Goal: Task Accomplishment & Management: Manage account settings

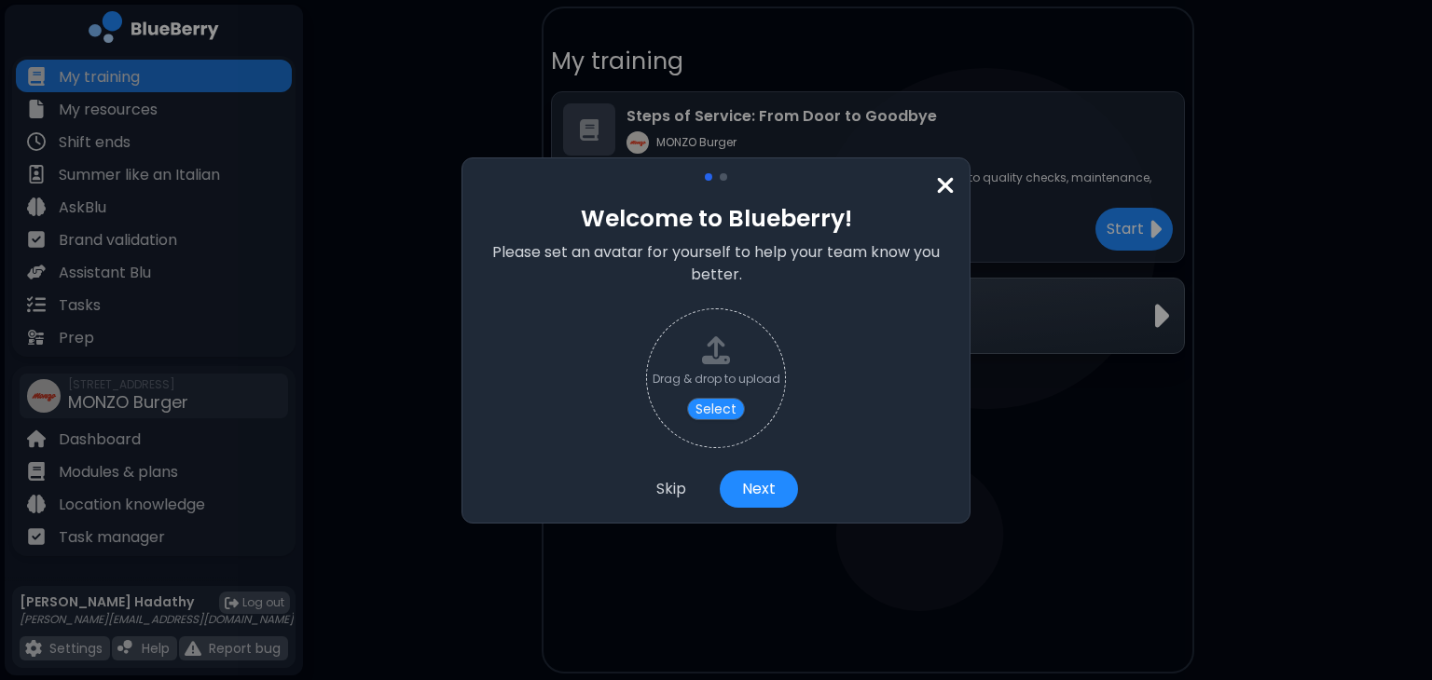
click at [928, 188] on div "Welcome to Blueberry! Please set an avatar for yourself to help your team know …" at bounding box center [715, 340] width 477 height 335
click at [947, 184] on img at bounding box center [945, 185] width 19 height 25
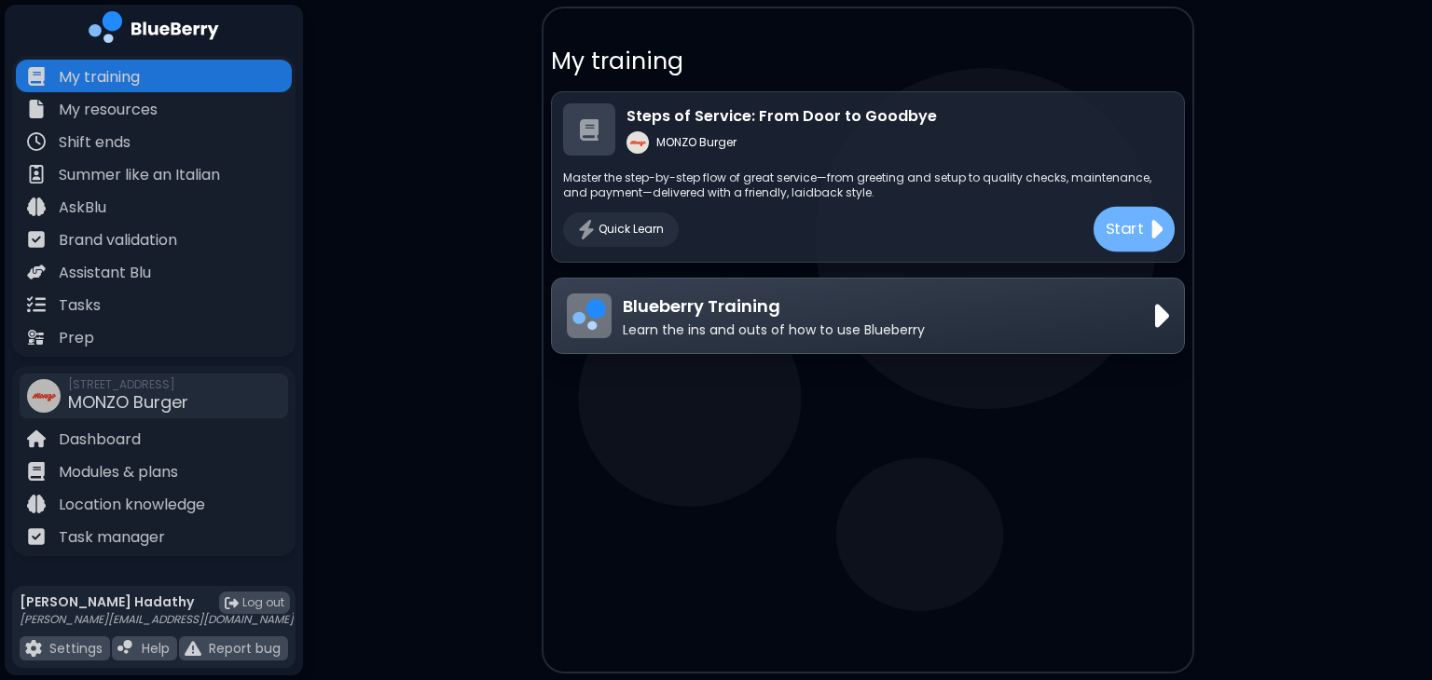
click at [1099, 238] on div "Start" at bounding box center [1132, 229] width 81 height 45
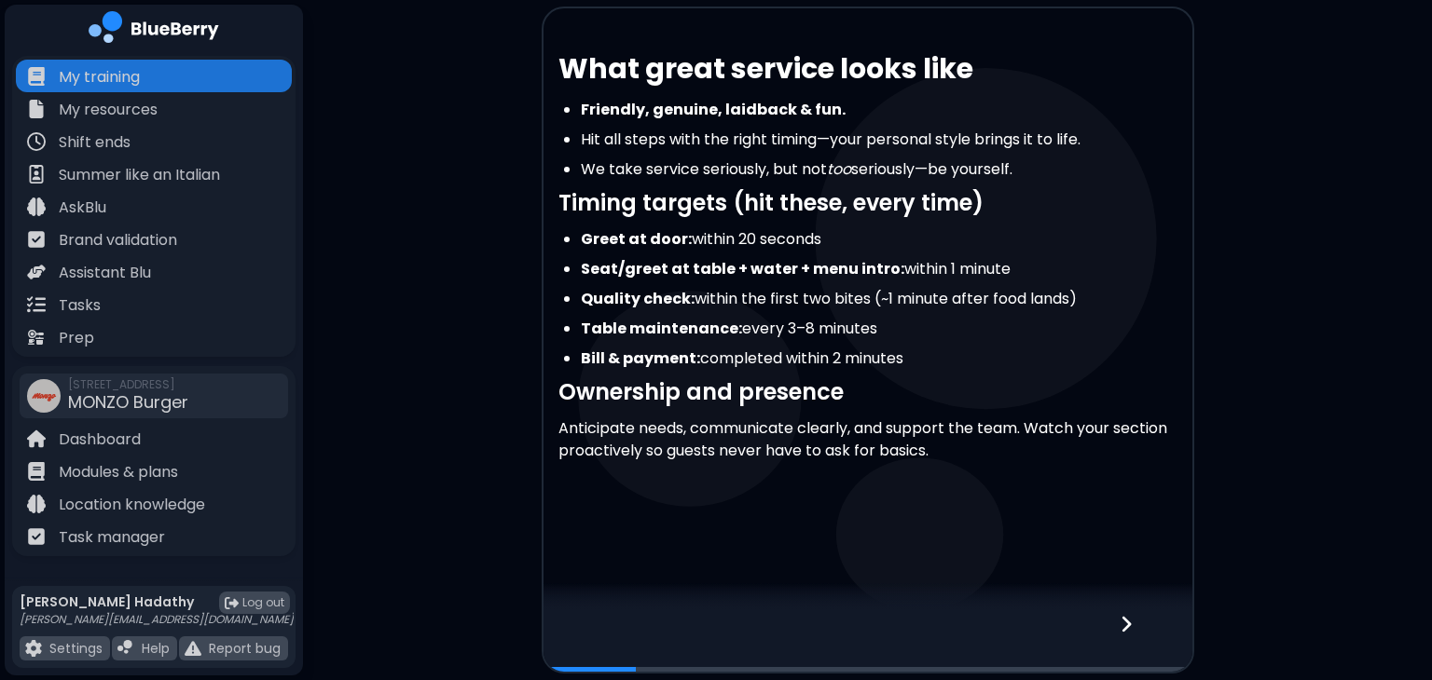
click at [1122, 620] on icon at bounding box center [1125, 624] width 13 height 21
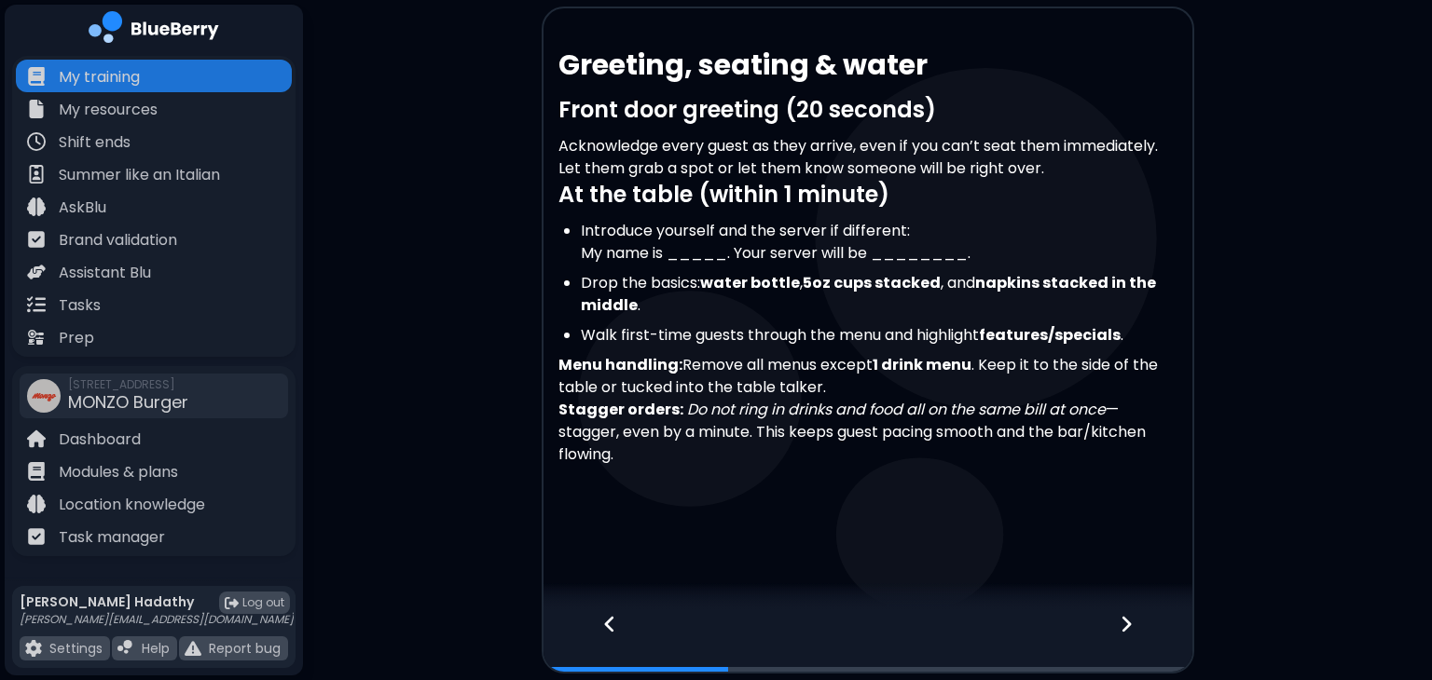
click at [1122, 620] on icon at bounding box center [1125, 624] width 13 height 21
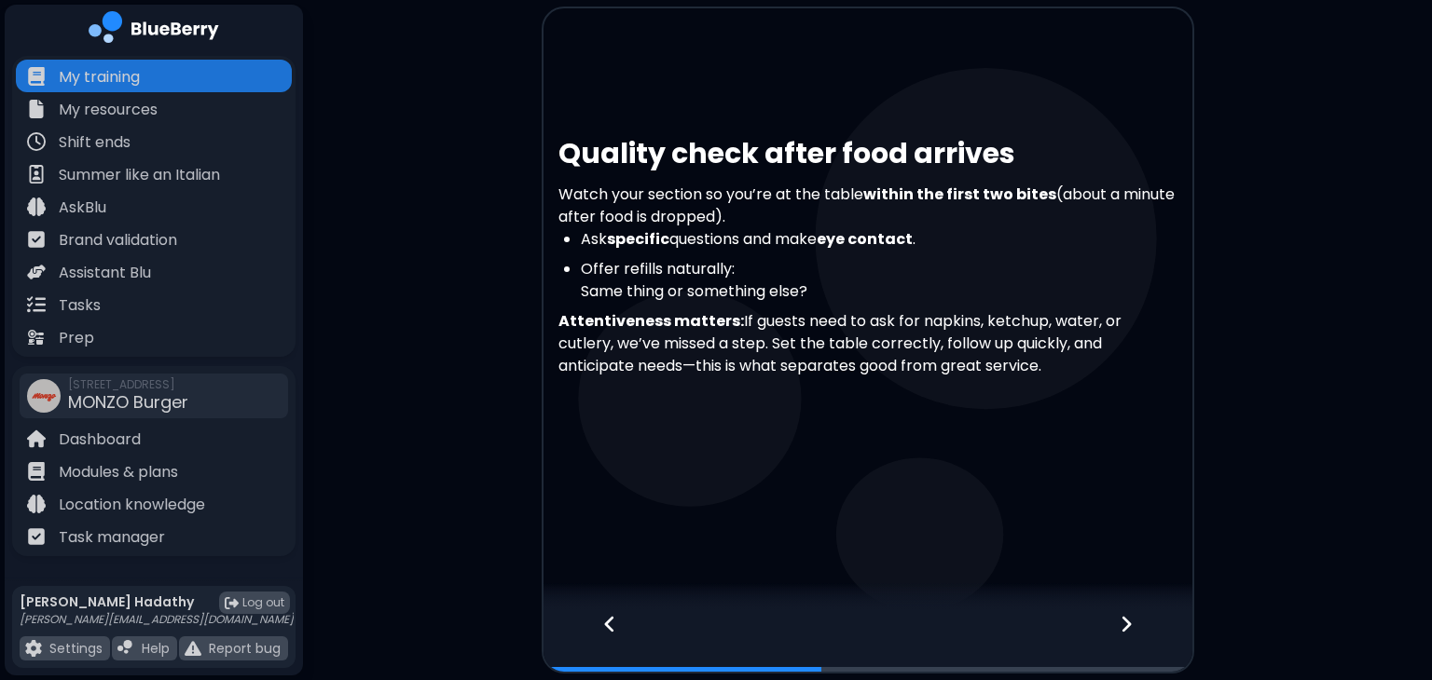
click at [1122, 620] on icon at bounding box center [1125, 624] width 13 height 21
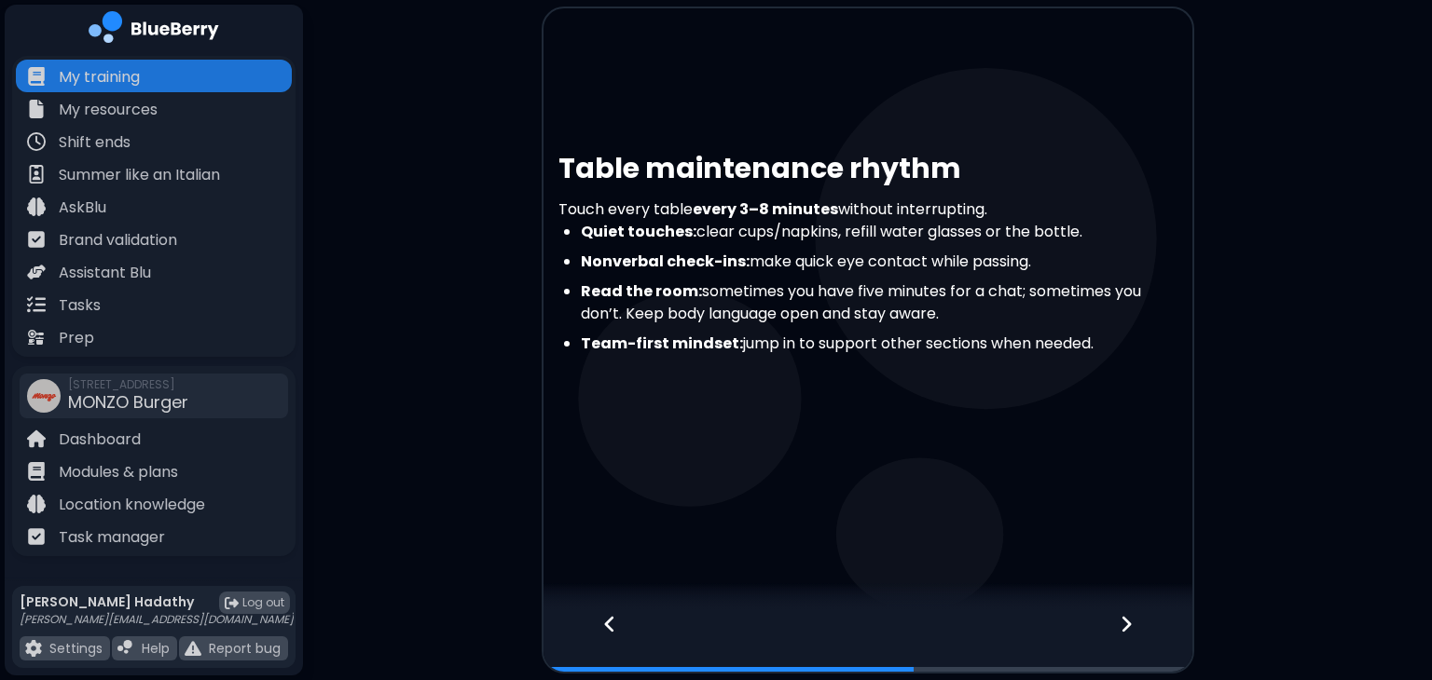
click at [1122, 620] on icon at bounding box center [1125, 624] width 13 height 21
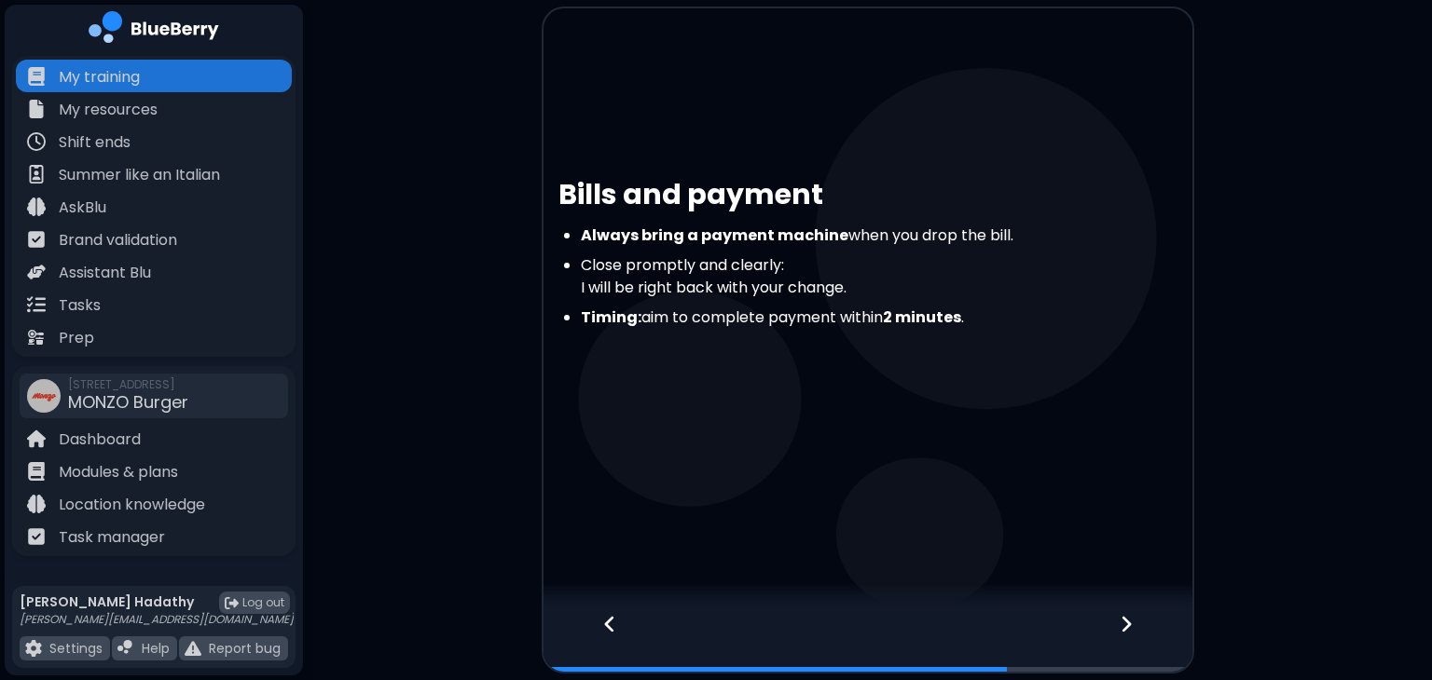
click at [1122, 620] on icon at bounding box center [1125, 624] width 13 height 21
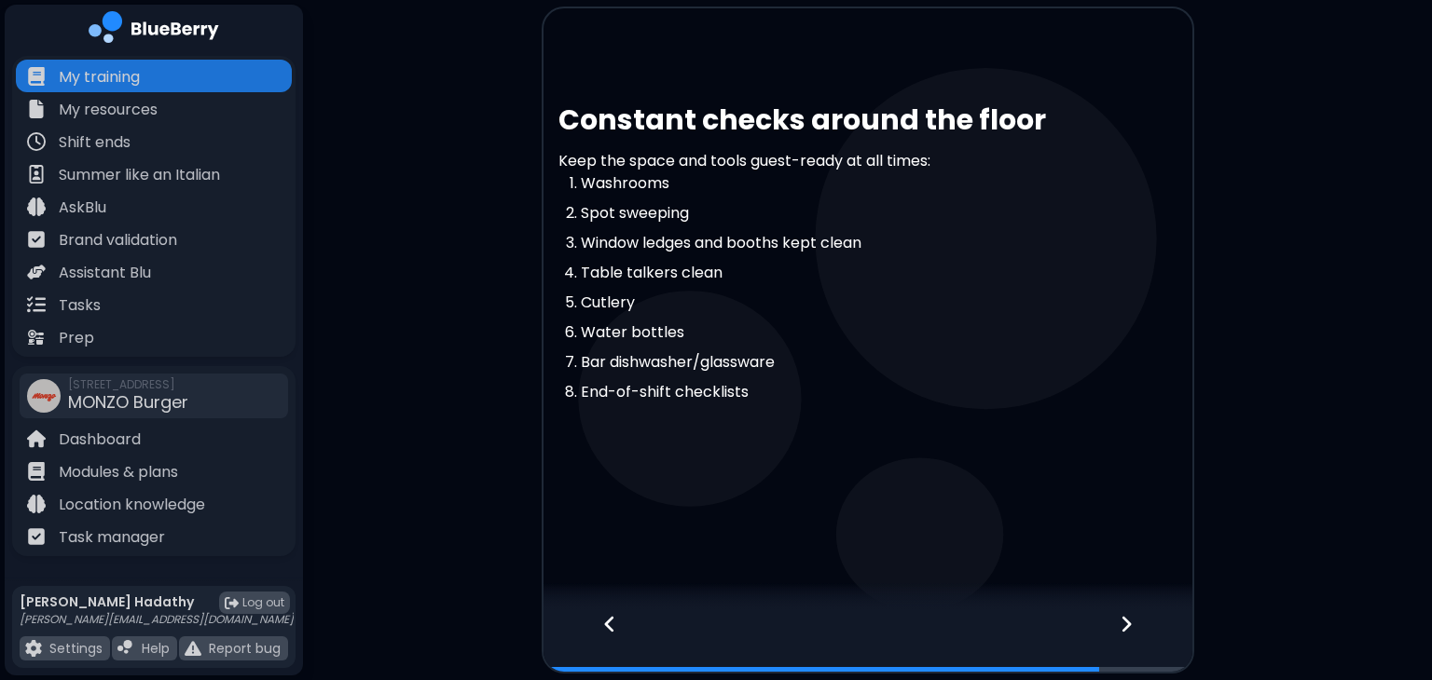
click at [1122, 620] on icon at bounding box center [1125, 624] width 13 height 21
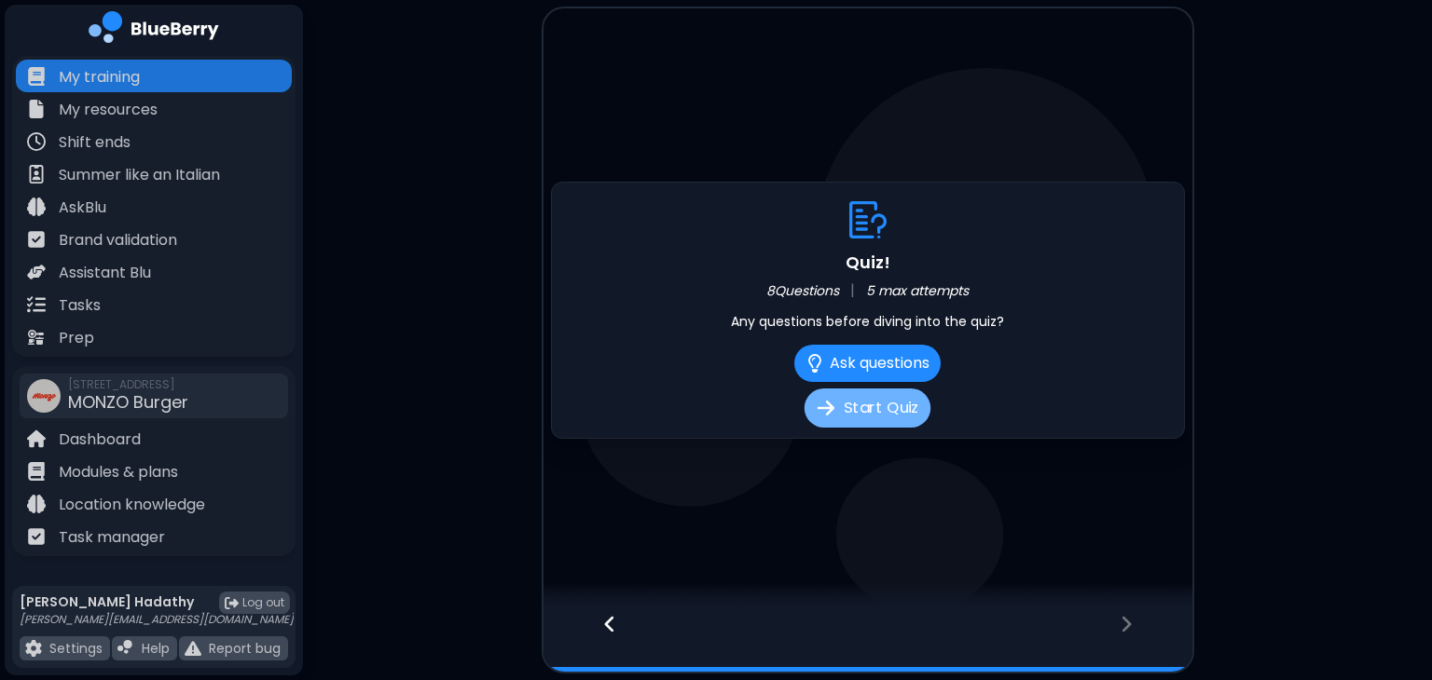
click at [902, 395] on button "Start Quiz" at bounding box center [867, 408] width 126 height 39
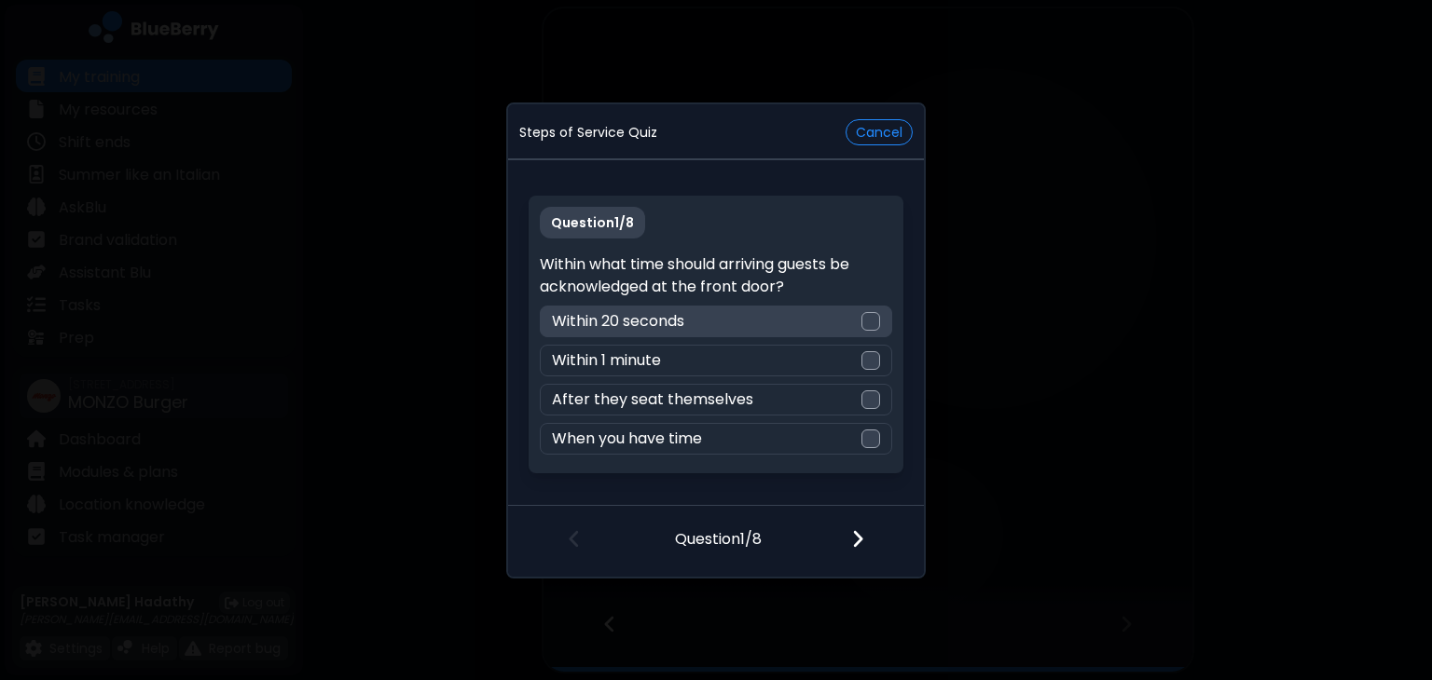
click at [862, 333] on div "Within 20 seconds" at bounding box center [715, 322] width 351 height 32
click at [857, 529] on img at bounding box center [857, 538] width 13 height 21
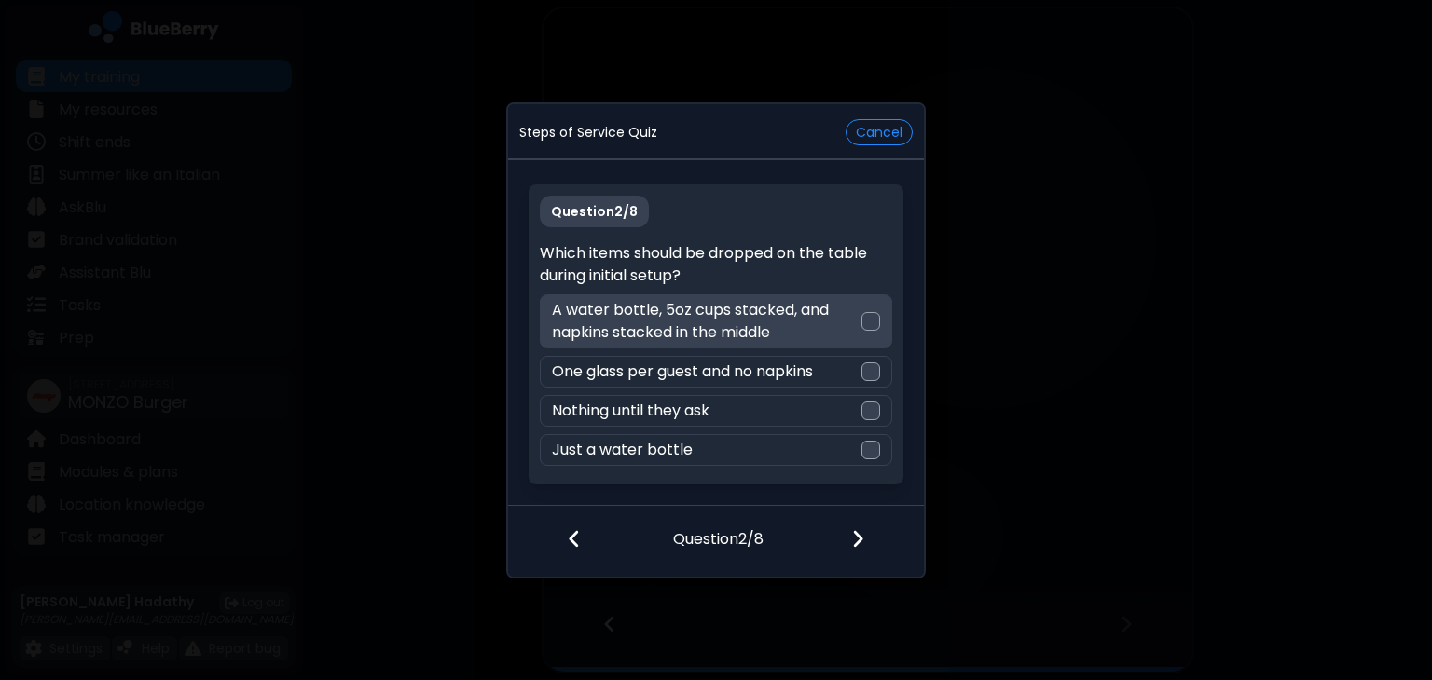
click at [851, 322] on p "A water bottle, 5oz cups stacked, and napkins stacked in the middle" at bounding box center [706, 321] width 308 height 45
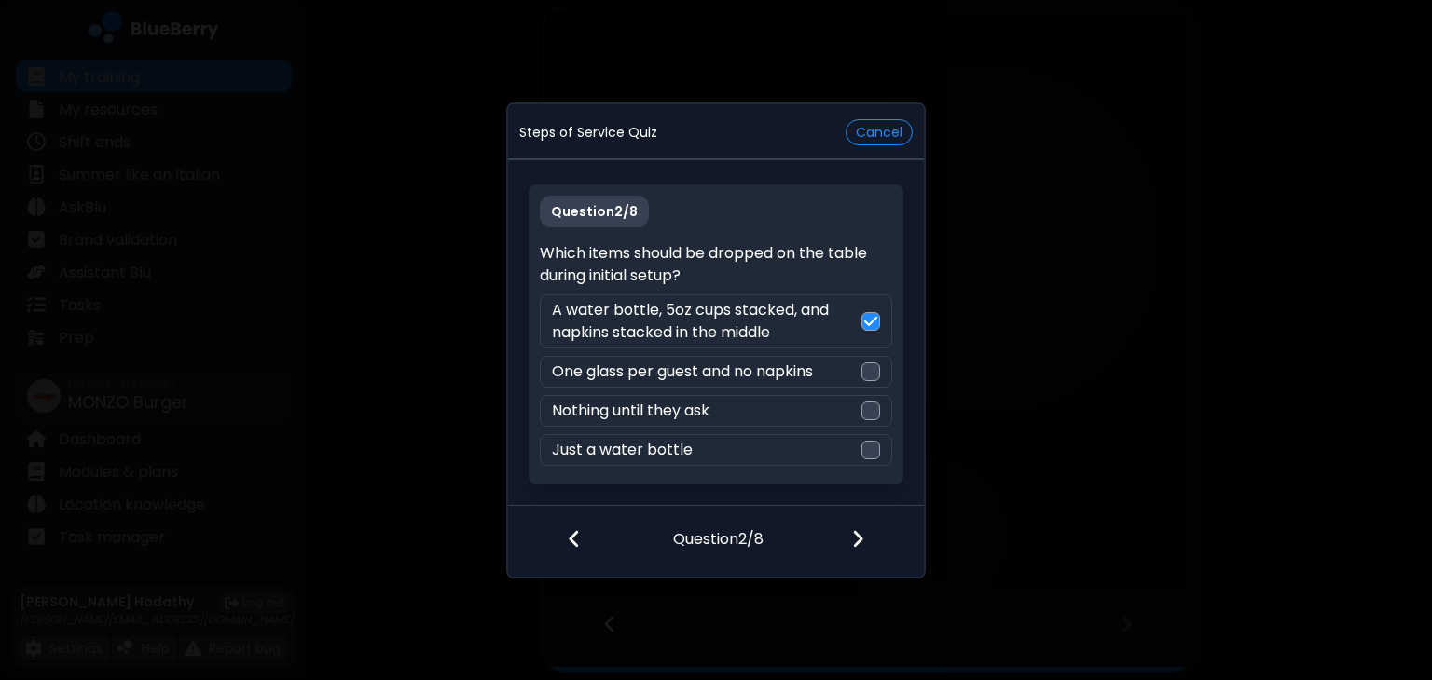
click at [856, 562] on div at bounding box center [869, 540] width 110 height 69
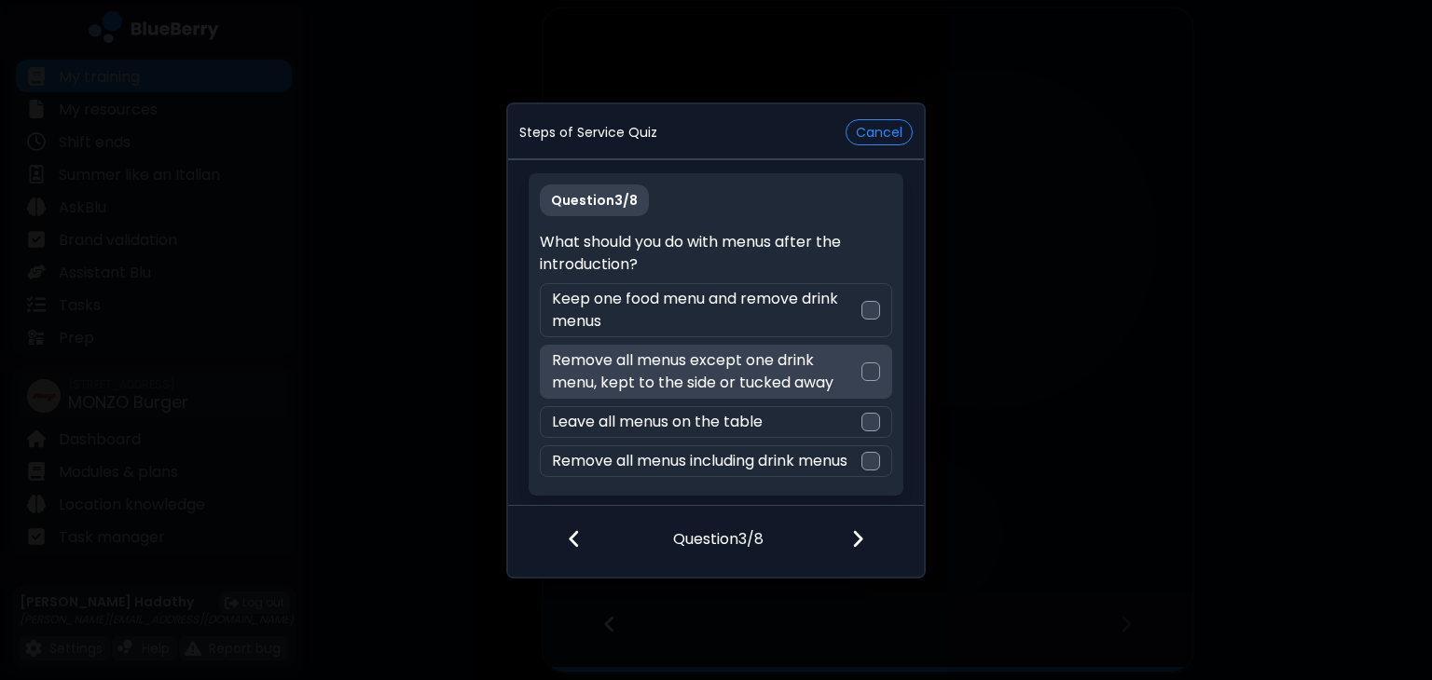
click at [843, 397] on div "Remove all menus except one drink menu, kept to the side or tucked away" at bounding box center [715, 372] width 351 height 54
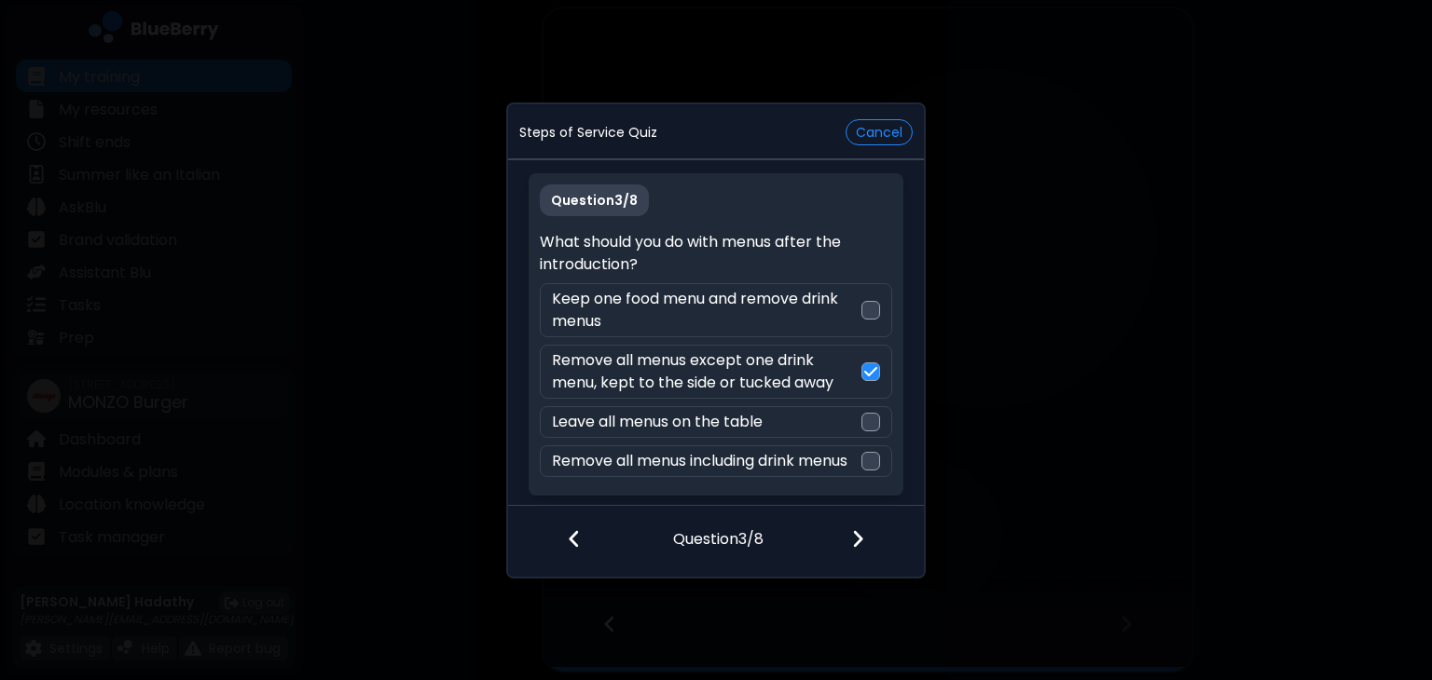
click at [861, 530] on img at bounding box center [857, 538] width 13 height 21
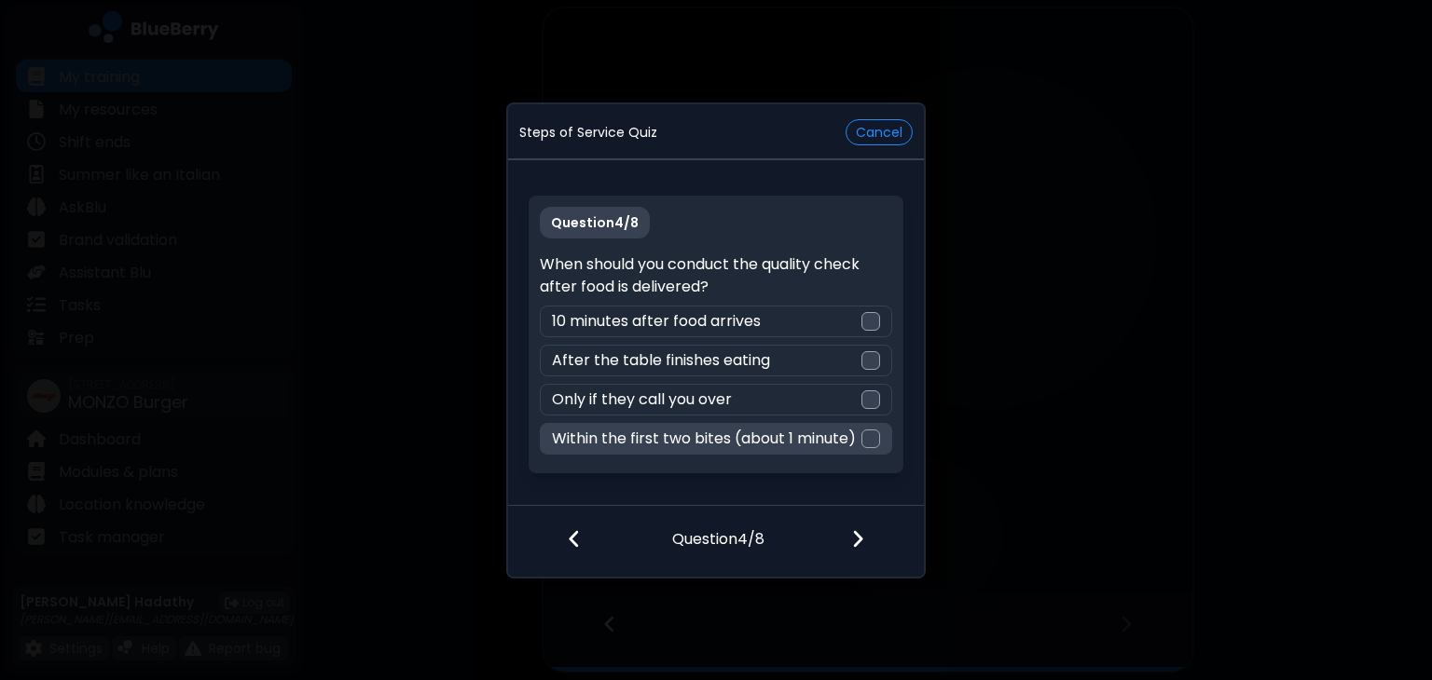
click at [768, 436] on p "Within the first two bites (about 1 minute)" at bounding box center [704, 439] width 304 height 22
click at [857, 538] on img at bounding box center [857, 538] width 13 height 21
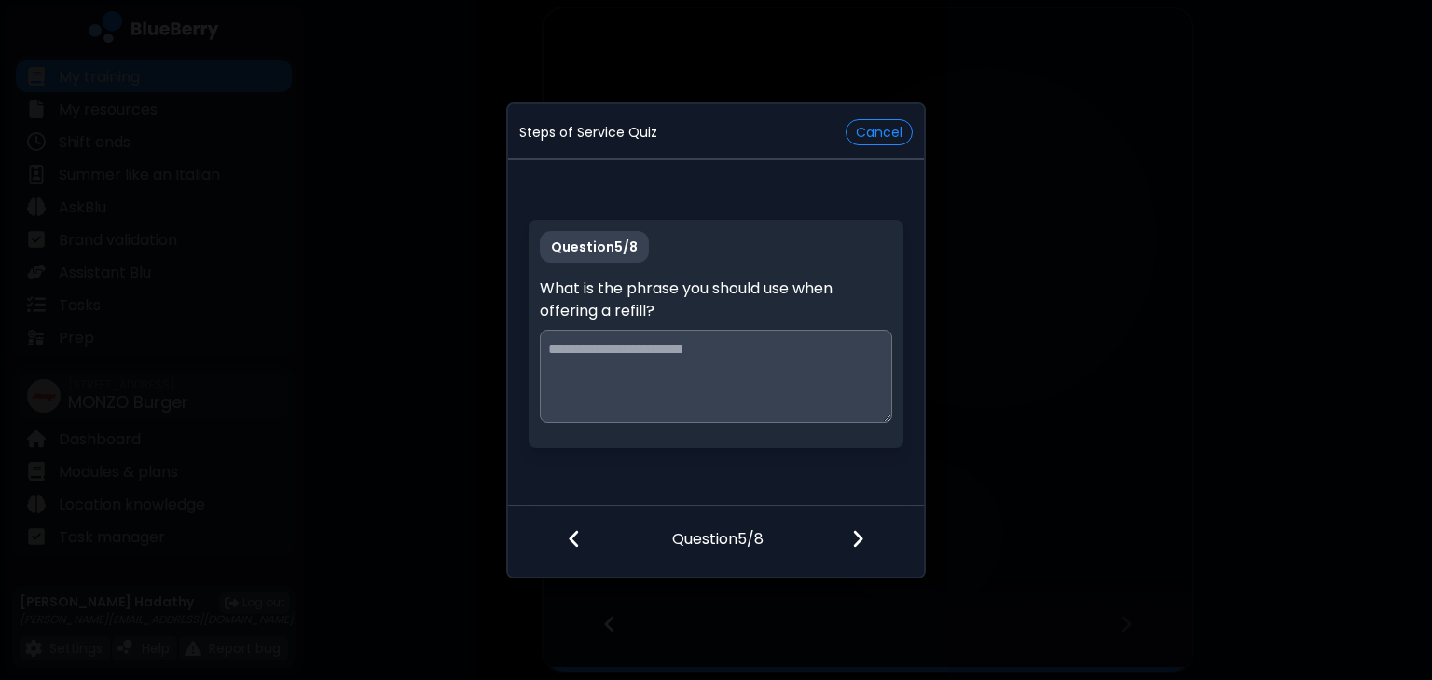
click at [778, 374] on textarea at bounding box center [715, 376] width 351 height 93
click at [863, 122] on button "Cancel" at bounding box center [878, 132] width 67 height 26
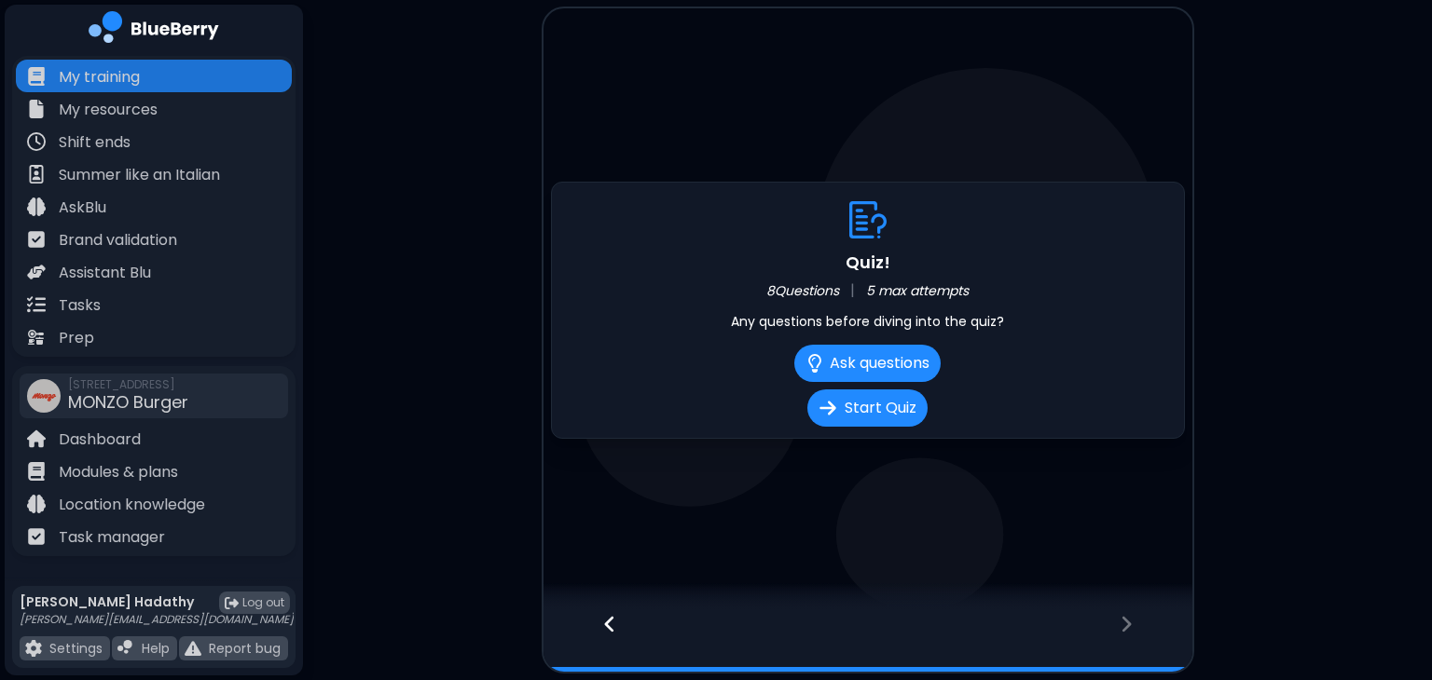
click at [621, 618] on div at bounding box center [600, 641] width 114 height 62
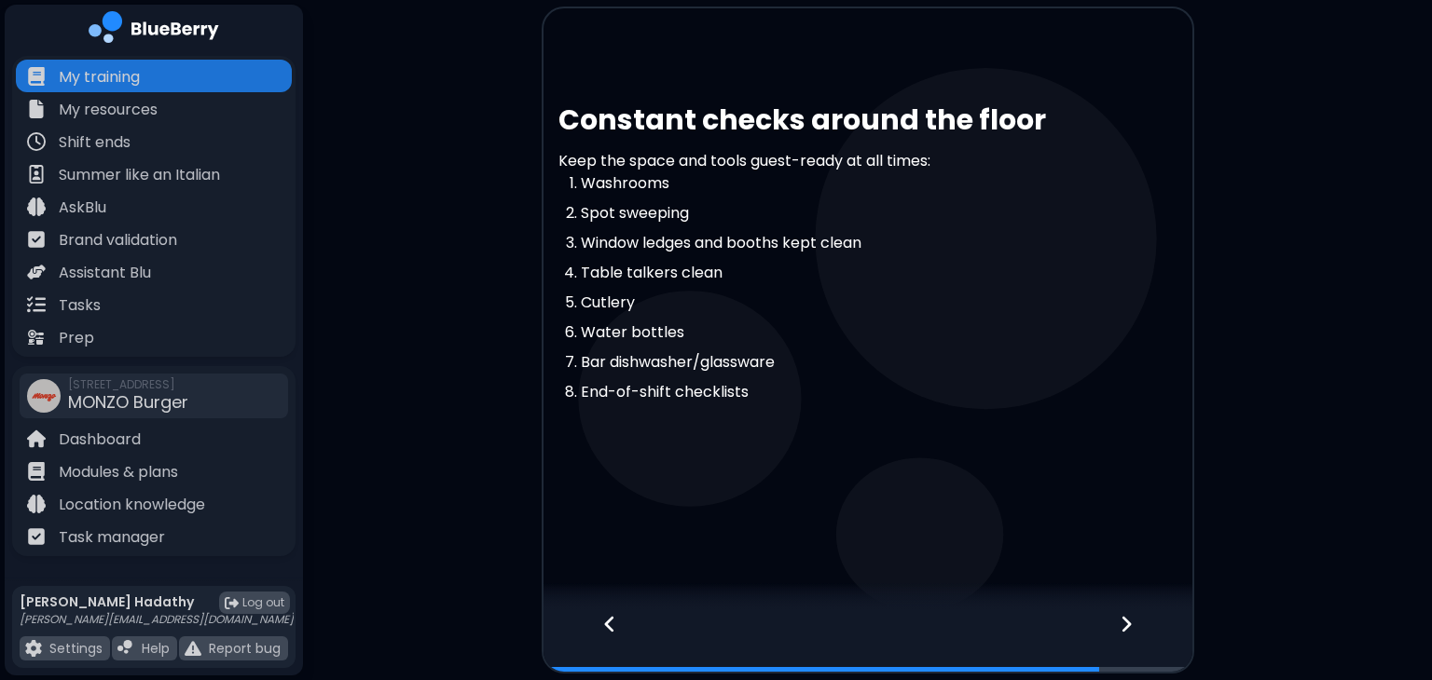
click at [621, 618] on div at bounding box center [600, 641] width 114 height 62
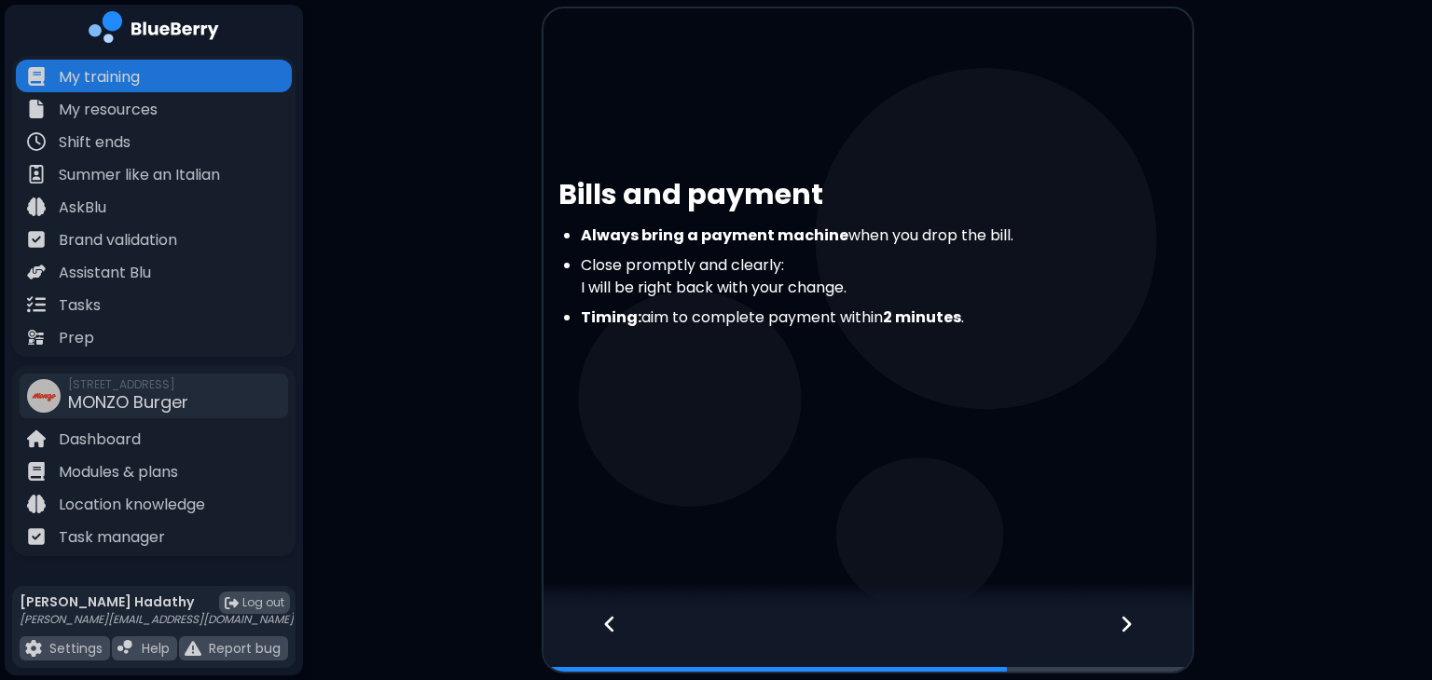
click at [621, 618] on div at bounding box center [600, 641] width 114 height 62
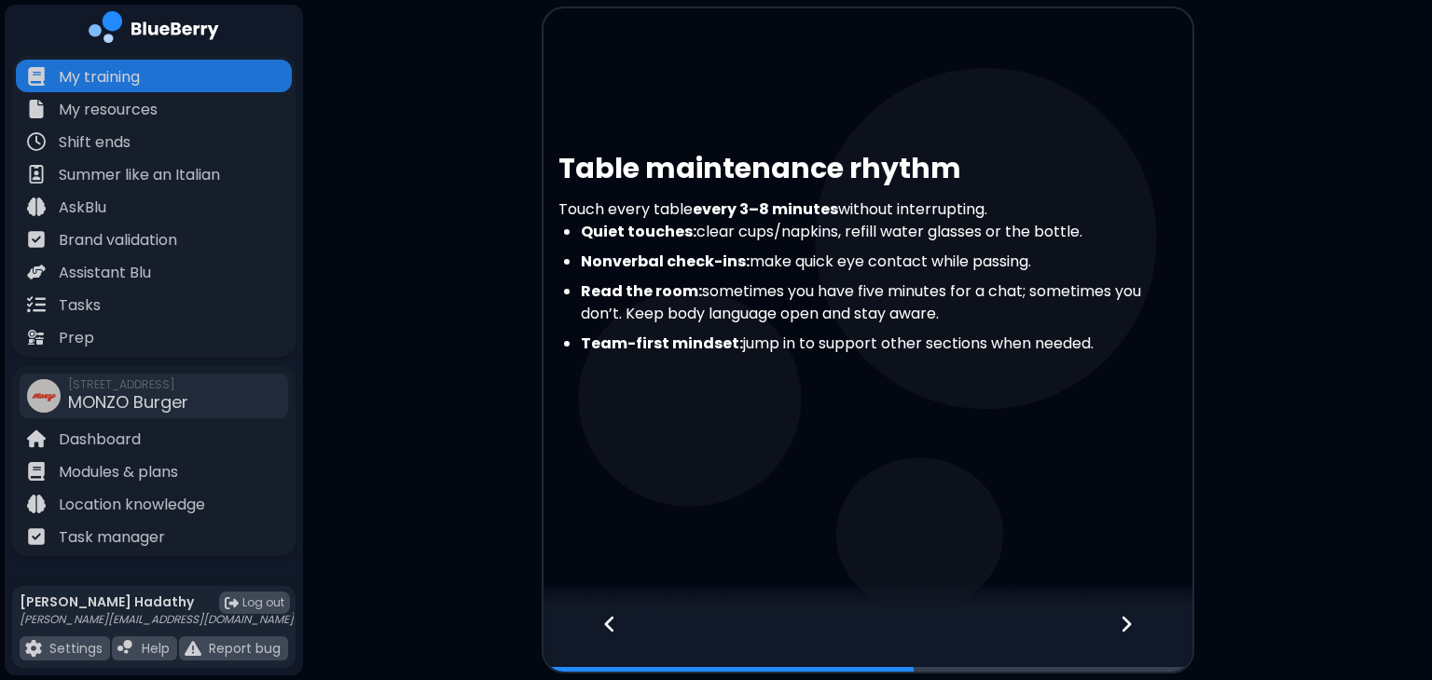
click at [621, 618] on div at bounding box center [600, 641] width 114 height 62
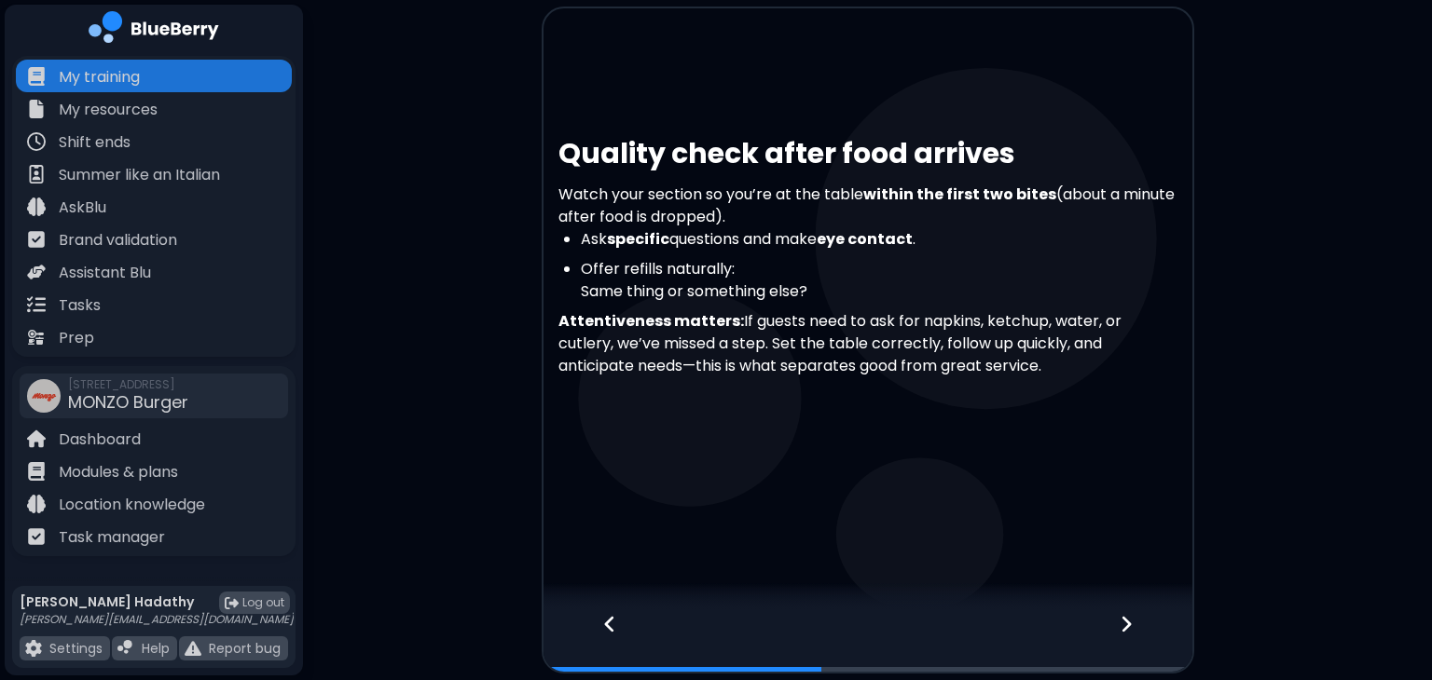
click at [1117, 637] on div at bounding box center [1137, 641] width 110 height 62
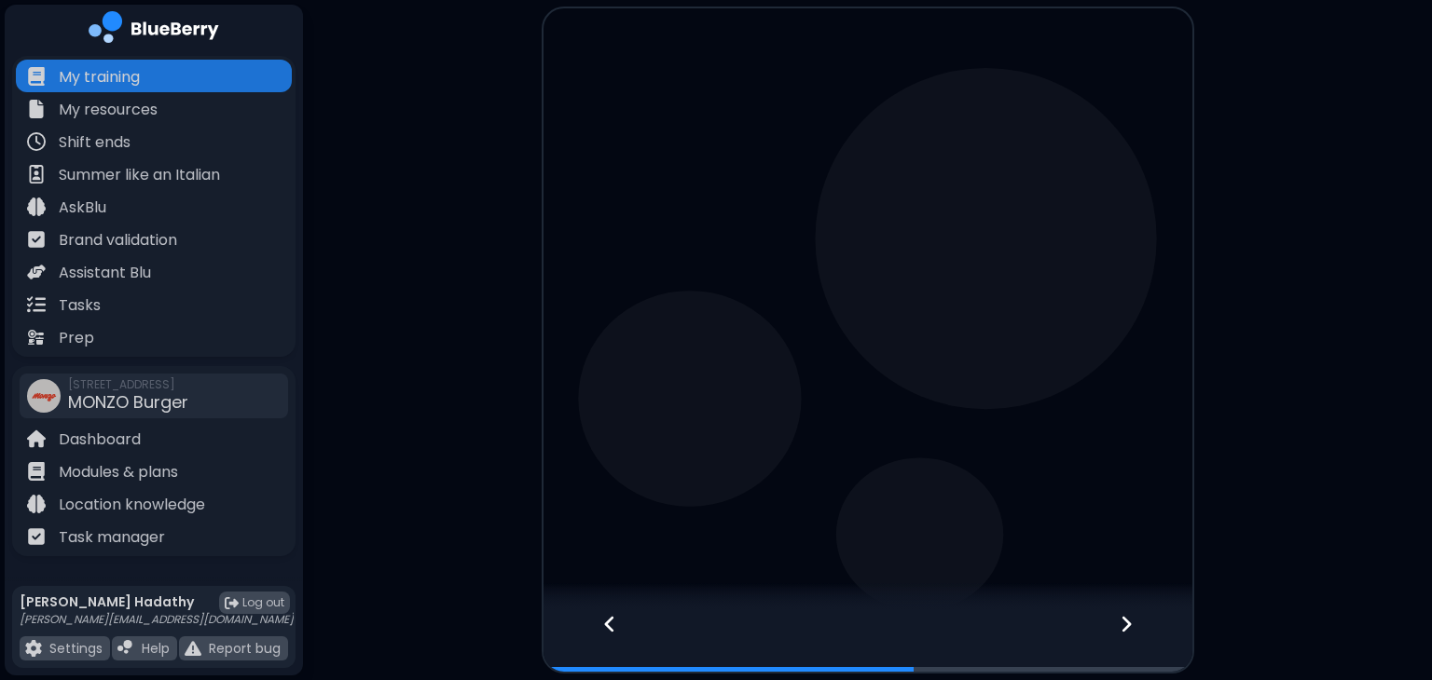
click at [1117, 637] on div at bounding box center [1137, 641] width 110 height 62
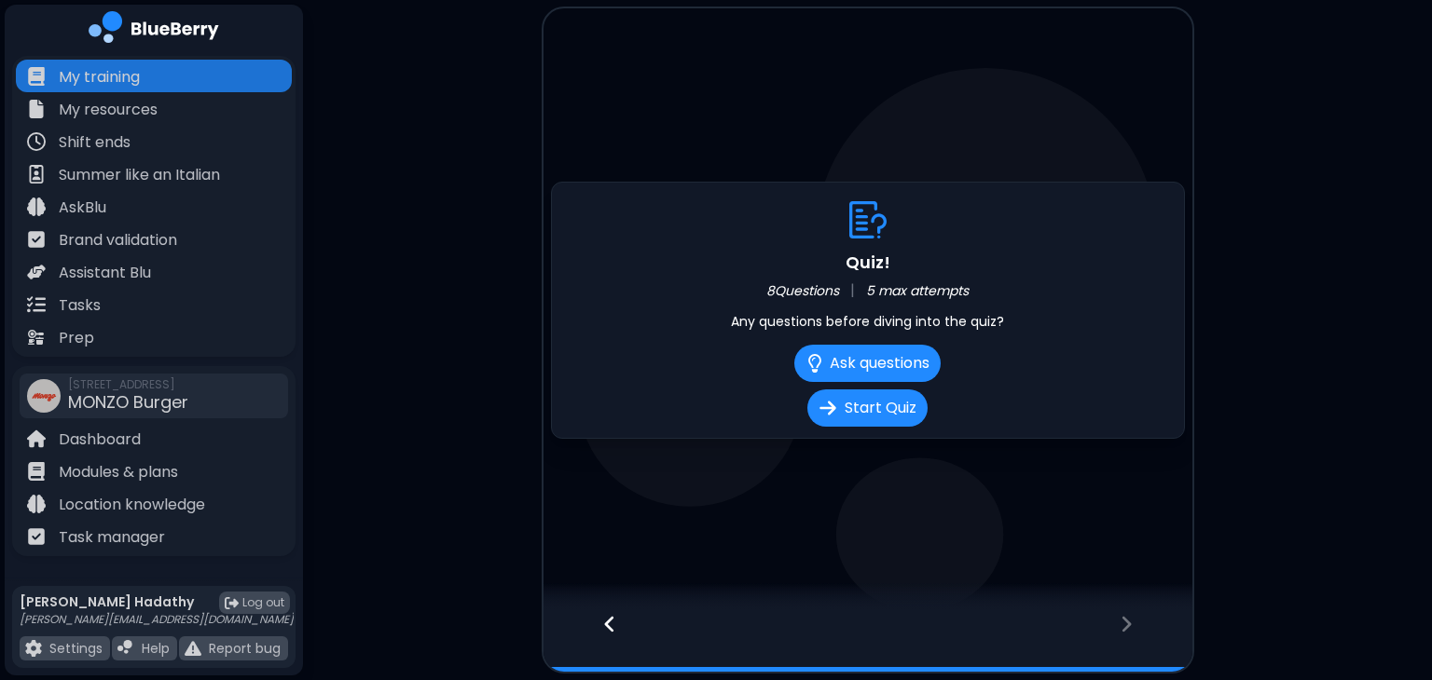
click at [1117, 637] on div at bounding box center [1137, 641] width 110 height 62
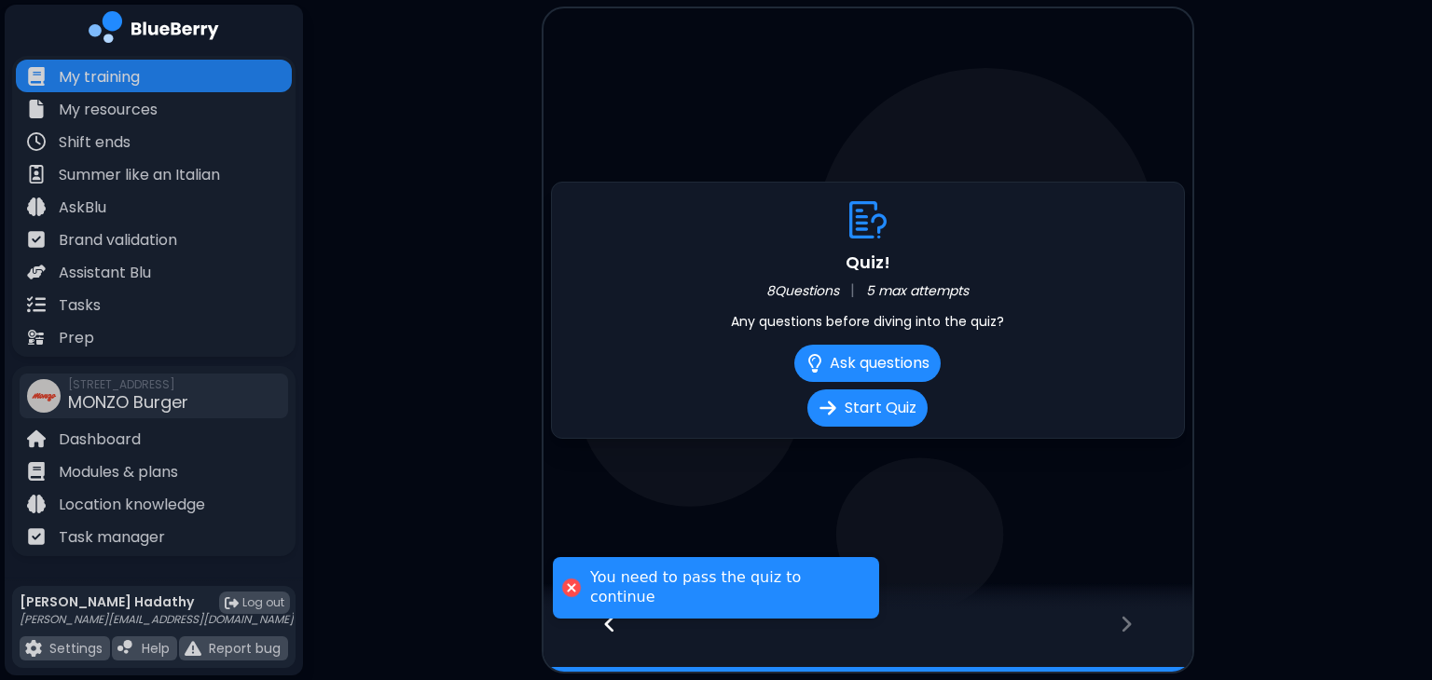
click at [898, 427] on div "Quiz! 8 Questions | 5 max attempts Any questions before diving into the quiz? A…" at bounding box center [868, 310] width 634 height 257
click at [891, 402] on button "Start Quiz" at bounding box center [867, 408] width 126 height 39
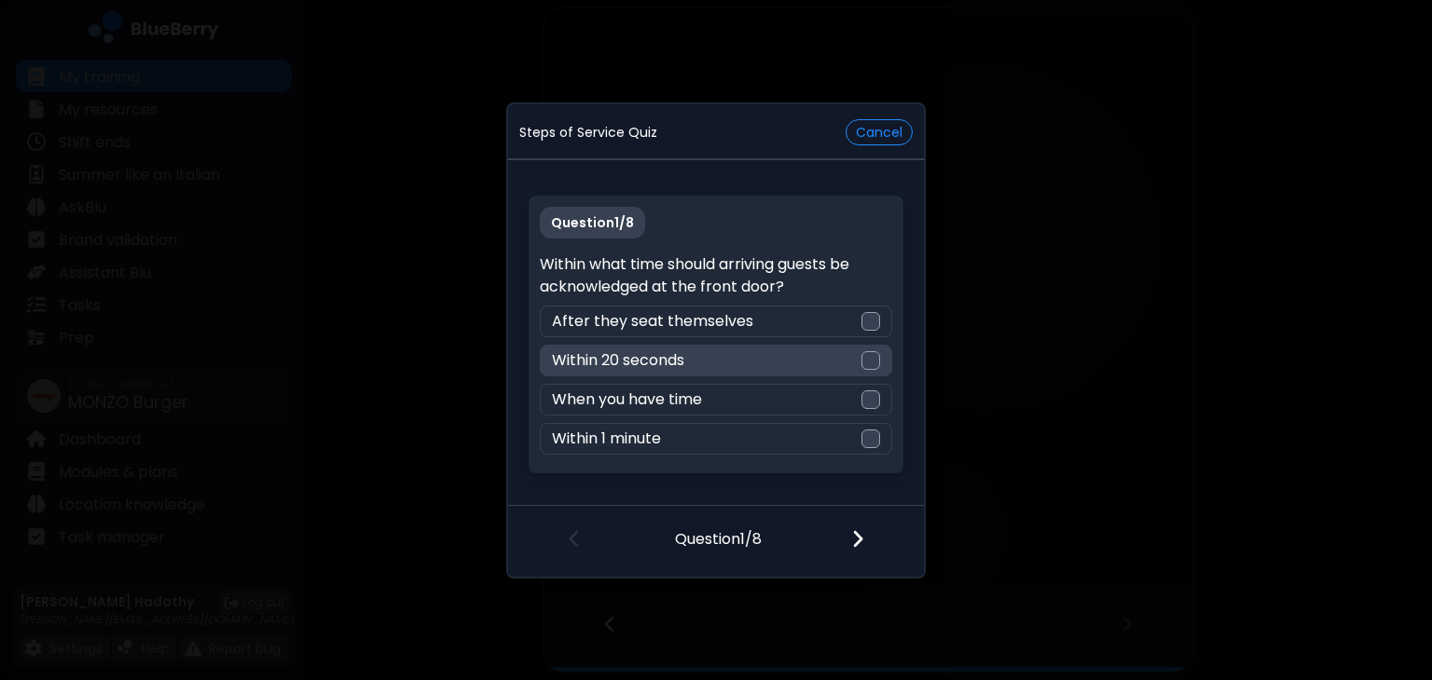
click at [850, 366] on div "Within 20 seconds" at bounding box center [715, 361] width 351 height 32
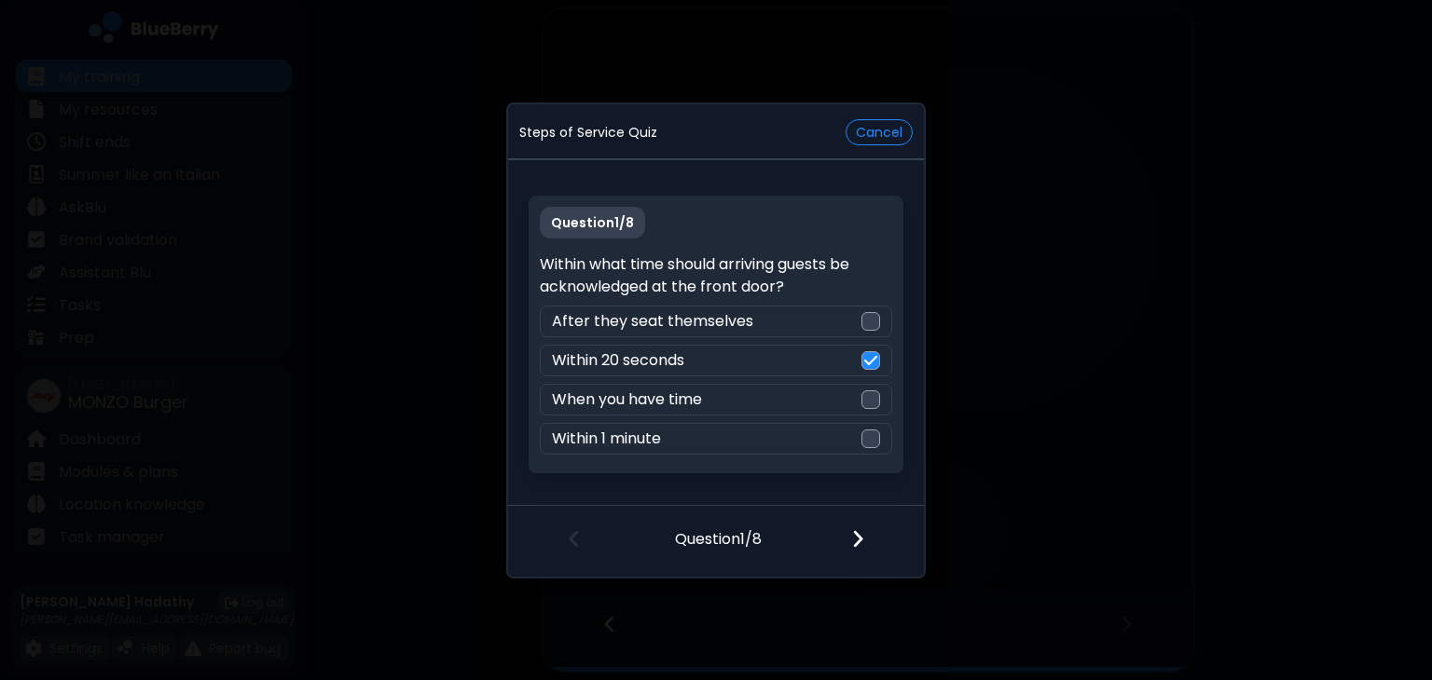
click at [845, 547] on div at bounding box center [869, 540] width 110 height 69
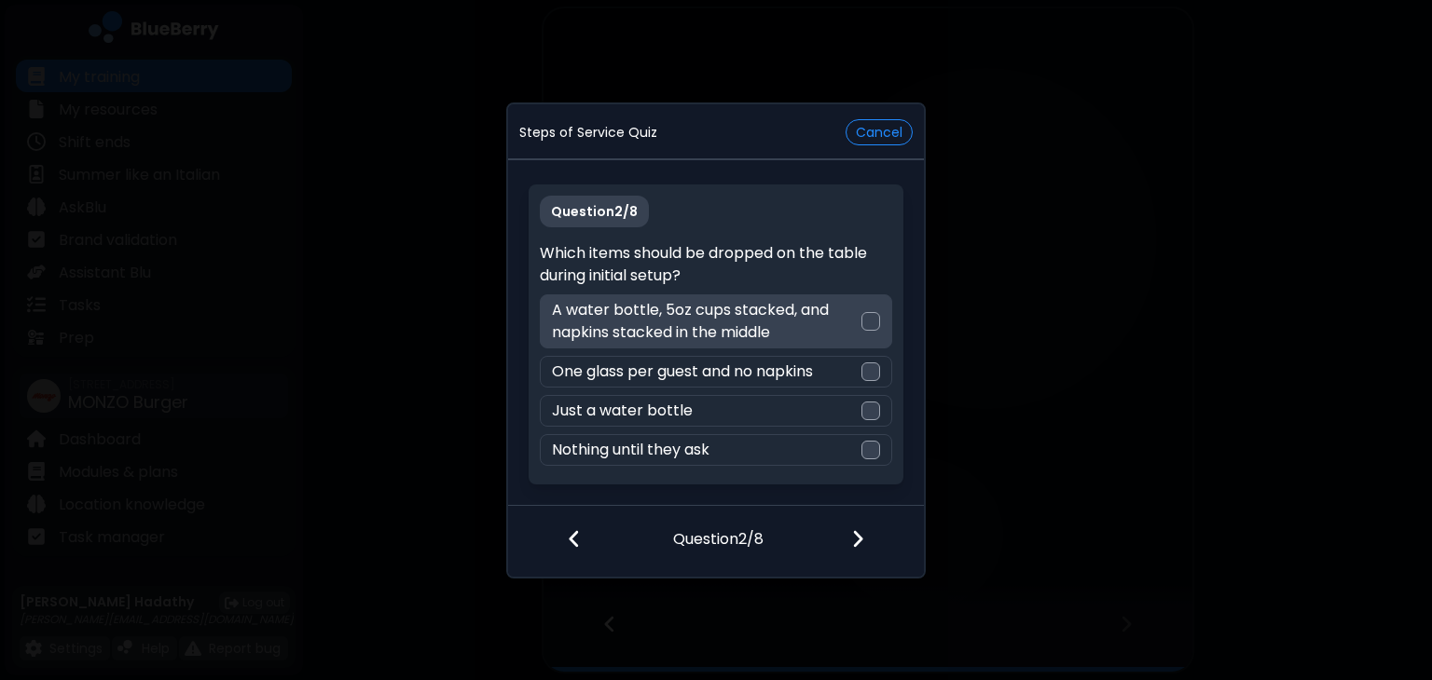
click at [876, 316] on div at bounding box center [870, 321] width 19 height 19
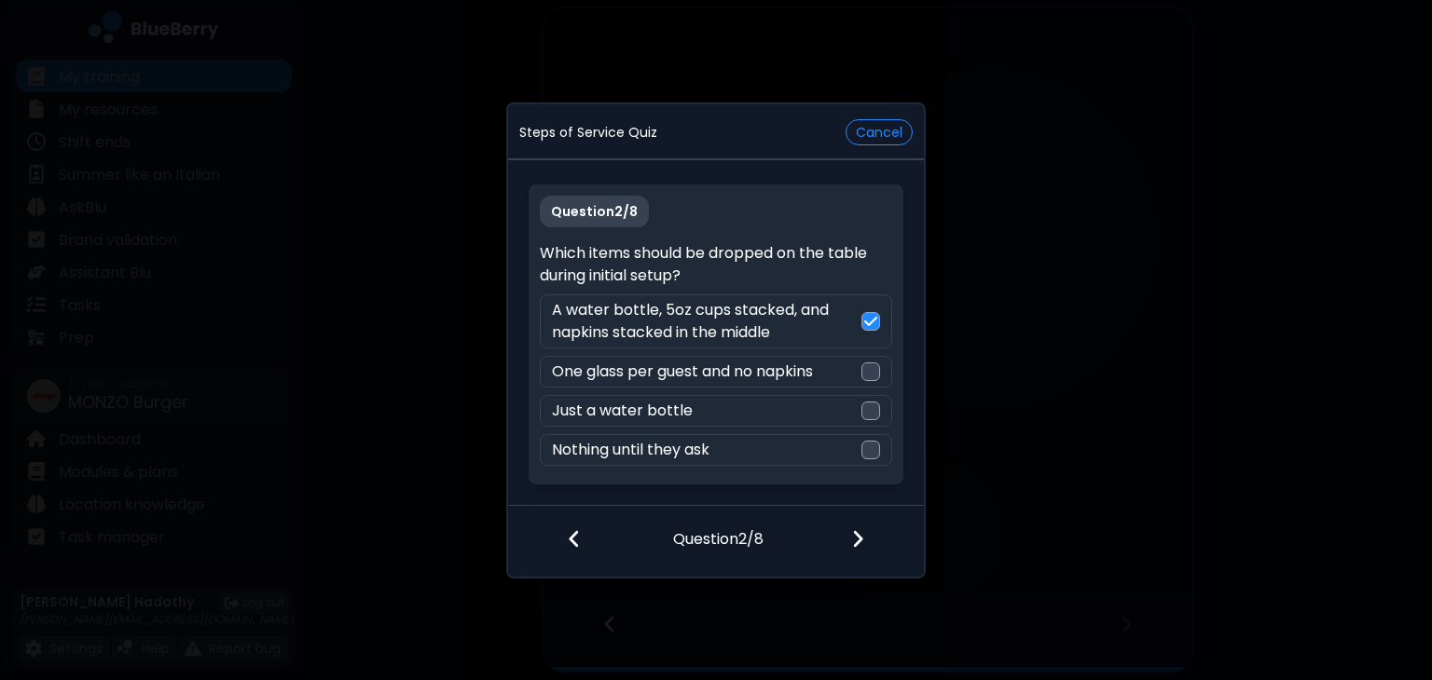
click at [857, 538] on img at bounding box center [857, 538] width 13 height 21
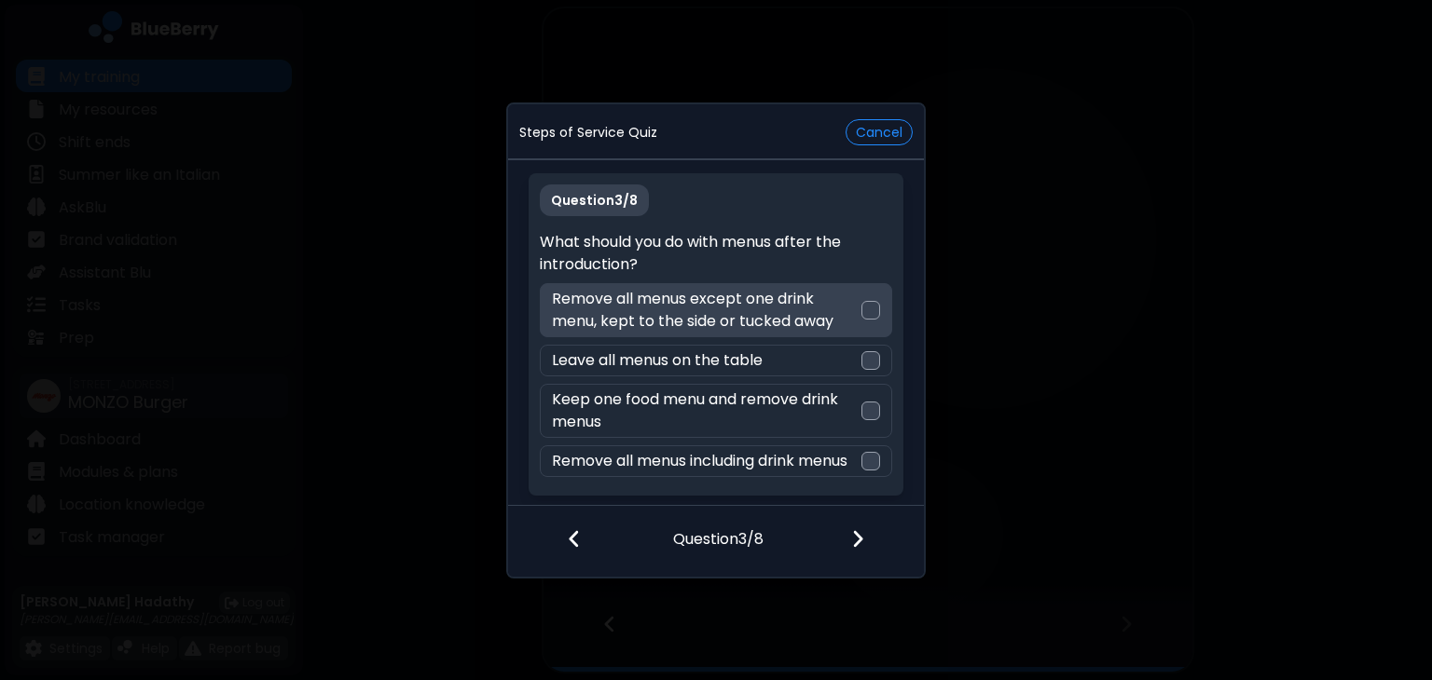
click at [871, 322] on div "Remove all menus except one drink menu, kept to the side or tucked away" at bounding box center [715, 310] width 351 height 54
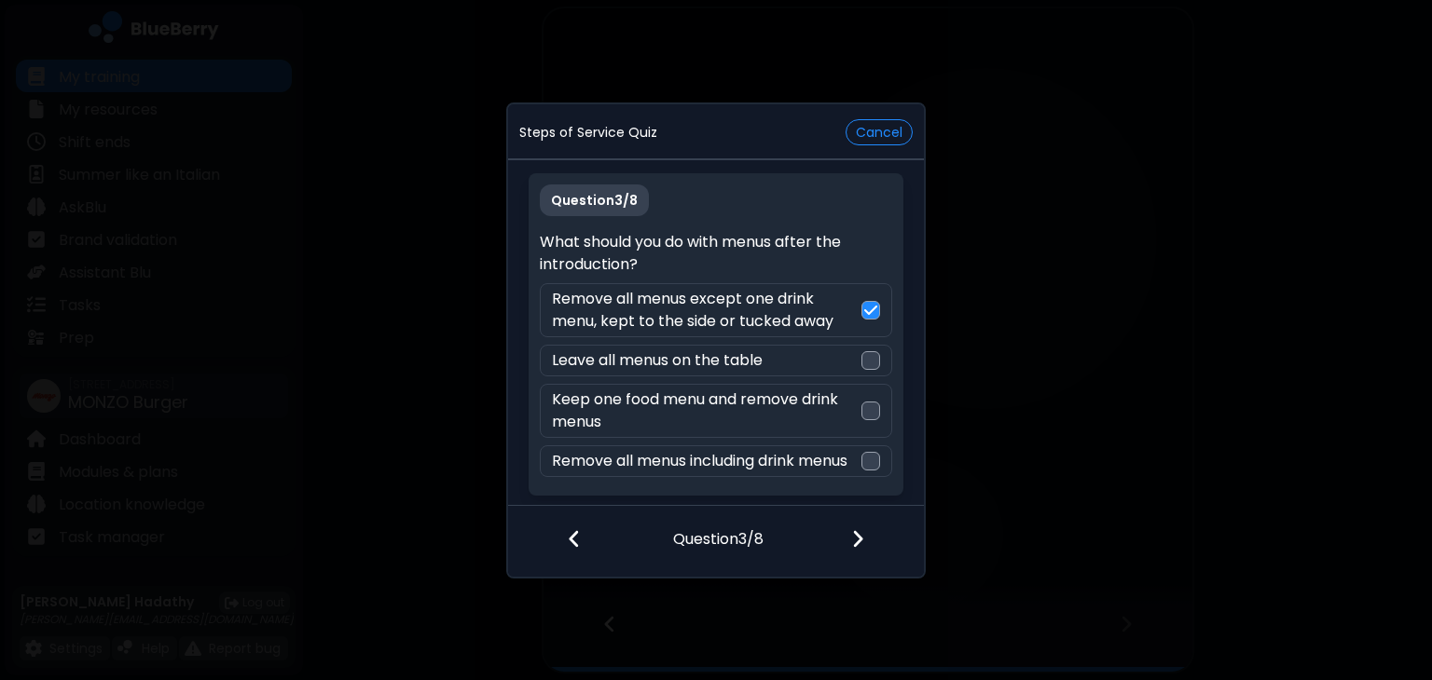
click at [850, 527] on div at bounding box center [869, 540] width 110 height 69
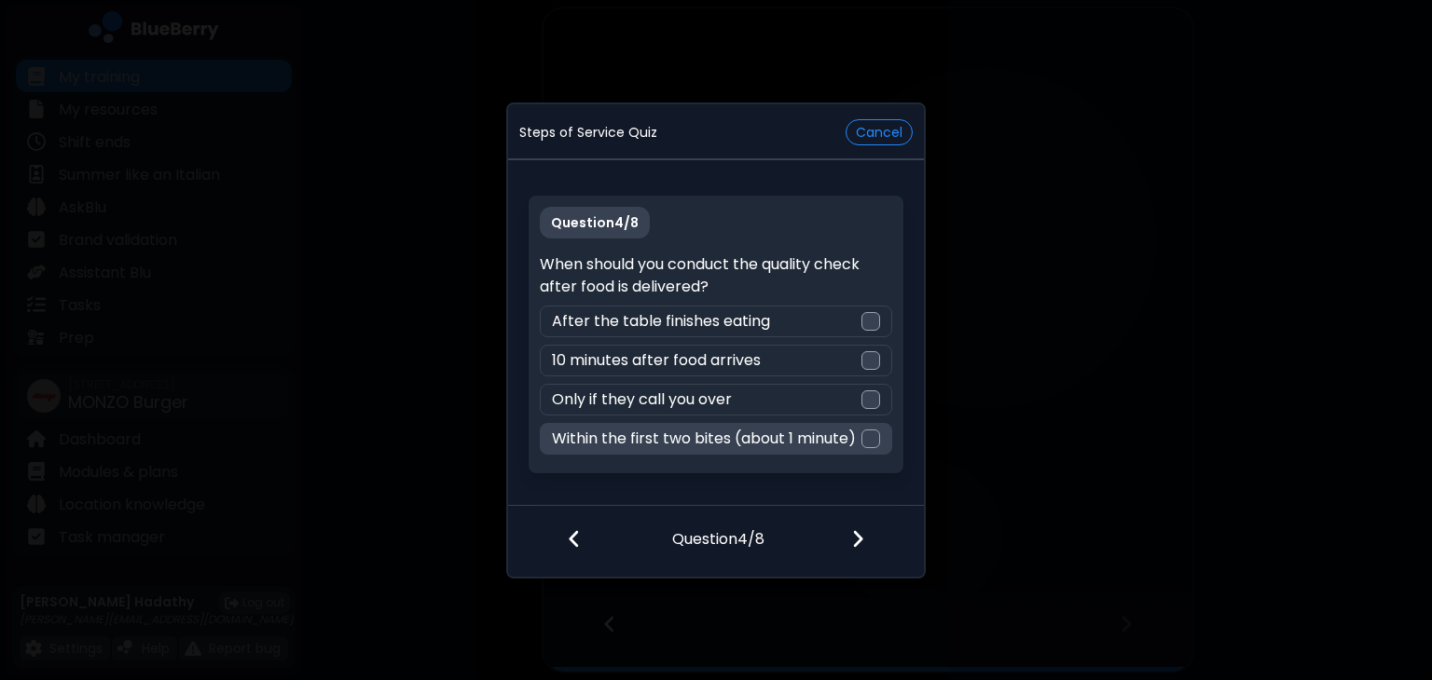
click at [881, 431] on div "Within the first two bites (about 1 minute)" at bounding box center [715, 439] width 351 height 32
click at [848, 548] on div at bounding box center [869, 540] width 110 height 69
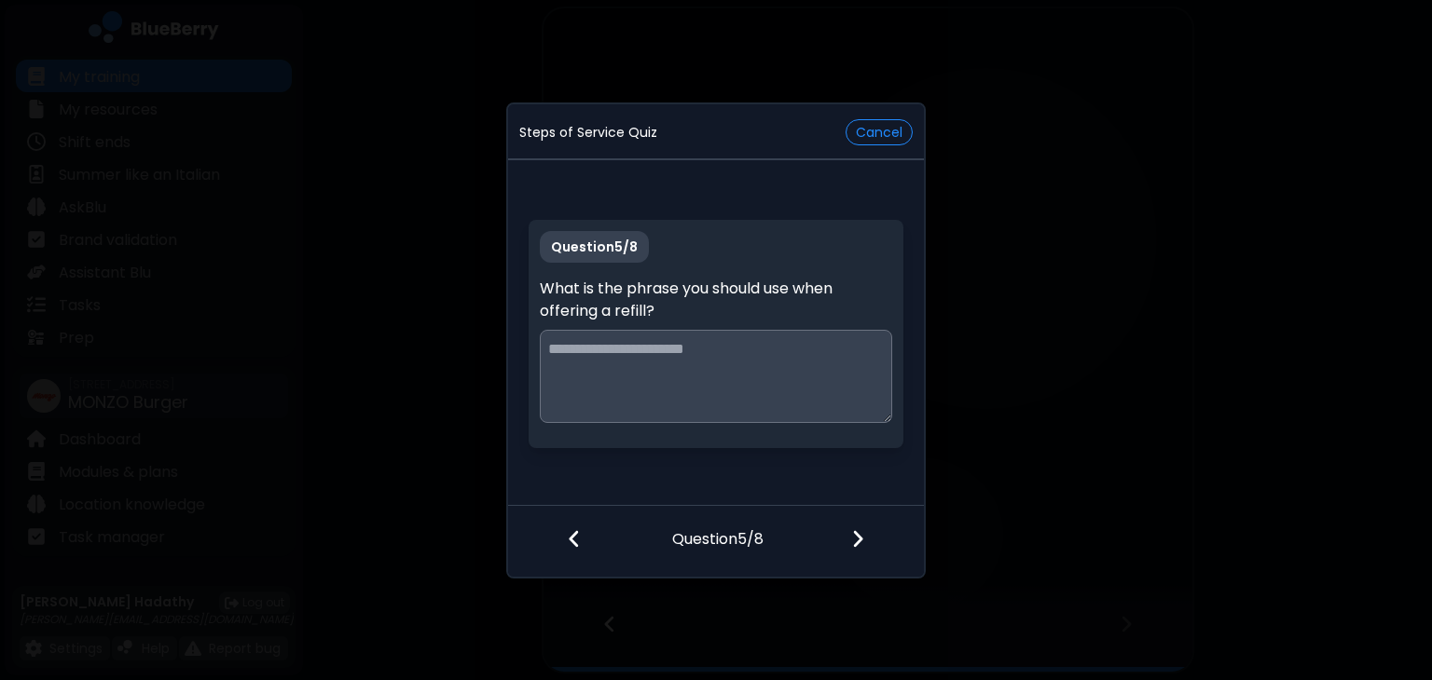
click at [710, 366] on textarea at bounding box center [715, 376] width 351 height 93
type textarea "**********"
click at [883, 526] on div at bounding box center [869, 540] width 110 height 69
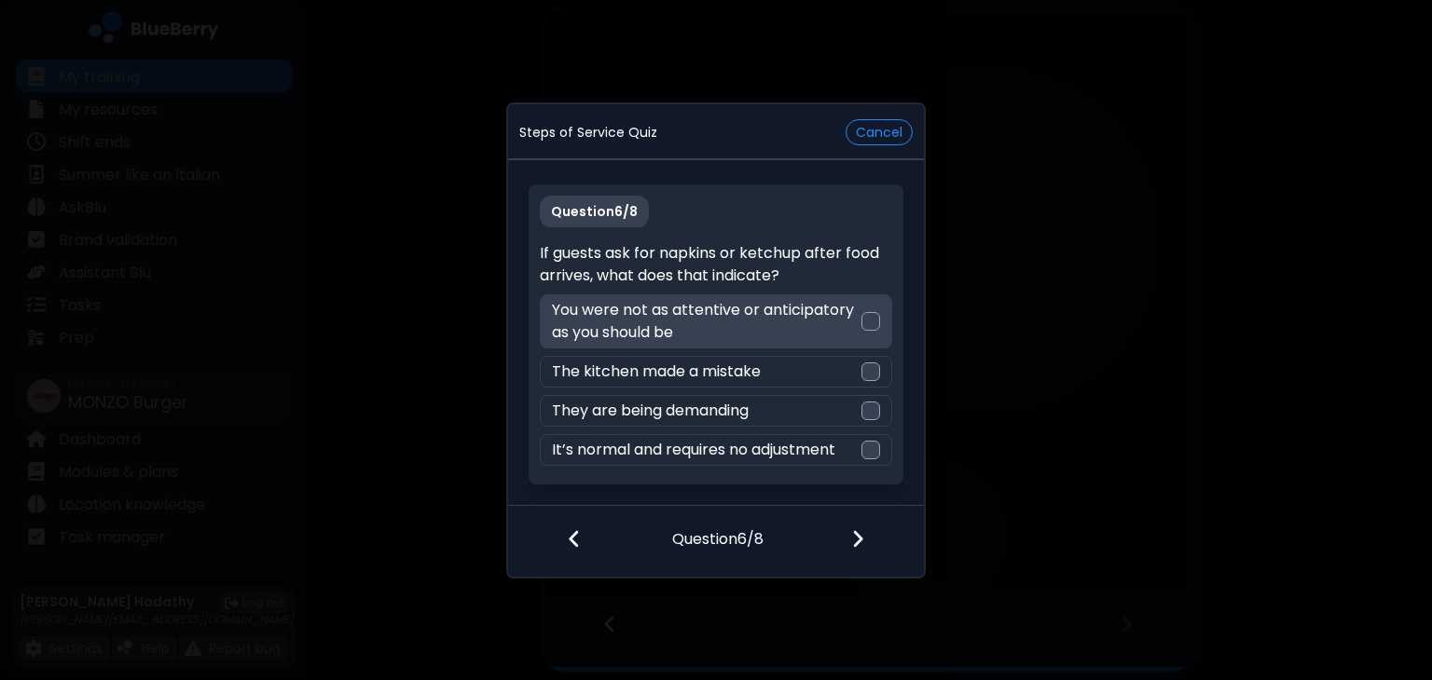
click at [880, 327] on div "You were not as attentive or anticipatory as you should be" at bounding box center [715, 322] width 351 height 54
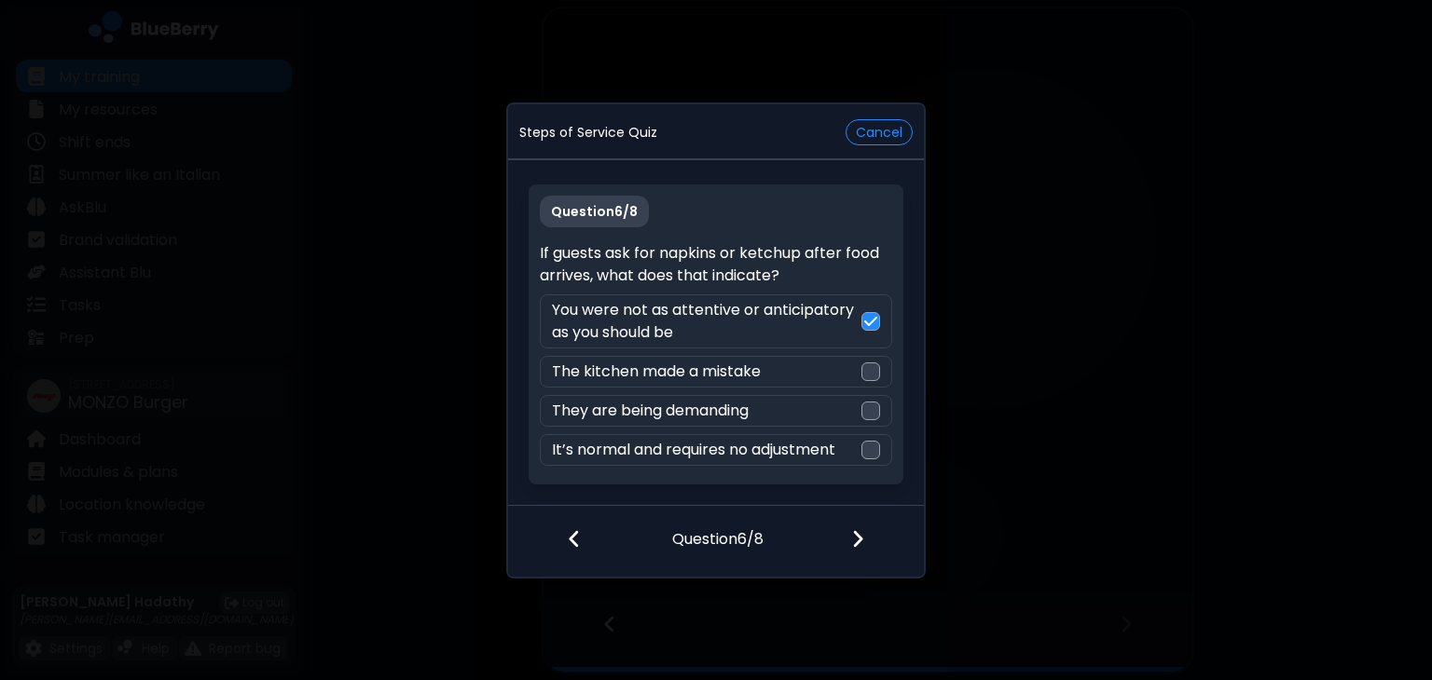
click at [854, 527] on div at bounding box center [869, 540] width 110 height 69
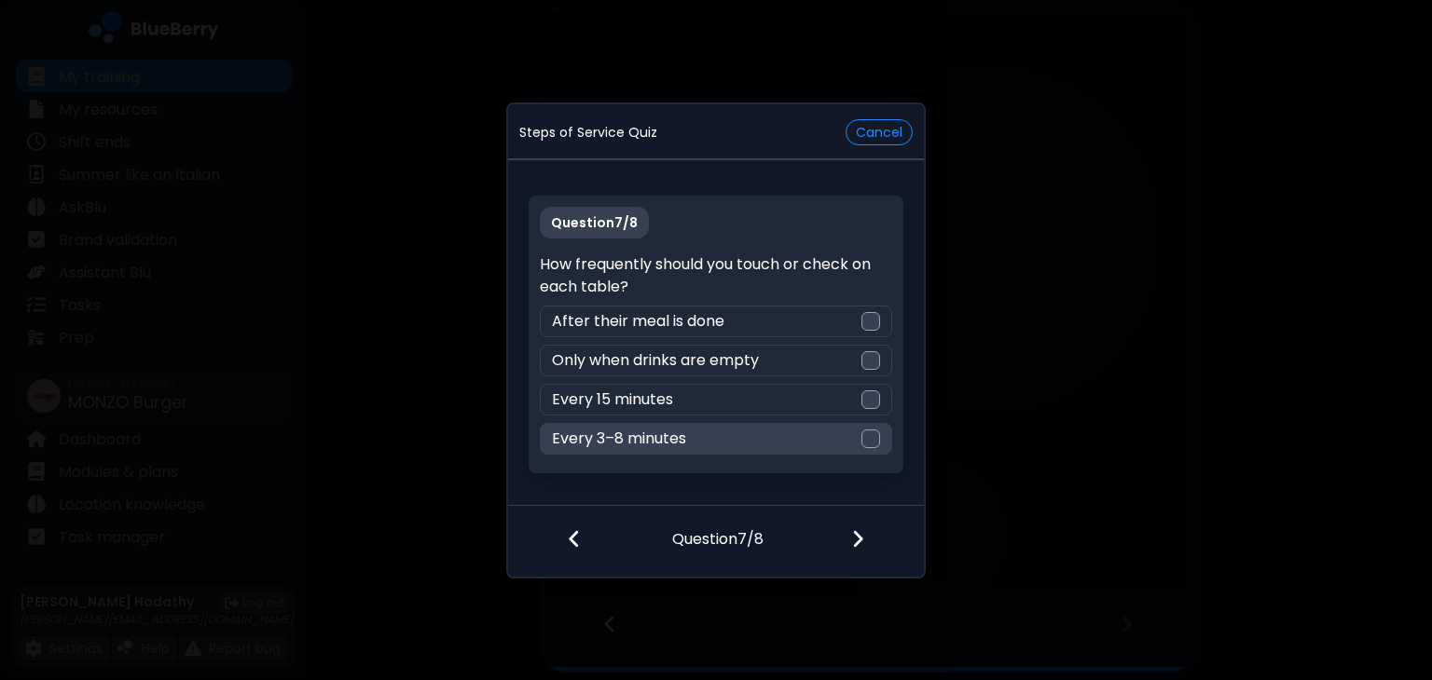
click at [870, 435] on div at bounding box center [870, 439] width 19 height 19
click at [864, 529] on img at bounding box center [857, 538] width 13 height 21
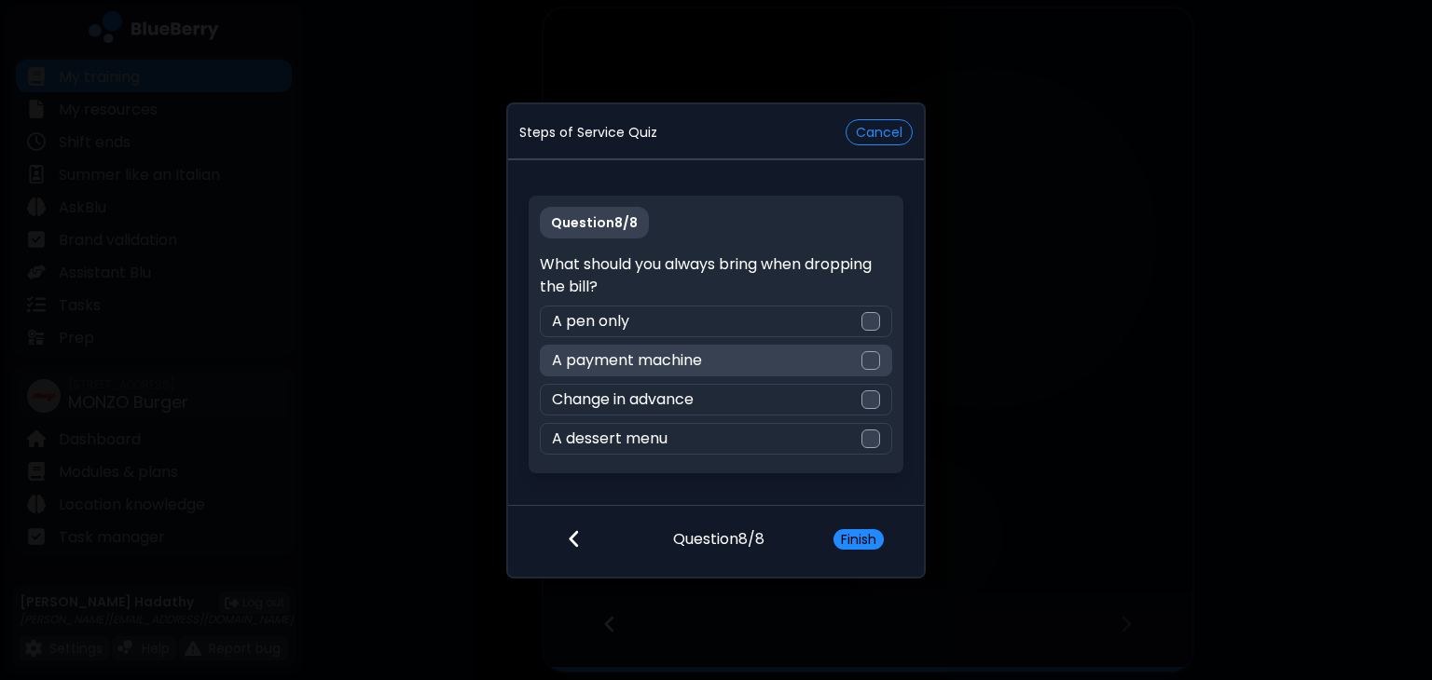
click at [872, 351] on div at bounding box center [870, 360] width 19 height 19
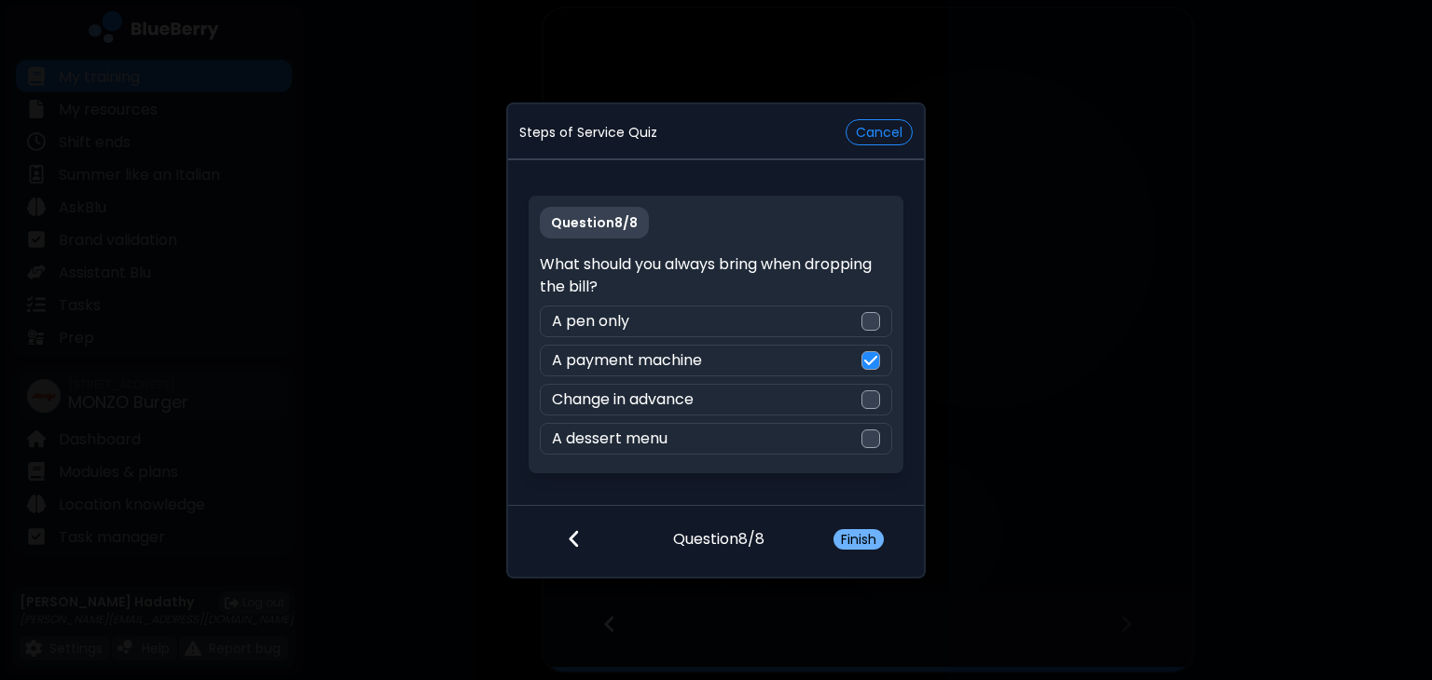
click at [843, 529] on button "Finish" at bounding box center [858, 539] width 50 height 21
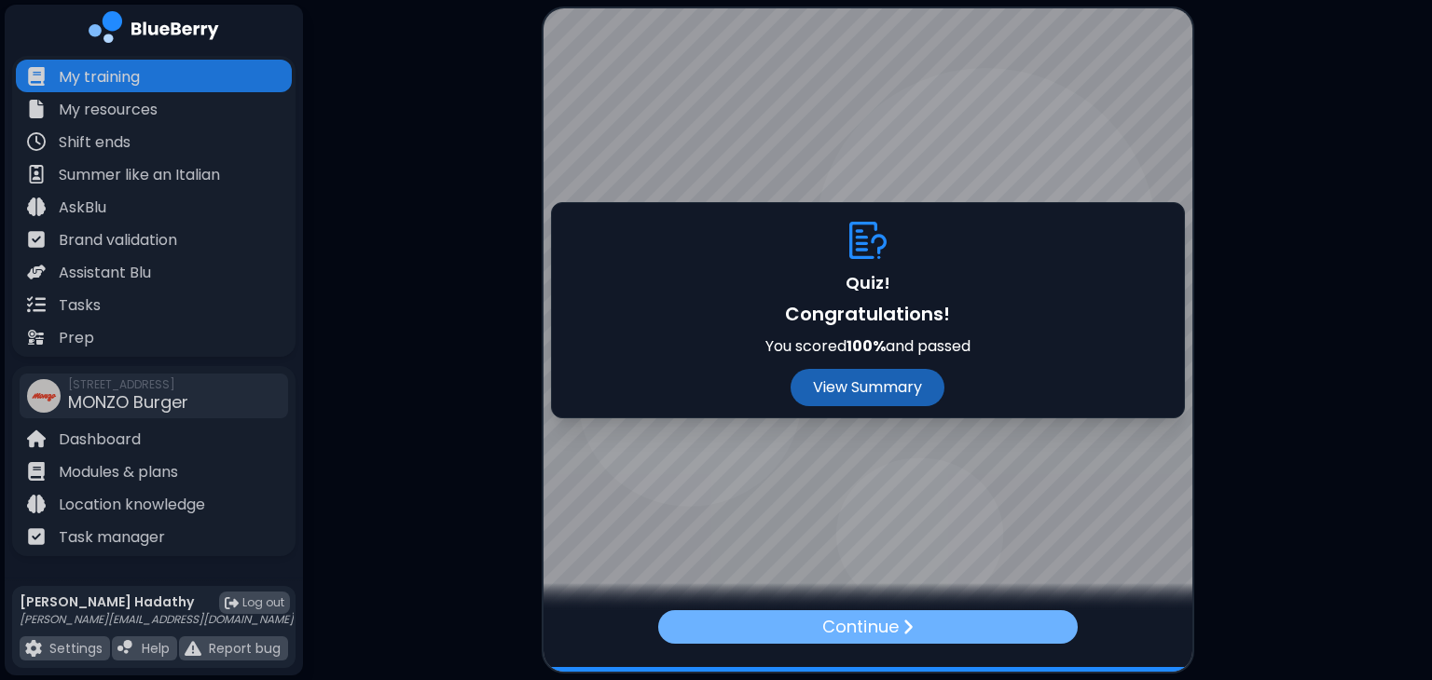
click at [857, 624] on p "Continue" at bounding box center [859, 627] width 75 height 26
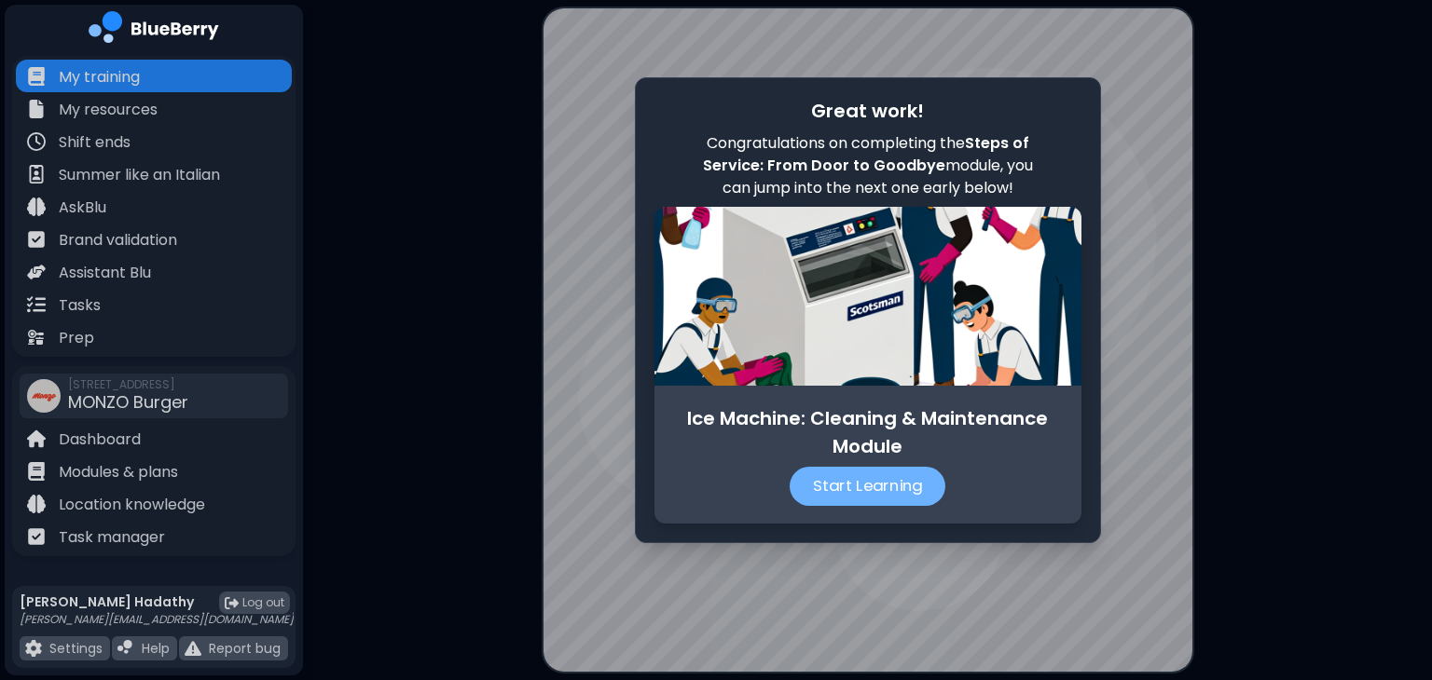
click at [822, 483] on p "Start Learning" at bounding box center [867, 486] width 156 height 39
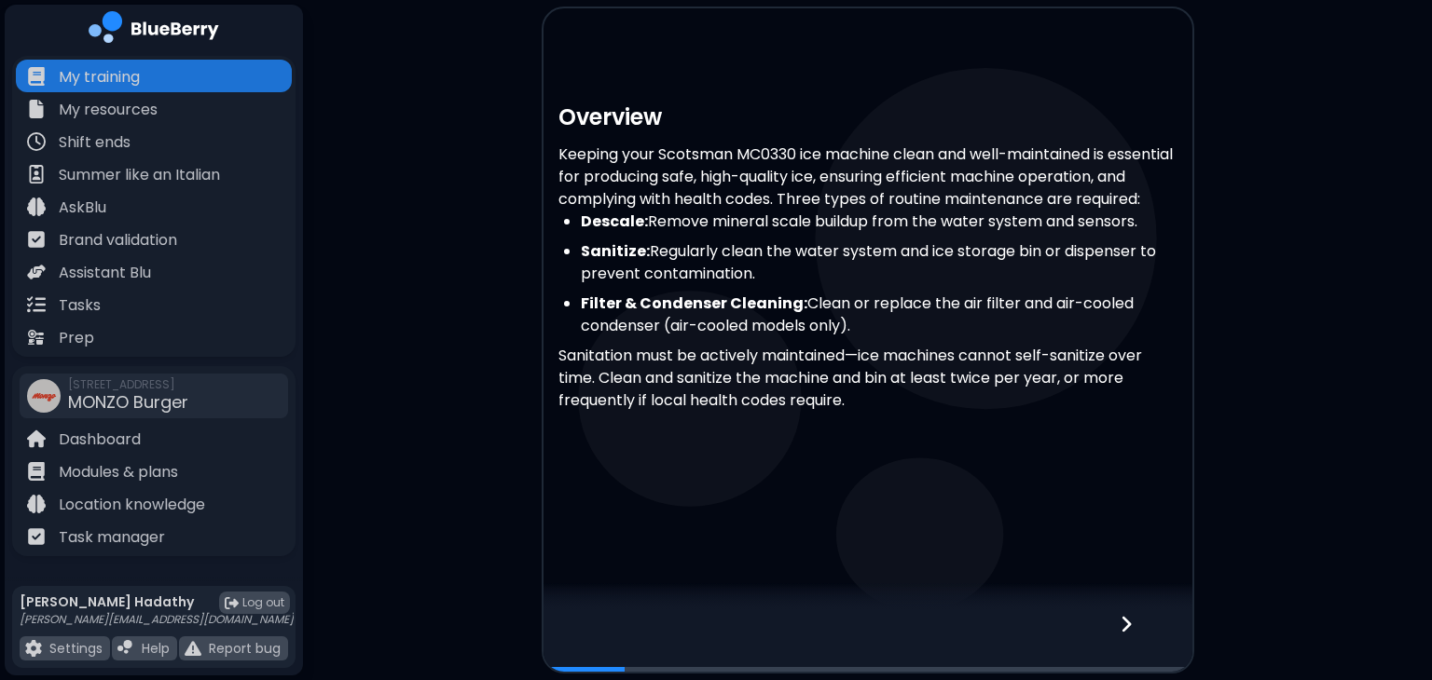
click at [1145, 632] on div at bounding box center [1137, 641] width 110 height 62
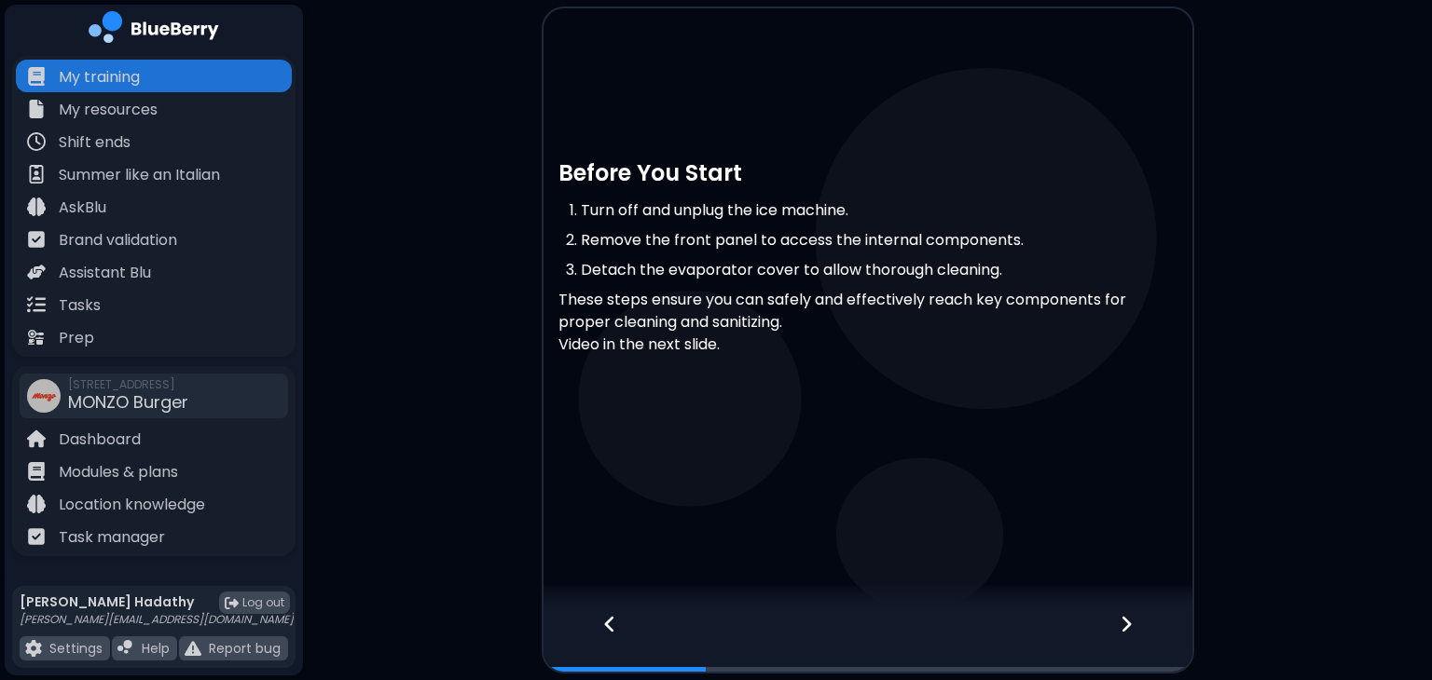
click at [1145, 632] on div at bounding box center [1137, 641] width 110 height 62
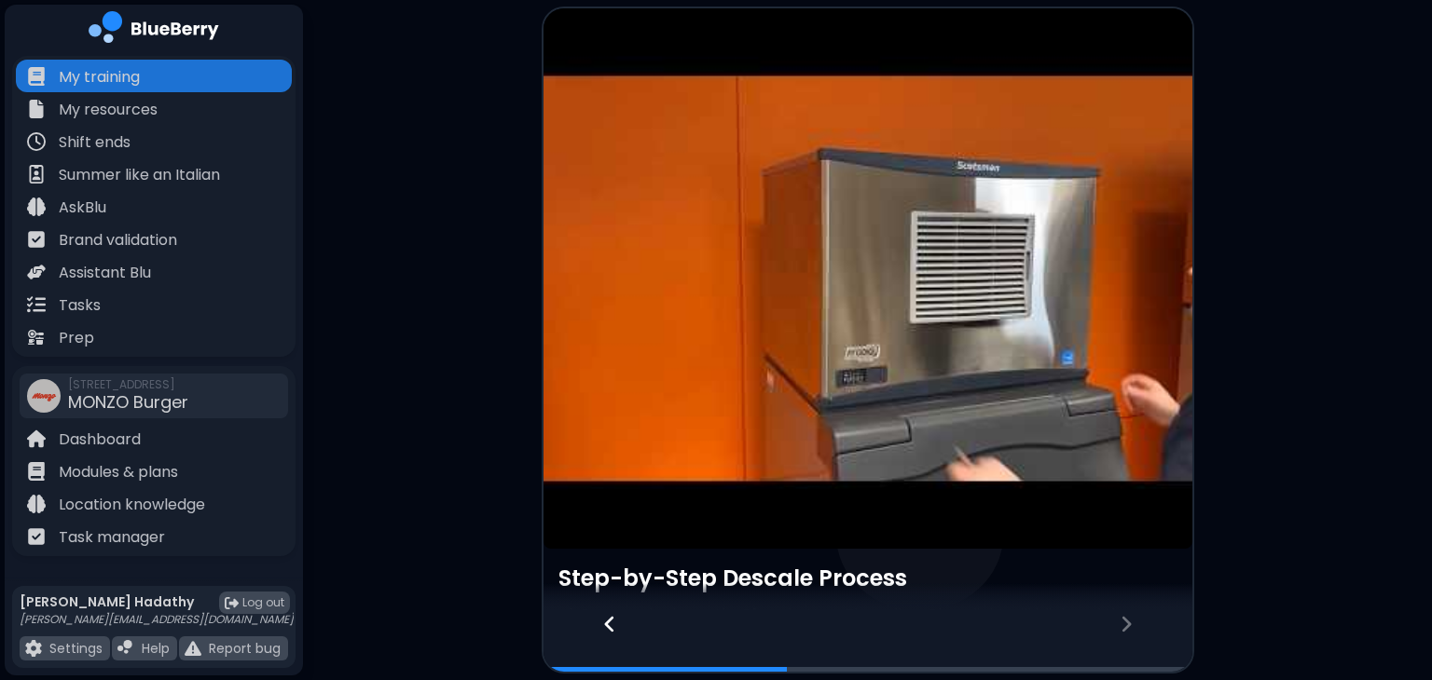
click at [1145, 632] on div at bounding box center [1137, 641] width 110 height 62
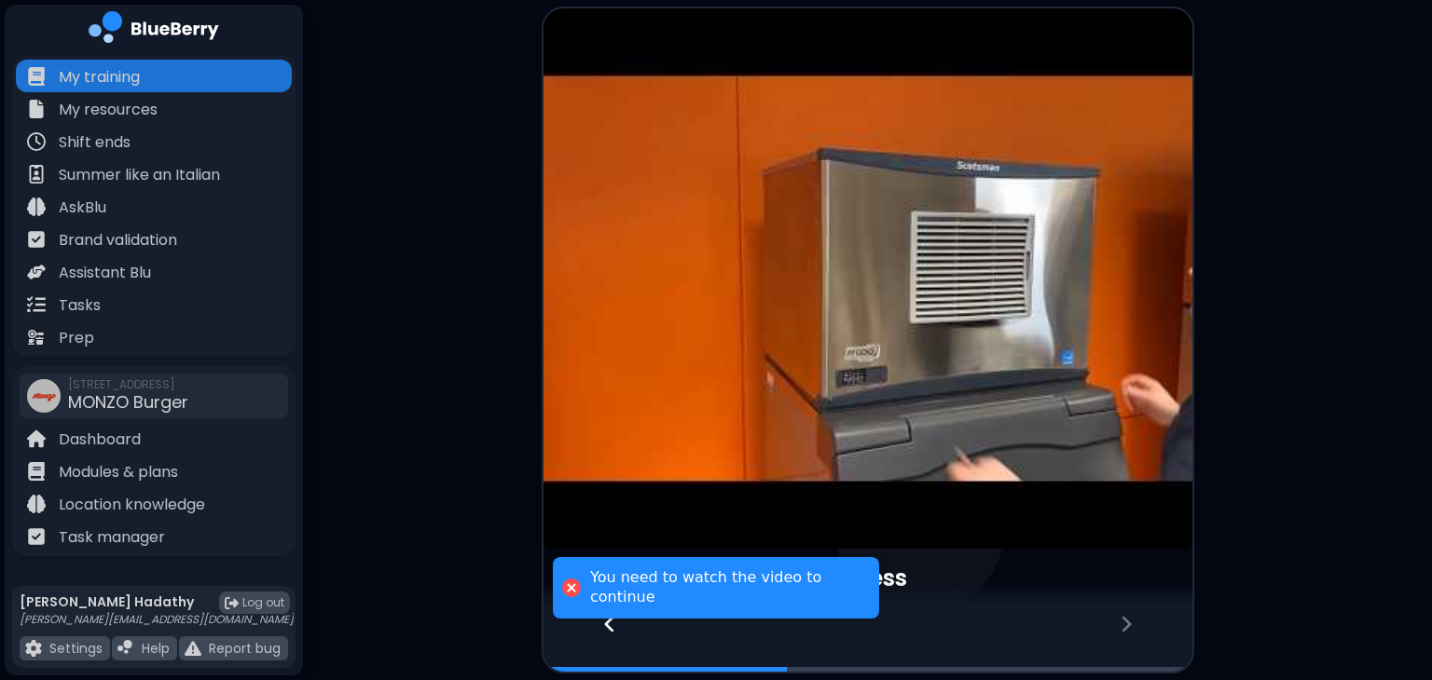
click at [856, 380] on article at bounding box center [867, 278] width 649 height 541
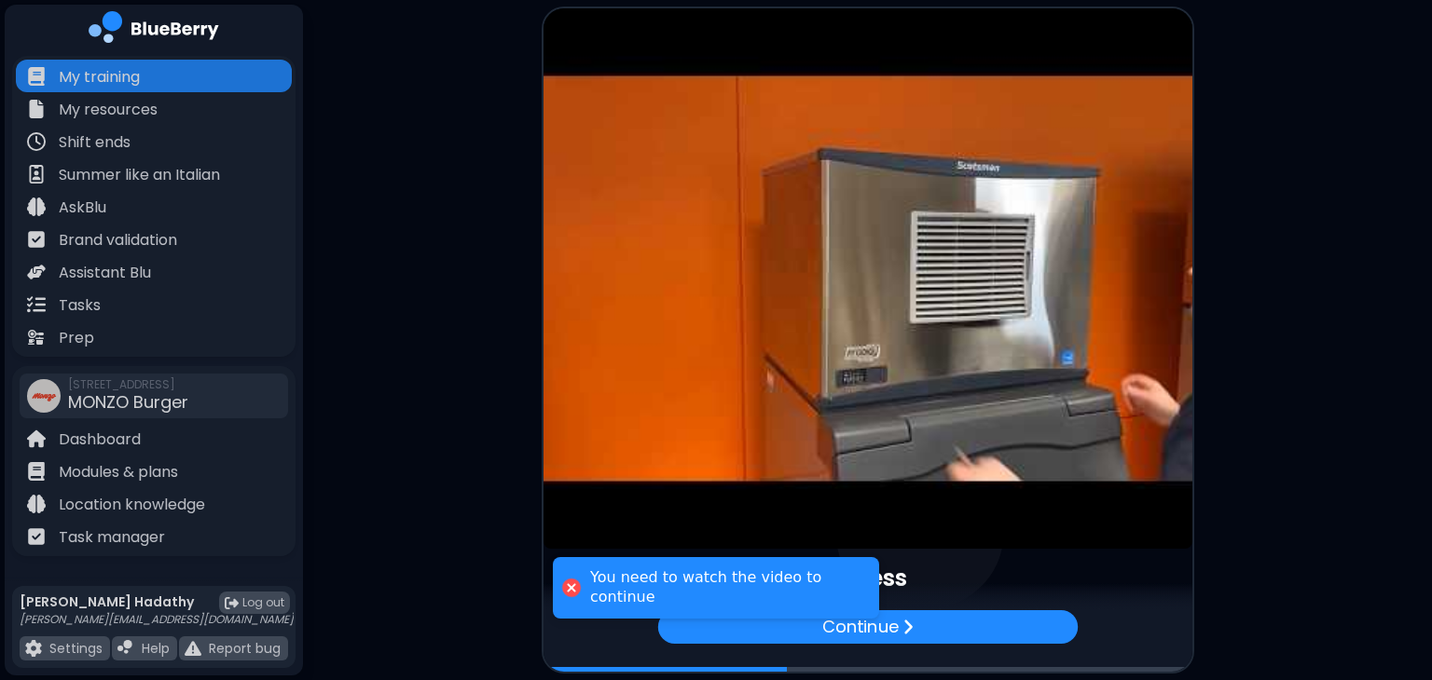
click at [856, 380] on article at bounding box center [867, 278] width 649 height 541
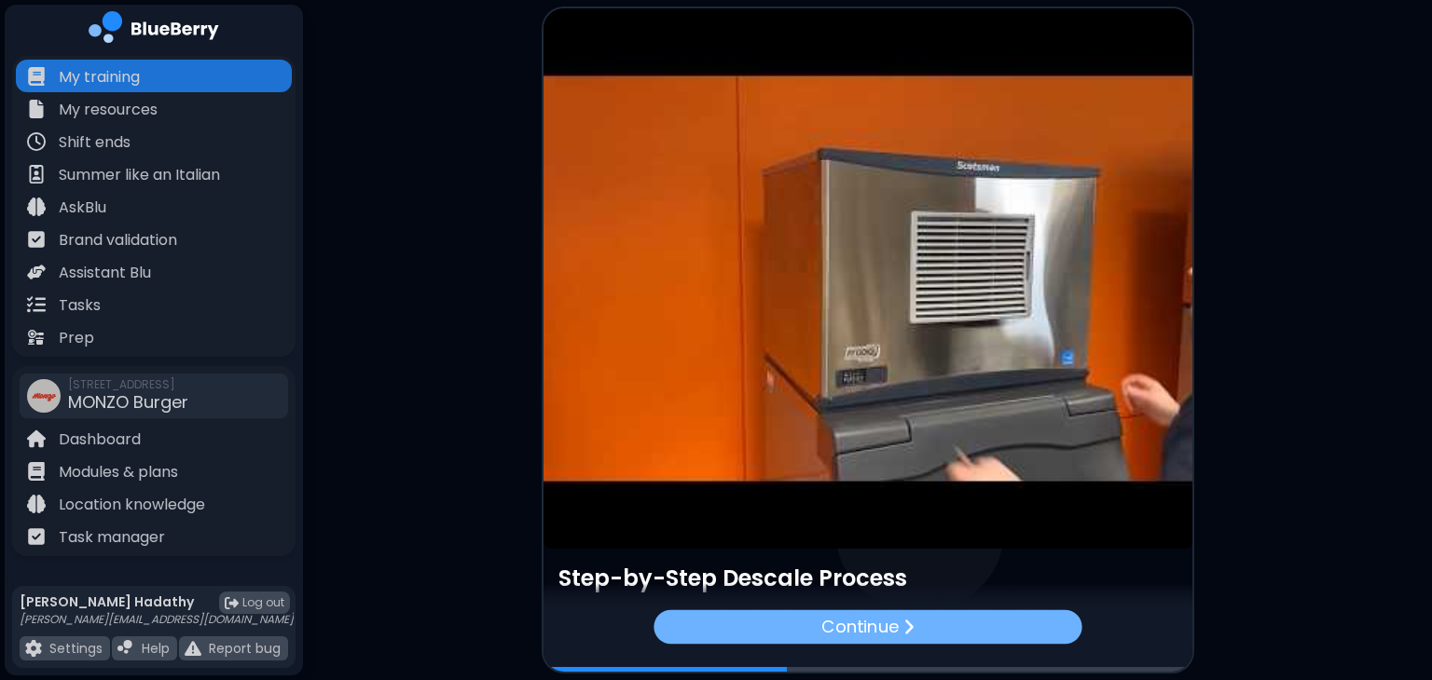
click at [954, 623] on div "Continue" at bounding box center [867, 627] width 428 height 34
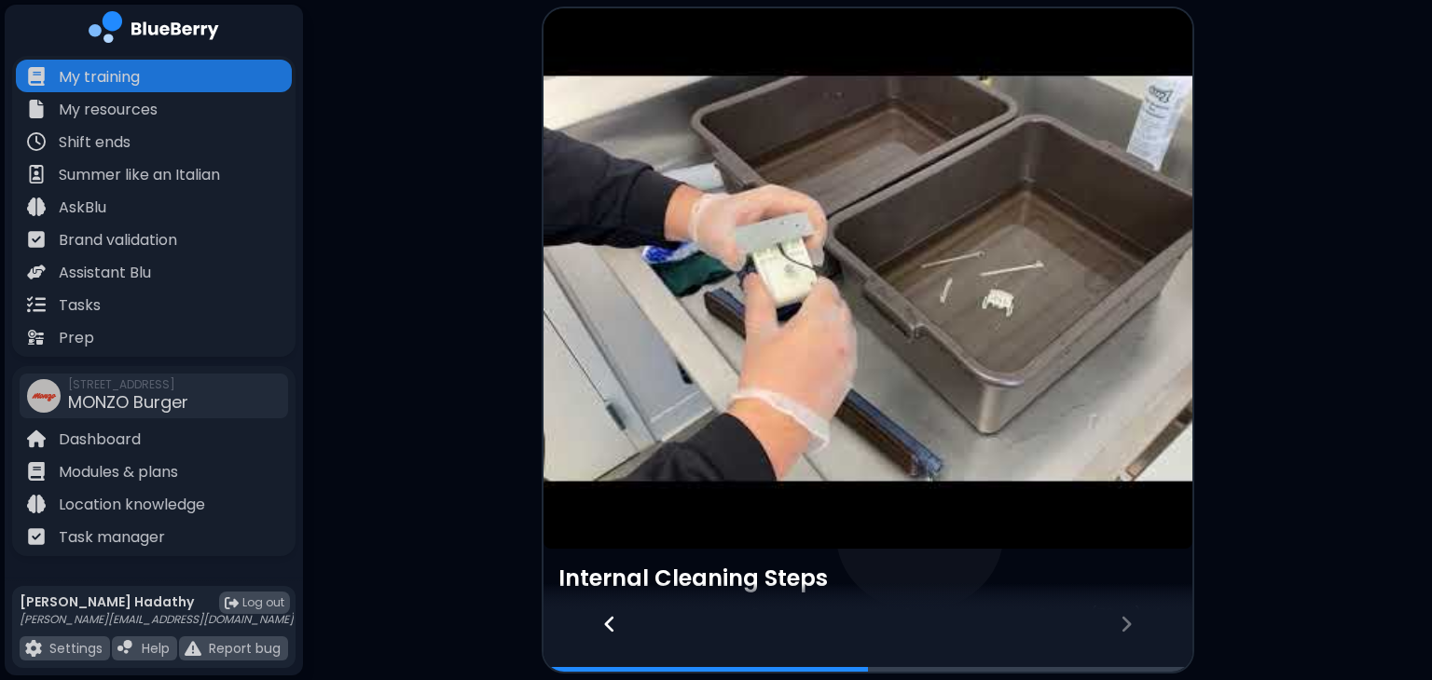
click at [856, 393] on article at bounding box center [867, 278] width 649 height 541
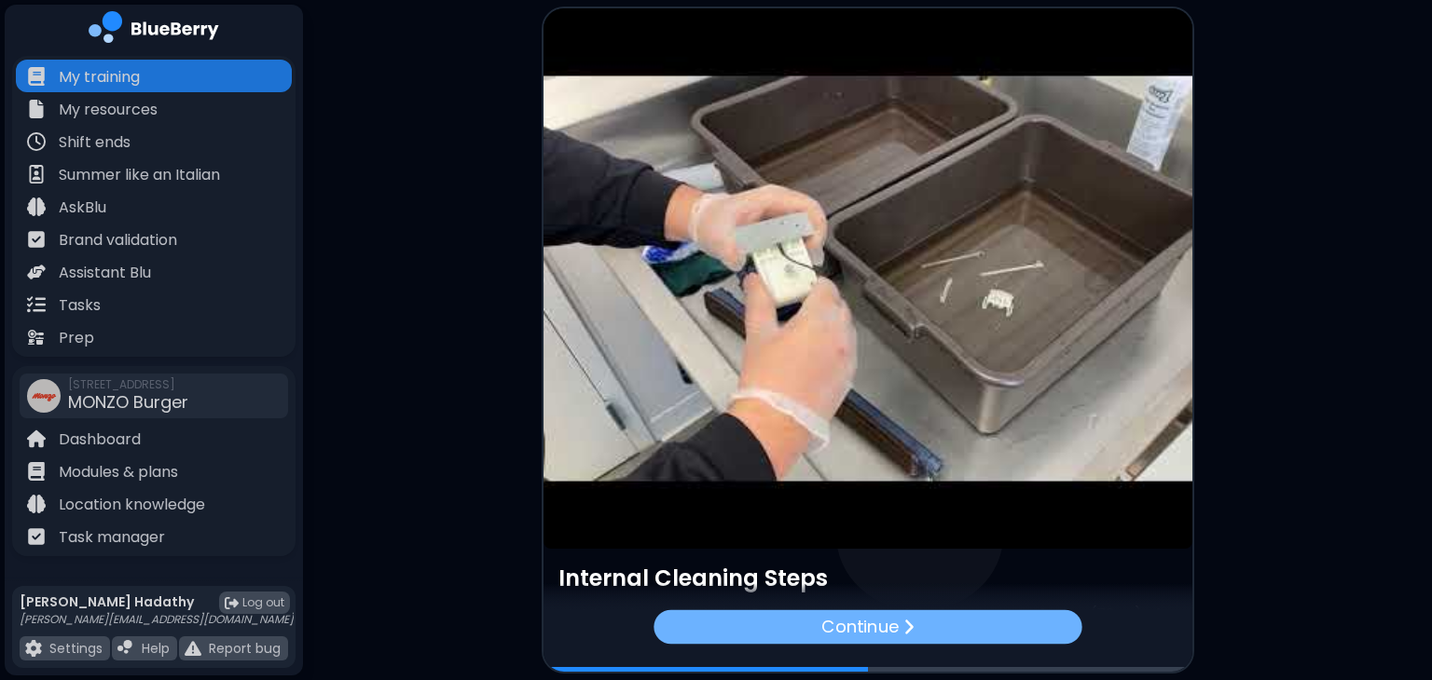
click at [844, 638] on p "Continue" at bounding box center [859, 626] width 77 height 27
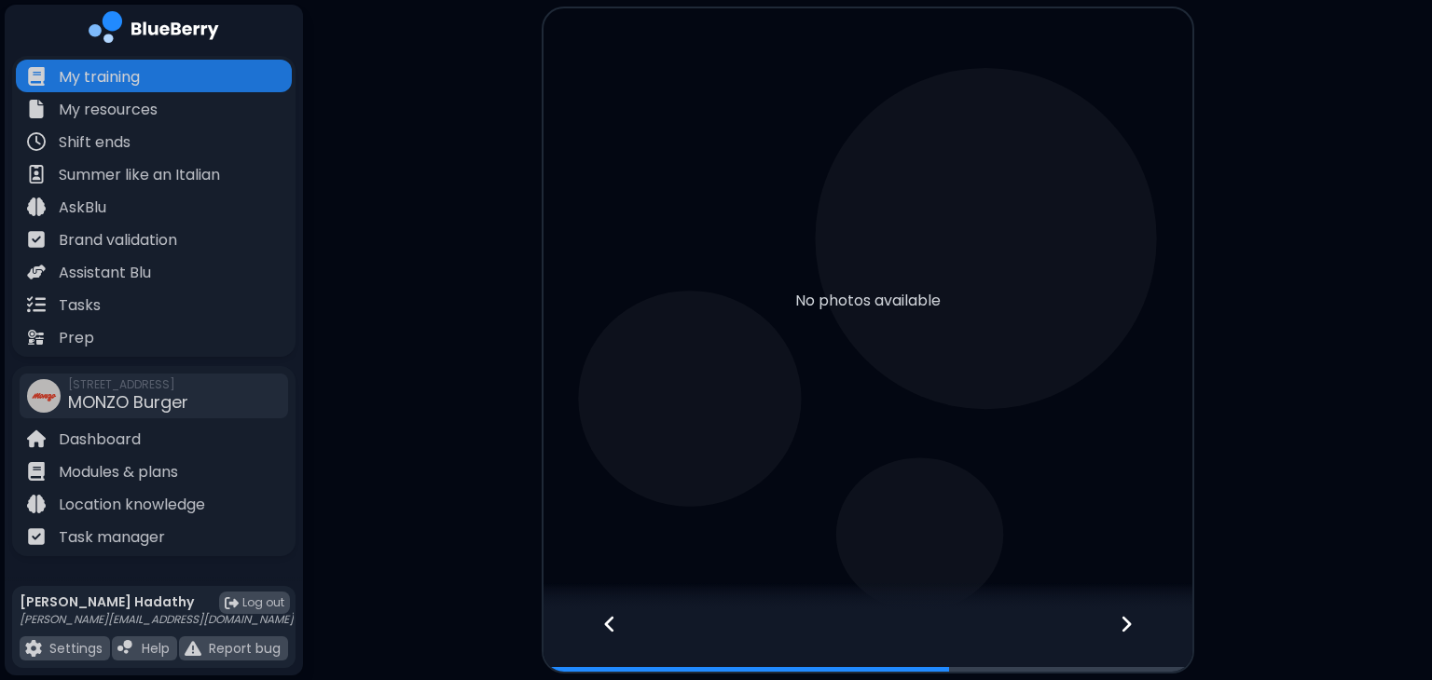
click at [1118, 629] on div at bounding box center [1137, 641] width 110 height 62
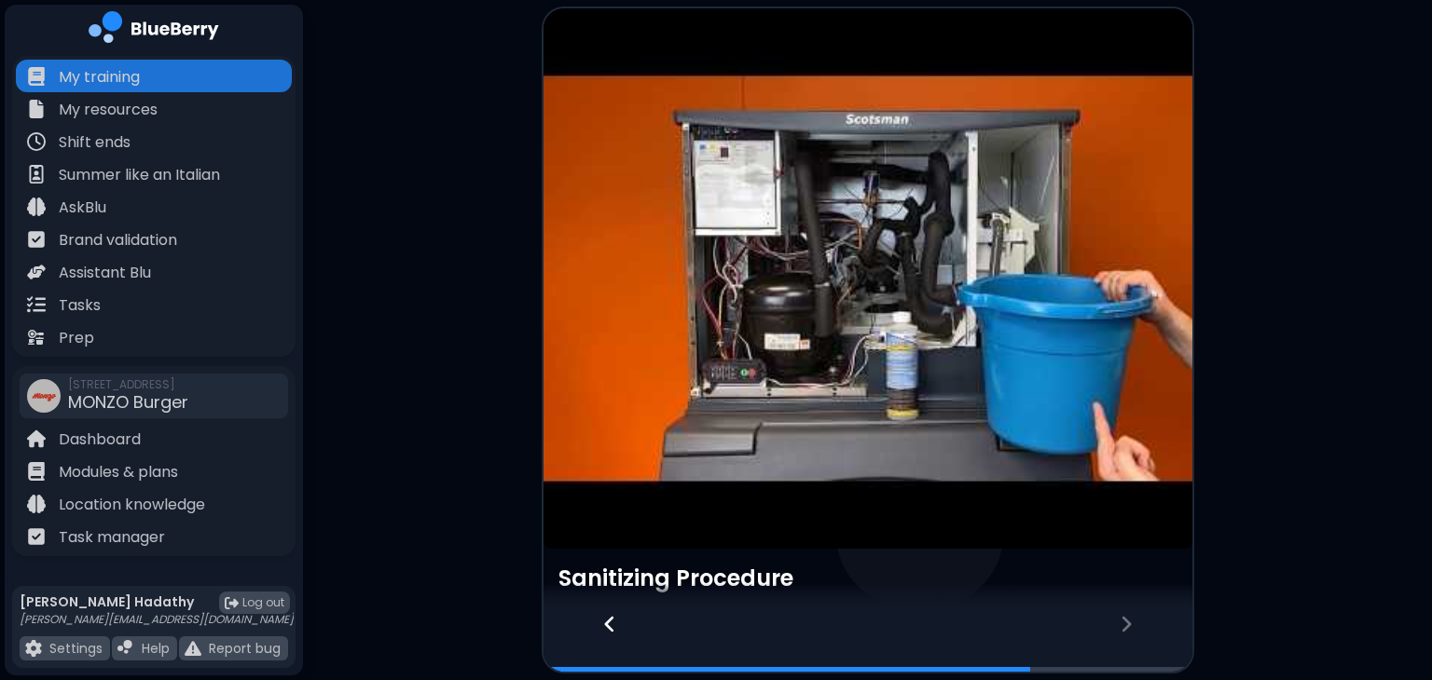
click at [919, 385] on article at bounding box center [867, 278] width 649 height 541
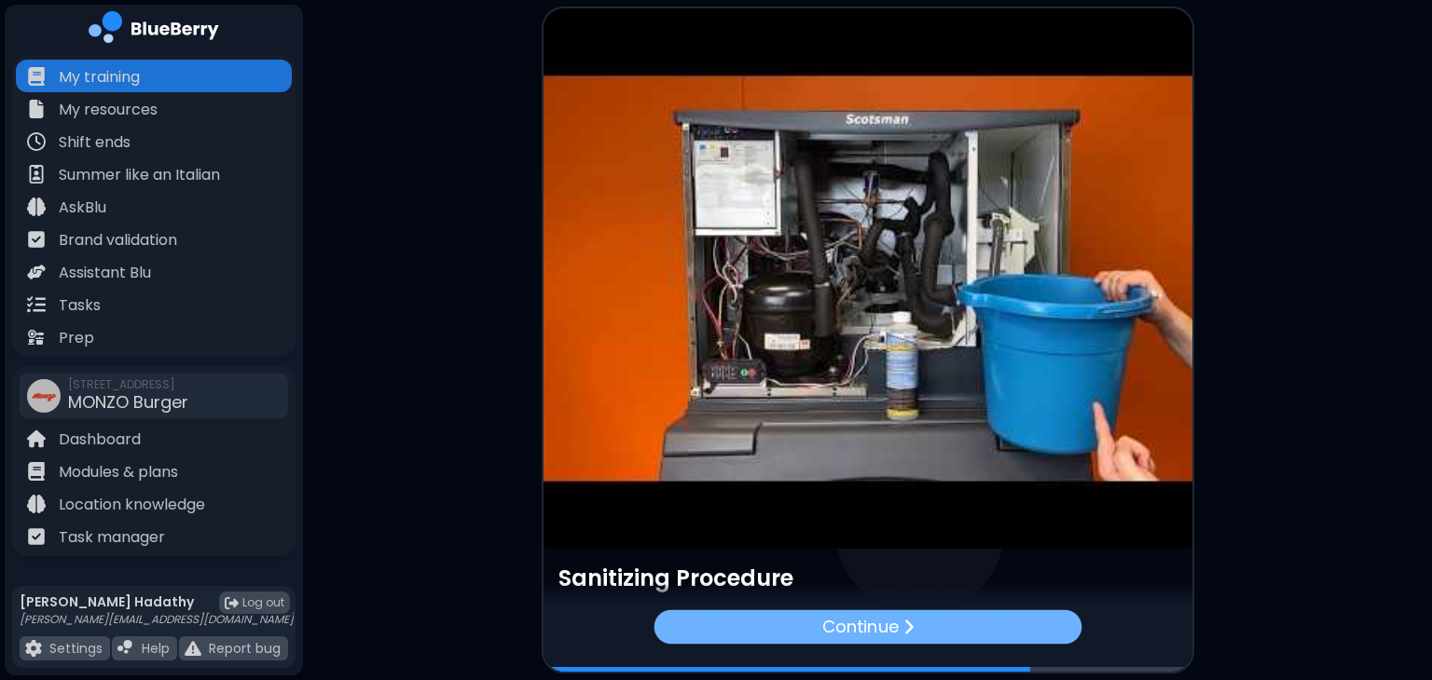
click at [939, 616] on div "Continue" at bounding box center [867, 627] width 428 height 34
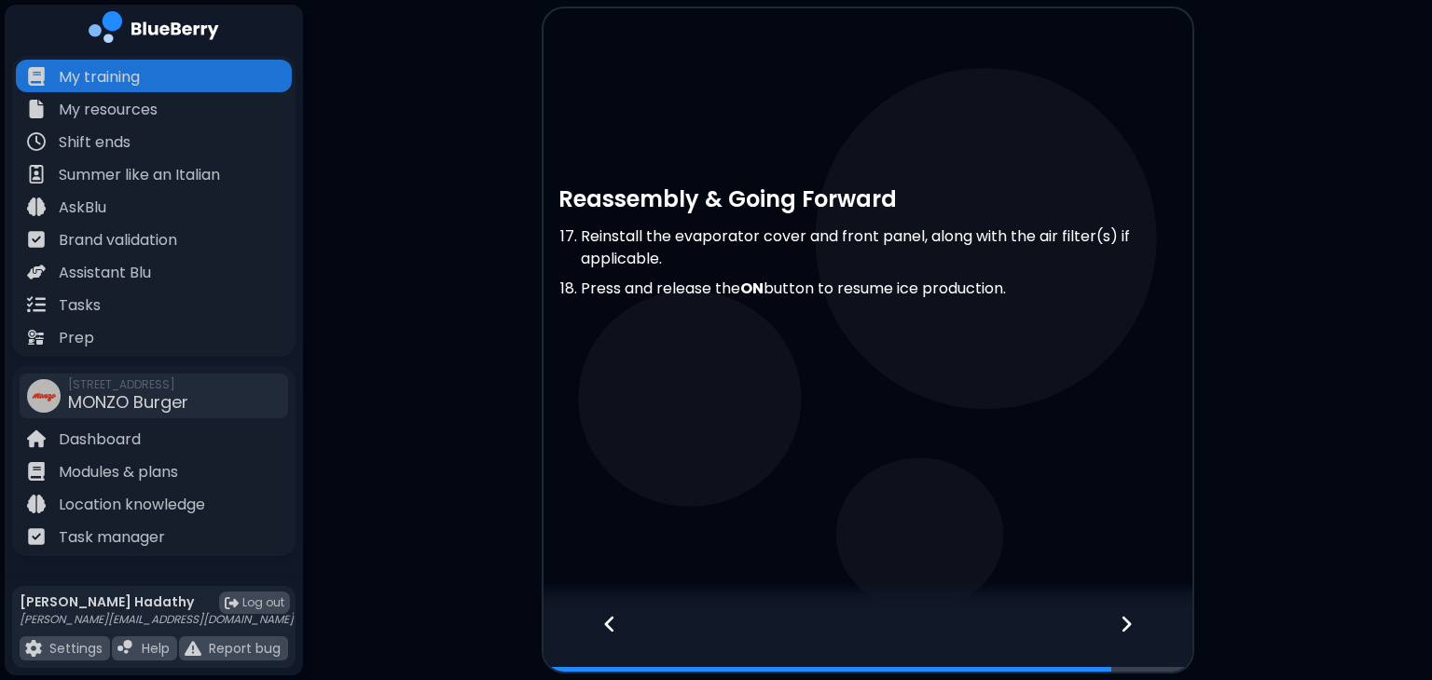
click at [1127, 624] on icon at bounding box center [1125, 624] width 13 height 21
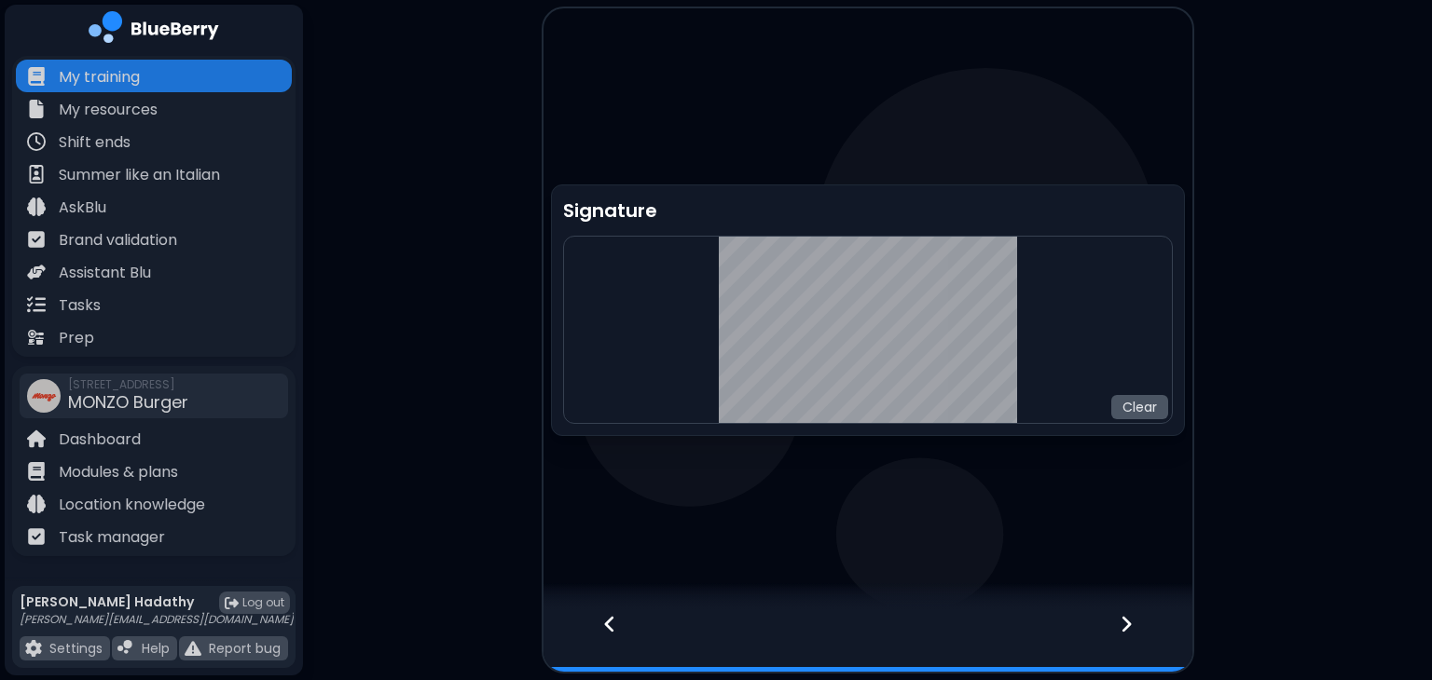
click at [1134, 408] on button "Clear" at bounding box center [1139, 407] width 57 height 24
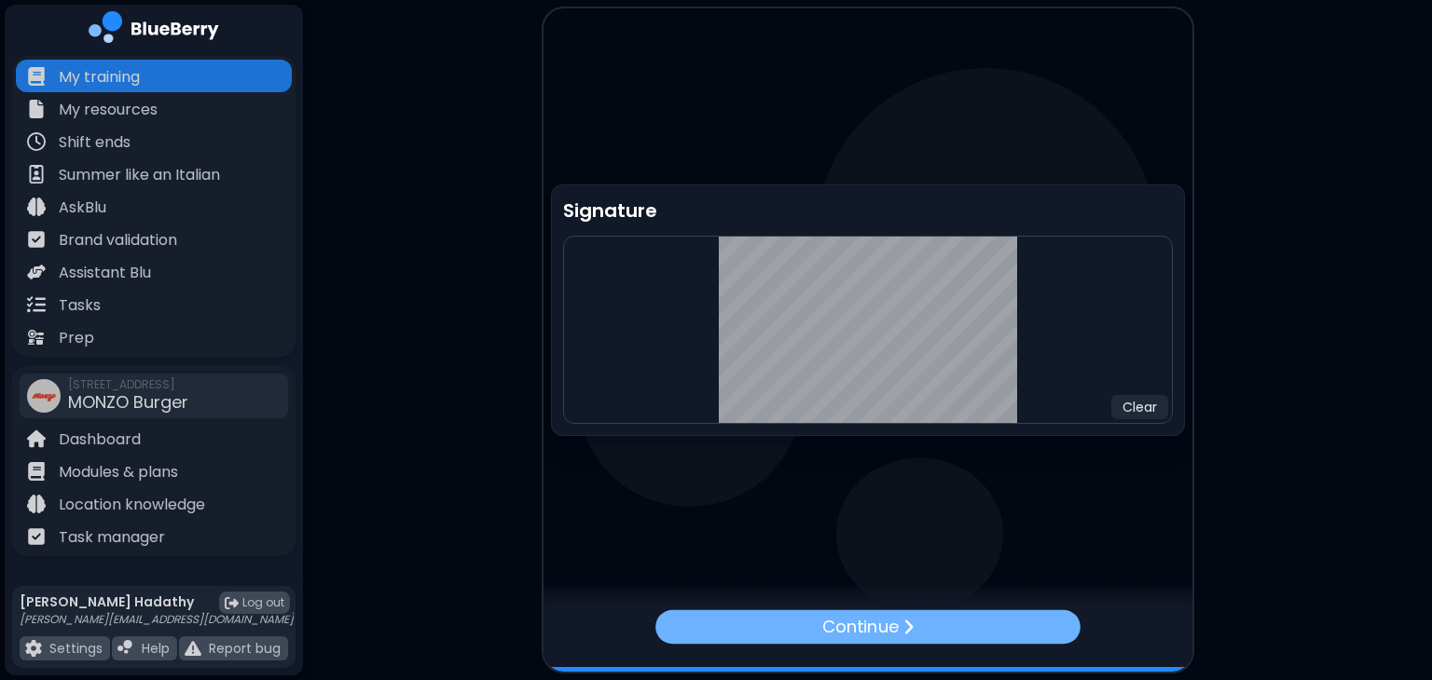
click at [856, 624] on p "Continue" at bounding box center [859, 627] width 76 height 26
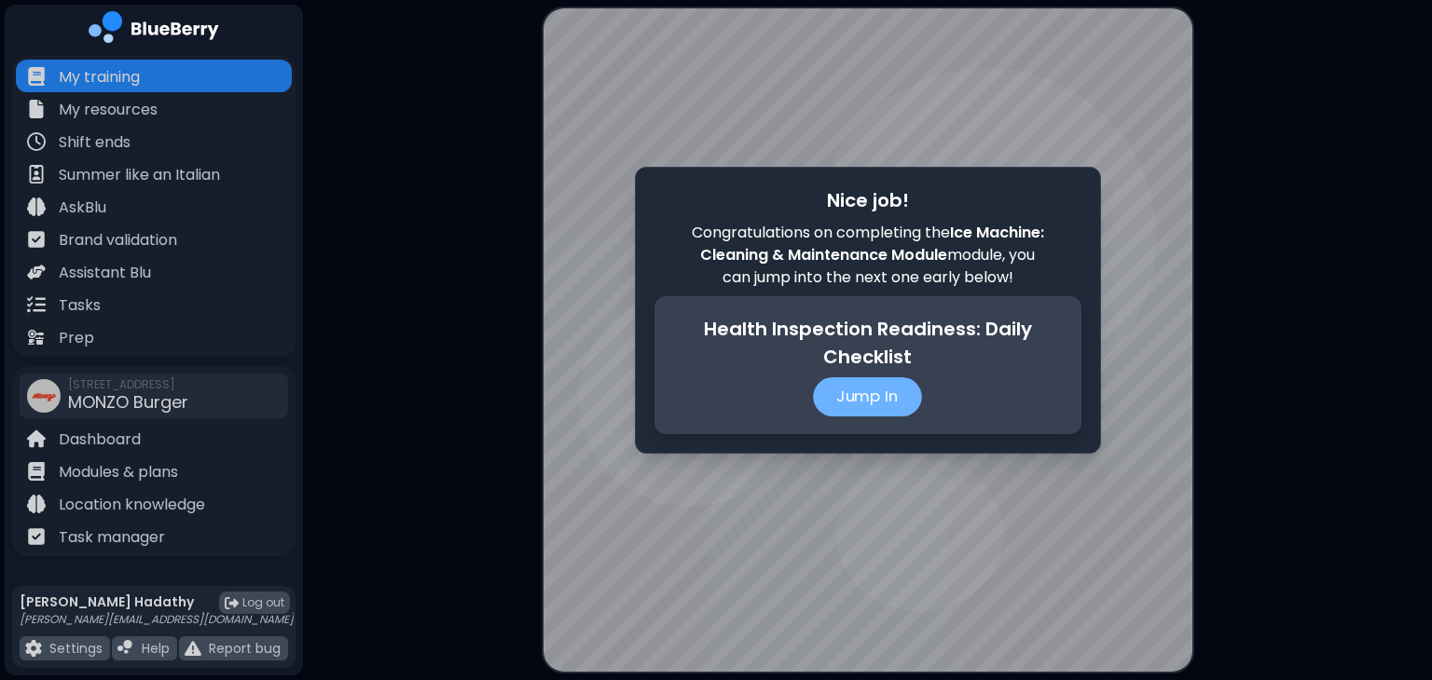
click at [866, 417] on p "Jump In" at bounding box center [867, 396] width 109 height 39
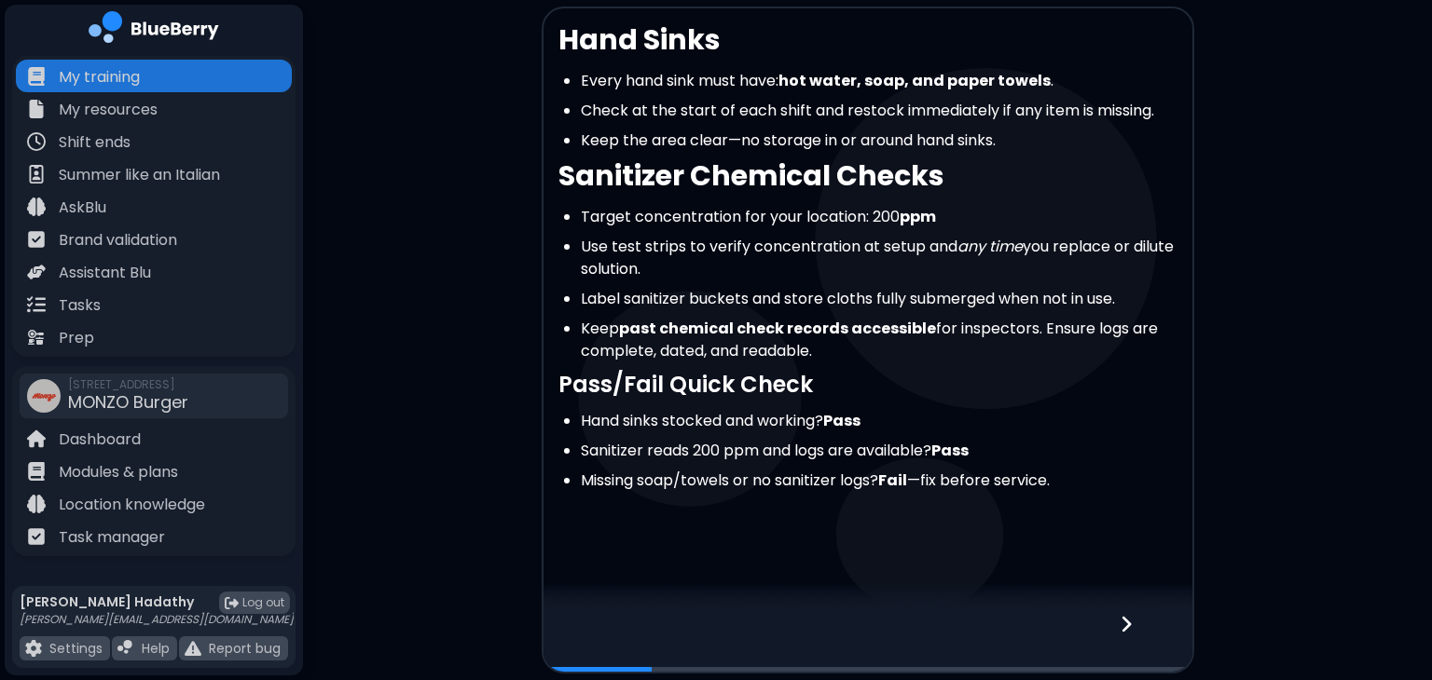
click at [1126, 645] on div at bounding box center [1137, 641] width 110 height 62
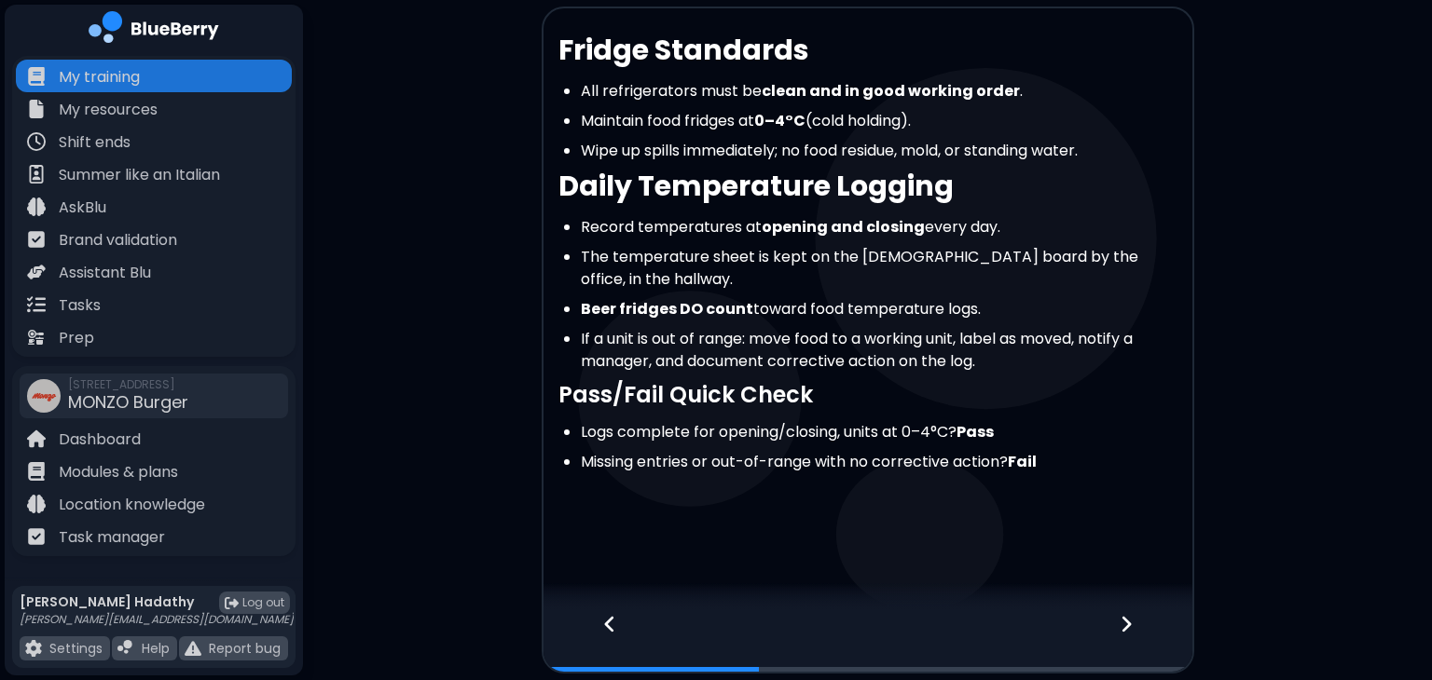
click at [1126, 645] on div at bounding box center [1137, 641] width 110 height 62
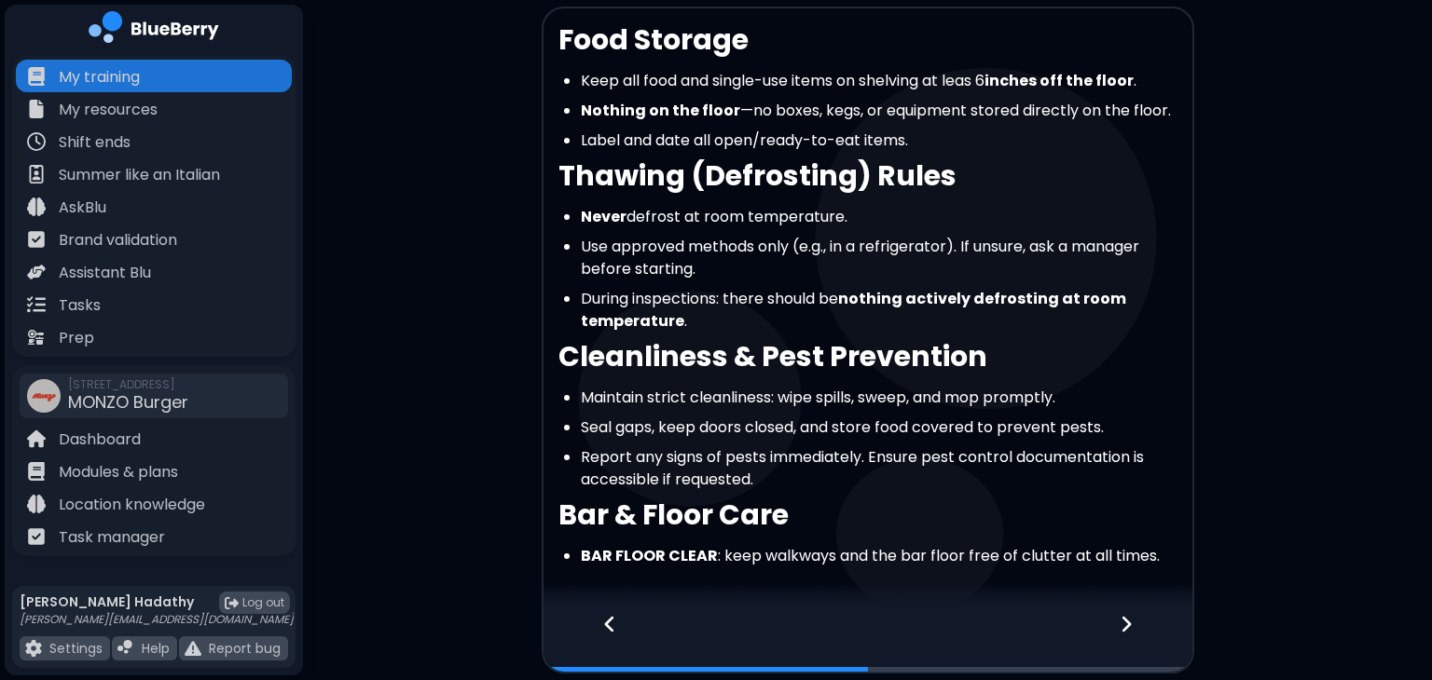
click at [1126, 645] on div at bounding box center [1137, 641] width 110 height 62
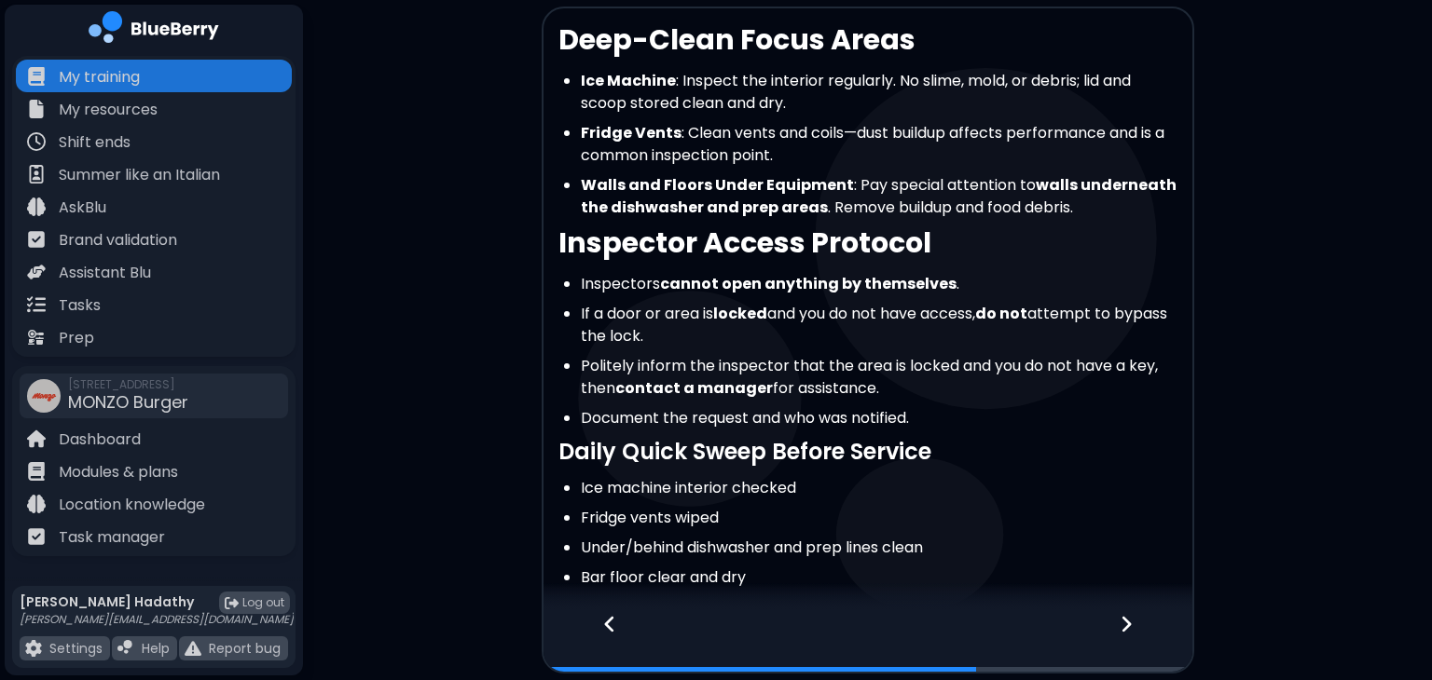
click at [1126, 645] on div at bounding box center [1137, 641] width 110 height 62
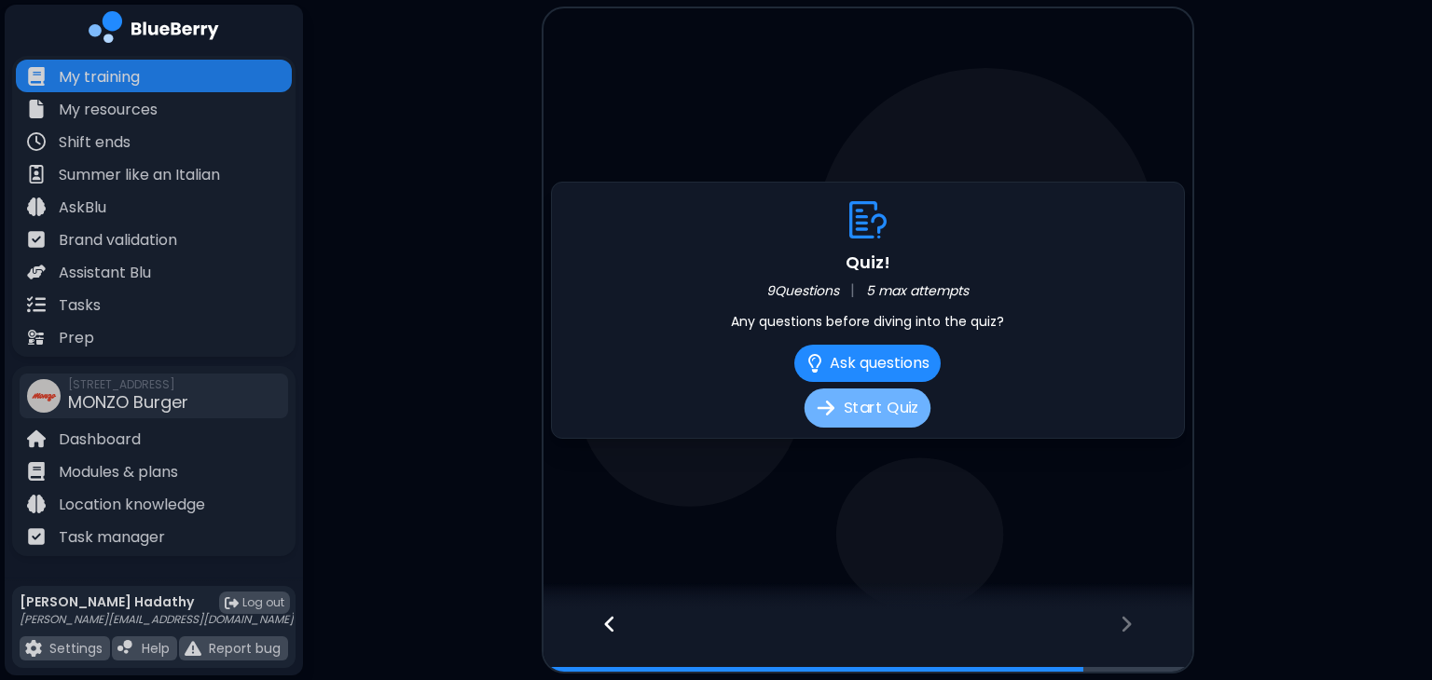
click at [865, 396] on button "Start Quiz" at bounding box center [867, 408] width 126 height 39
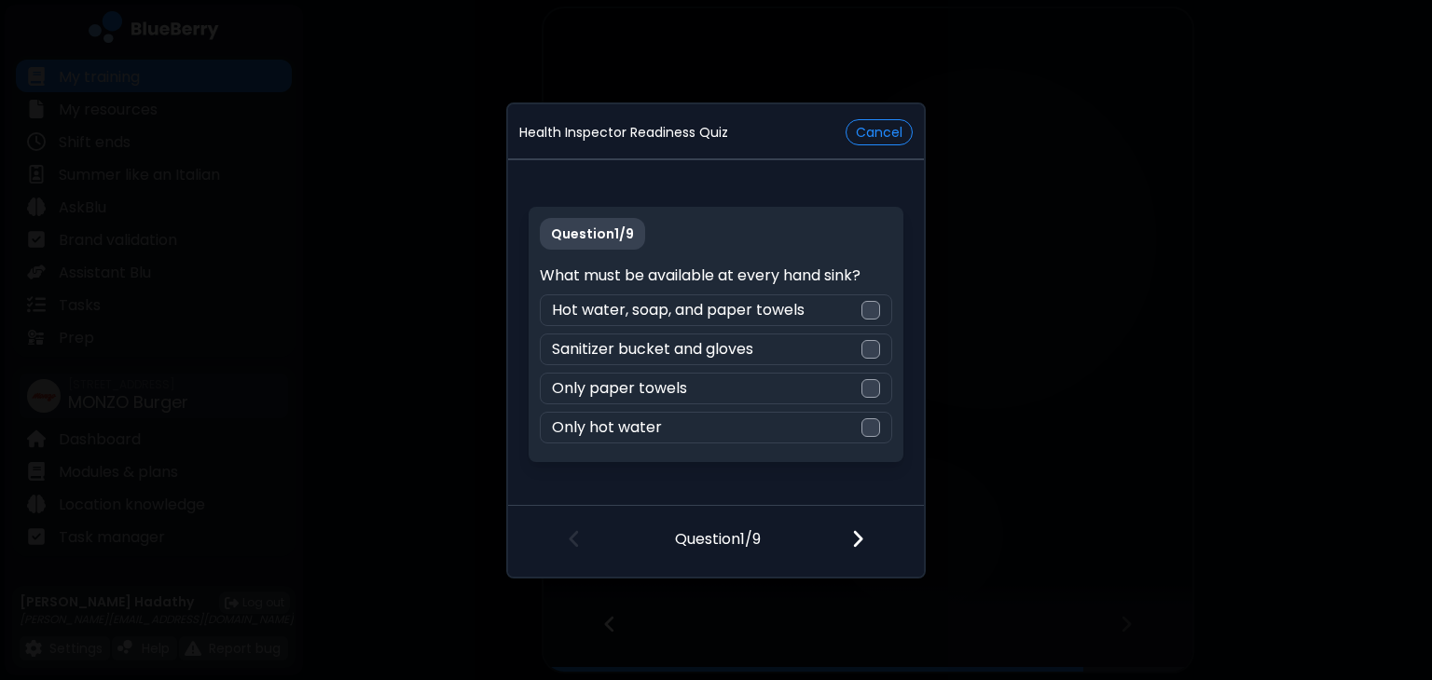
click at [871, 331] on div "Question 1 / 9 What must be available at every hand sink? Hot water, soap, and …" at bounding box center [715, 334] width 374 height 255
click at [871, 322] on div "Hot water, soap, and paper towels" at bounding box center [715, 311] width 351 height 32
click at [857, 516] on div at bounding box center [869, 540] width 110 height 69
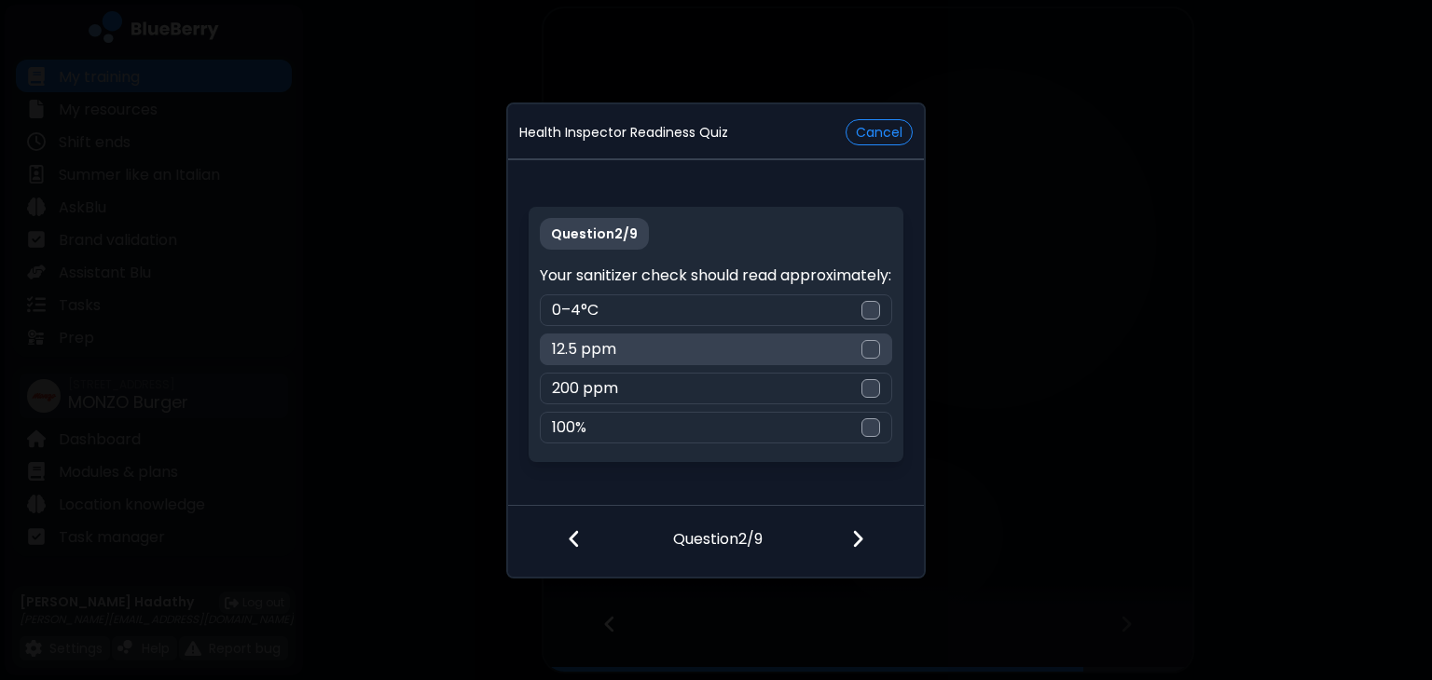
click at [858, 365] on div "12.5 ppm" at bounding box center [715, 350] width 351 height 32
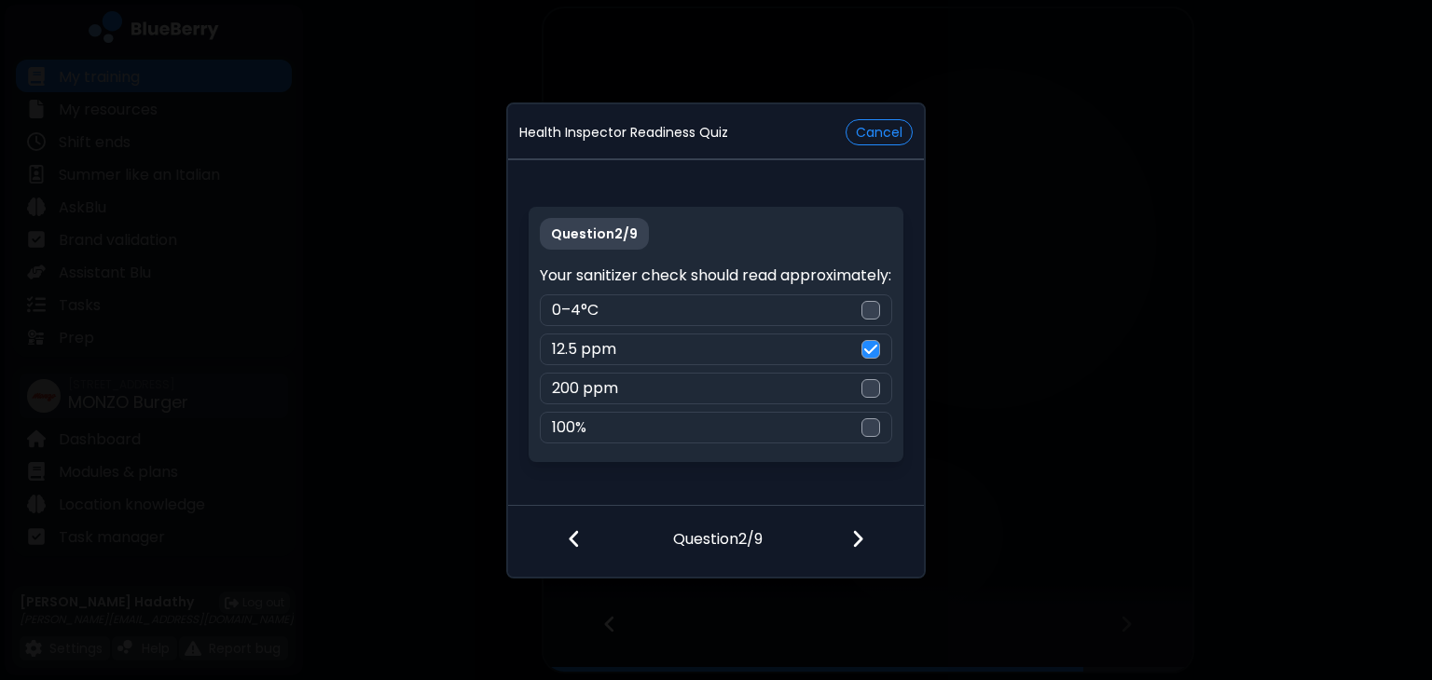
click at [880, 538] on div at bounding box center [869, 540] width 110 height 69
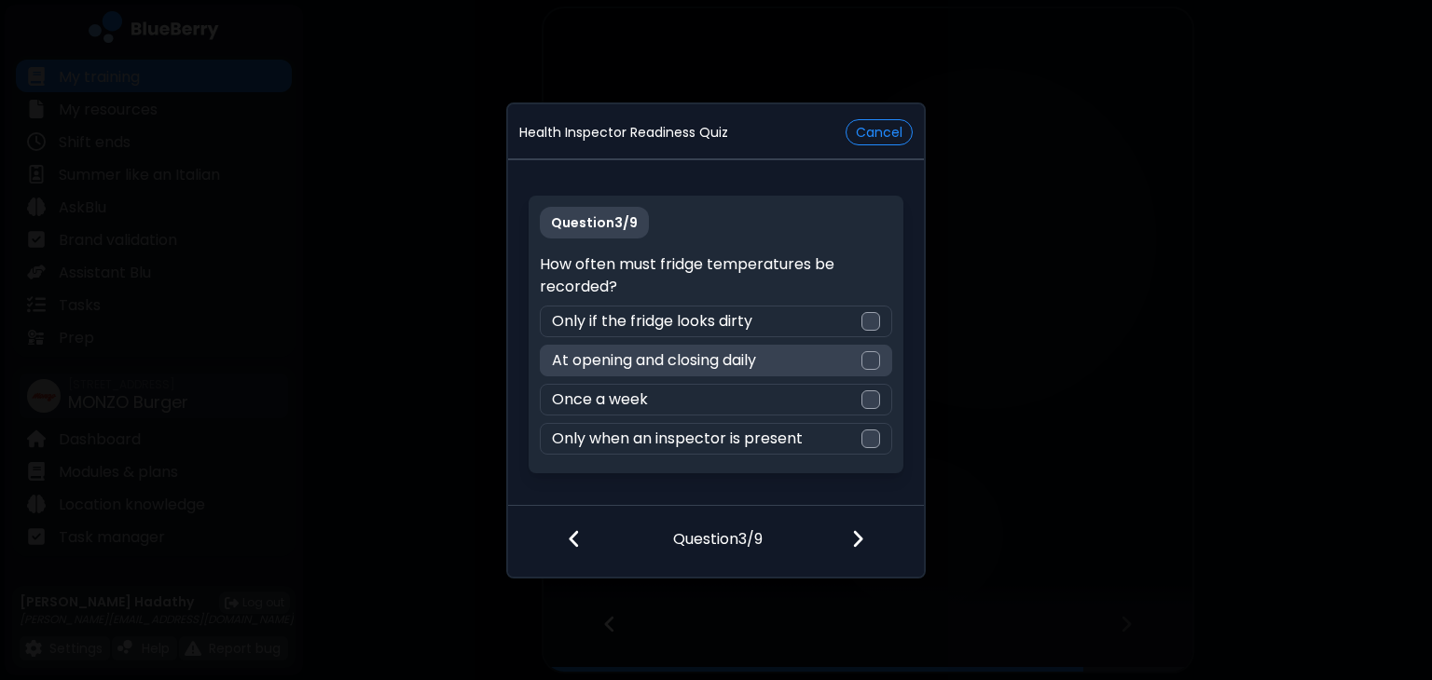
click at [868, 369] on div at bounding box center [870, 360] width 19 height 19
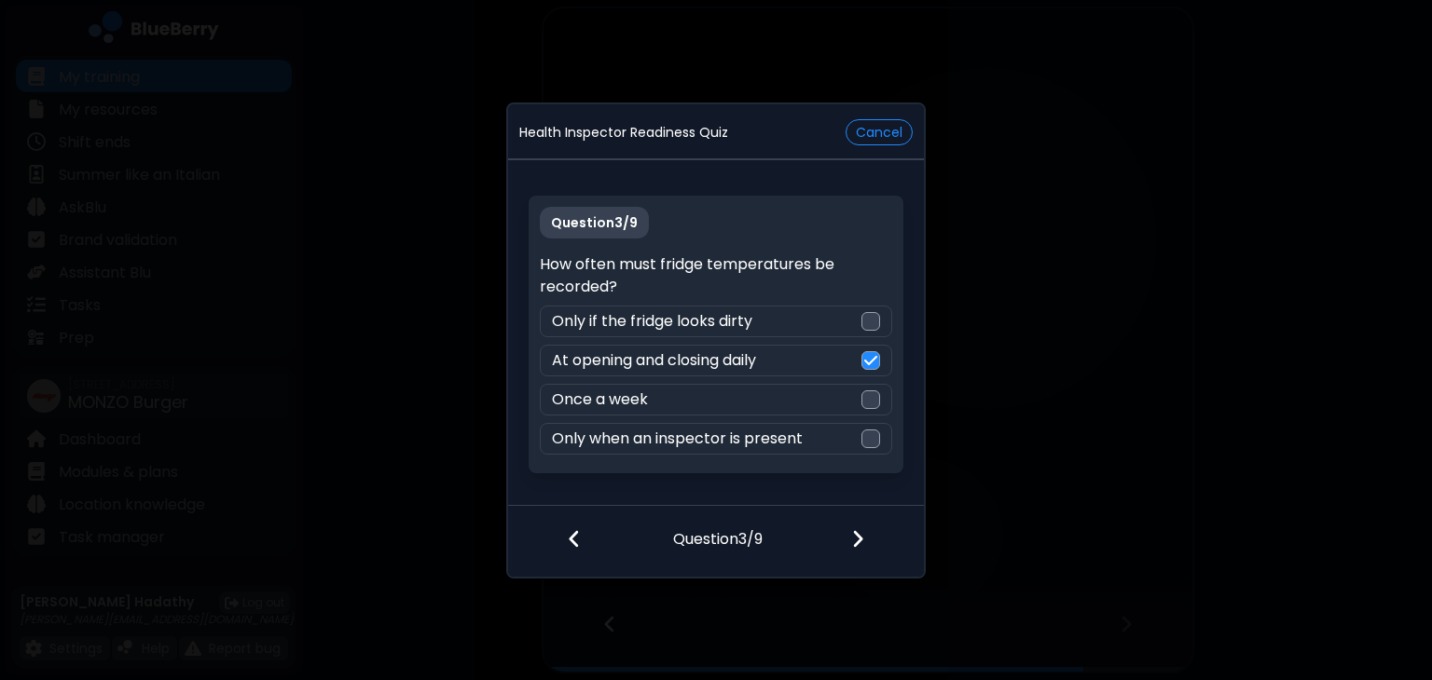
click at [871, 550] on div at bounding box center [869, 540] width 110 height 69
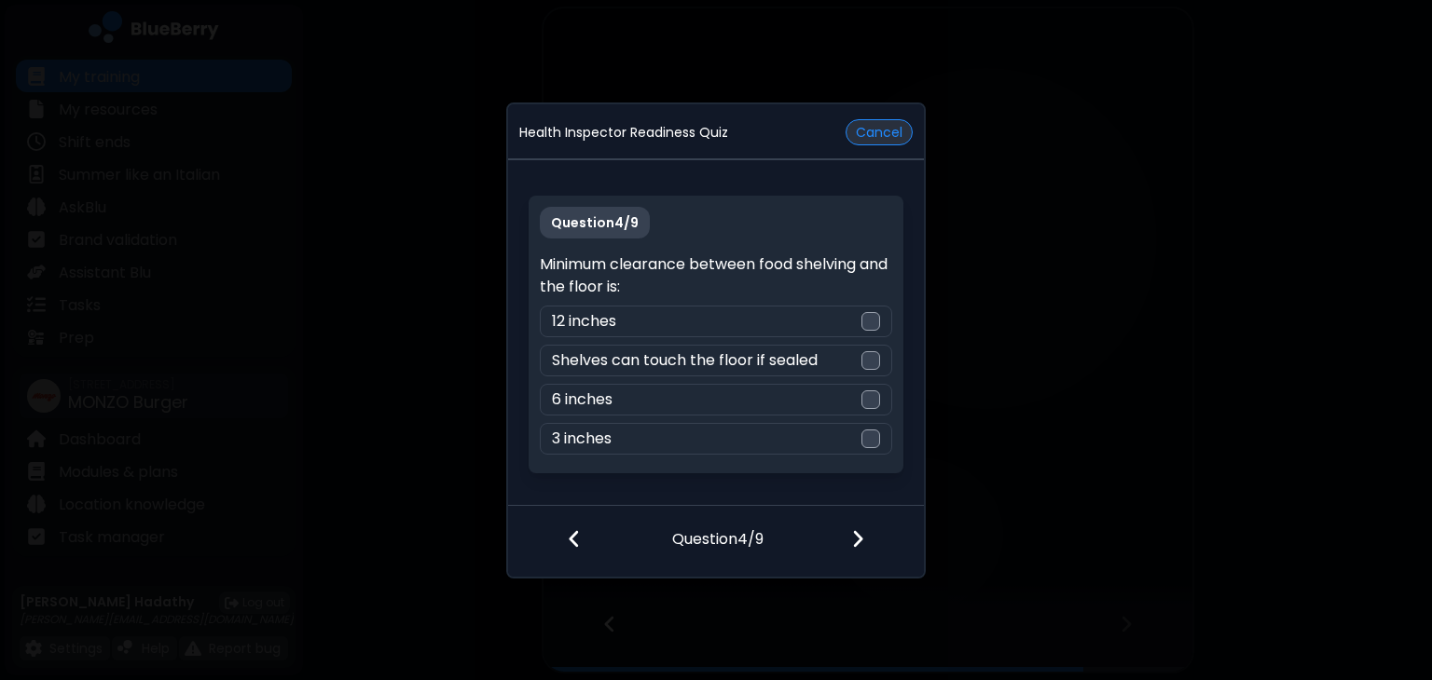
click at [898, 139] on button "Cancel" at bounding box center [878, 132] width 67 height 26
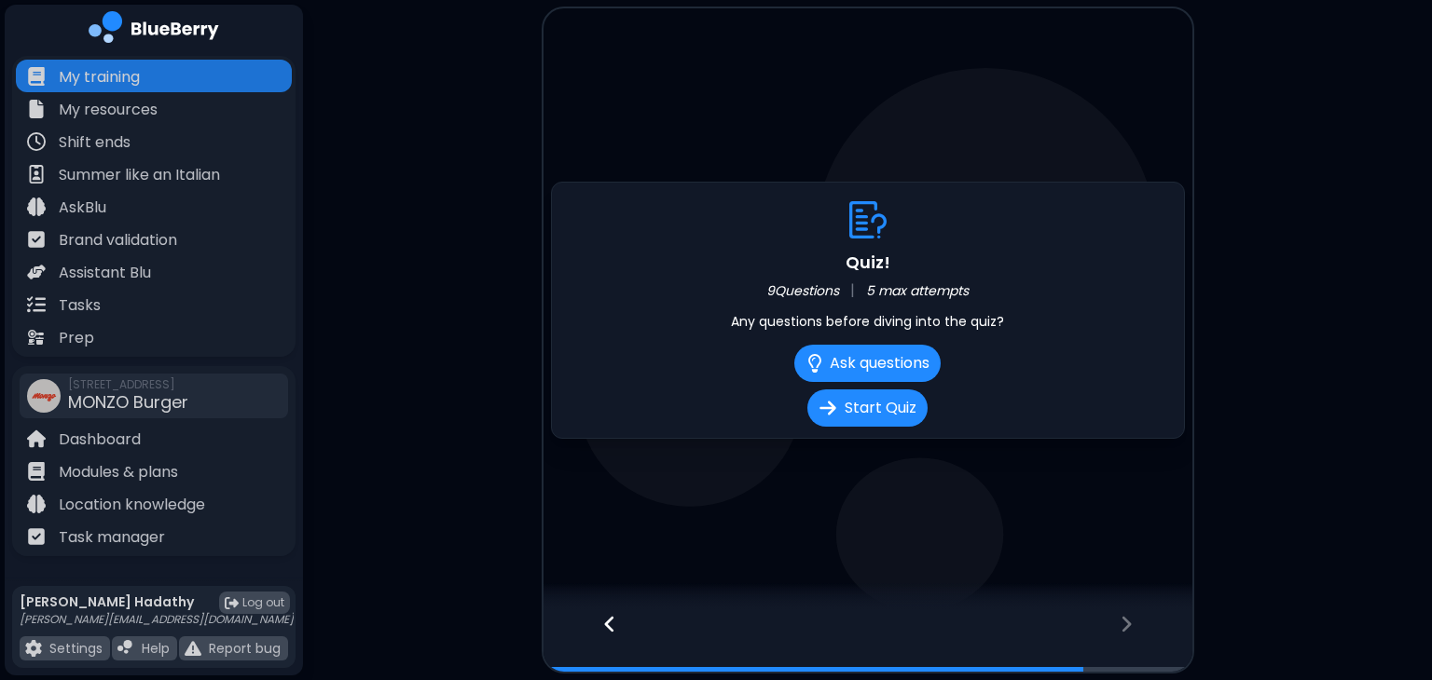
click at [605, 637] on div at bounding box center [600, 641] width 114 height 62
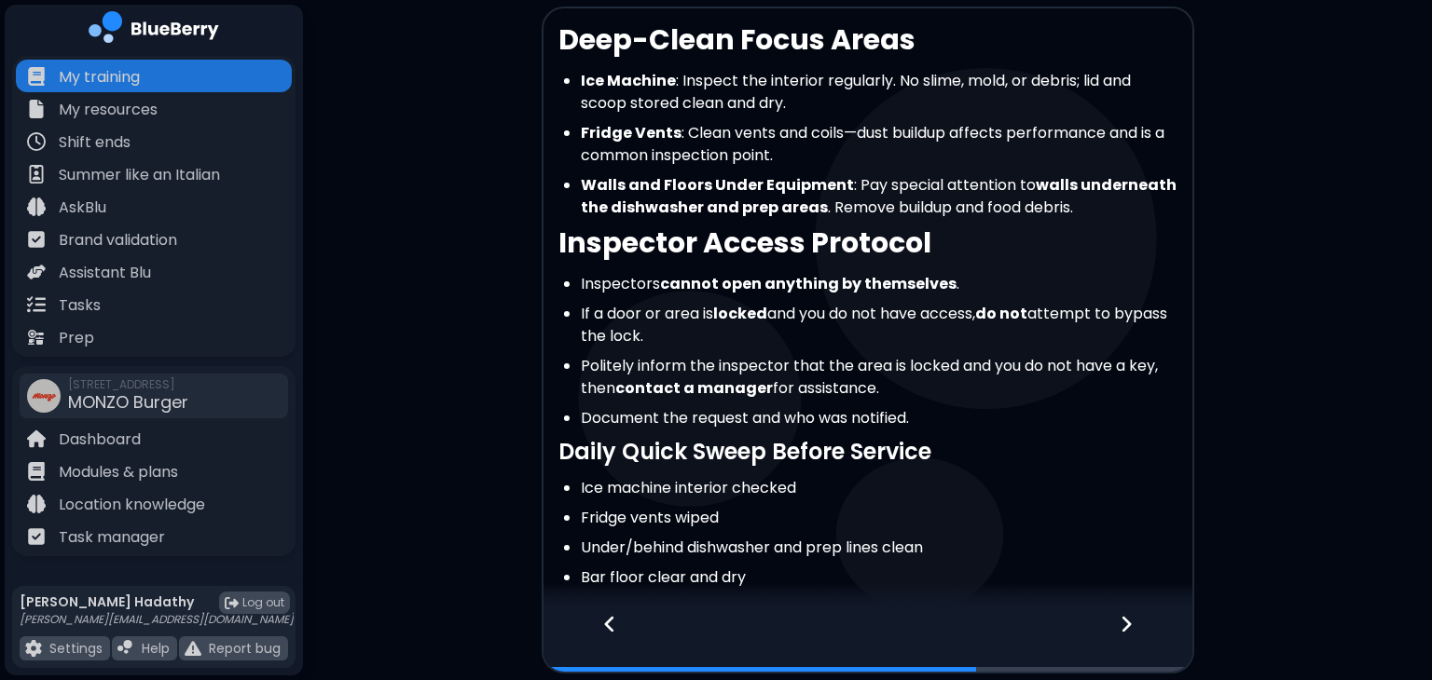
click at [605, 637] on div at bounding box center [600, 641] width 114 height 62
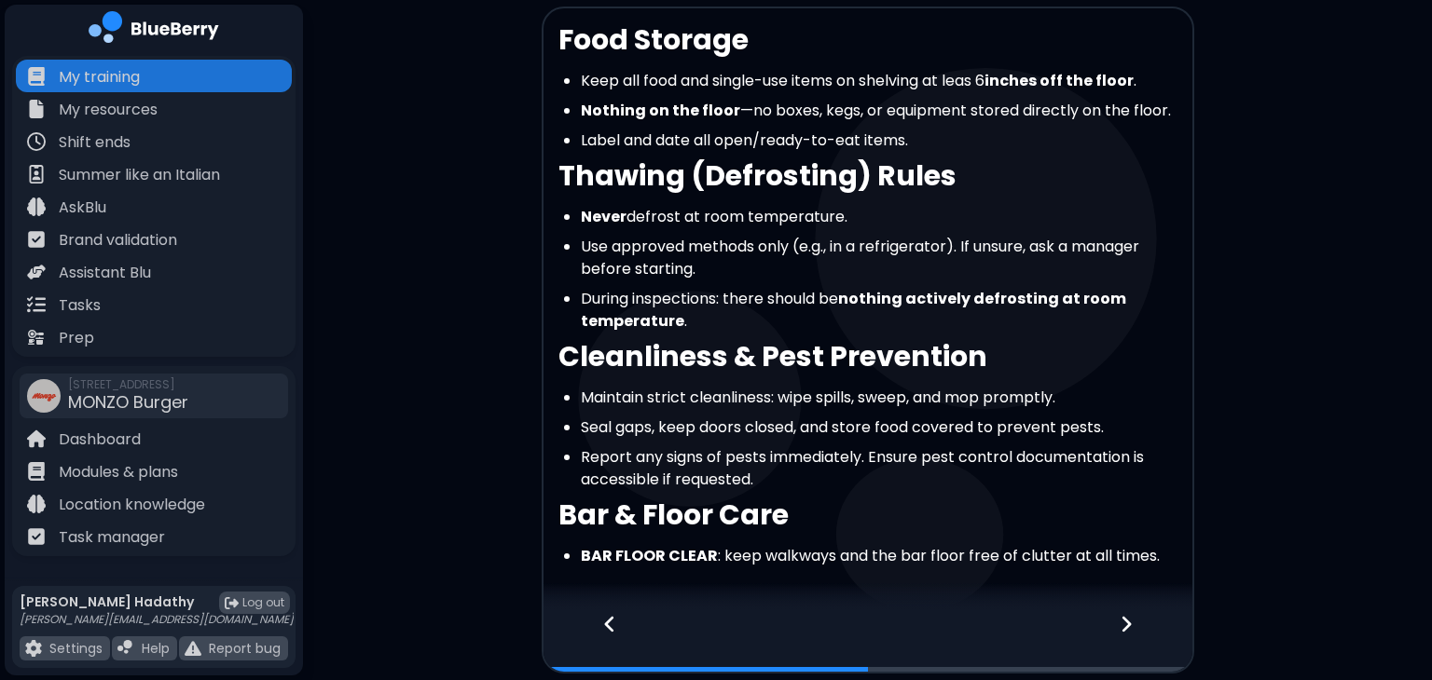
click at [605, 637] on div at bounding box center [600, 641] width 114 height 62
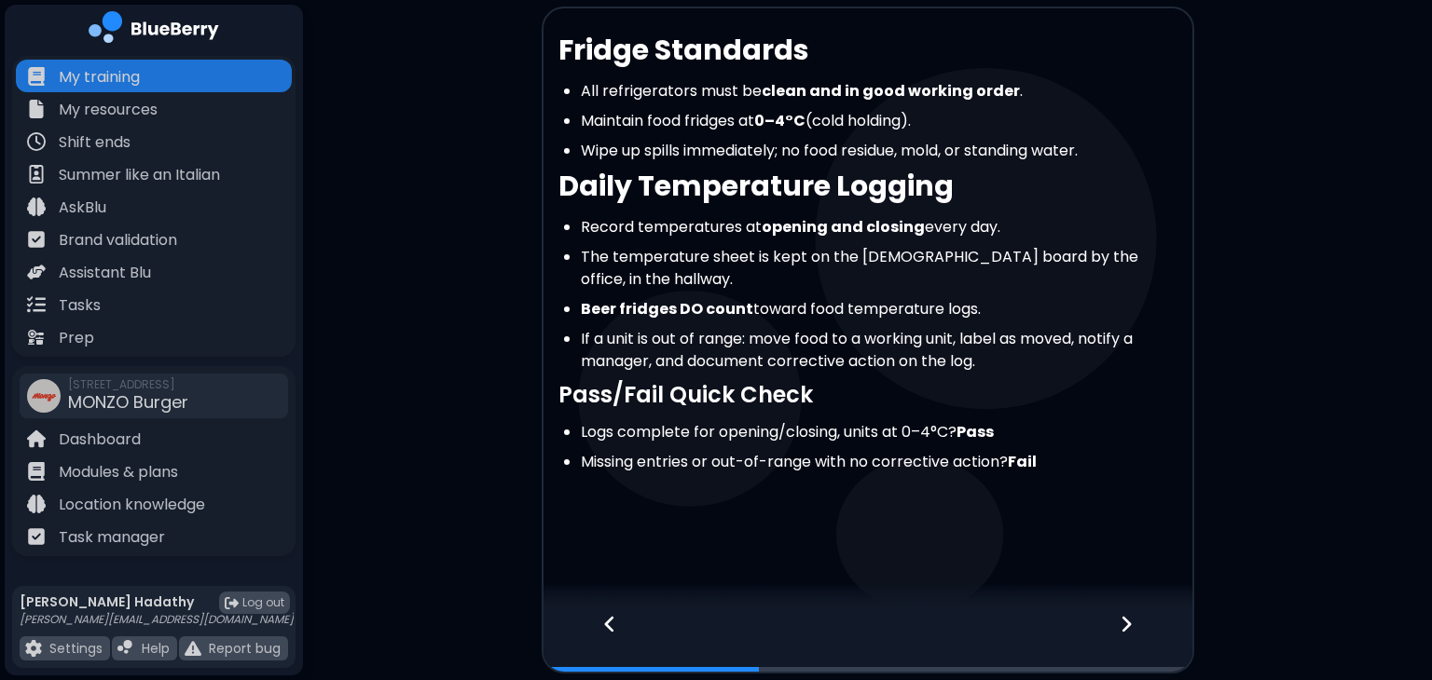
click at [1136, 624] on div at bounding box center [1137, 641] width 110 height 62
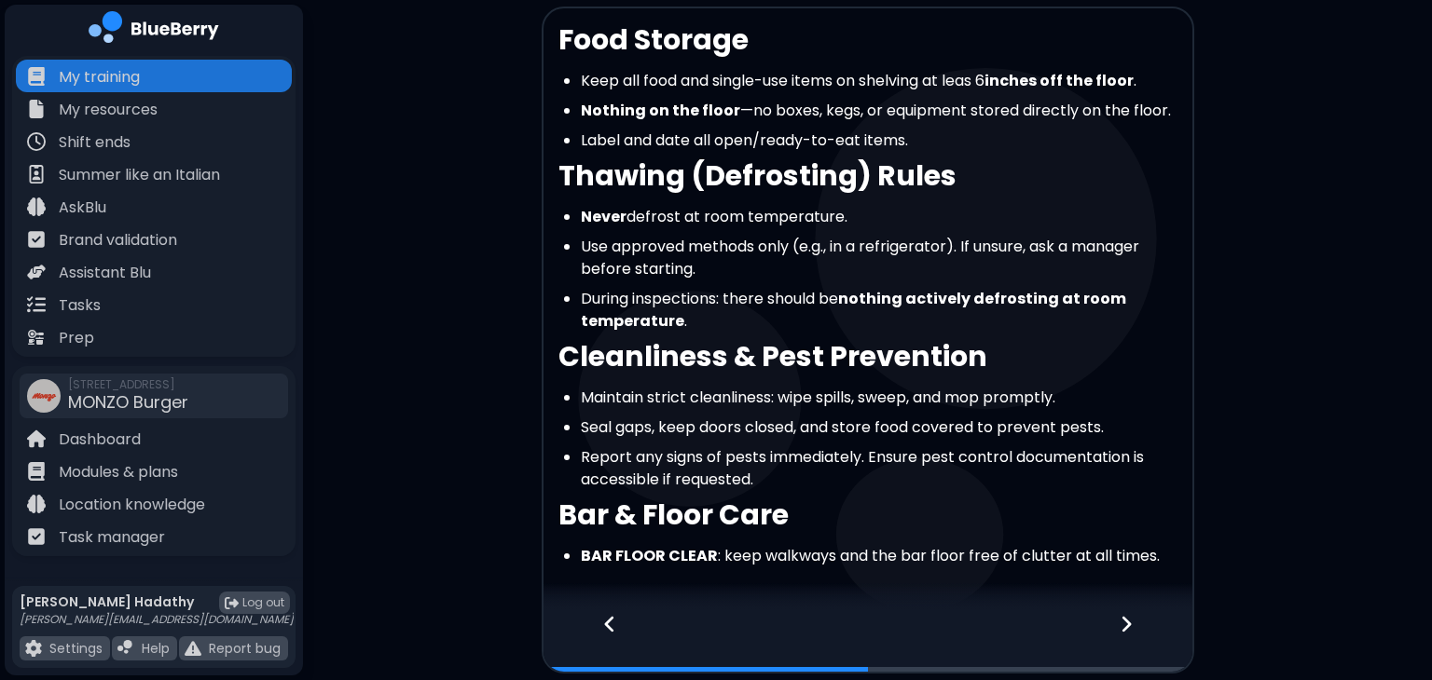
click at [1164, 624] on div at bounding box center [1137, 641] width 110 height 62
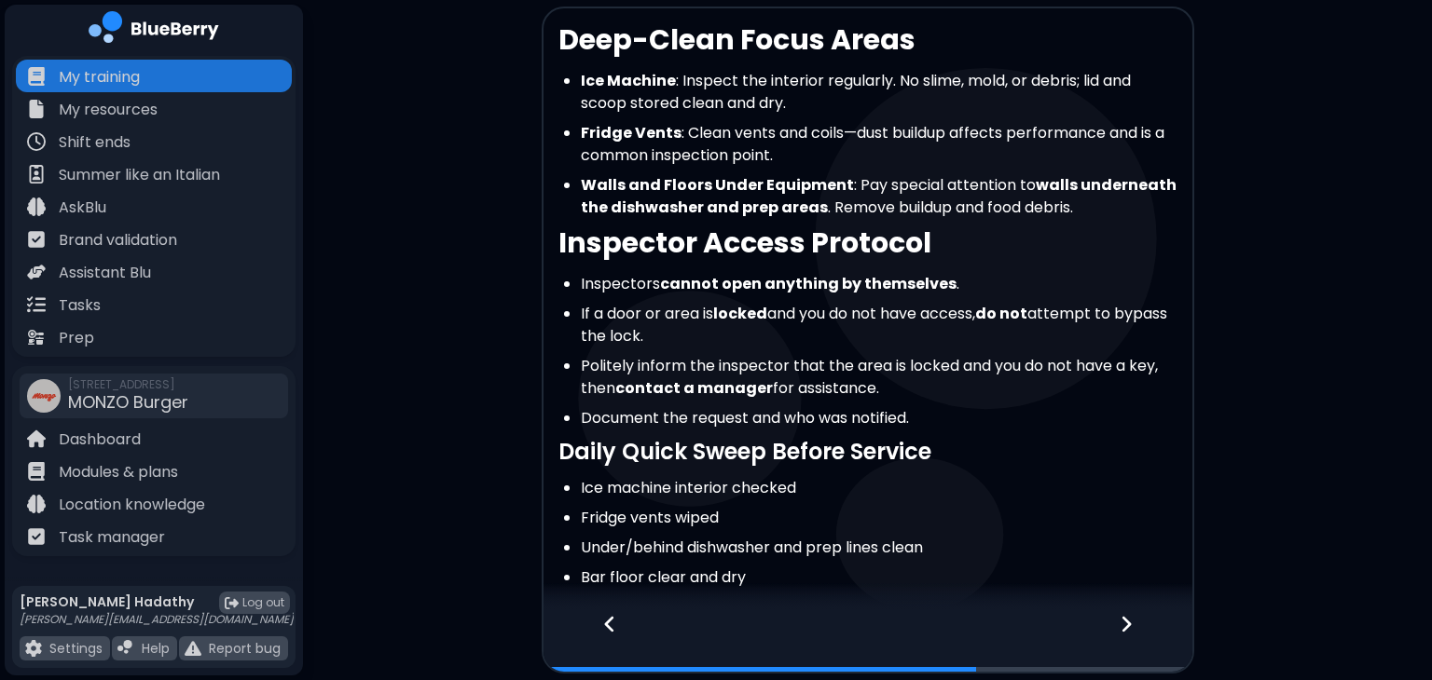
click at [1164, 624] on div at bounding box center [1137, 641] width 110 height 62
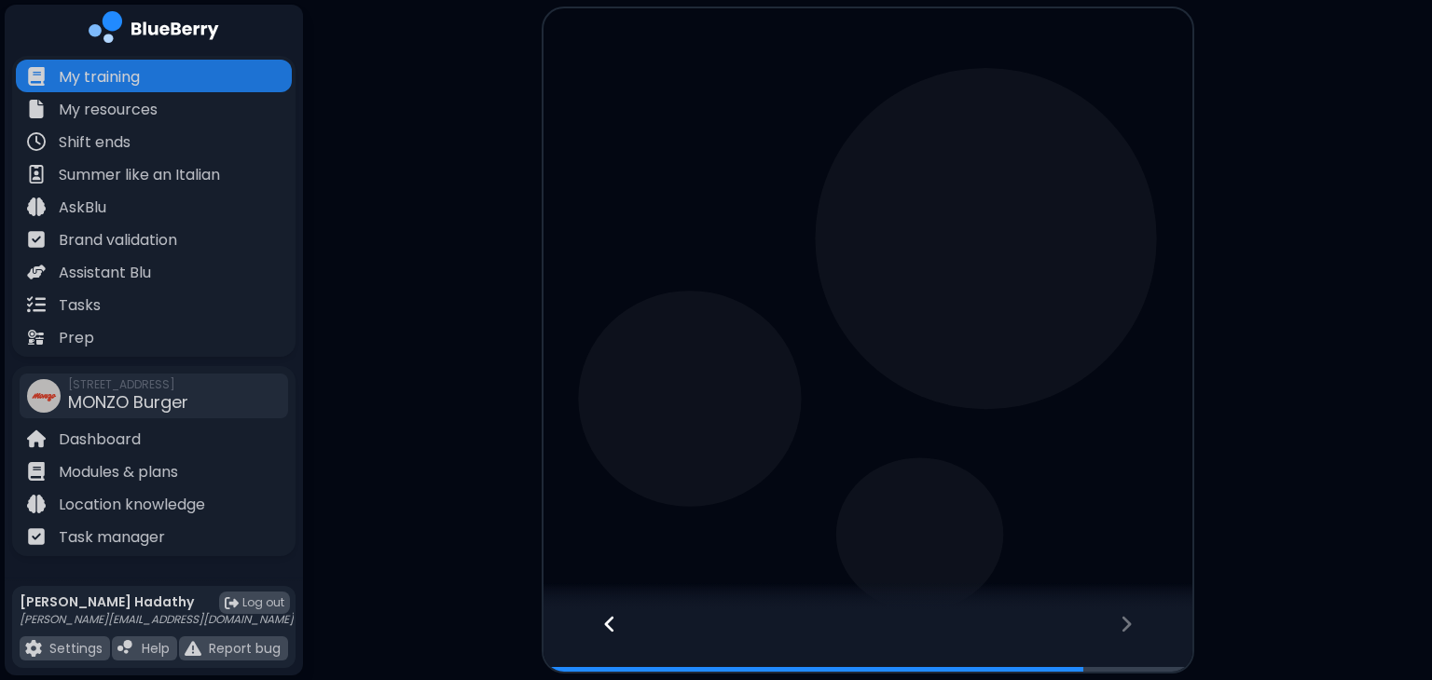
click at [1164, 624] on div at bounding box center [1137, 641] width 110 height 62
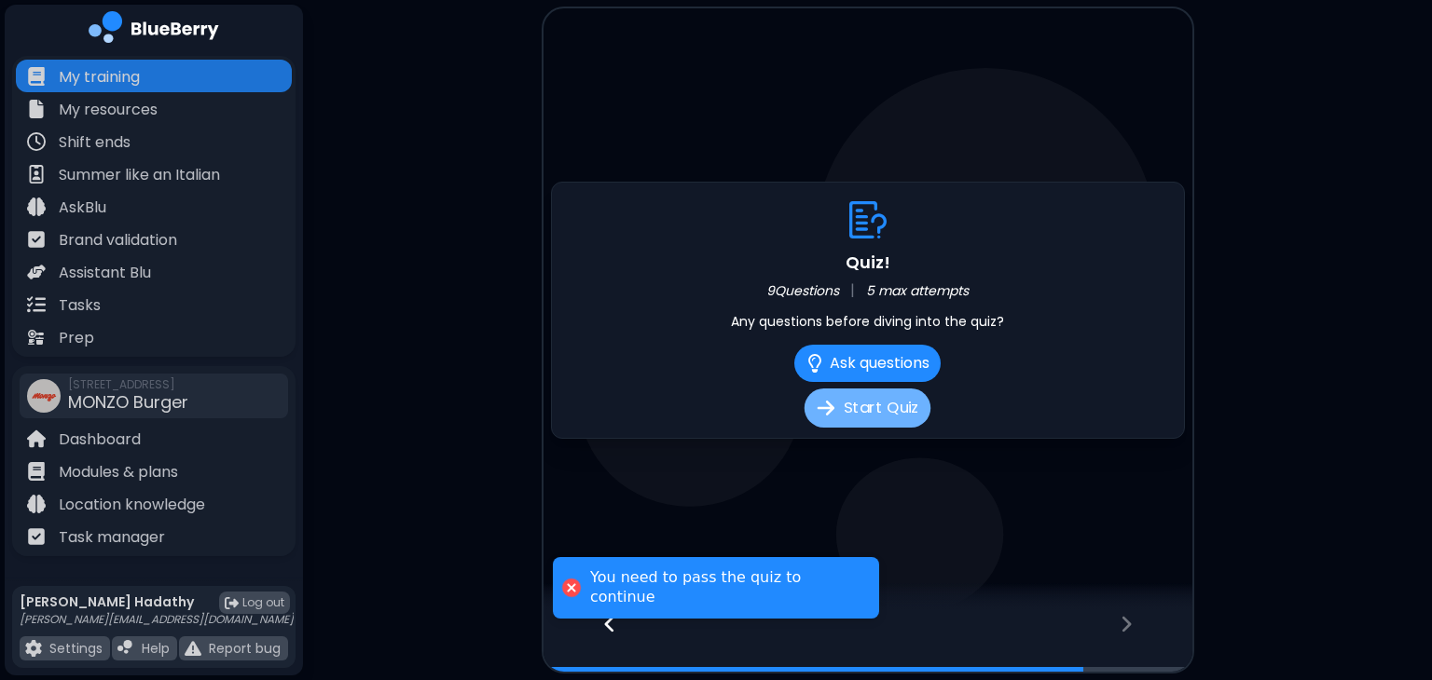
click at [898, 397] on button "Start Quiz" at bounding box center [867, 408] width 126 height 39
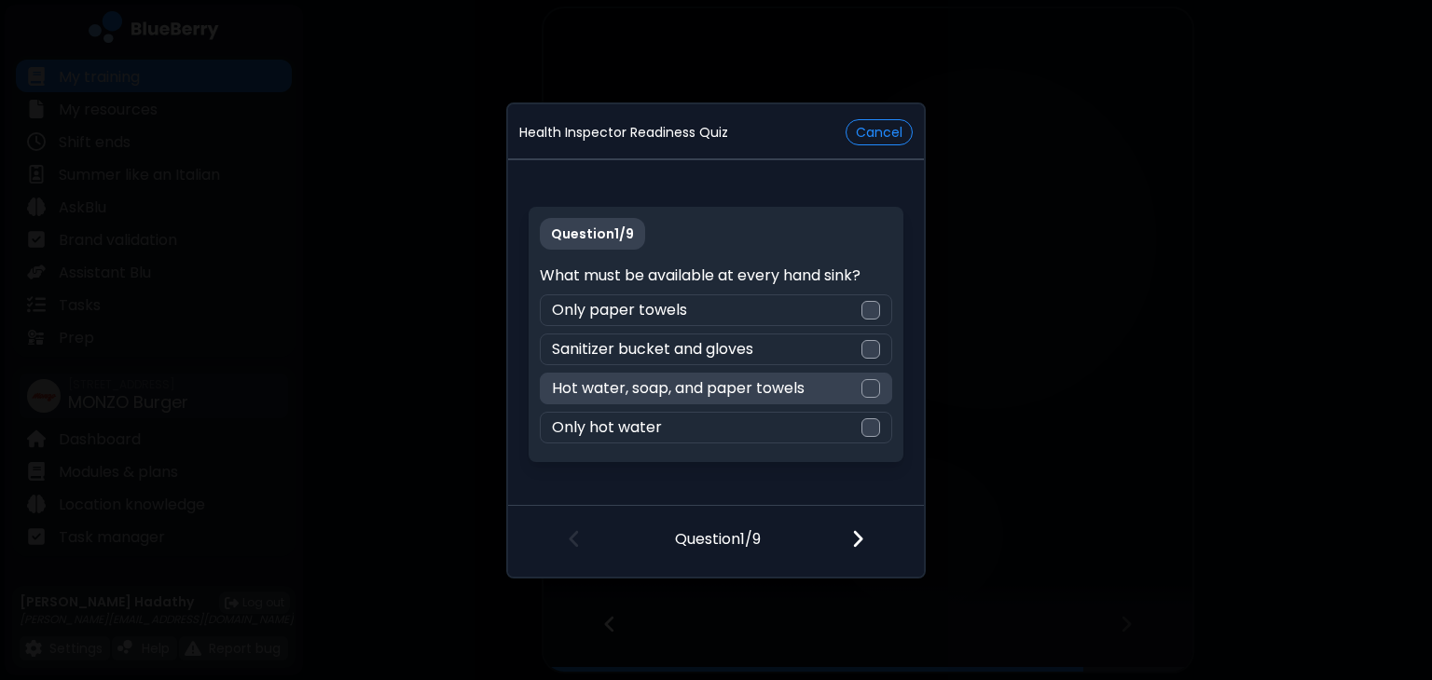
click at [865, 393] on div at bounding box center [870, 388] width 19 height 19
click at [865, 523] on div at bounding box center [869, 540] width 110 height 69
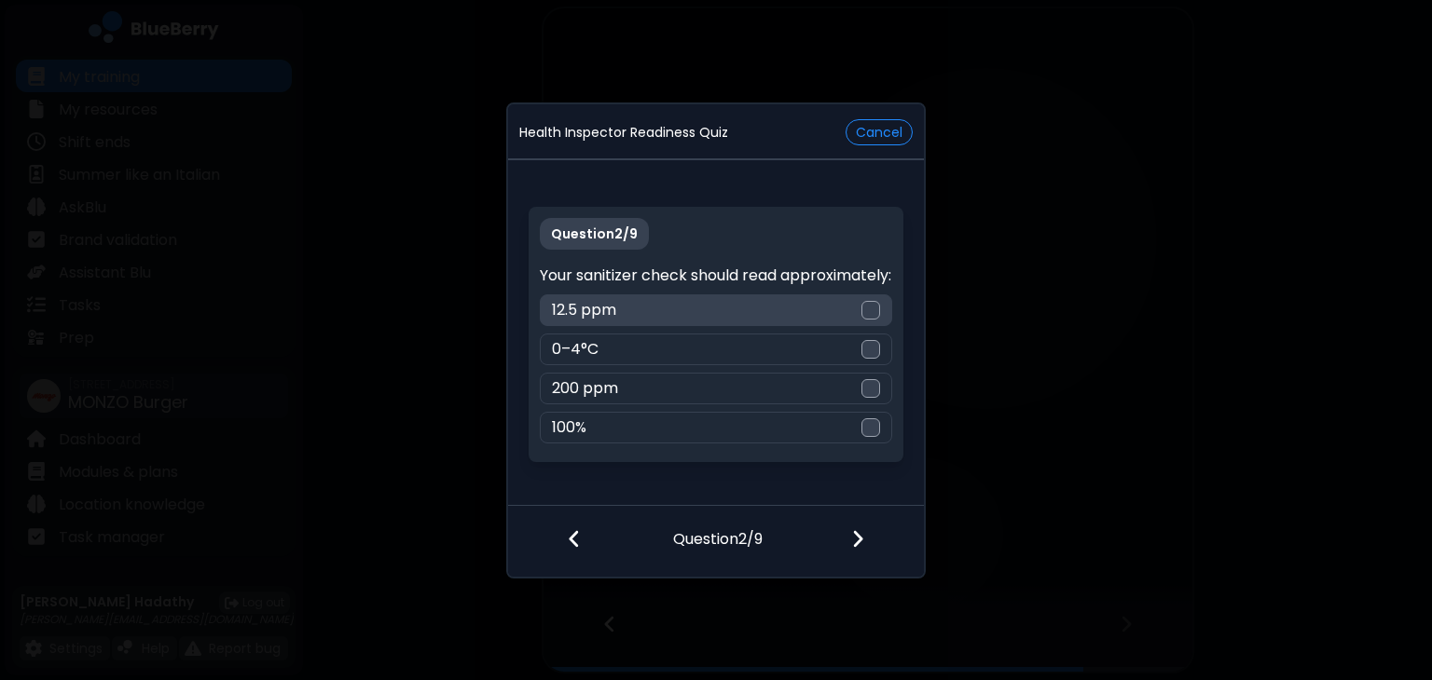
click at [843, 326] on div "12.5 ppm" at bounding box center [715, 311] width 351 height 32
click at [886, 549] on div at bounding box center [869, 540] width 110 height 69
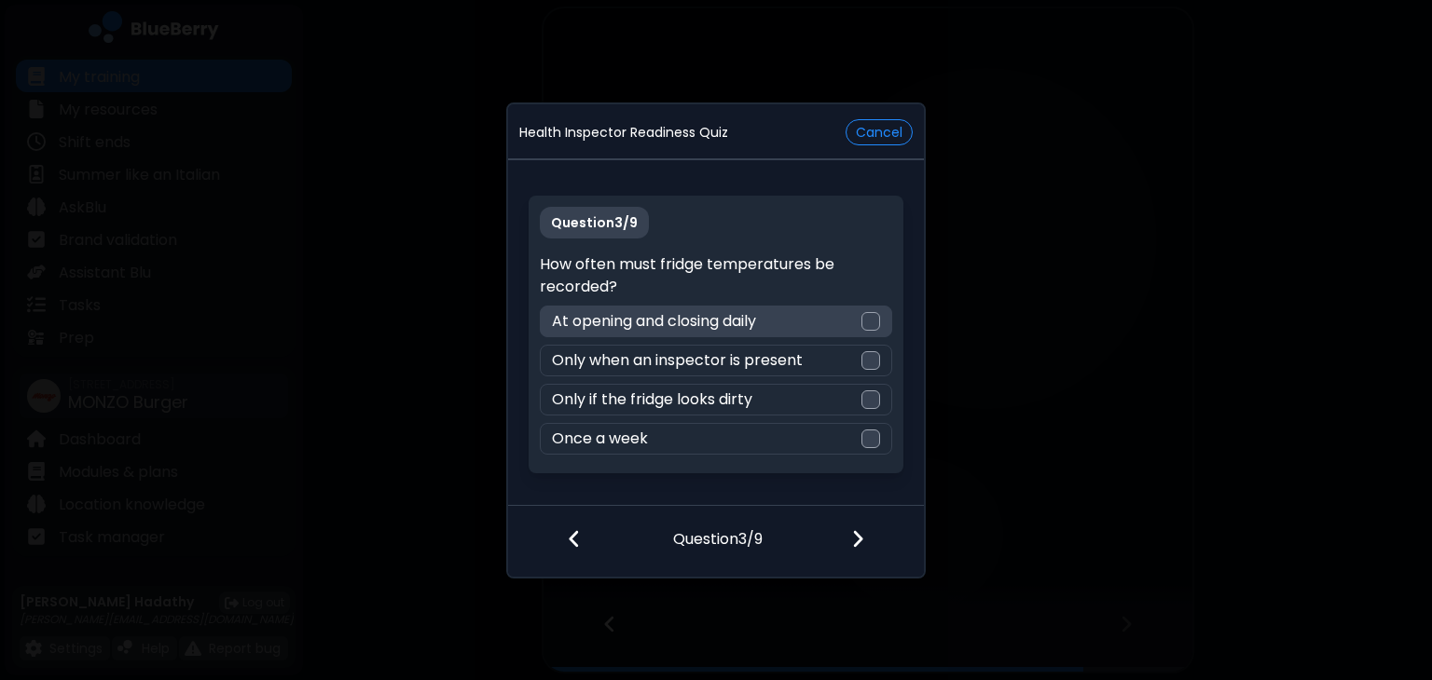
click at [865, 326] on div at bounding box center [870, 321] width 19 height 19
click at [851, 534] on img at bounding box center [857, 538] width 13 height 21
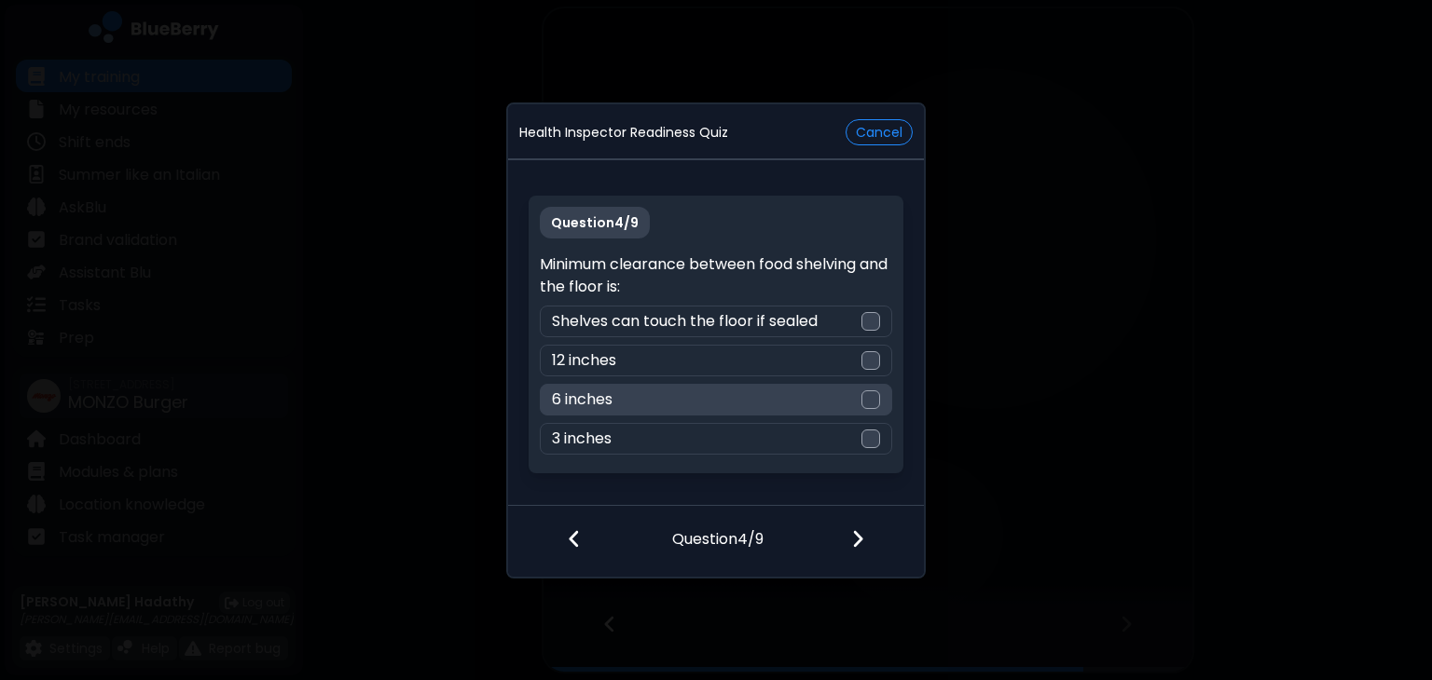
click at [851, 389] on div "6 inches" at bounding box center [715, 400] width 351 height 32
click at [866, 515] on div at bounding box center [869, 540] width 110 height 69
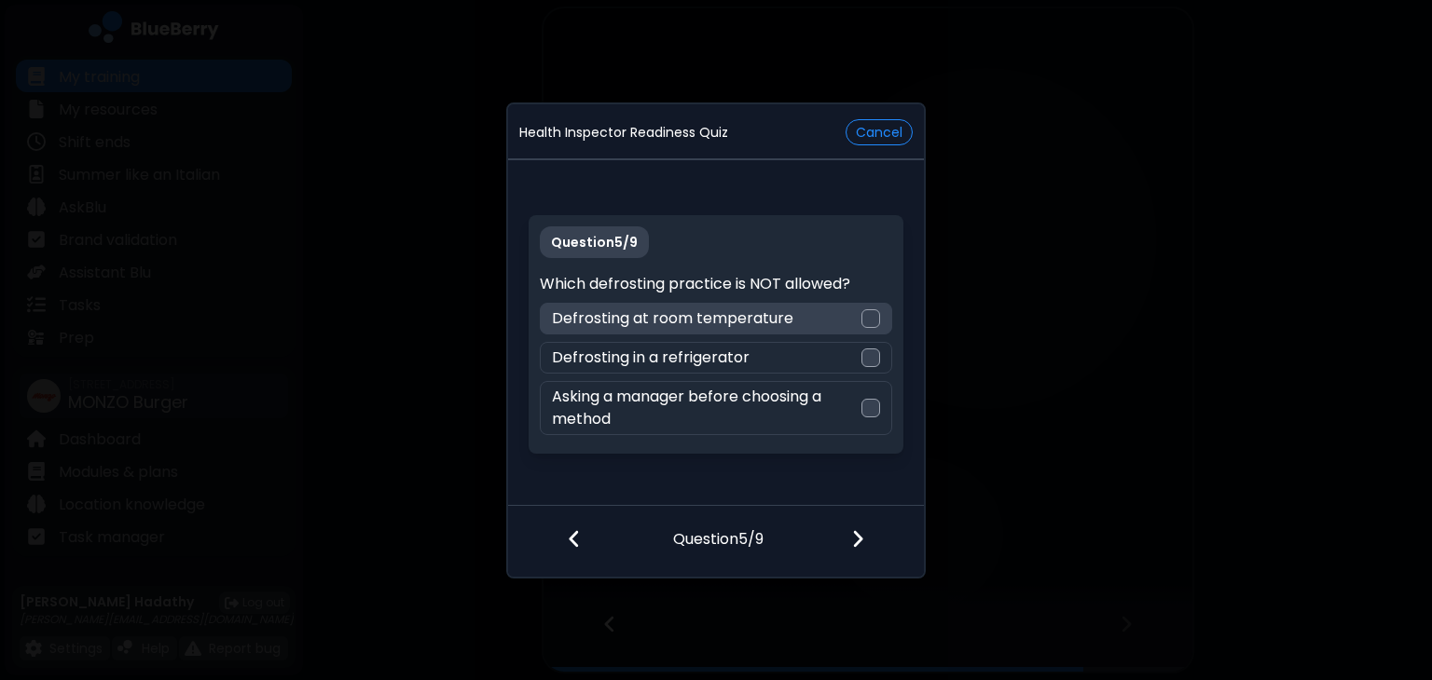
click at [859, 315] on div "Defrosting at room temperature" at bounding box center [715, 319] width 351 height 32
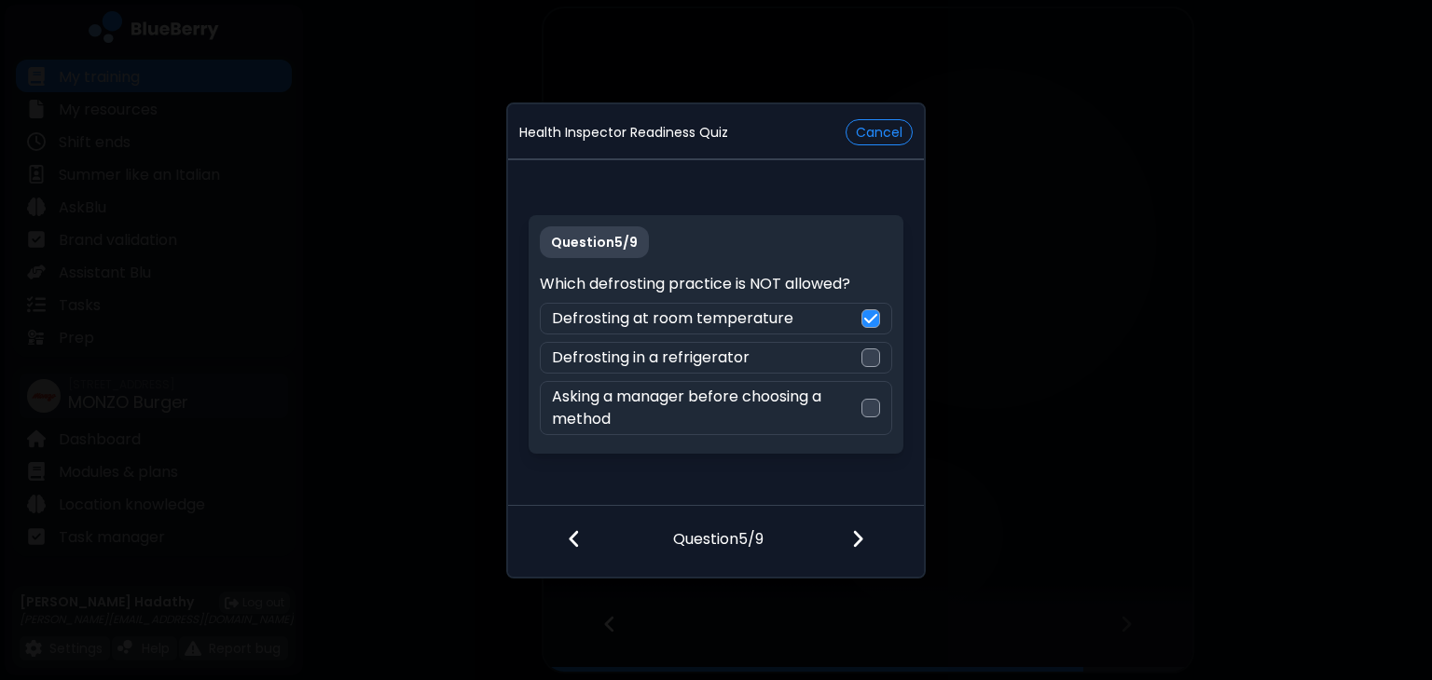
click at [858, 523] on div at bounding box center [869, 540] width 110 height 69
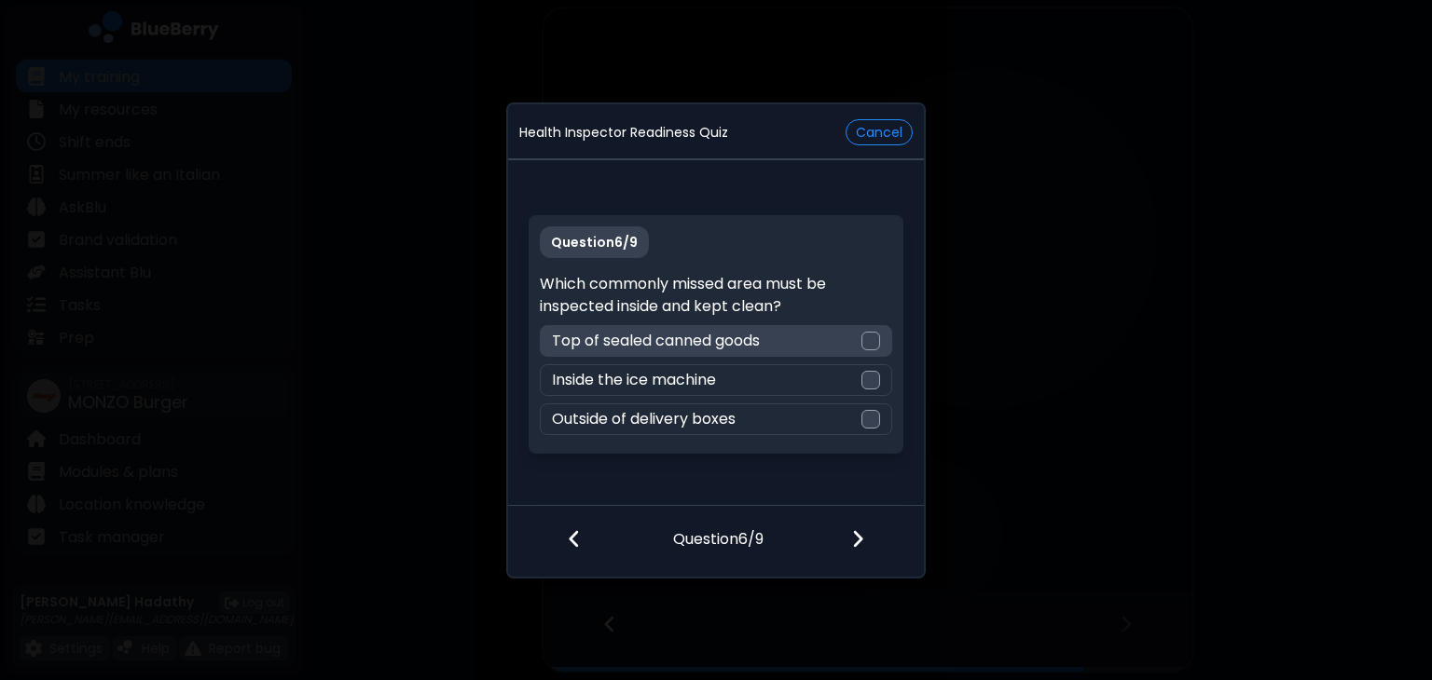
click at [820, 354] on div "Top of sealed canned goods" at bounding box center [715, 341] width 351 height 32
click at [864, 546] on img at bounding box center [857, 538] width 13 height 21
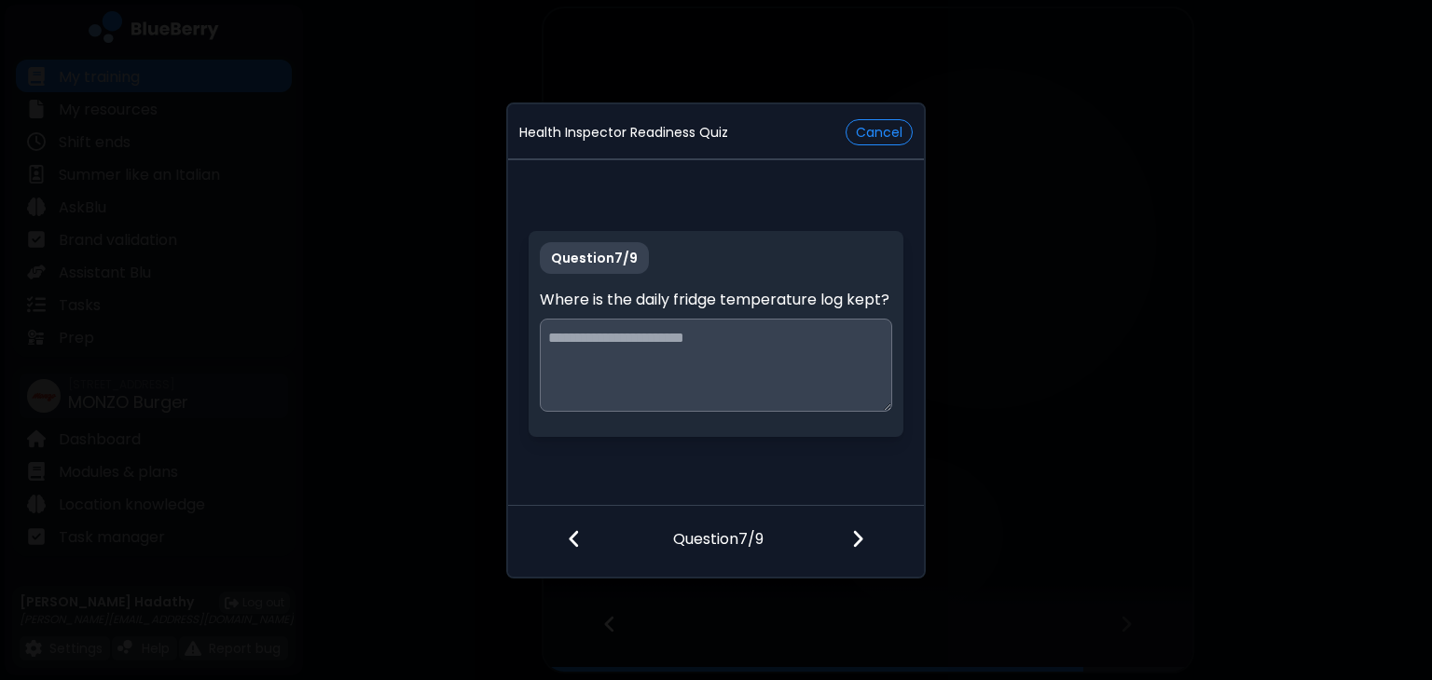
click at [739, 363] on textarea at bounding box center [715, 365] width 351 height 93
click at [889, 128] on button "Cancel" at bounding box center [878, 132] width 67 height 26
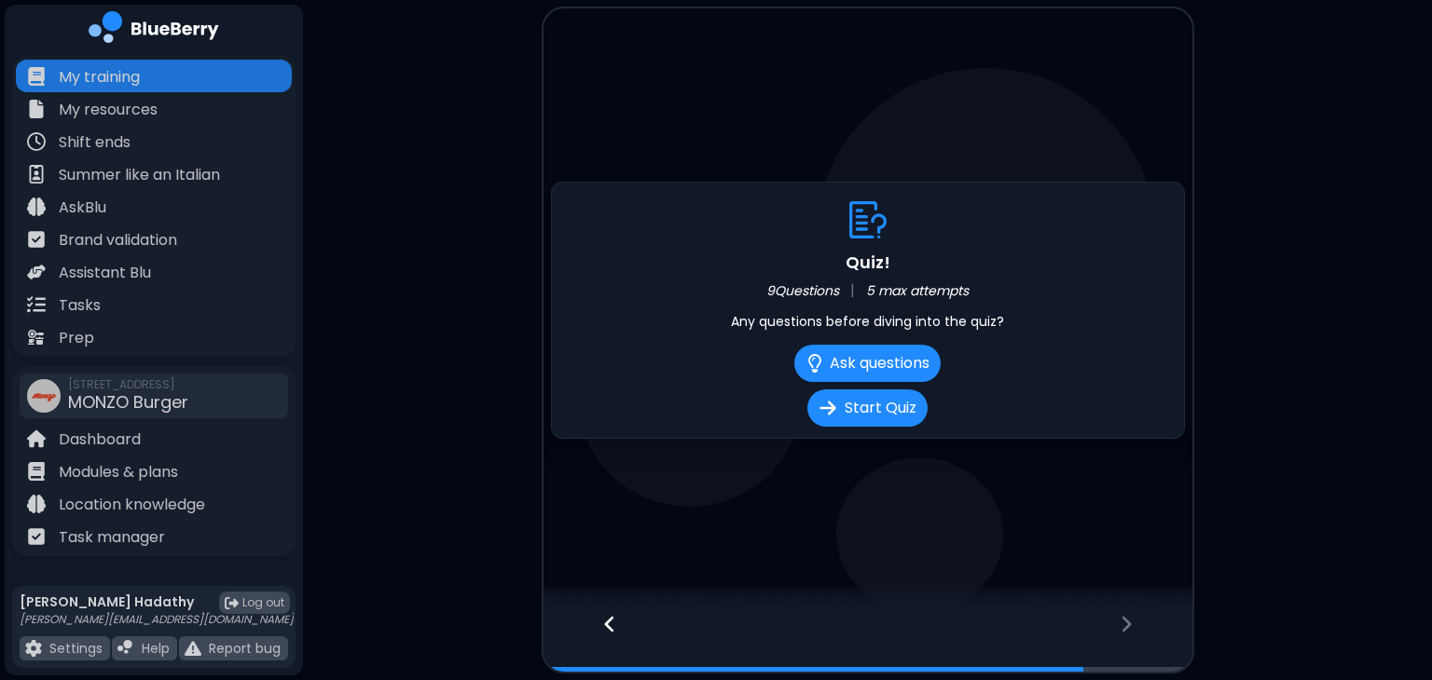
click at [619, 638] on div at bounding box center [600, 641] width 114 height 62
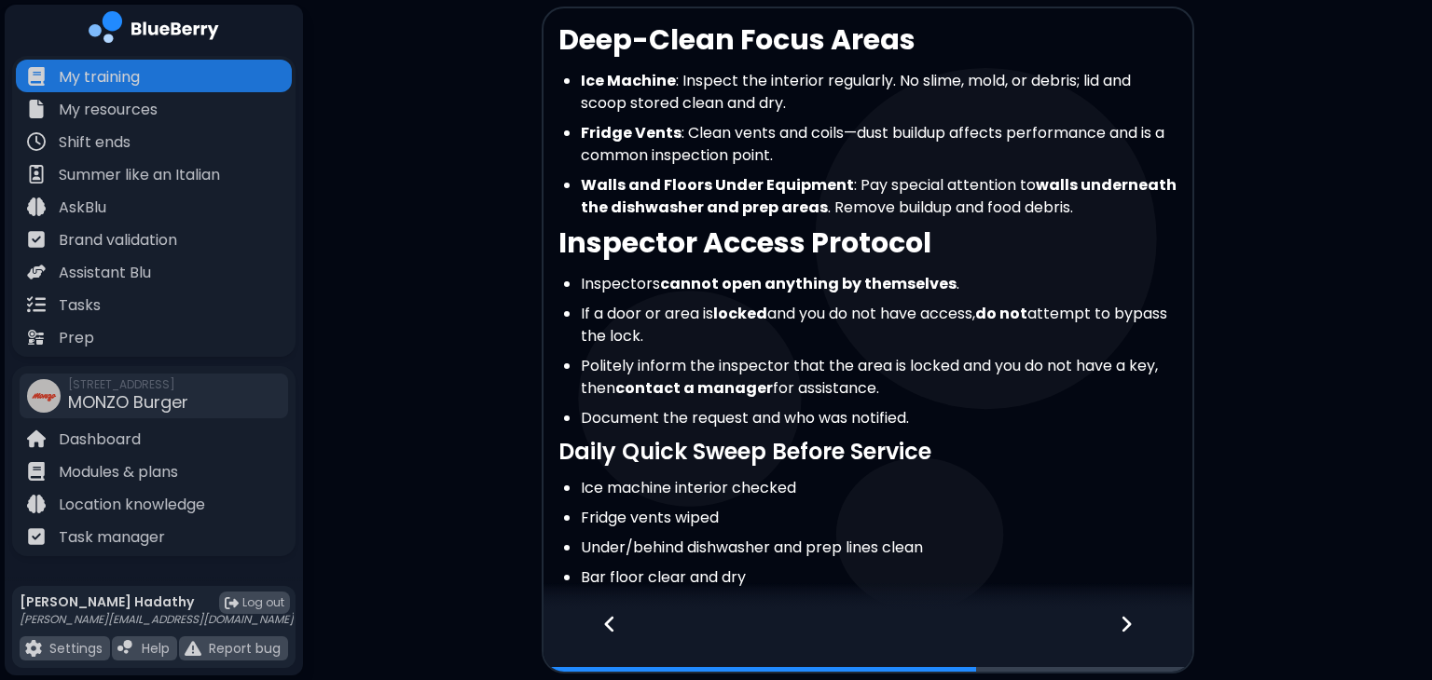
click at [619, 638] on div at bounding box center [600, 641] width 114 height 62
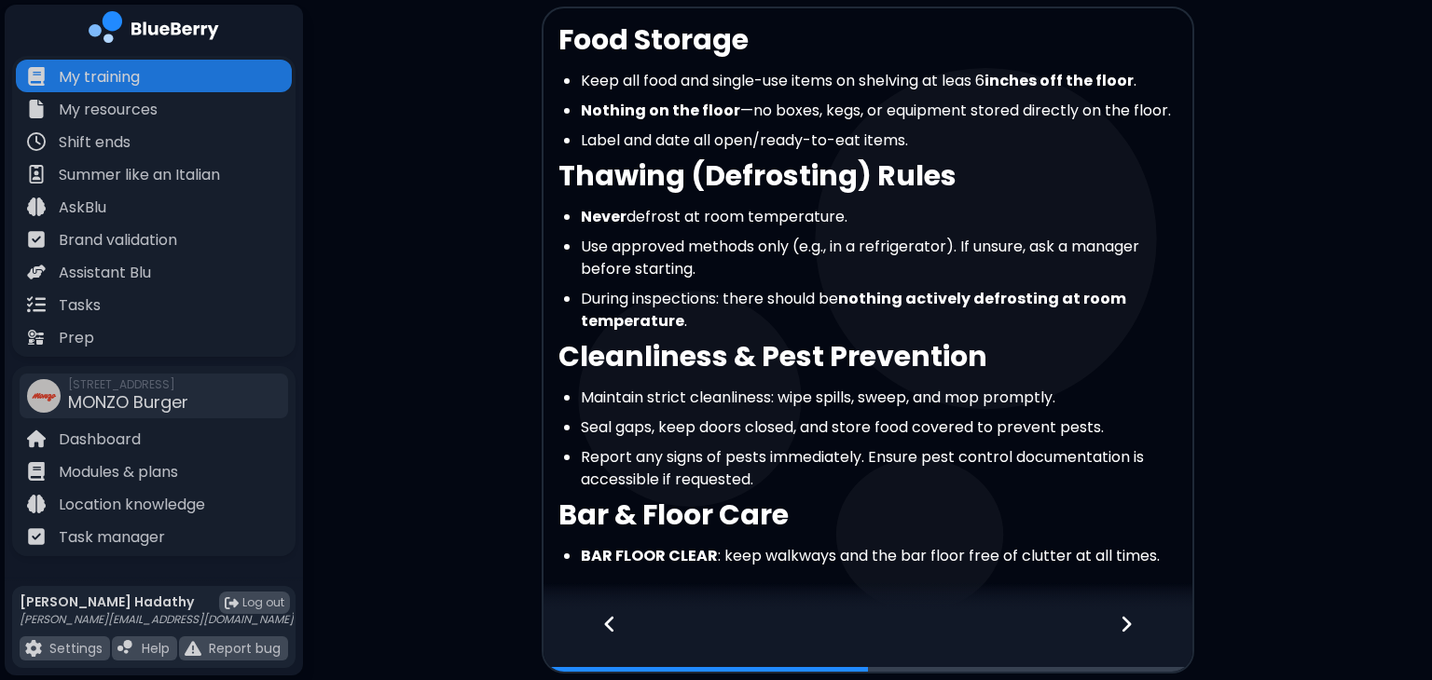
click at [619, 638] on div at bounding box center [600, 641] width 114 height 62
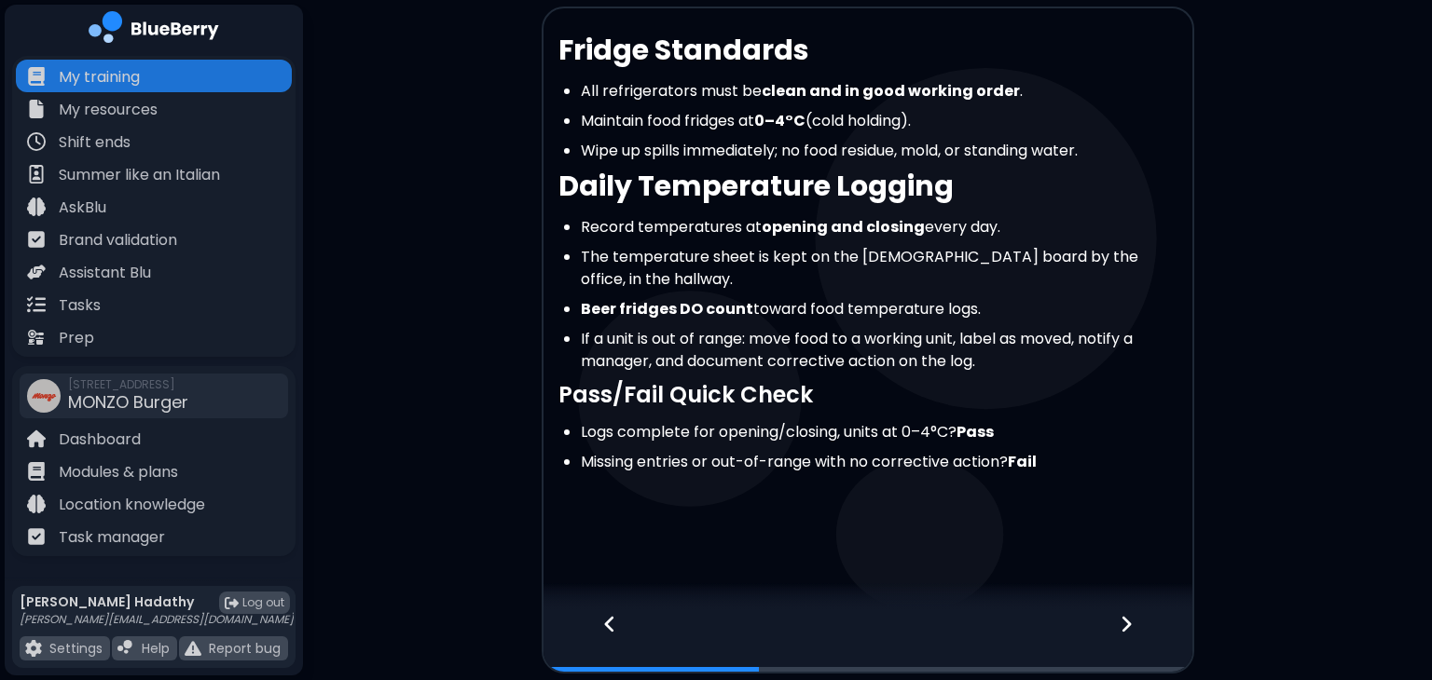
click at [1087, 610] on div at bounding box center [867, 597] width 649 height 28
click at [1092, 610] on div at bounding box center [867, 597] width 649 height 28
click at [1122, 627] on icon at bounding box center [1125, 624] width 13 height 21
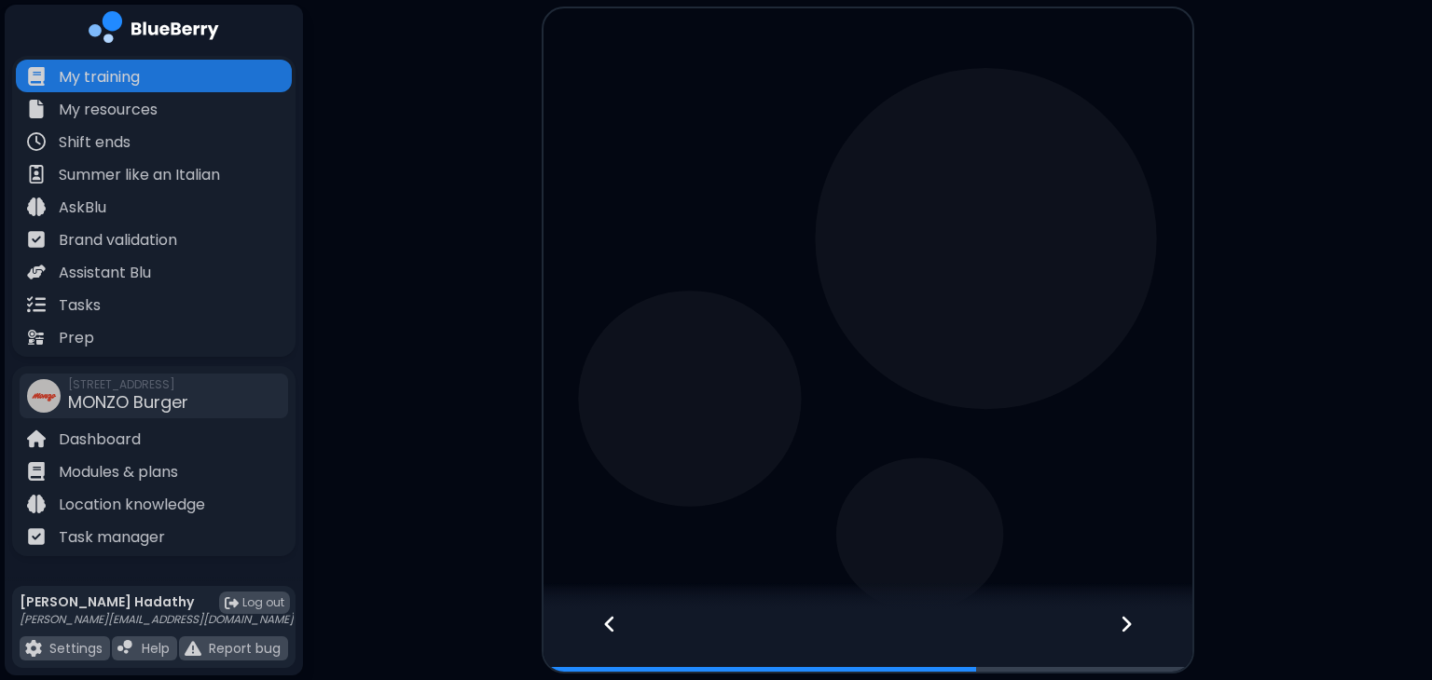
click at [1122, 627] on icon at bounding box center [1125, 624] width 13 height 21
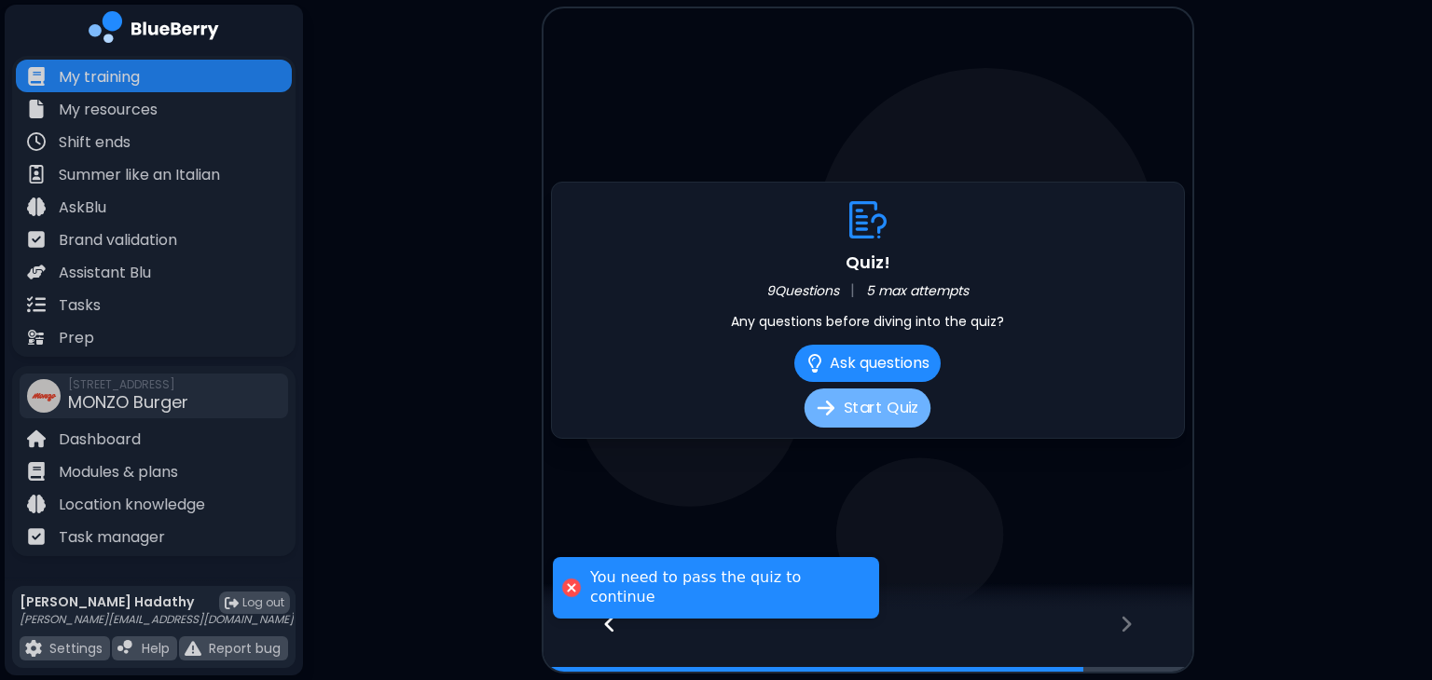
click at [865, 407] on button "Start Quiz" at bounding box center [867, 408] width 126 height 39
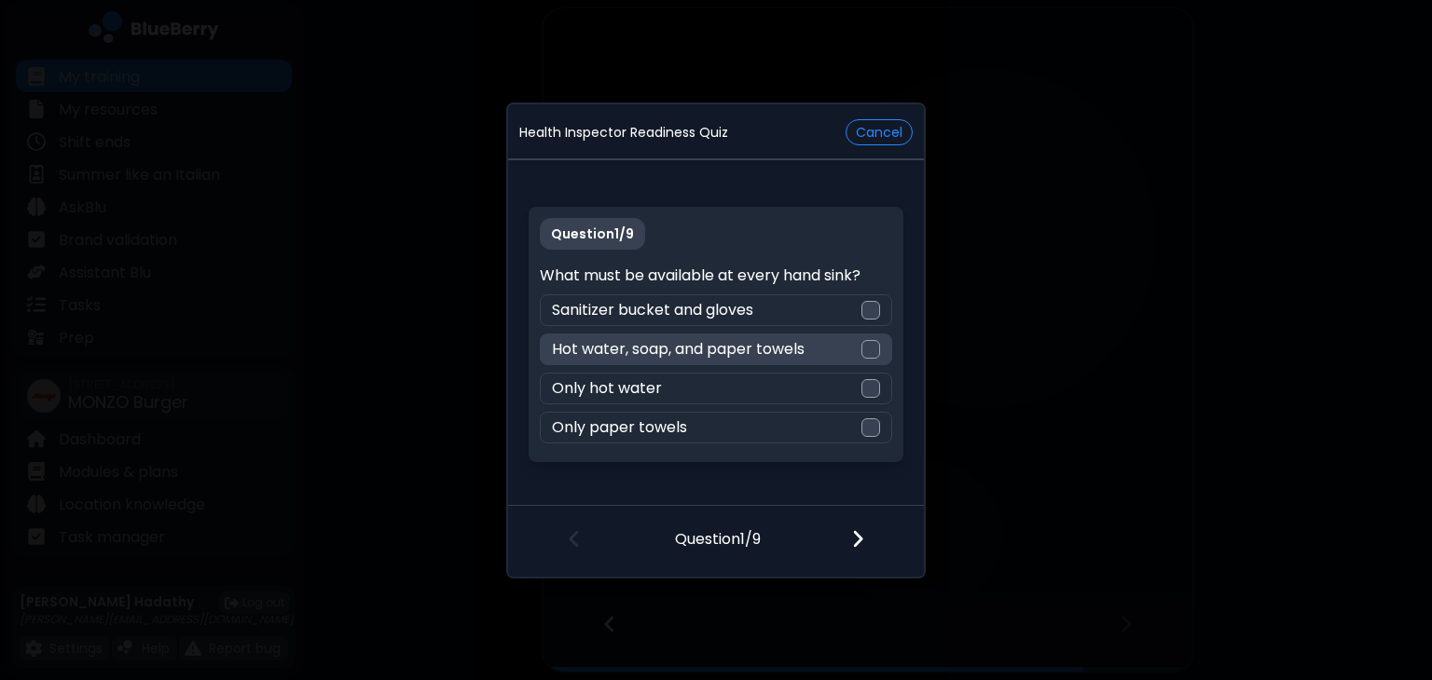
click at [865, 340] on div at bounding box center [870, 349] width 19 height 19
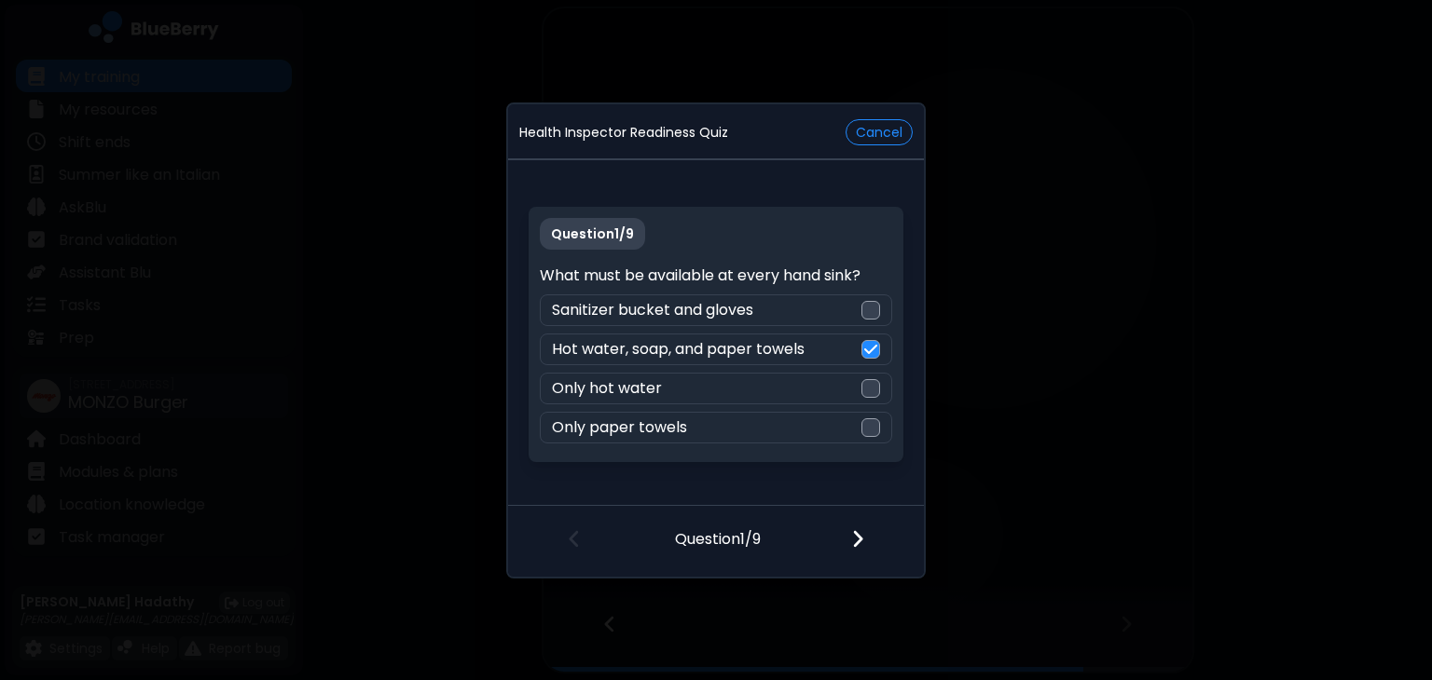
click at [875, 541] on div at bounding box center [869, 540] width 110 height 69
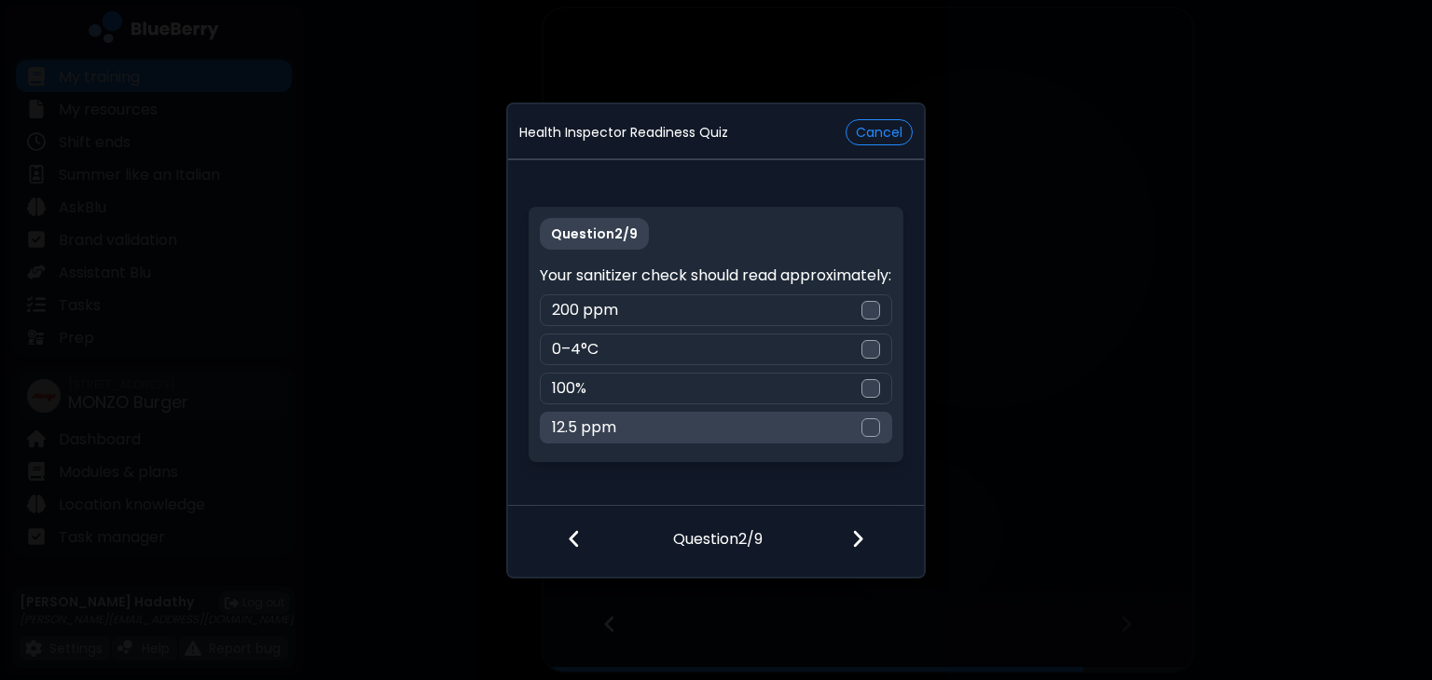
click at [811, 430] on div "12.5 ppm" at bounding box center [715, 428] width 351 height 32
click at [865, 546] on div at bounding box center [869, 540] width 110 height 69
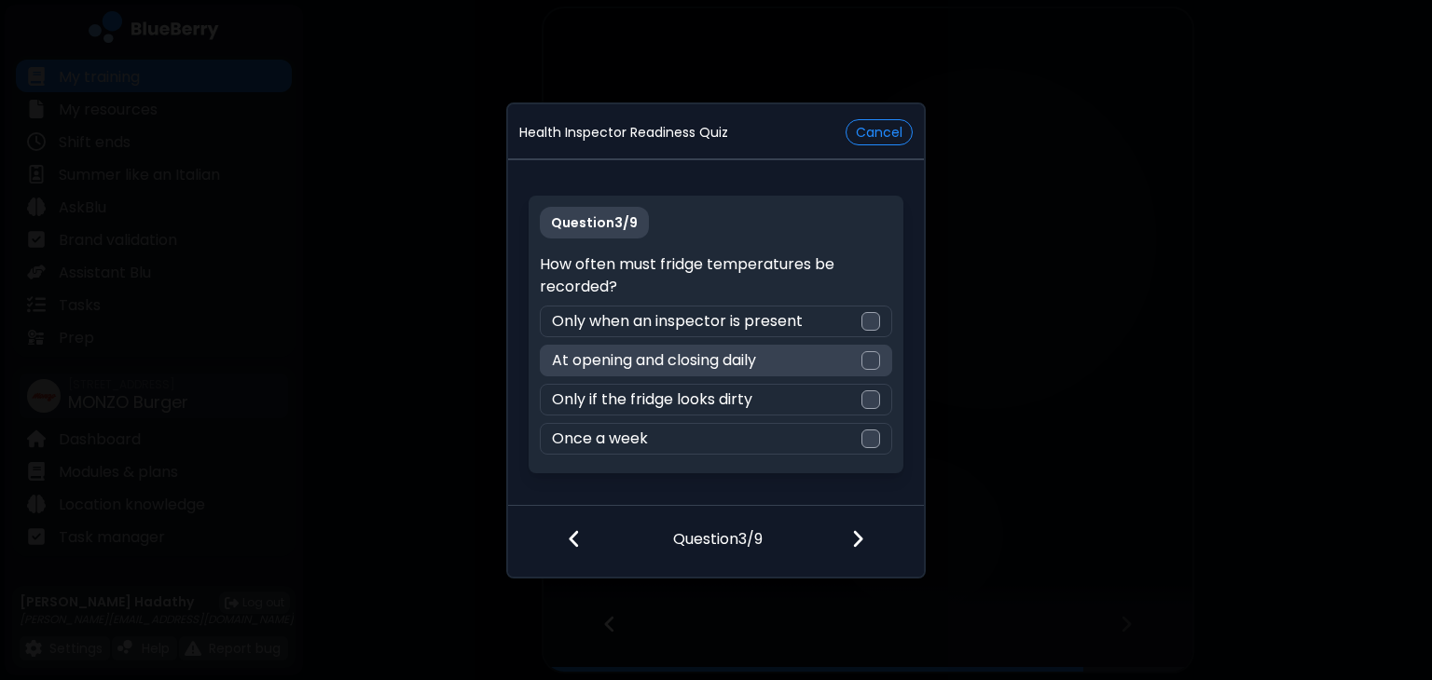
click at [843, 366] on div "At opening and closing daily" at bounding box center [715, 361] width 351 height 32
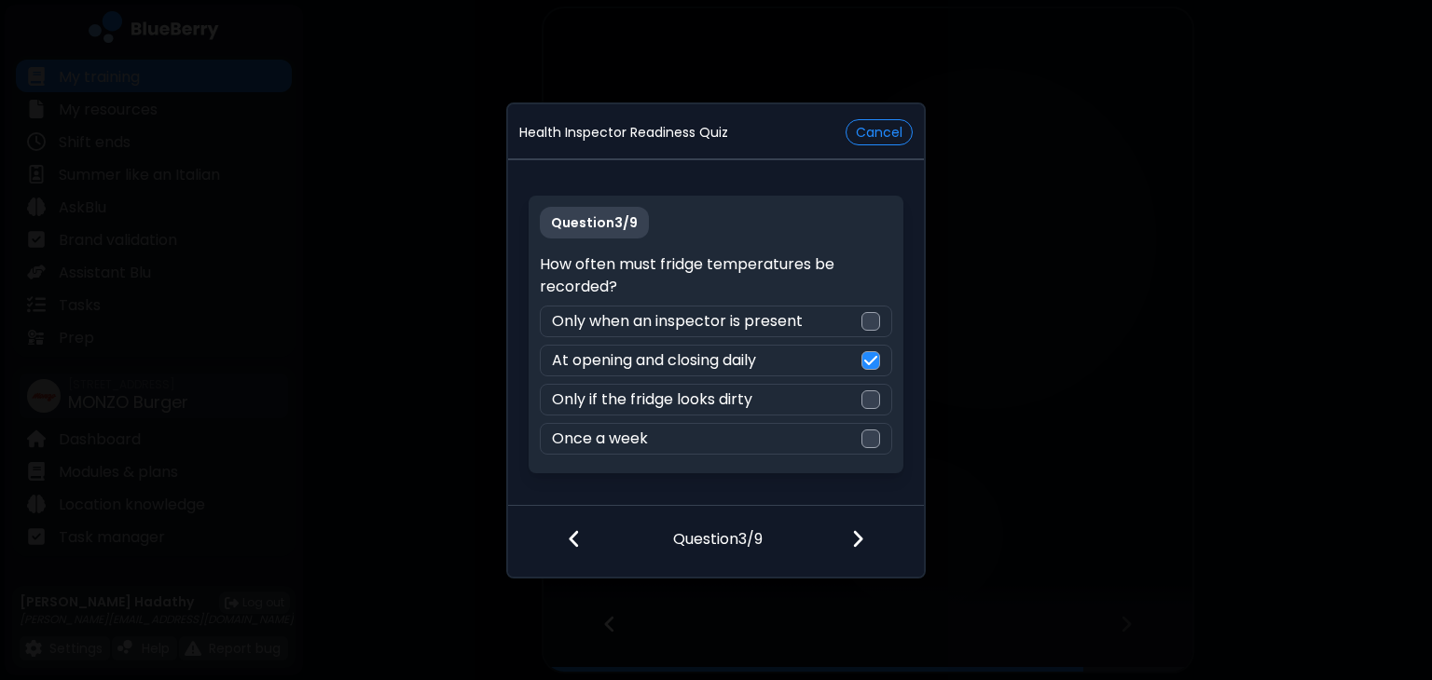
click at [870, 519] on div at bounding box center [869, 540] width 110 height 69
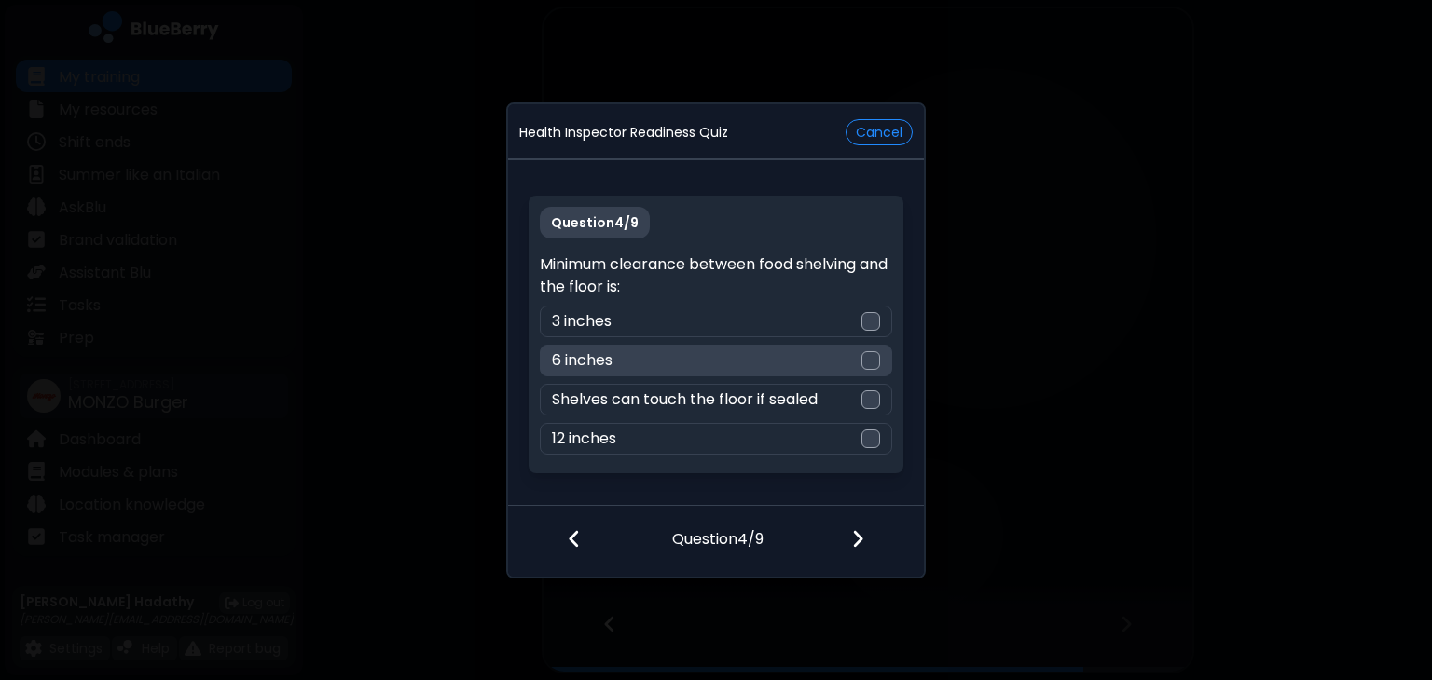
click at [857, 365] on div "6 inches" at bounding box center [715, 361] width 351 height 32
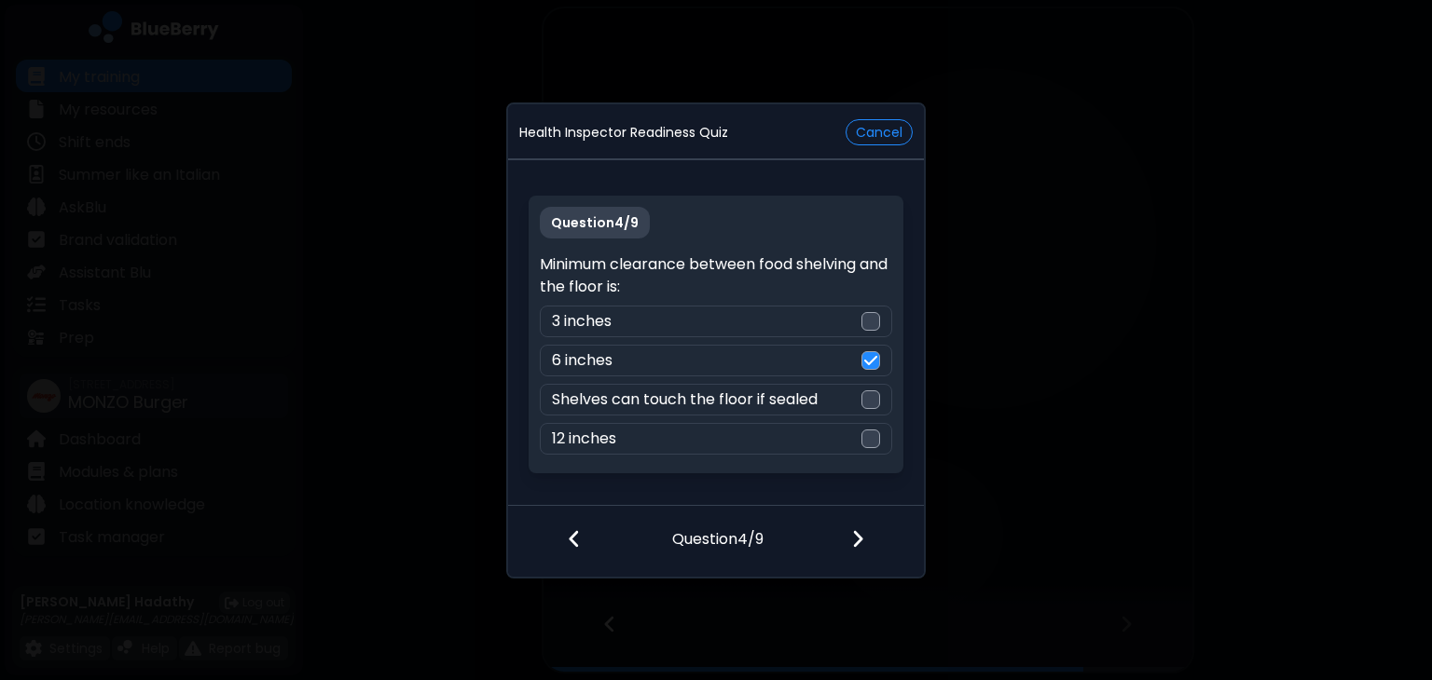
click at [861, 525] on div at bounding box center [869, 540] width 110 height 69
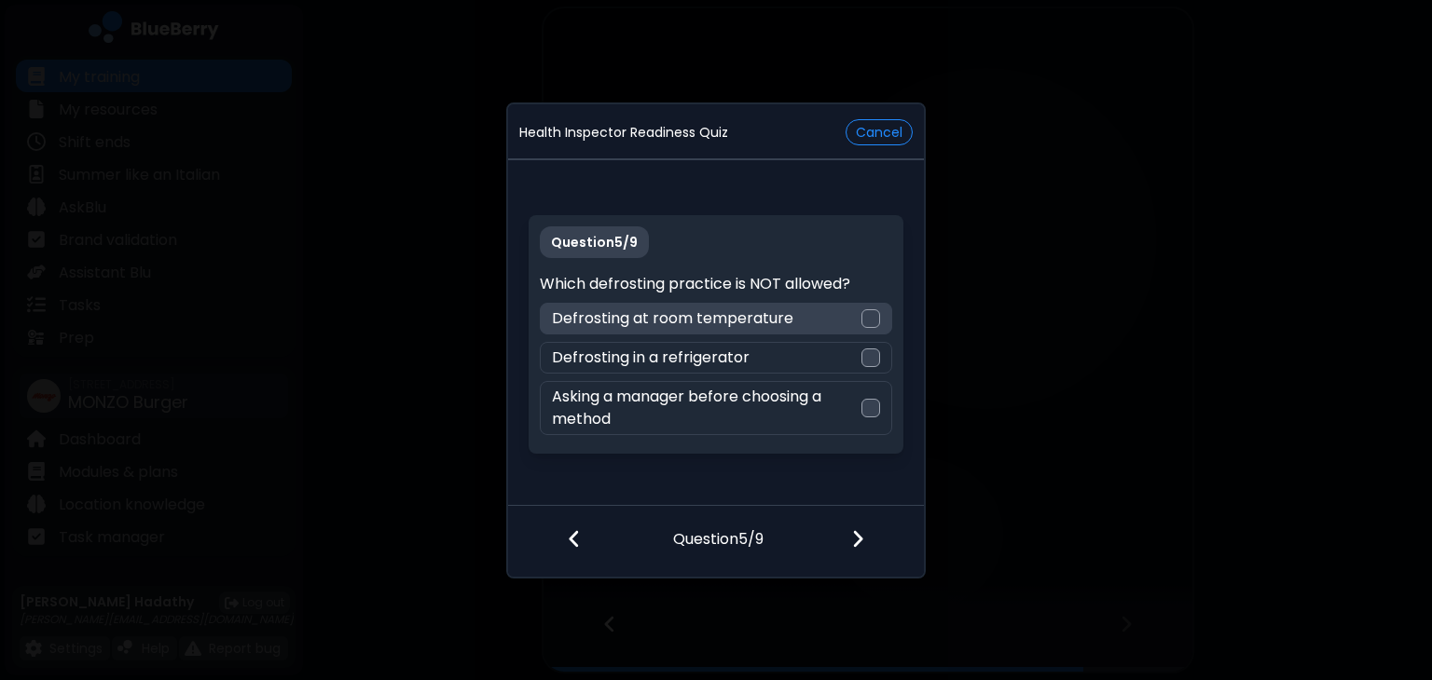
click at [851, 318] on div "Defrosting at room temperature" at bounding box center [715, 319] width 351 height 32
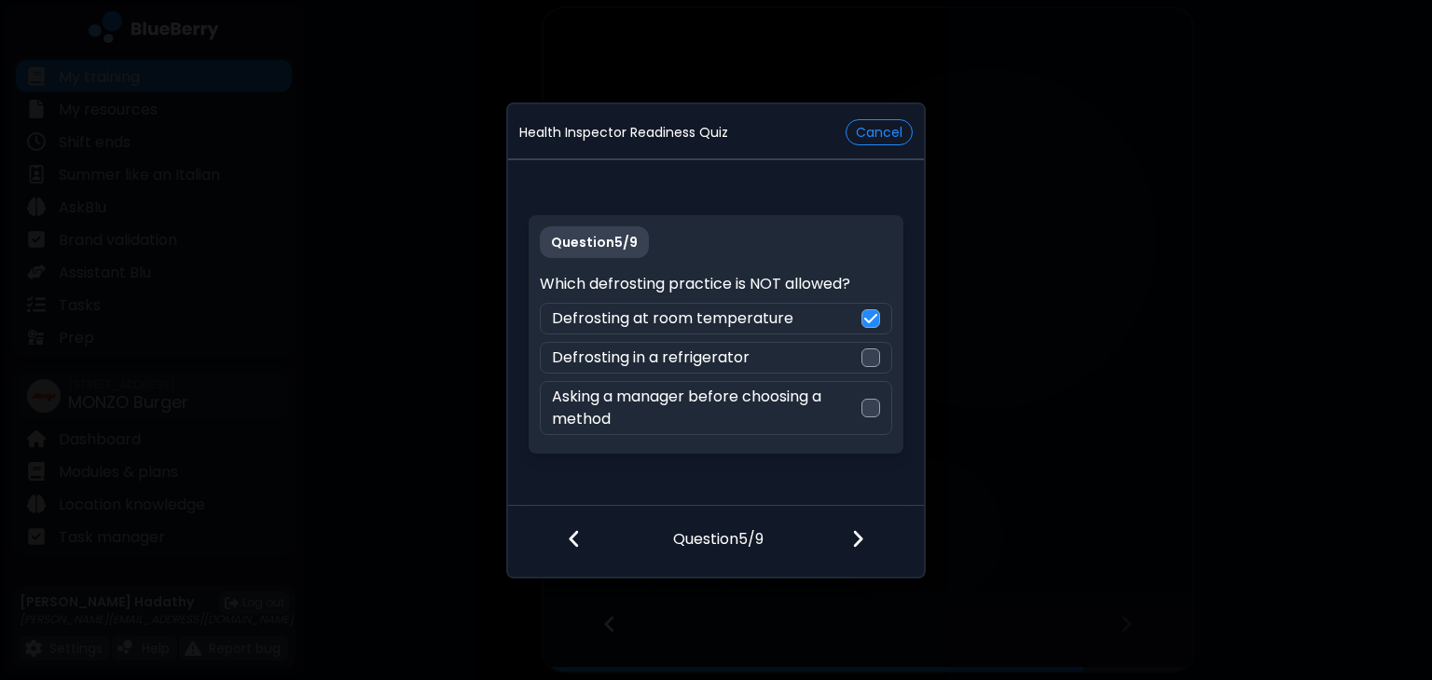
click at [884, 556] on div at bounding box center [869, 540] width 110 height 69
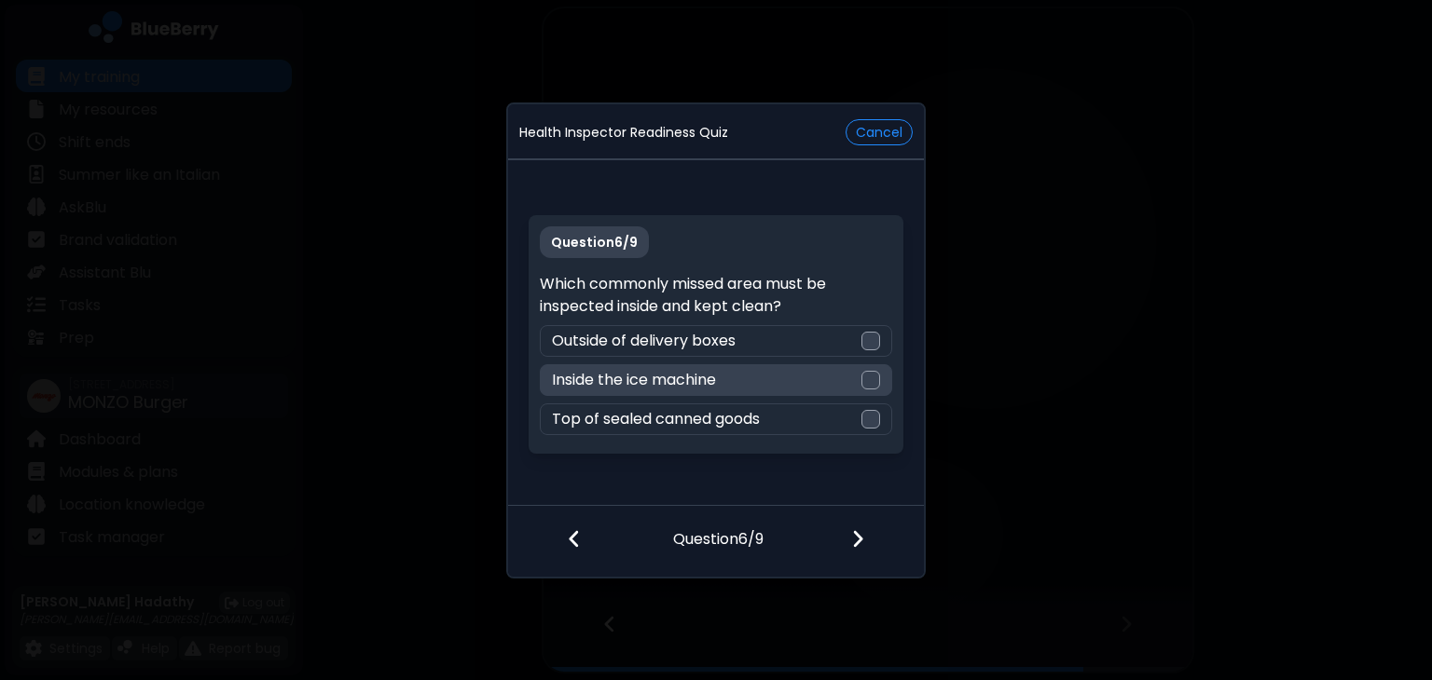
click at [875, 385] on div at bounding box center [870, 380] width 19 height 19
click at [854, 530] on img at bounding box center [857, 538] width 13 height 21
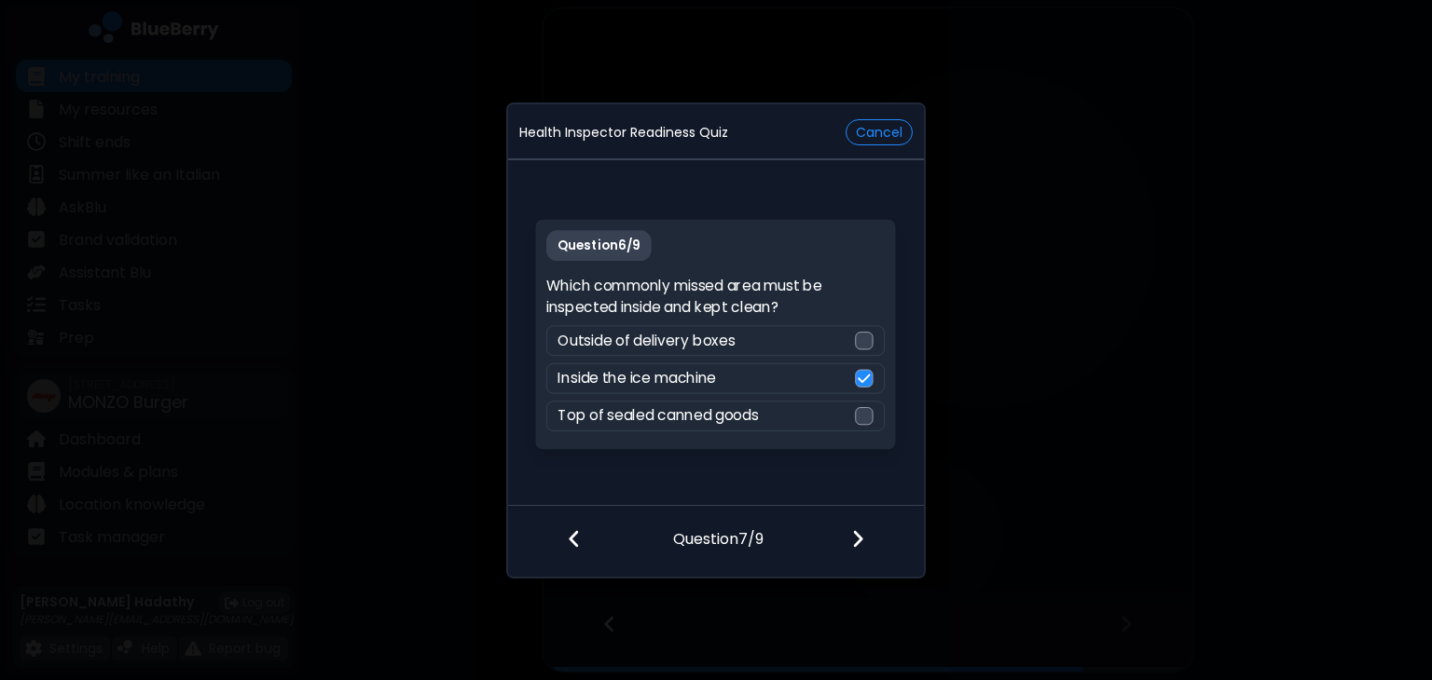
click at [854, 530] on img at bounding box center [857, 538] width 13 height 21
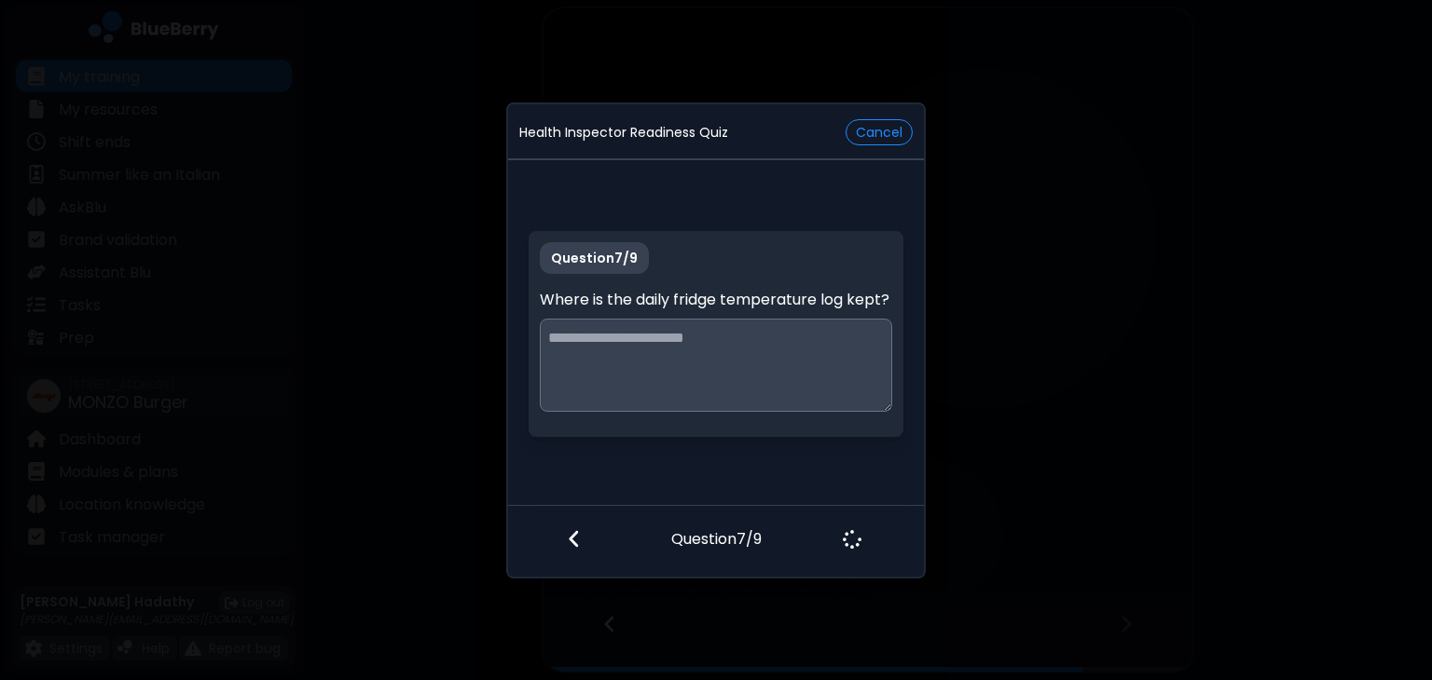
click at [772, 355] on textarea at bounding box center [715, 365] width 351 height 93
type textarea "*********"
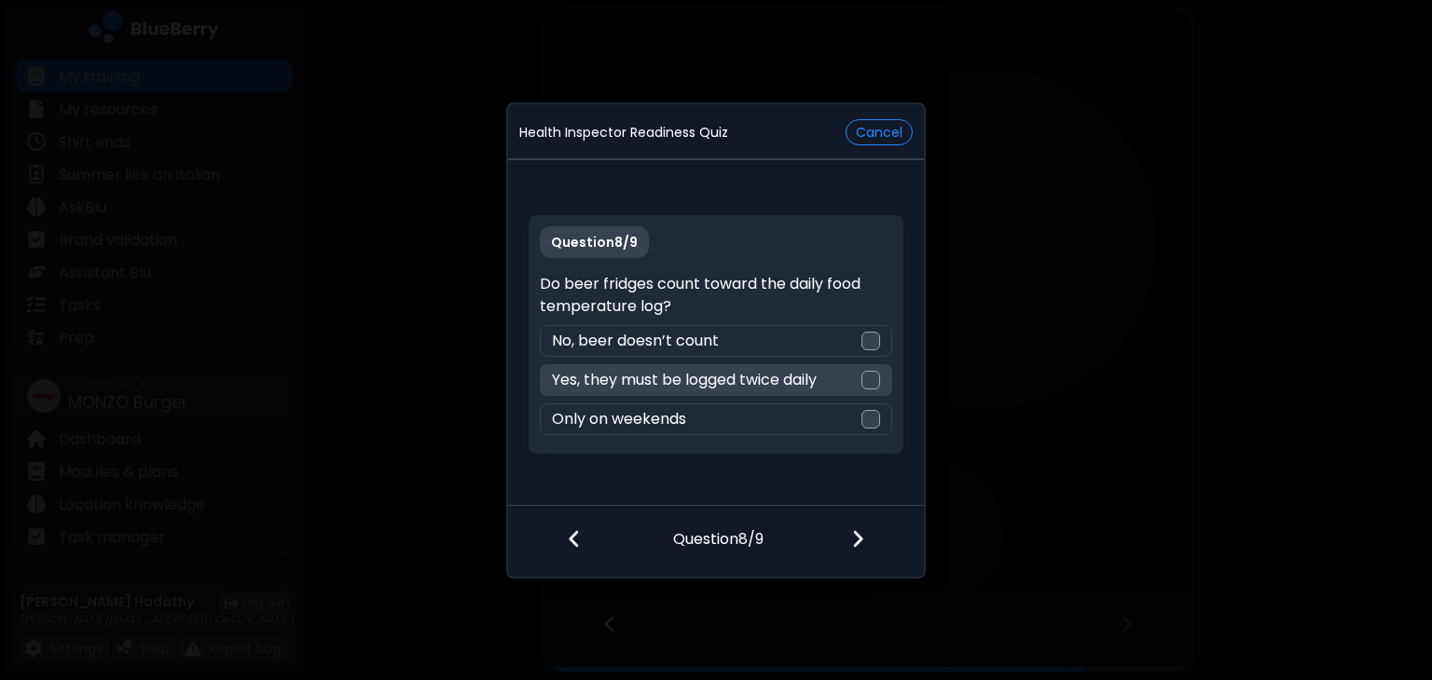
click at [754, 380] on p "Yes, they must be logged twice daily" at bounding box center [684, 380] width 265 height 22
click at [836, 539] on div at bounding box center [869, 540] width 110 height 69
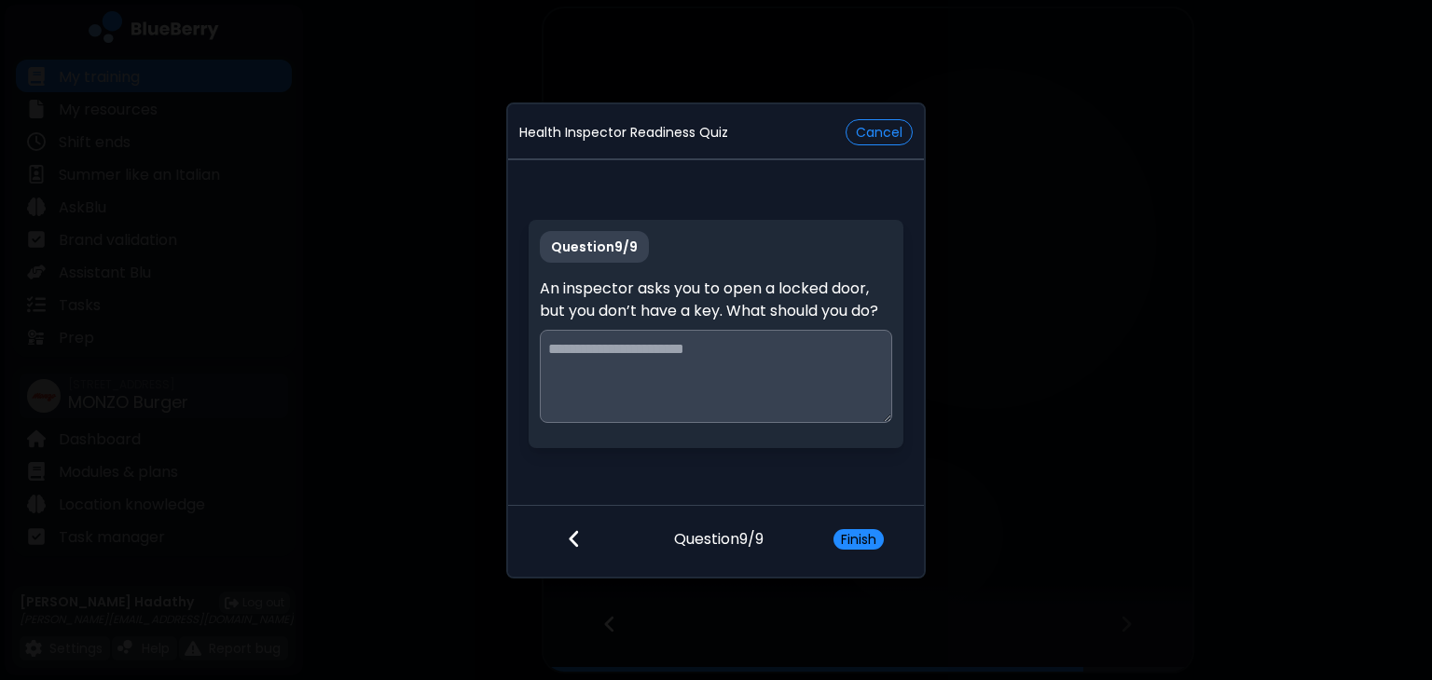
click at [806, 382] on textarea at bounding box center [715, 376] width 351 height 93
type textarea "*"
type textarea "**********"
click at [865, 551] on div "Finish" at bounding box center [869, 541] width 109 height 69
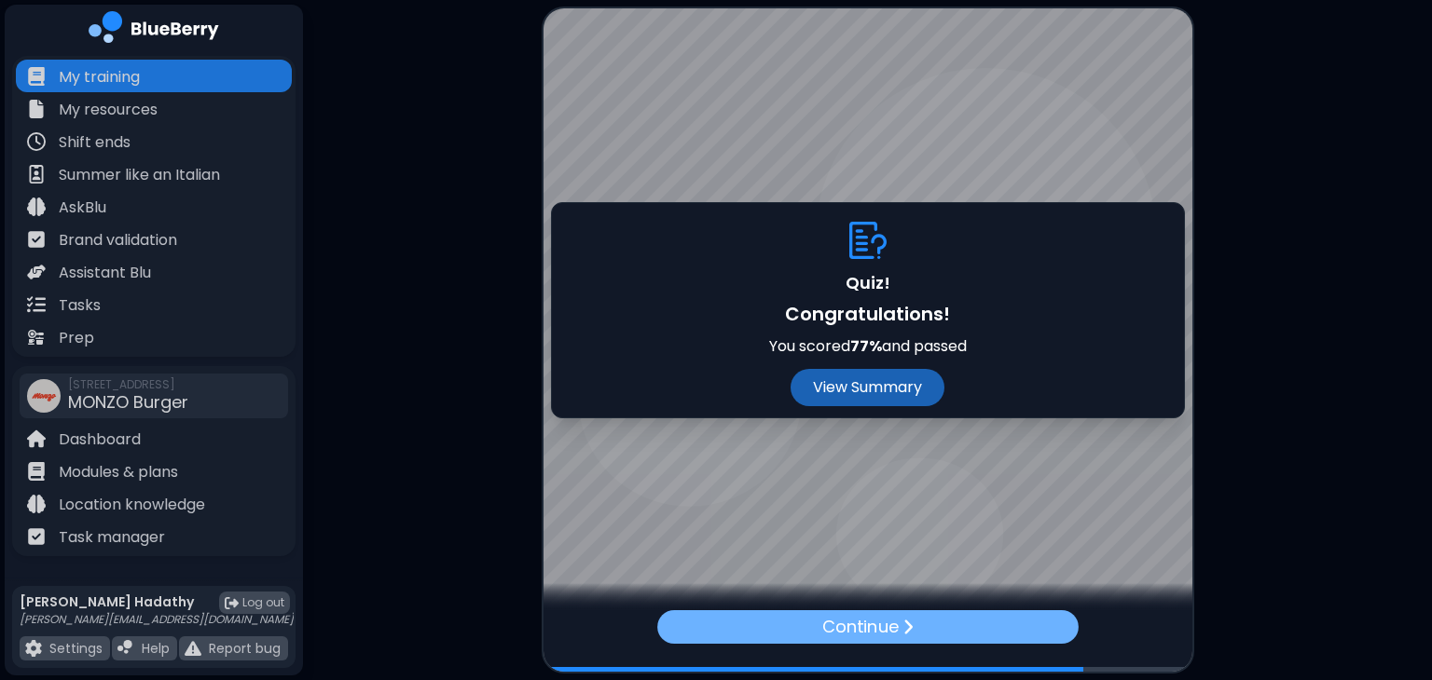
click at [816, 623] on div "Continue" at bounding box center [867, 627] width 421 height 34
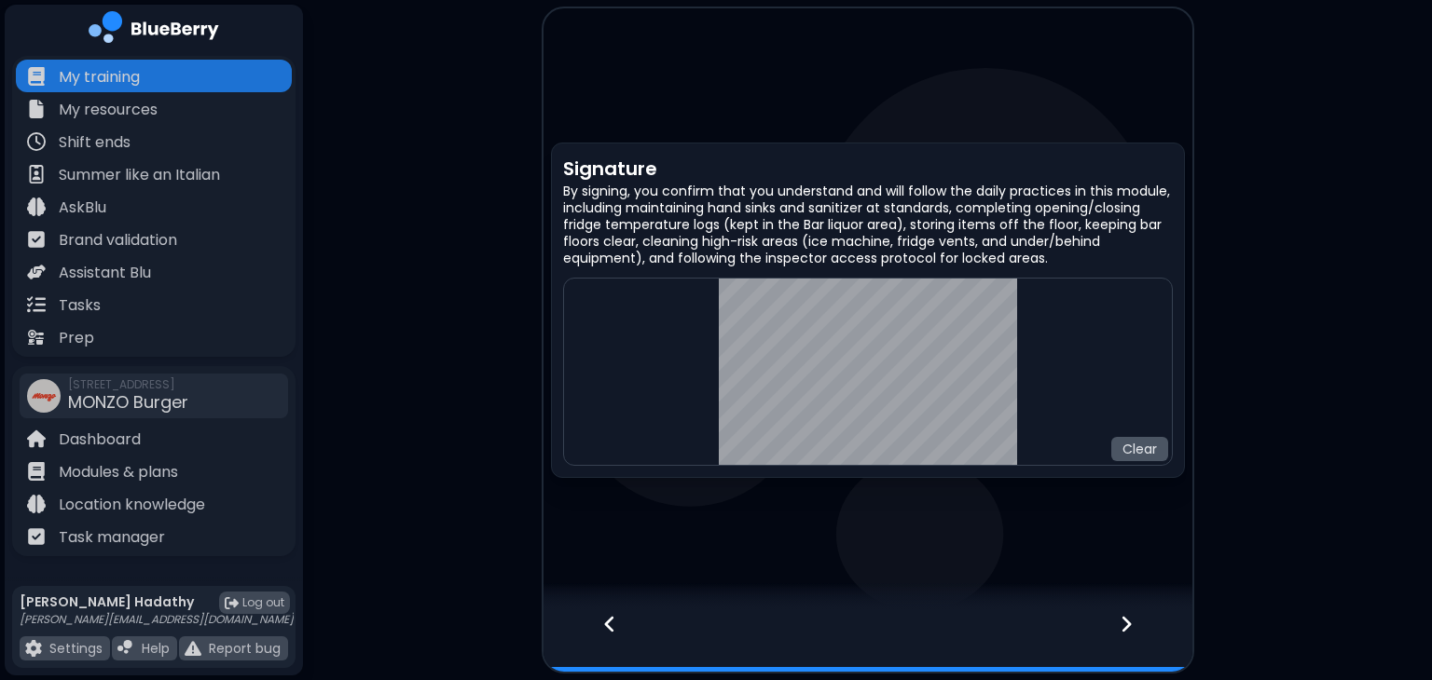
click at [1140, 441] on button "Clear" at bounding box center [1139, 449] width 57 height 24
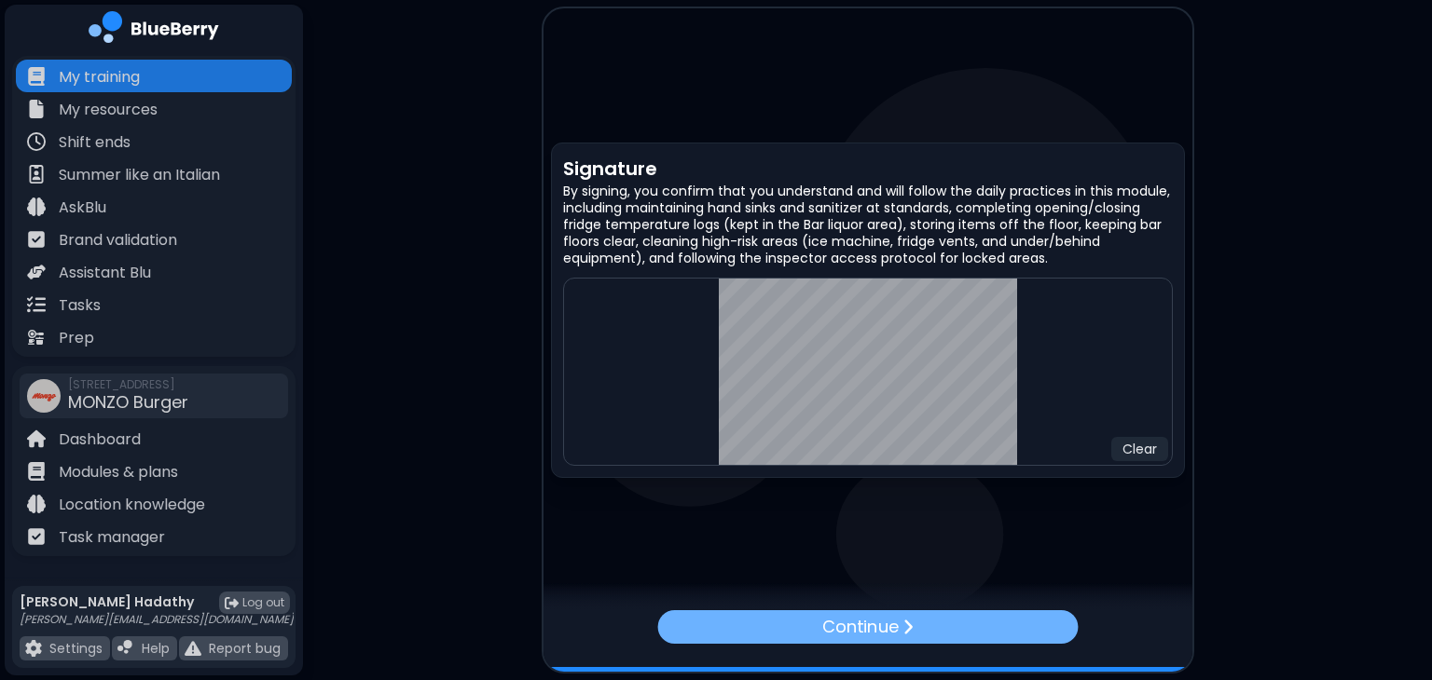
click at [800, 627] on div "Continue" at bounding box center [867, 627] width 420 height 34
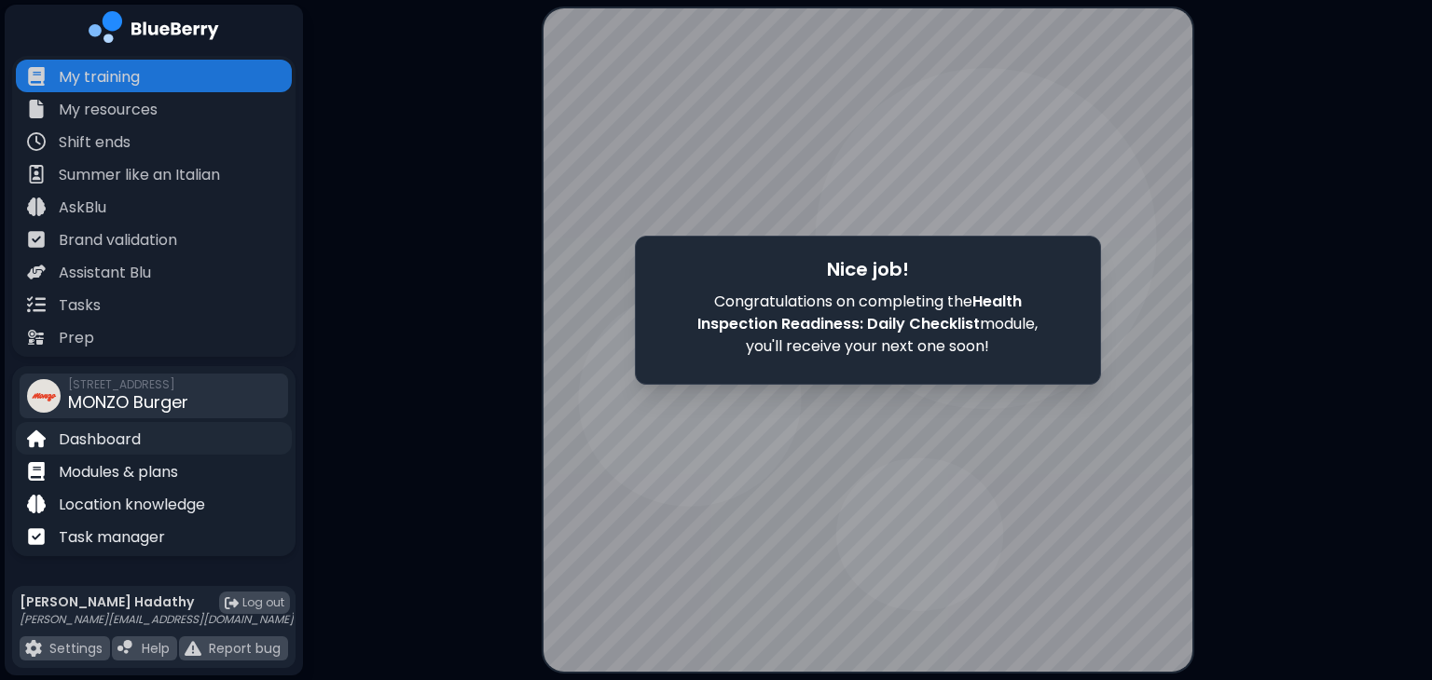
click at [116, 445] on p "Dashboard" at bounding box center [100, 440] width 82 height 22
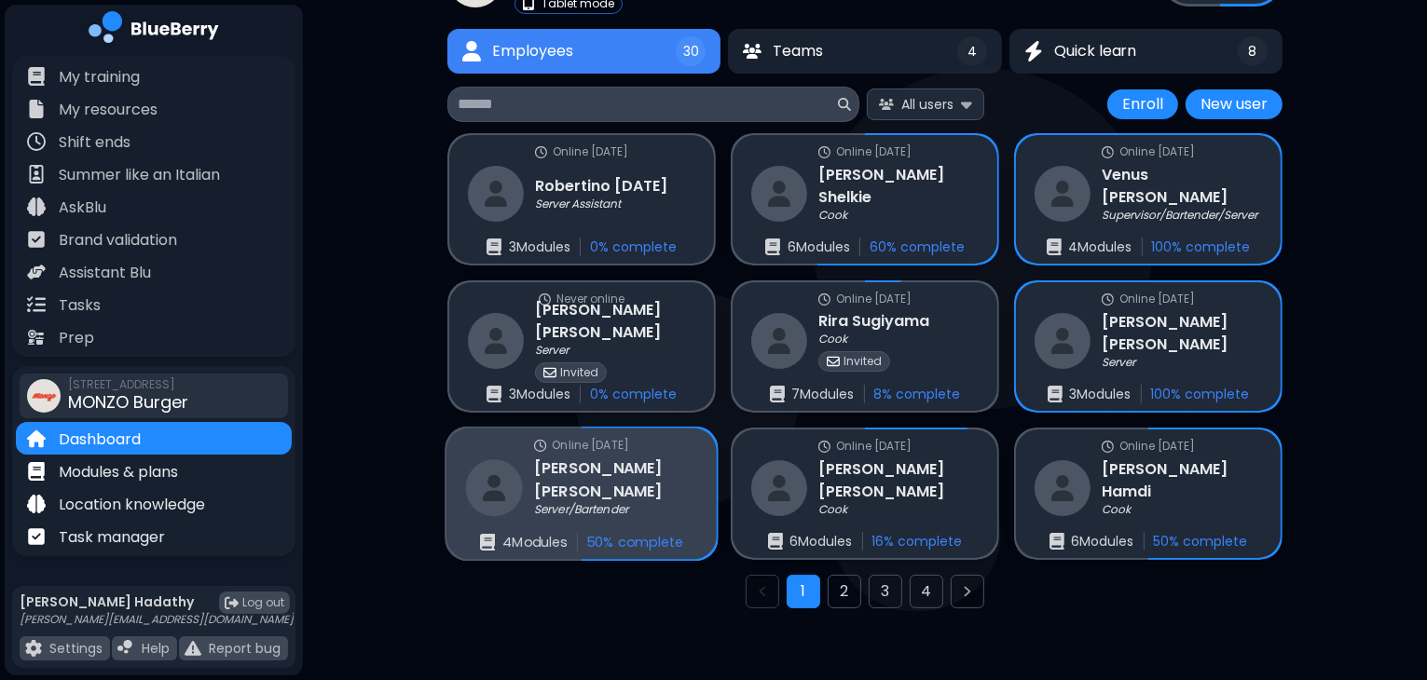
scroll to position [121, 0]
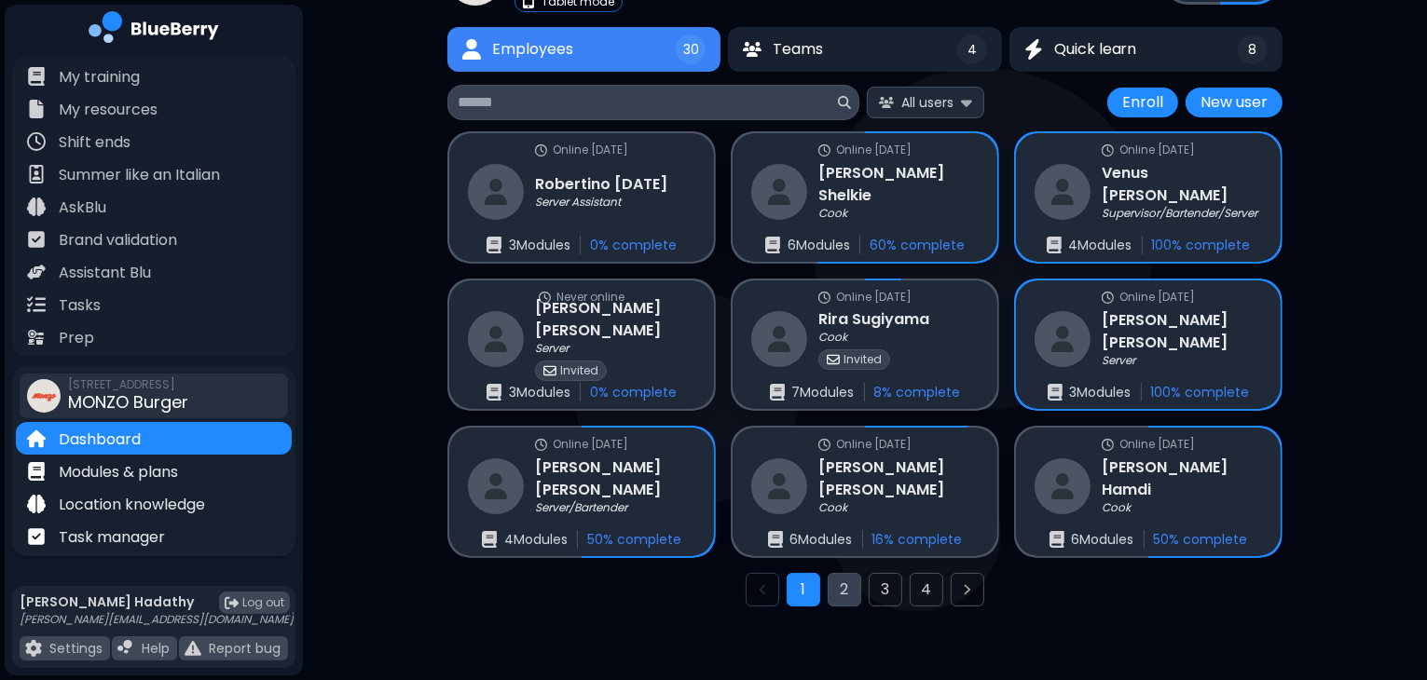
click at [840, 601] on button "2" at bounding box center [845, 590] width 34 height 34
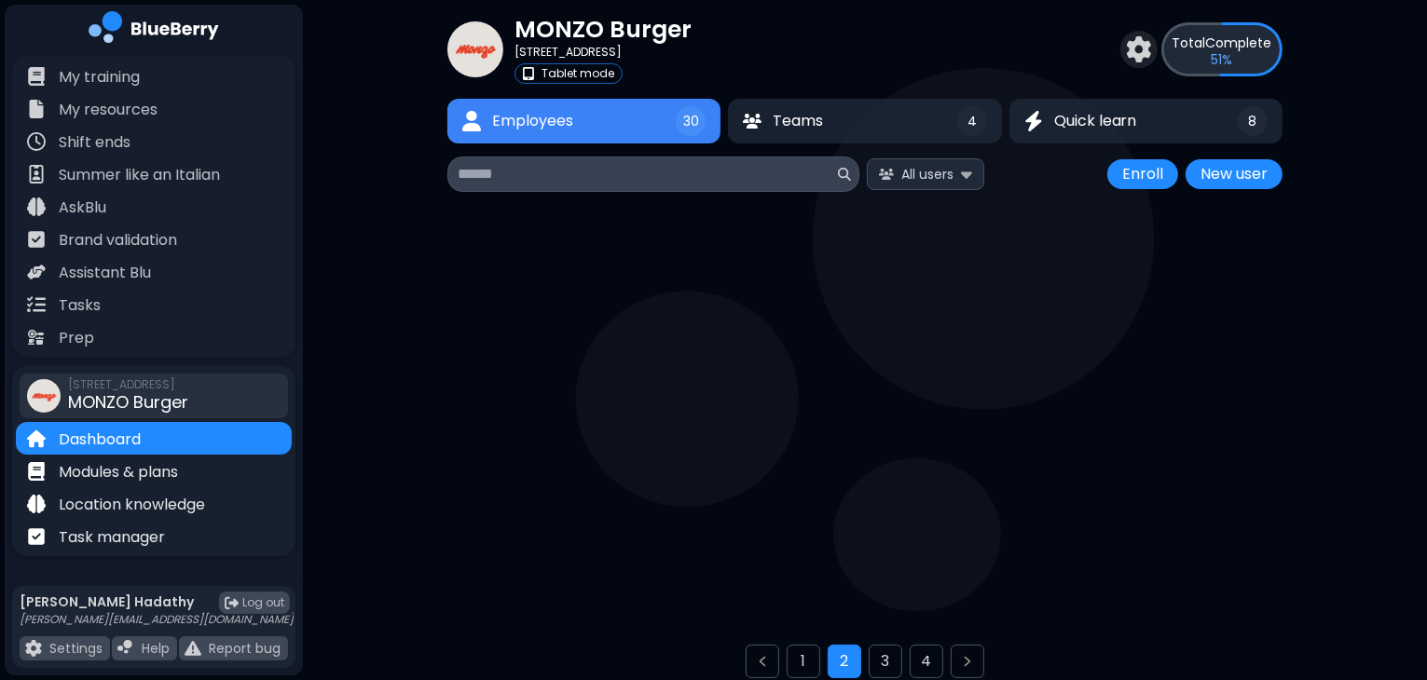
scroll to position [48, 0]
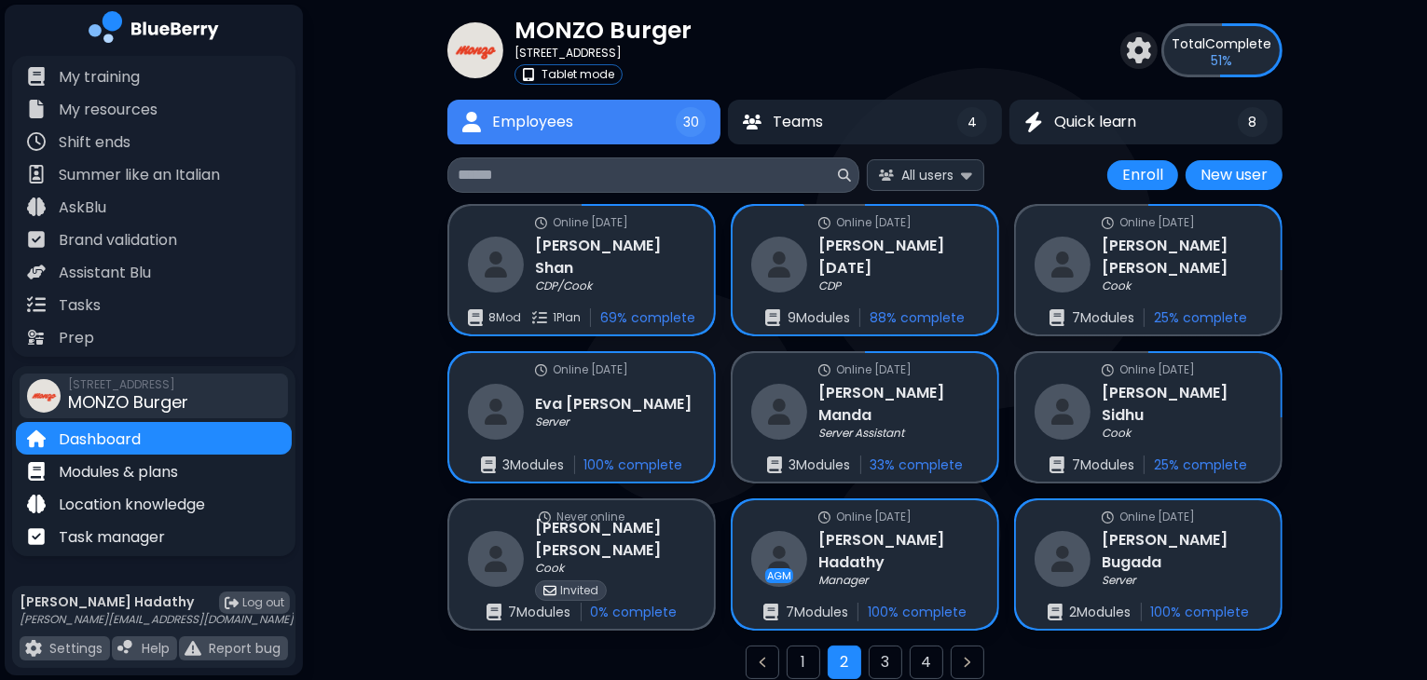
click at [1219, 42] on p "Total Complete" at bounding box center [1222, 43] width 100 height 17
click at [886, 139] on button "Teams 4" at bounding box center [865, 122] width 268 height 44
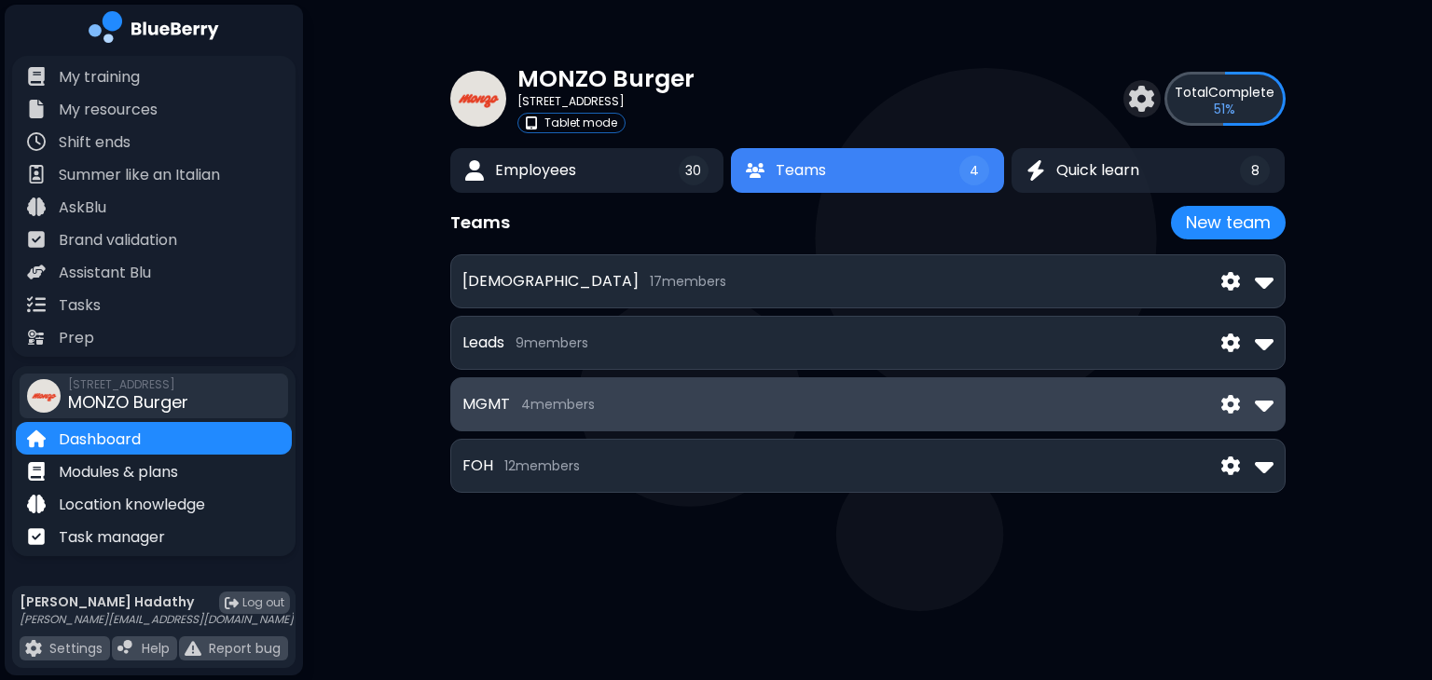
click at [1186, 412] on div "MGMT 4 member s" at bounding box center [867, 405] width 811 height 30
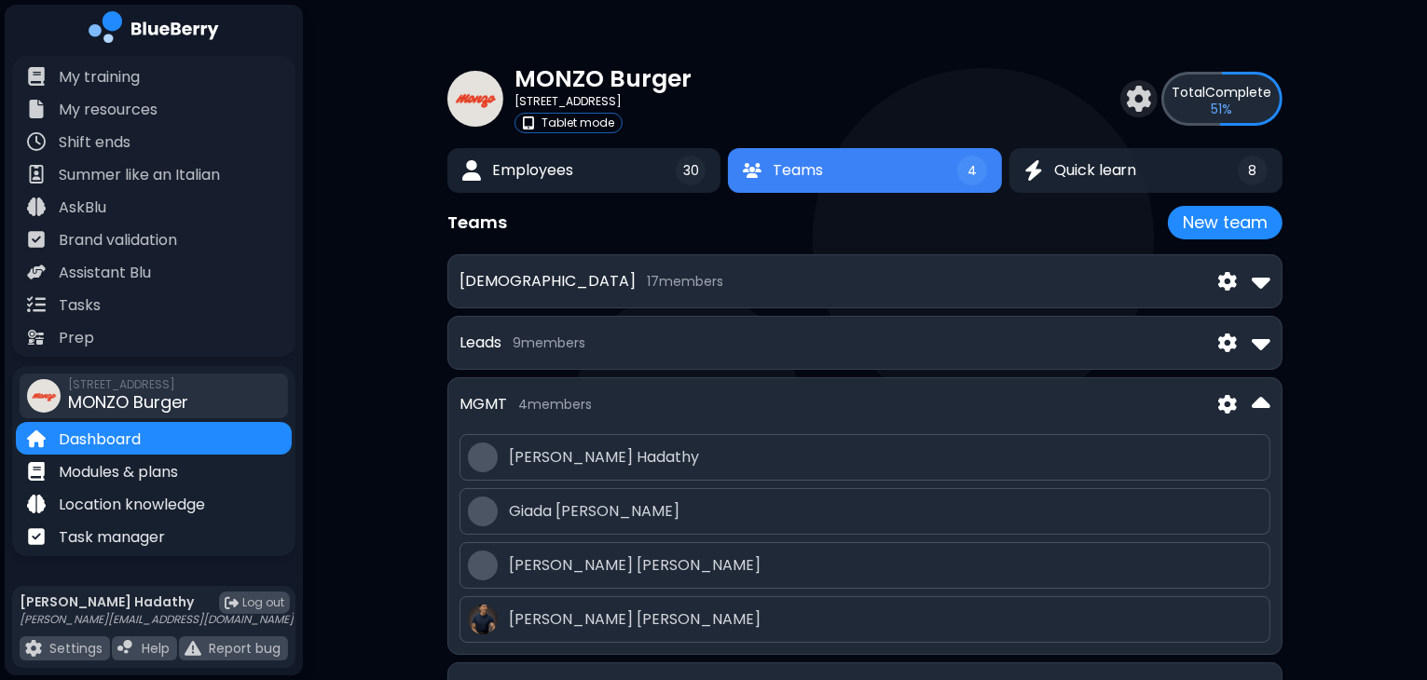
click at [1186, 412] on div "MGMT 4 member s" at bounding box center [864, 405] width 811 height 30
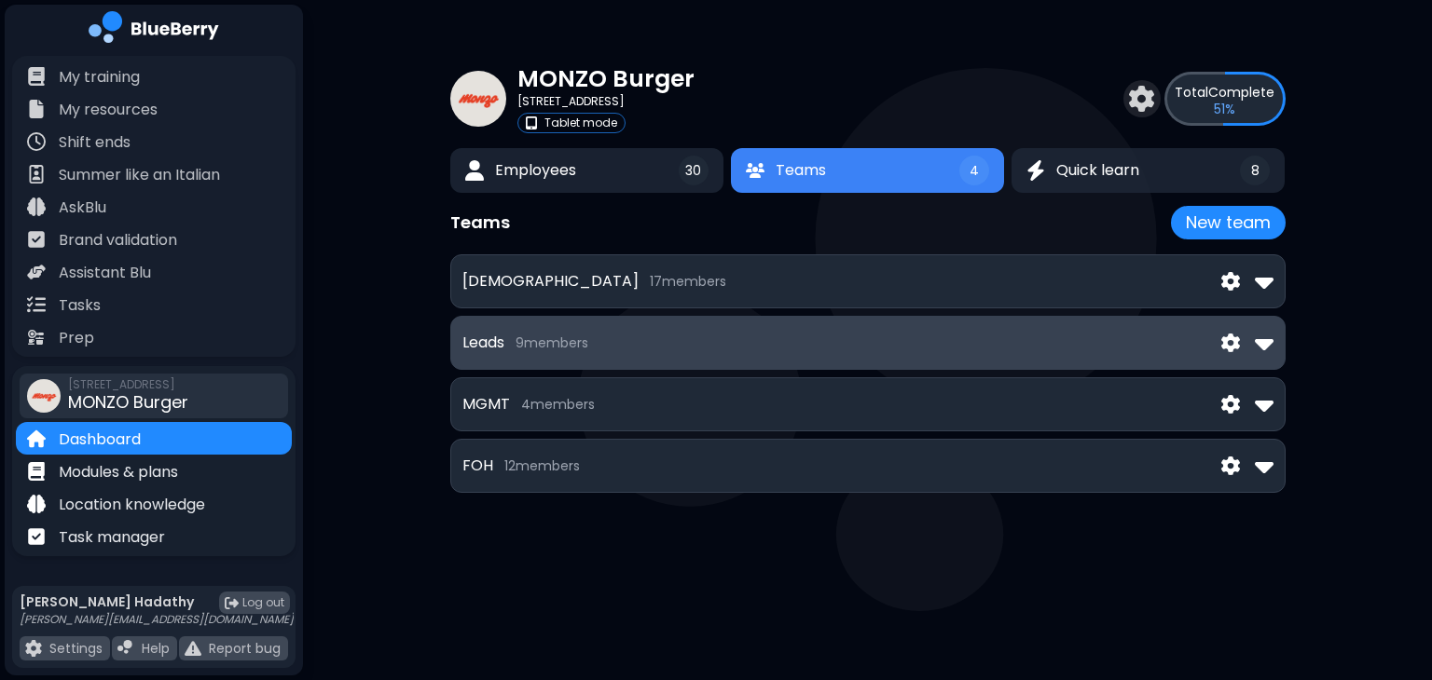
click at [1172, 362] on div "Leads 9 member s" at bounding box center [867, 343] width 835 height 54
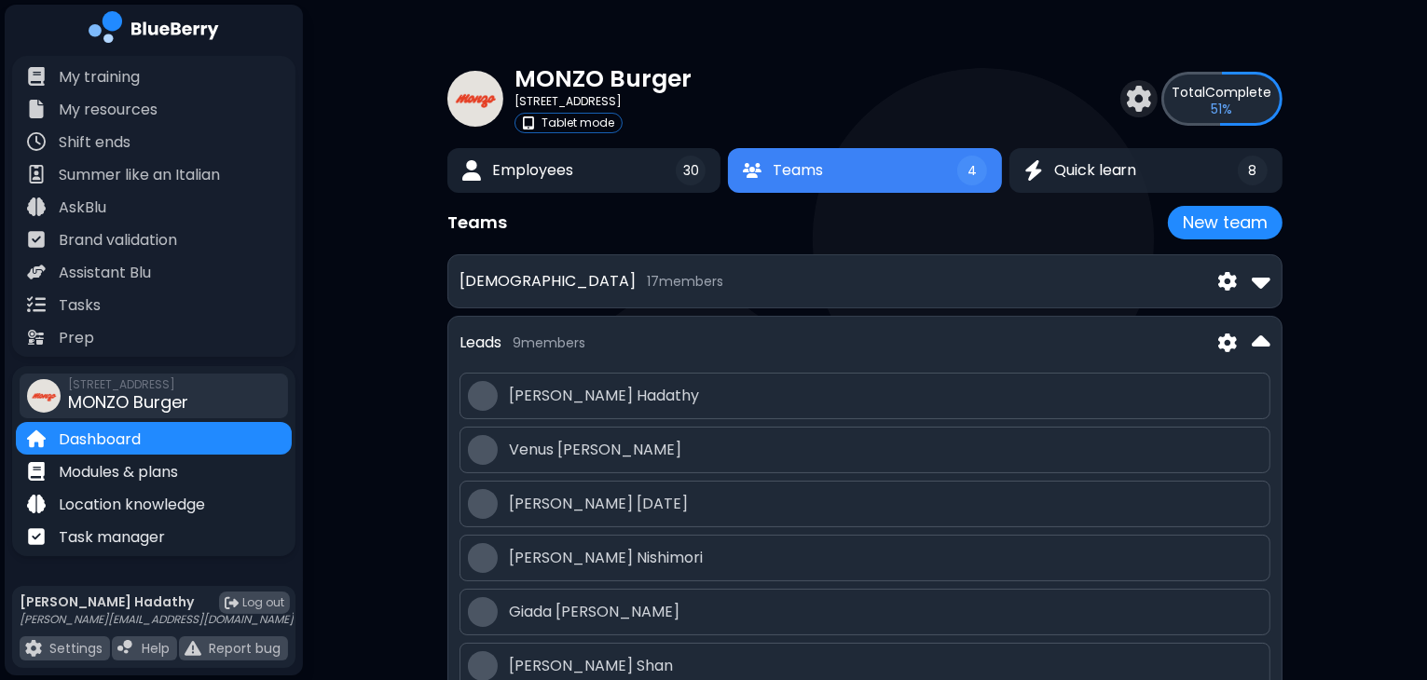
click at [1172, 362] on div "Leads 9 member s [PERSON_NAME] [PERSON_NAME] [PERSON_NAME][DATE] [PERSON_NAME] …" at bounding box center [864, 590] width 835 height 548
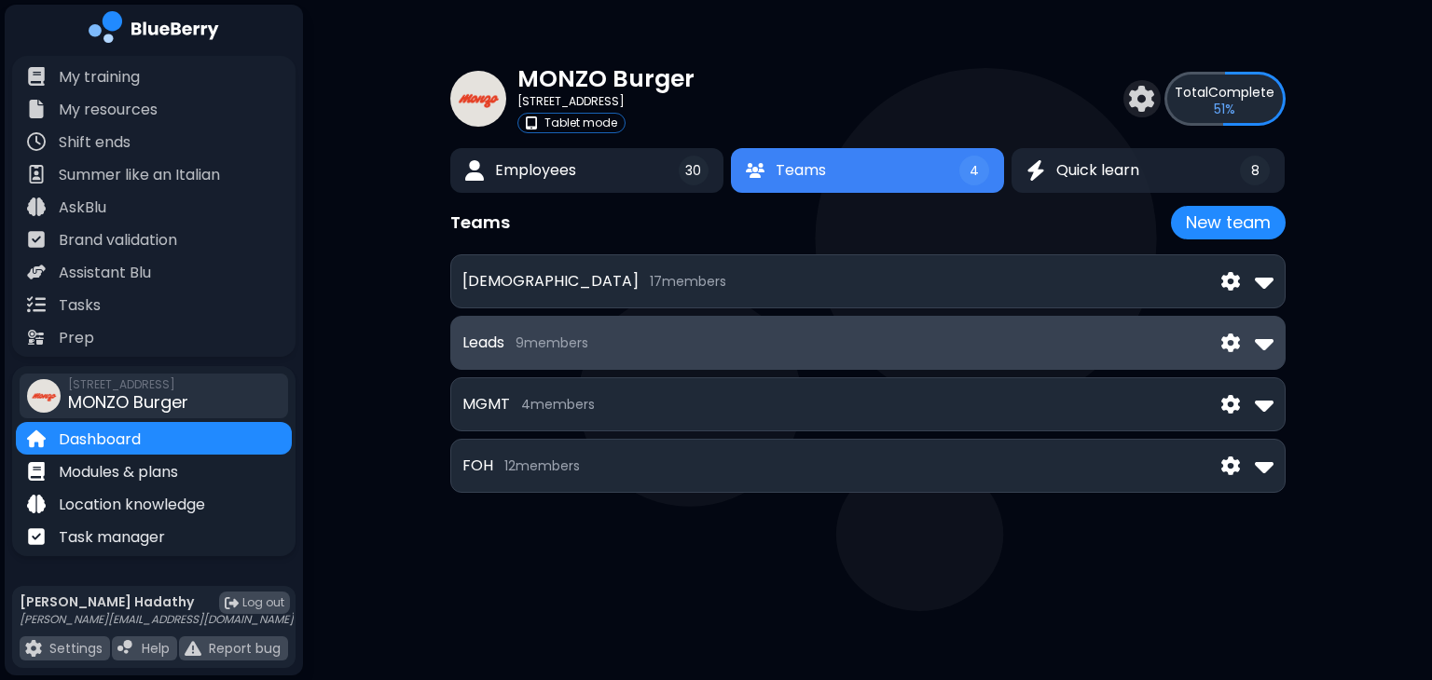
click at [1172, 362] on div "Leads 9 member s" at bounding box center [867, 343] width 835 height 54
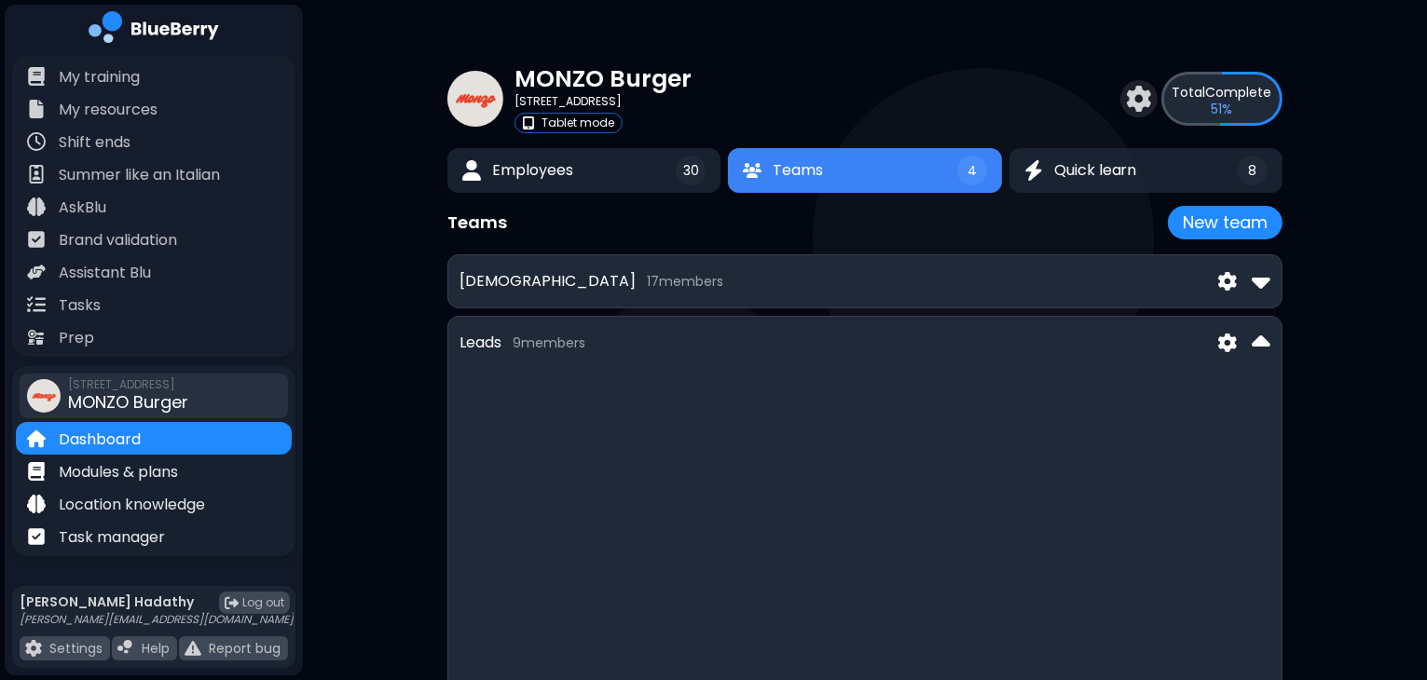
click at [1172, 362] on div "Leads 9 member s [PERSON_NAME] [PERSON_NAME] [PERSON_NAME][DATE] [PERSON_NAME] …" at bounding box center [864, 547] width 835 height 462
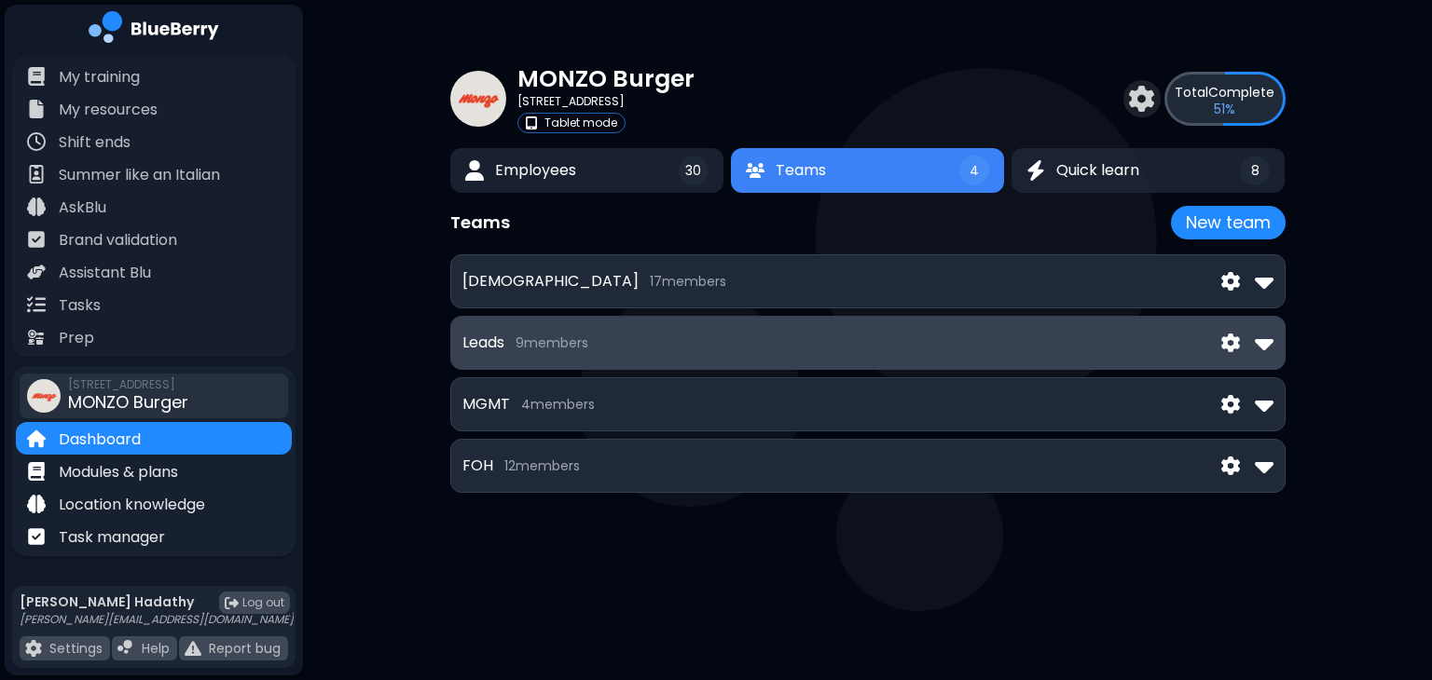
click at [1172, 362] on div "Leads 9 member s" at bounding box center [867, 343] width 835 height 54
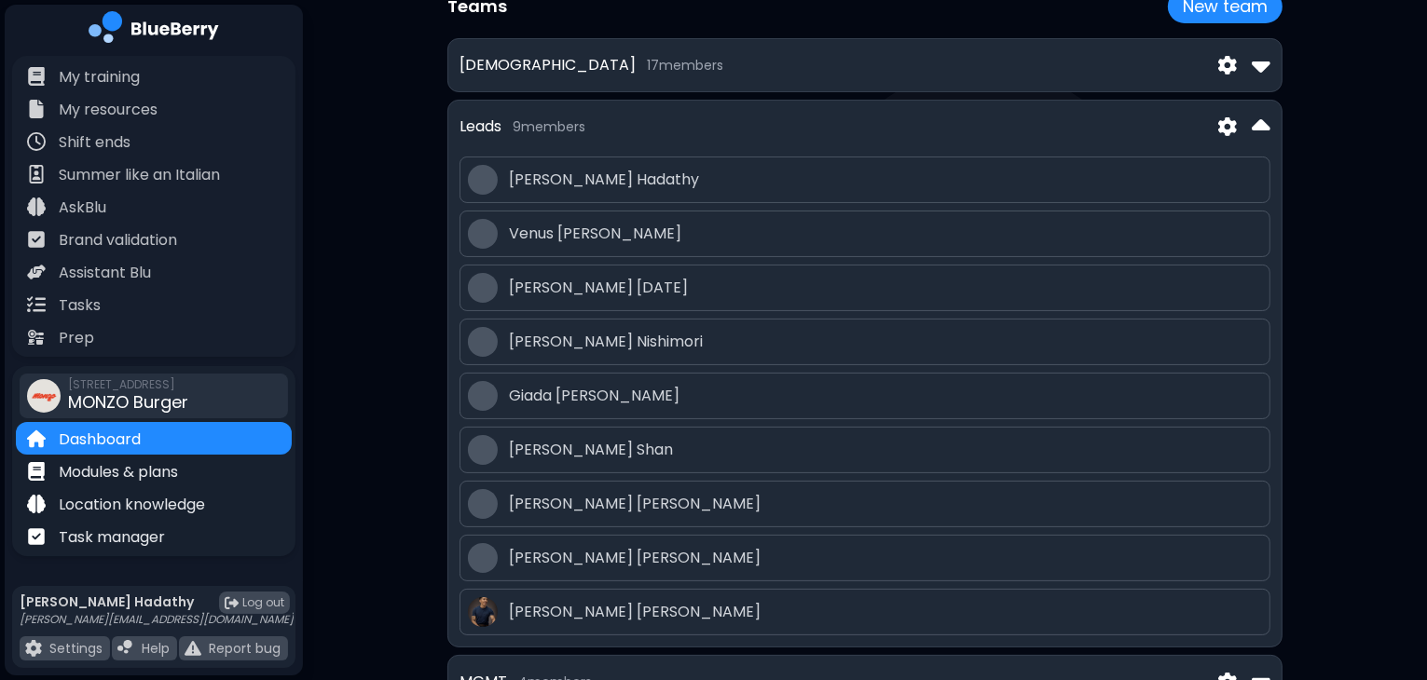
scroll to position [216, 0]
click at [1271, 120] on div "Leads 9 member s [PERSON_NAME] [PERSON_NAME] [PERSON_NAME][DATE] [PERSON_NAME] …" at bounding box center [864, 374] width 835 height 548
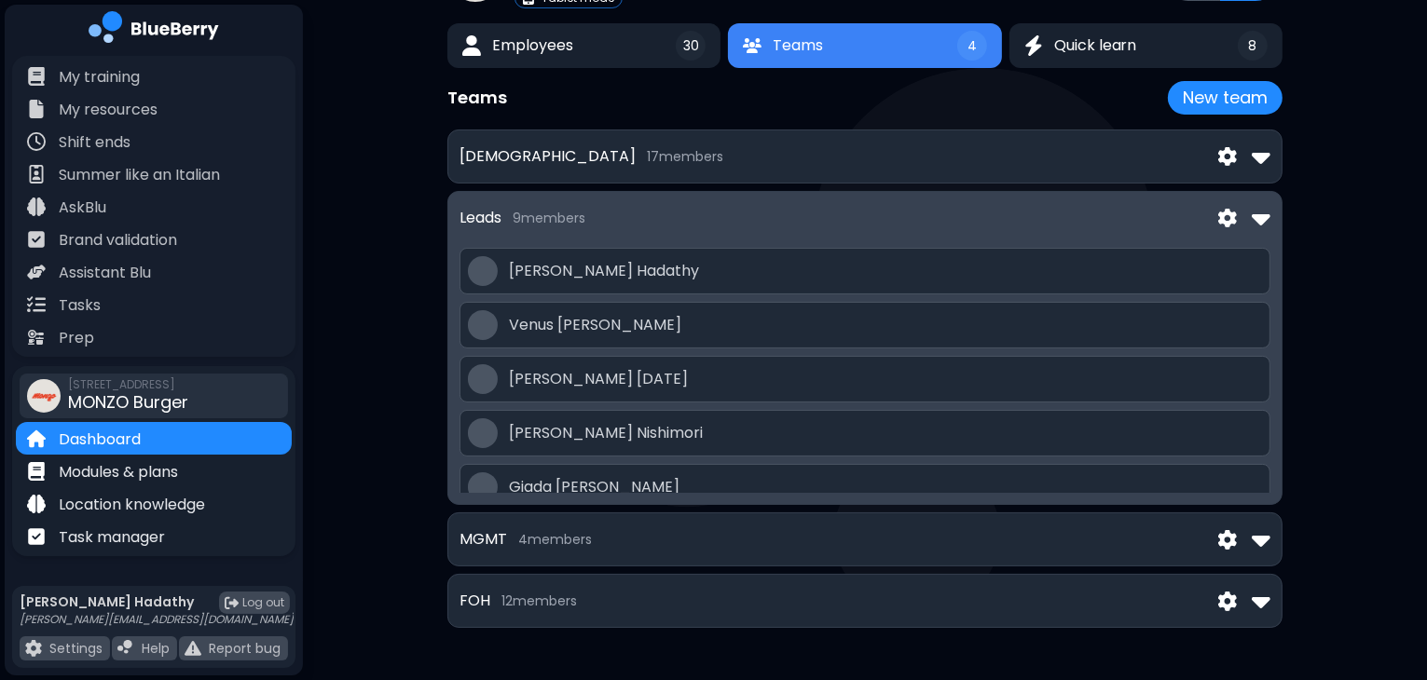
scroll to position [0, 0]
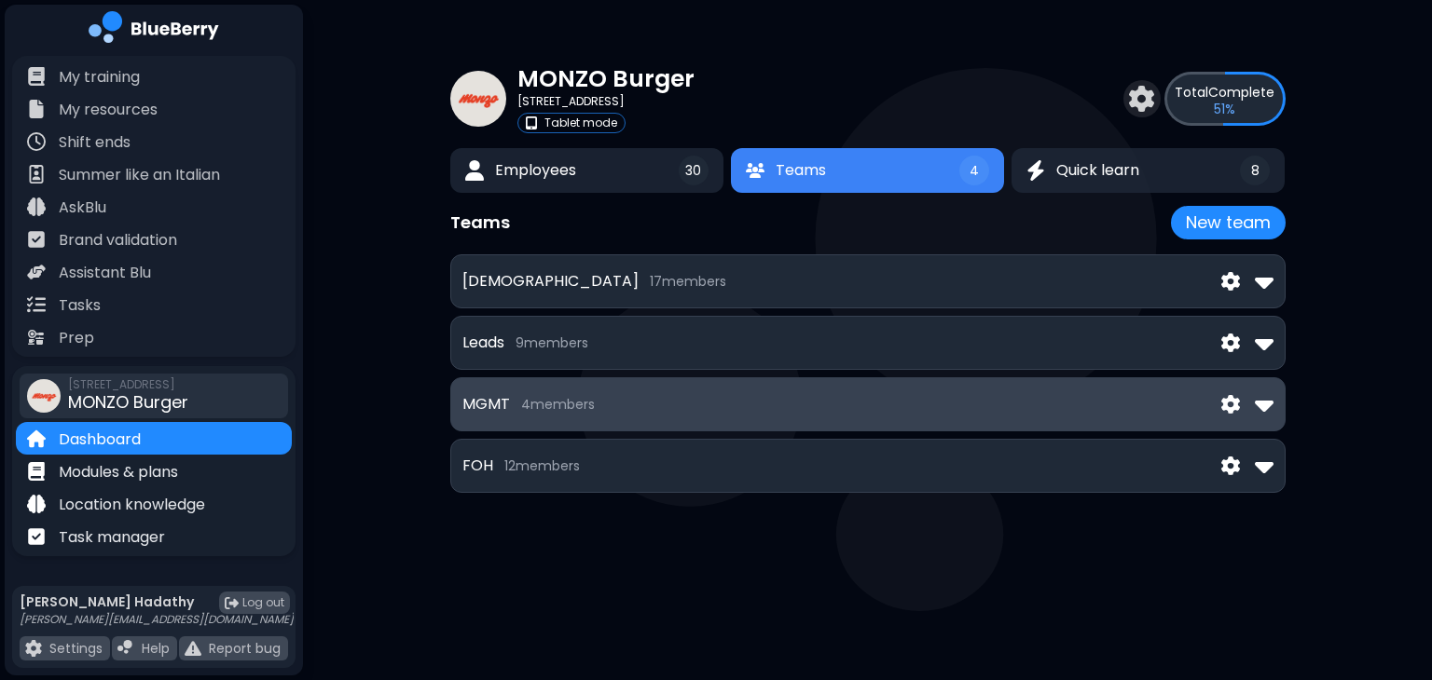
click at [1104, 411] on div "MGMT 4 member s" at bounding box center [867, 405] width 811 height 30
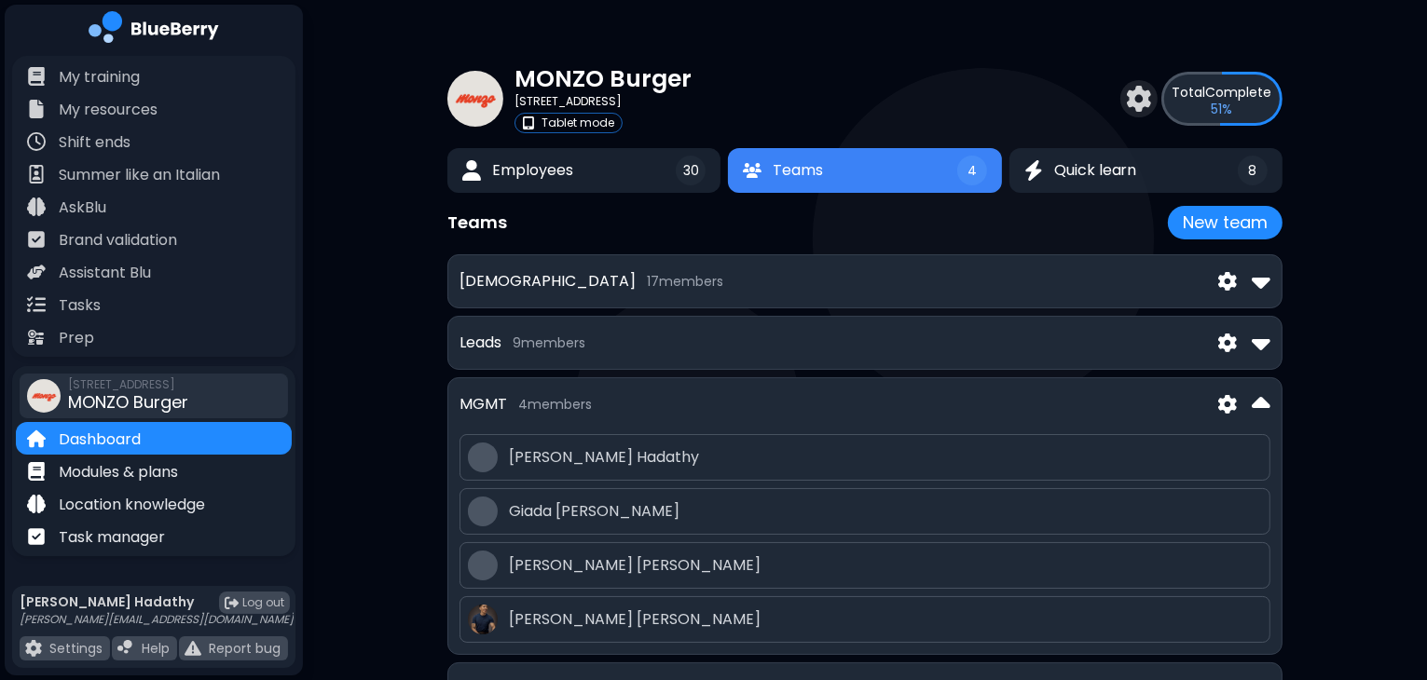
scroll to position [86, 0]
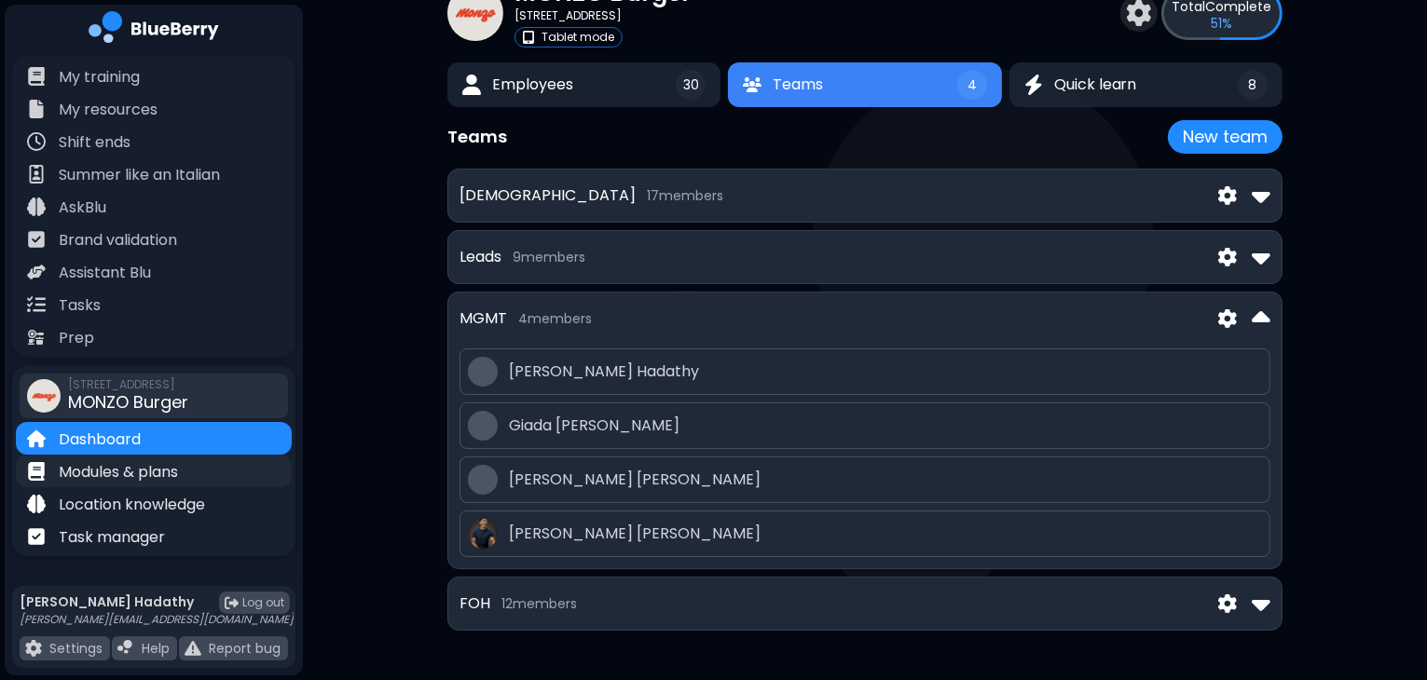
click at [131, 461] on p "Modules & plans" at bounding box center [118, 472] width 119 height 22
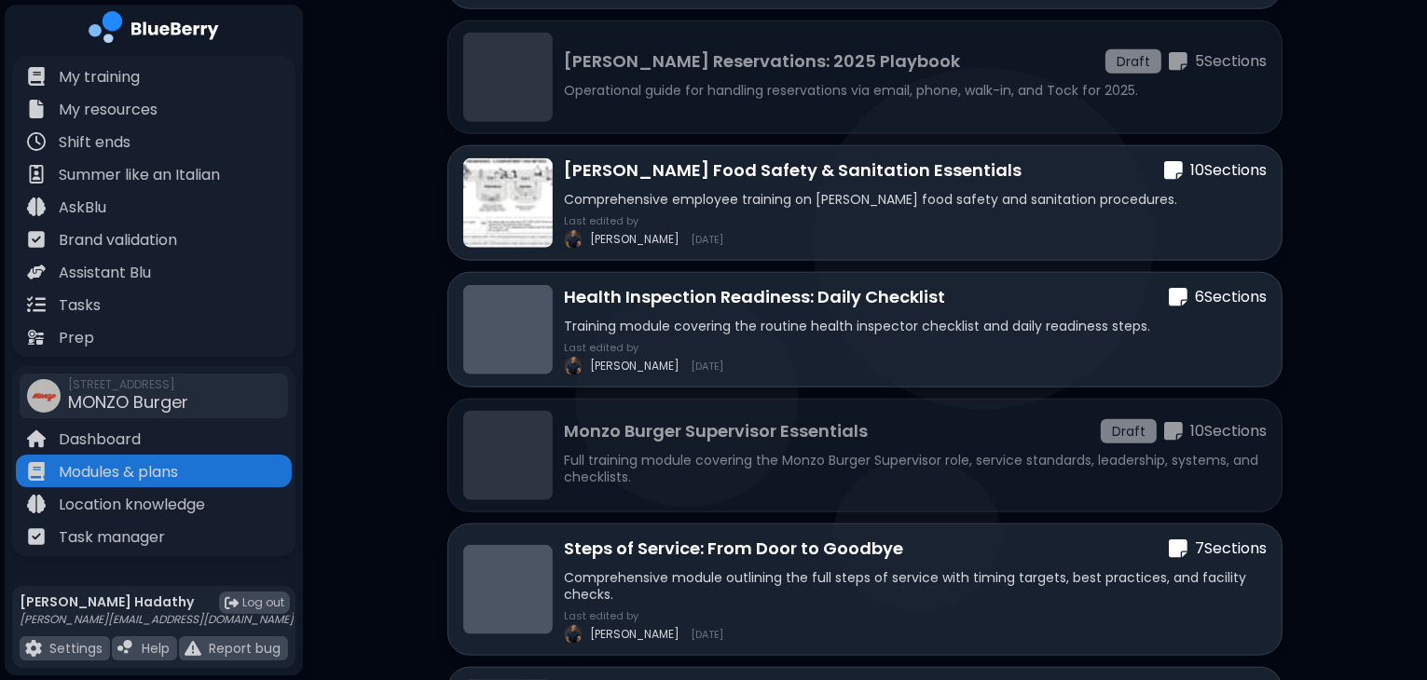
scroll to position [2406, 0]
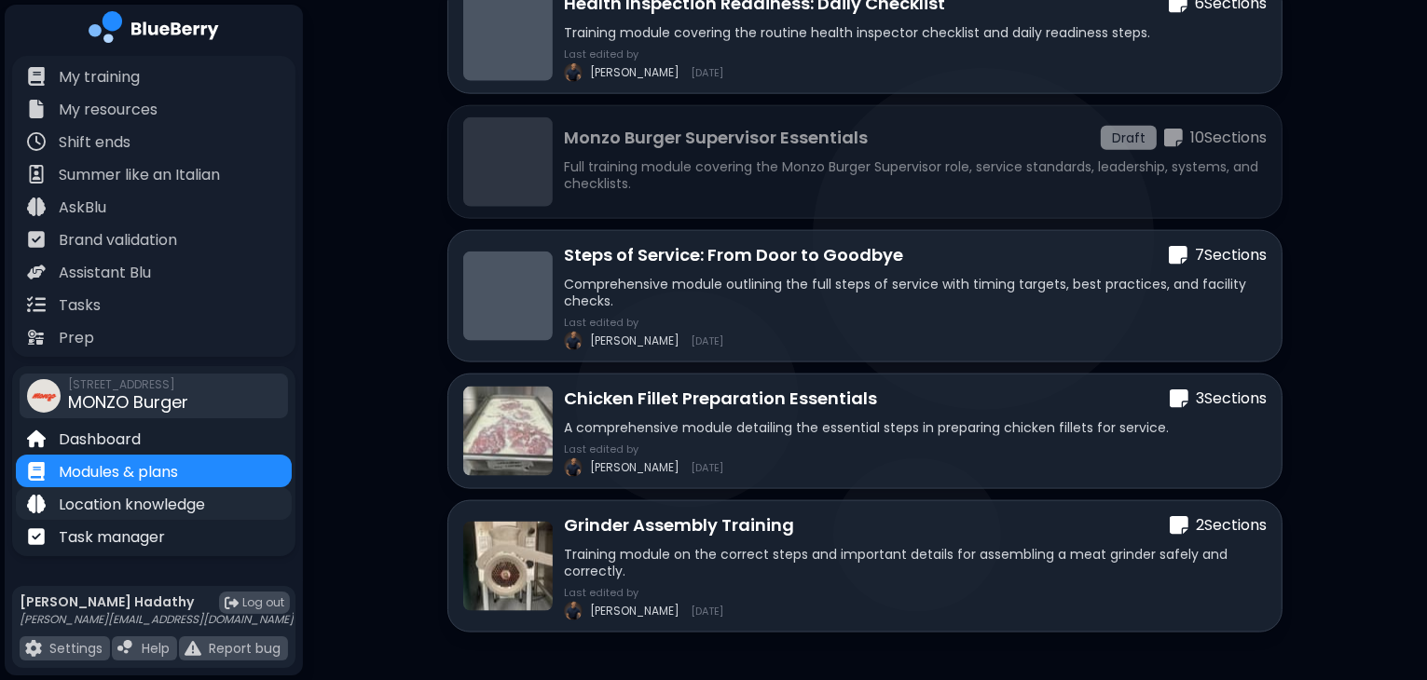
click at [205, 514] on p "Location knowledge" at bounding box center [132, 505] width 146 height 22
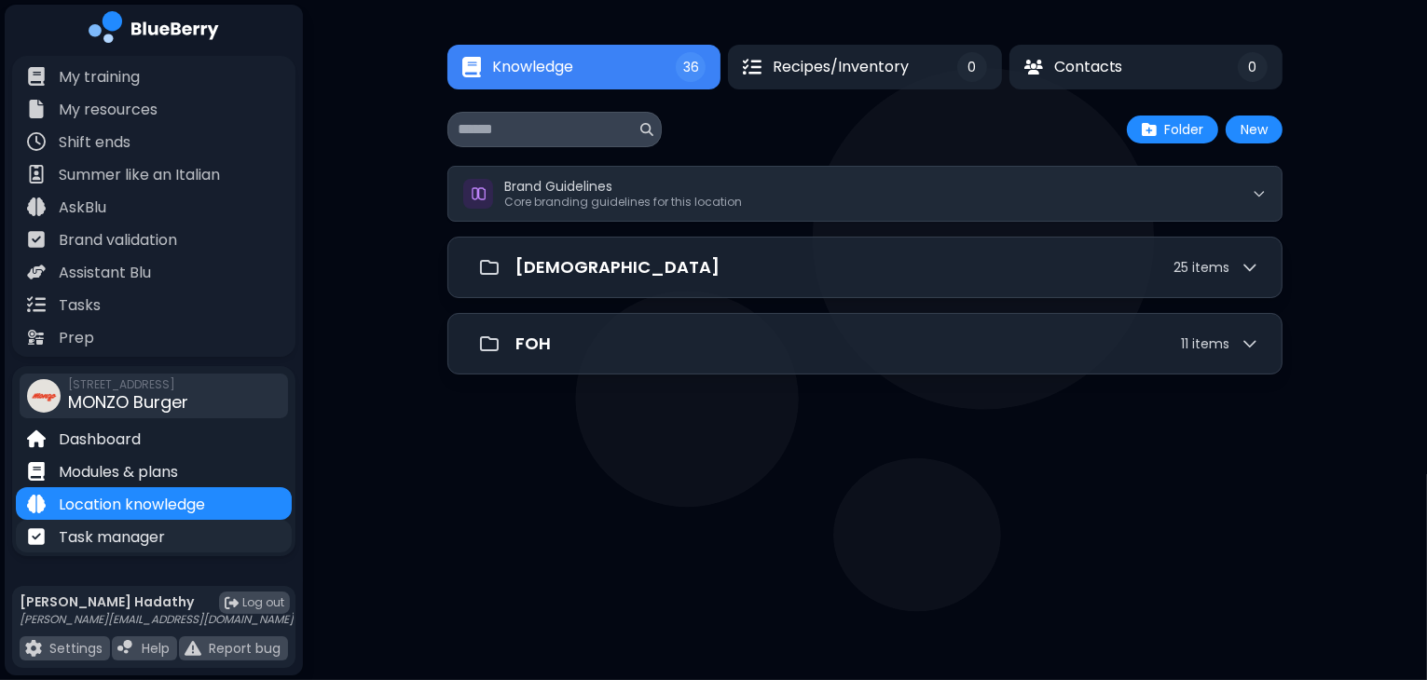
click at [232, 537] on div "Task manager" at bounding box center [154, 536] width 276 height 33
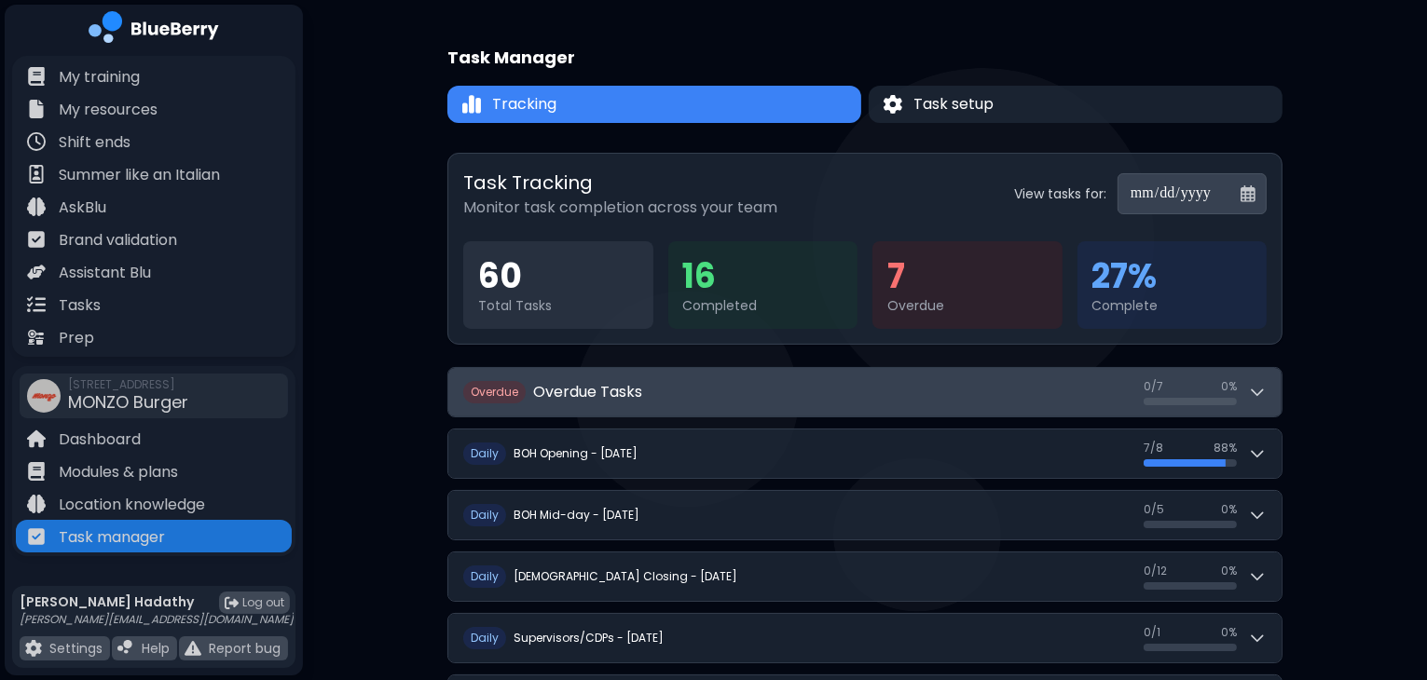
click at [567, 391] on h2 "Overdue Tasks" at bounding box center [587, 392] width 109 height 22
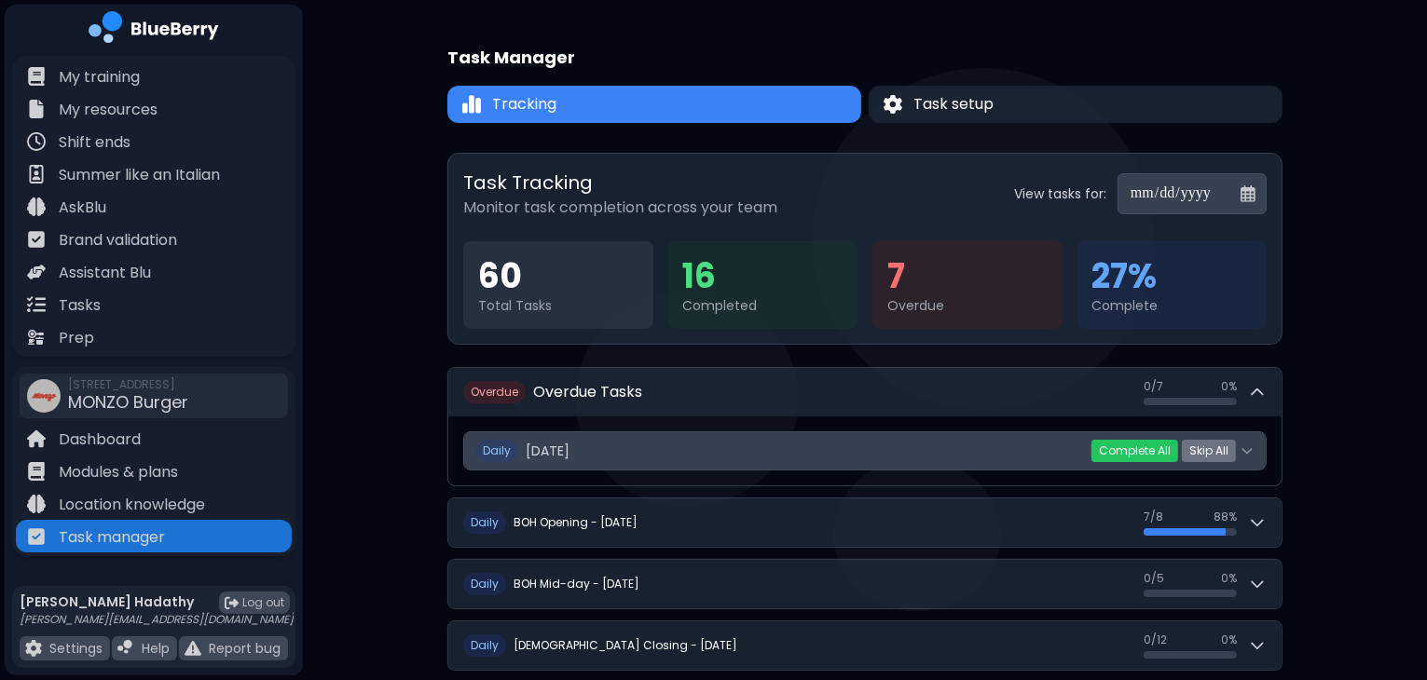
click at [558, 445] on span "[DATE]" at bounding box center [548, 451] width 44 height 17
click at [1249, 459] on button "Daily [DATE] 0 / 7 ( 0 %)" at bounding box center [865, 450] width 802 height 37
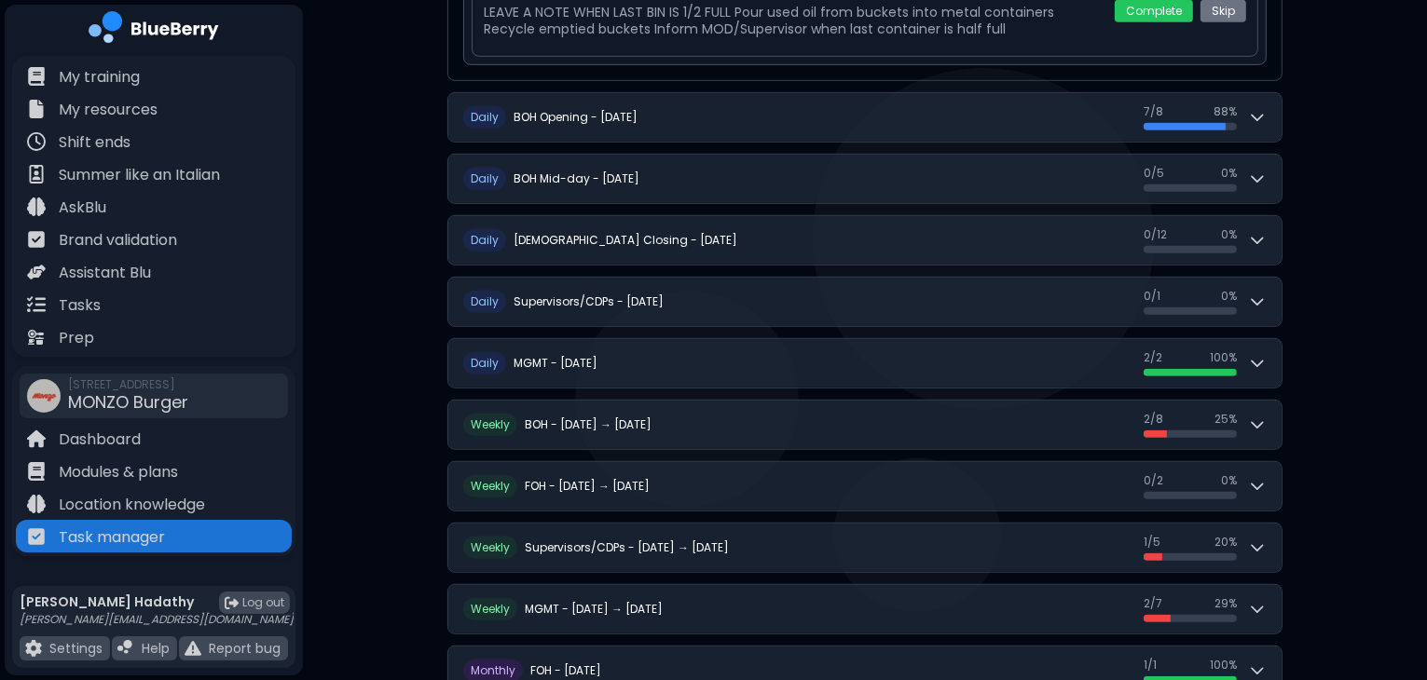
scroll to position [1021, 0]
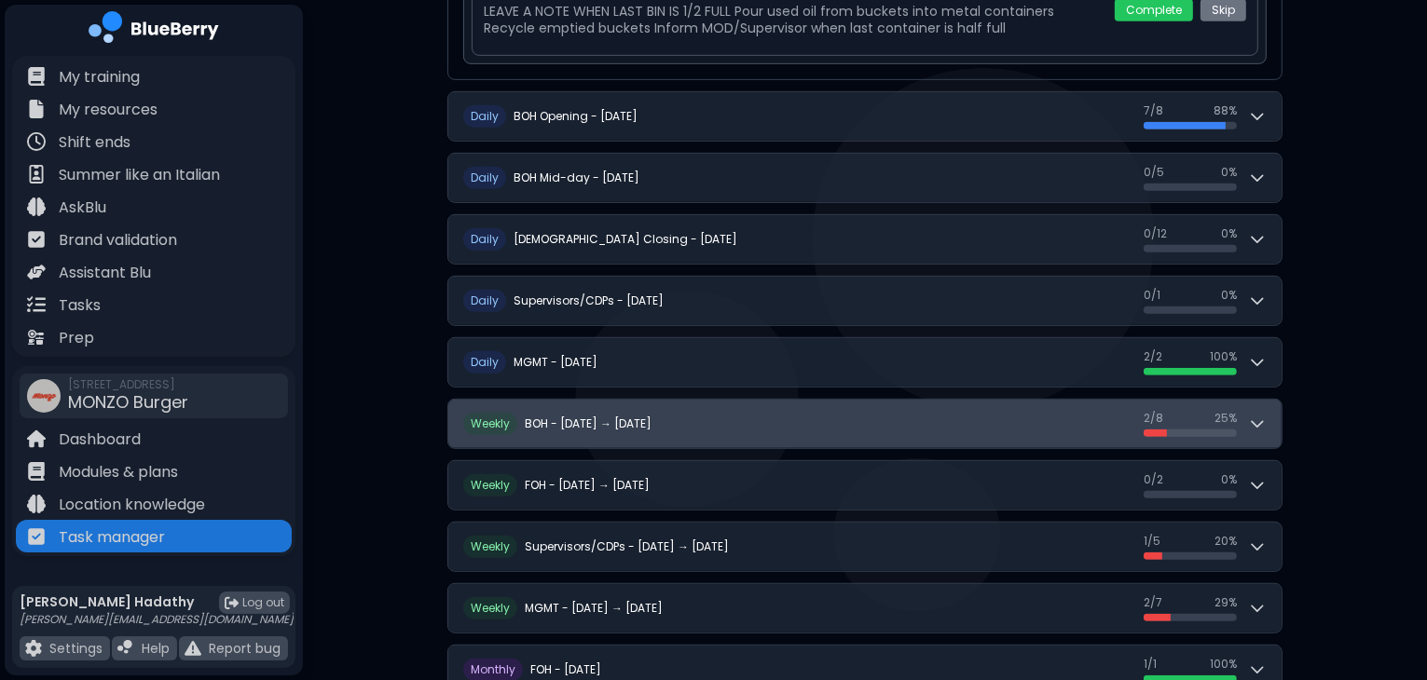
click at [1257, 422] on icon at bounding box center [1257, 424] width 19 height 19
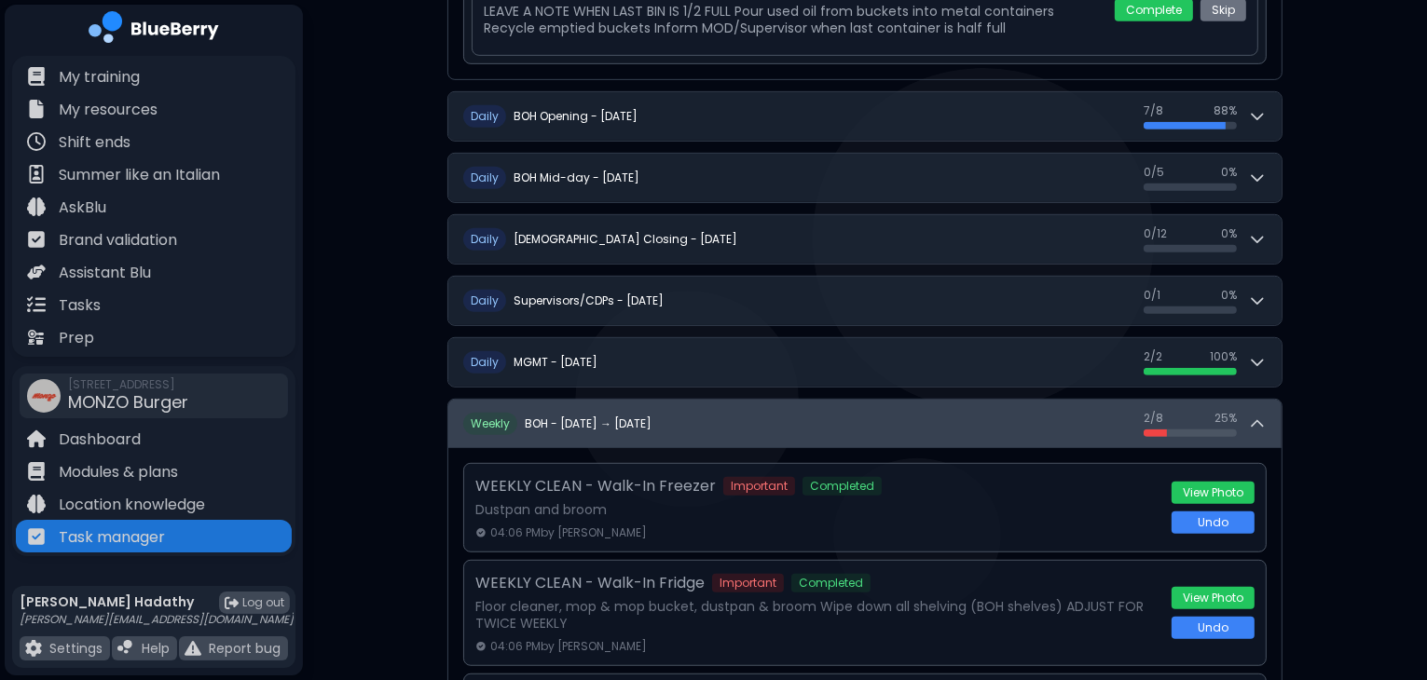
click at [1251, 420] on icon at bounding box center [1257, 424] width 19 height 19
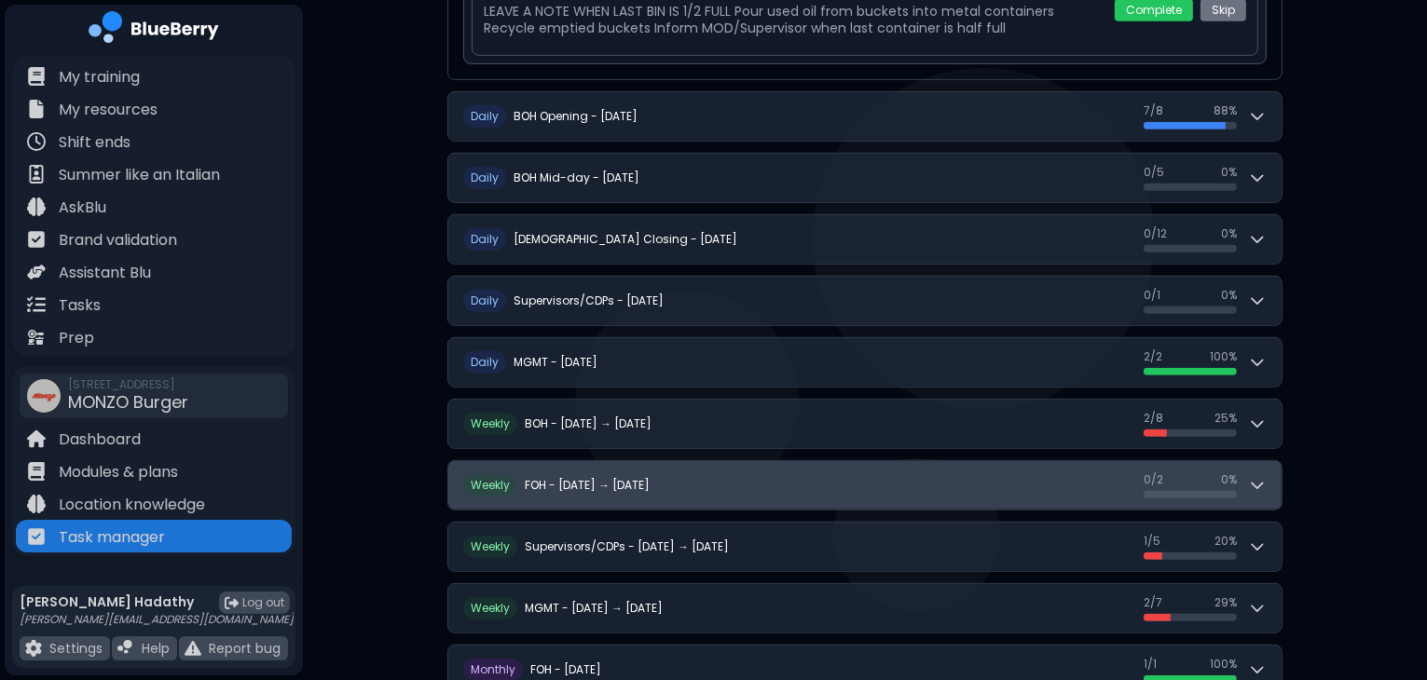
click at [1252, 461] on button "W eekly FOH - [DATE] → [DATE] 0 / 2 0 / 2 0 %" at bounding box center [864, 485] width 833 height 48
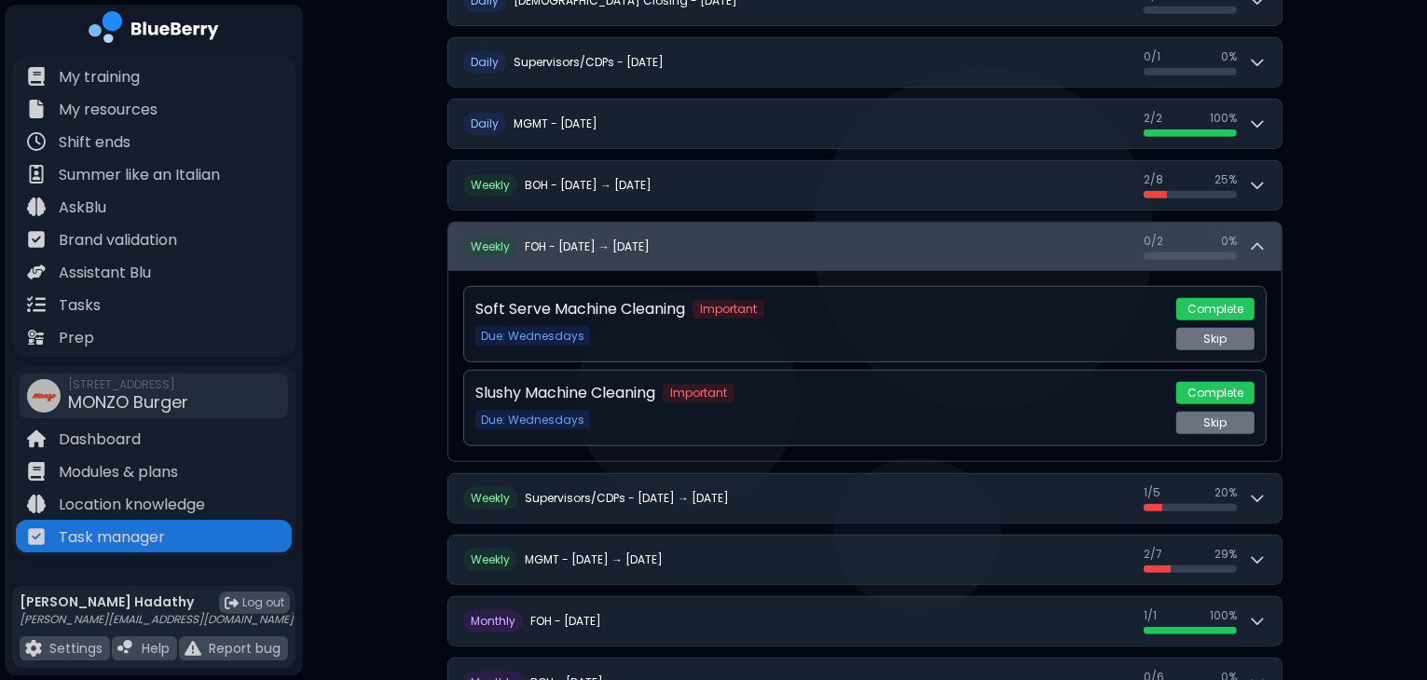
scroll to position [1263, 0]
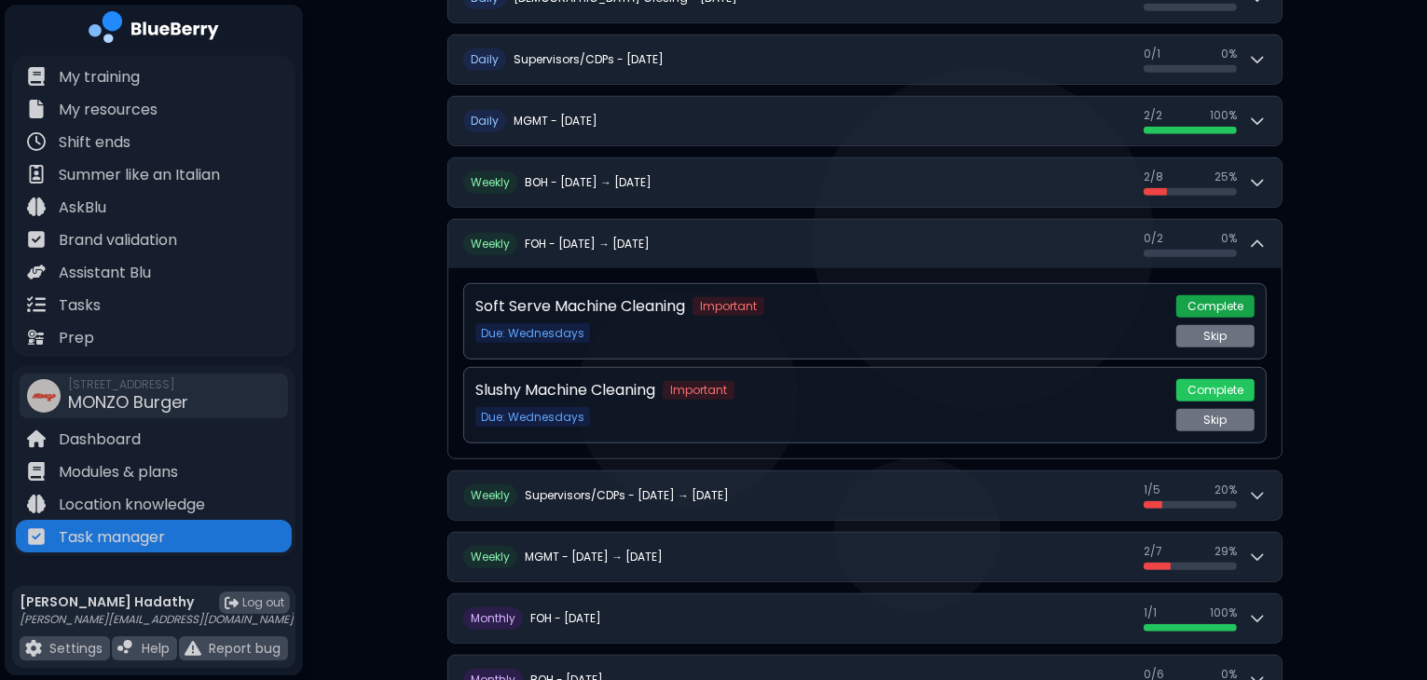
click at [1220, 295] on button "Complete" at bounding box center [1215, 306] width 78 height 22
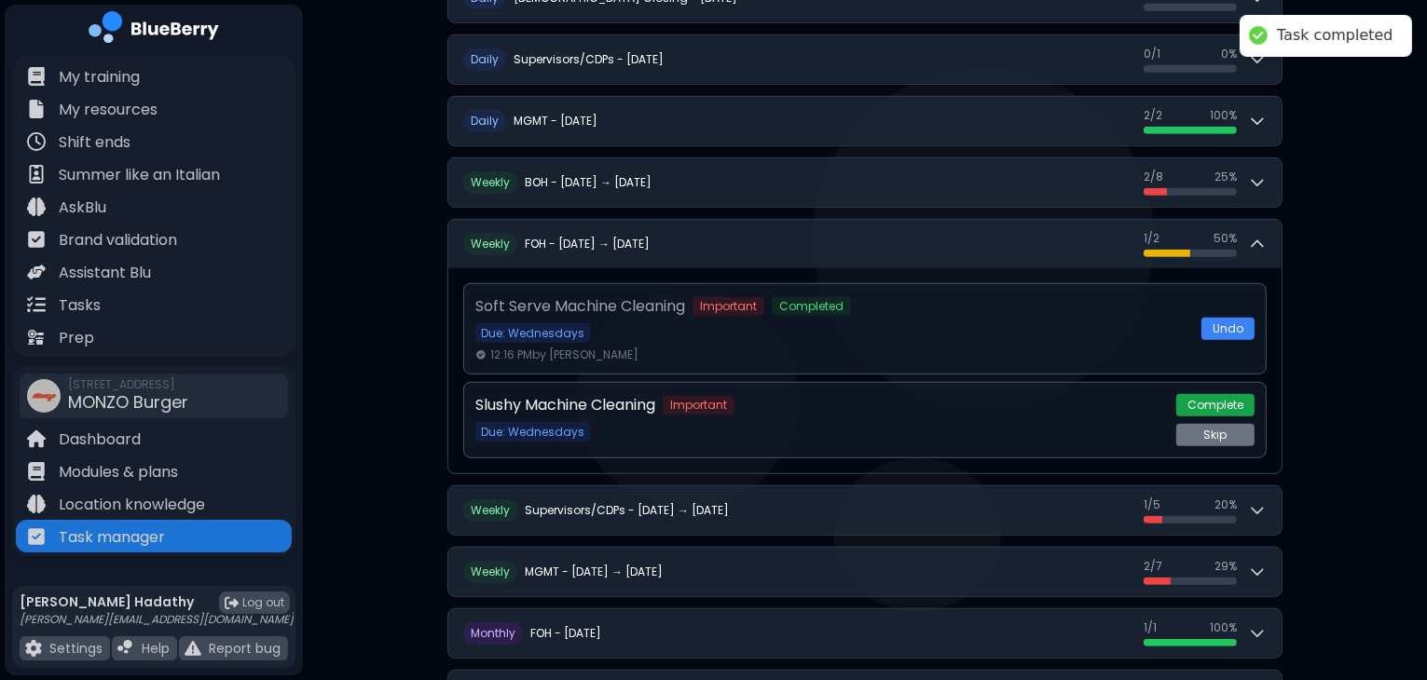
click at [1221, 395] on button "Complete" at bounding box center [1215, 405] width 78 height 22
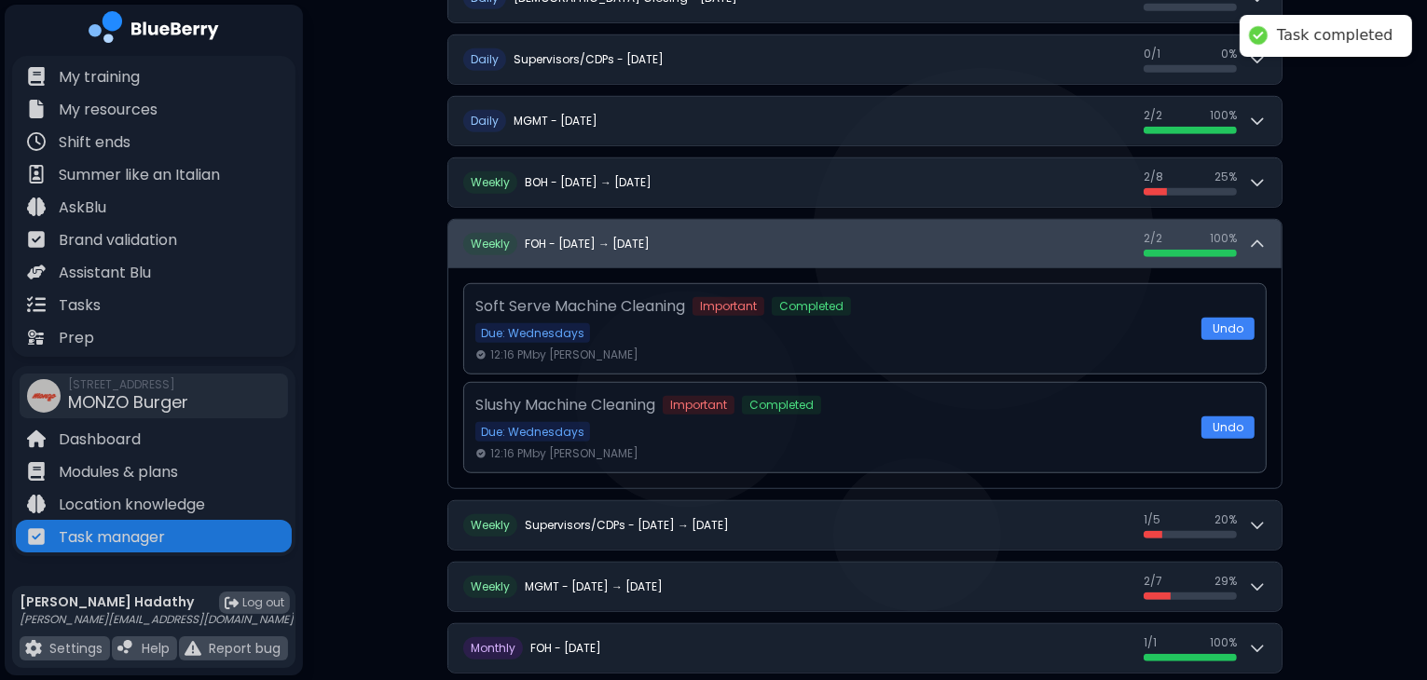
click at [1266, 231] on div "2 / 2 2 / 2 100 %" at bounding box center [1205, 244] width 123 height 26
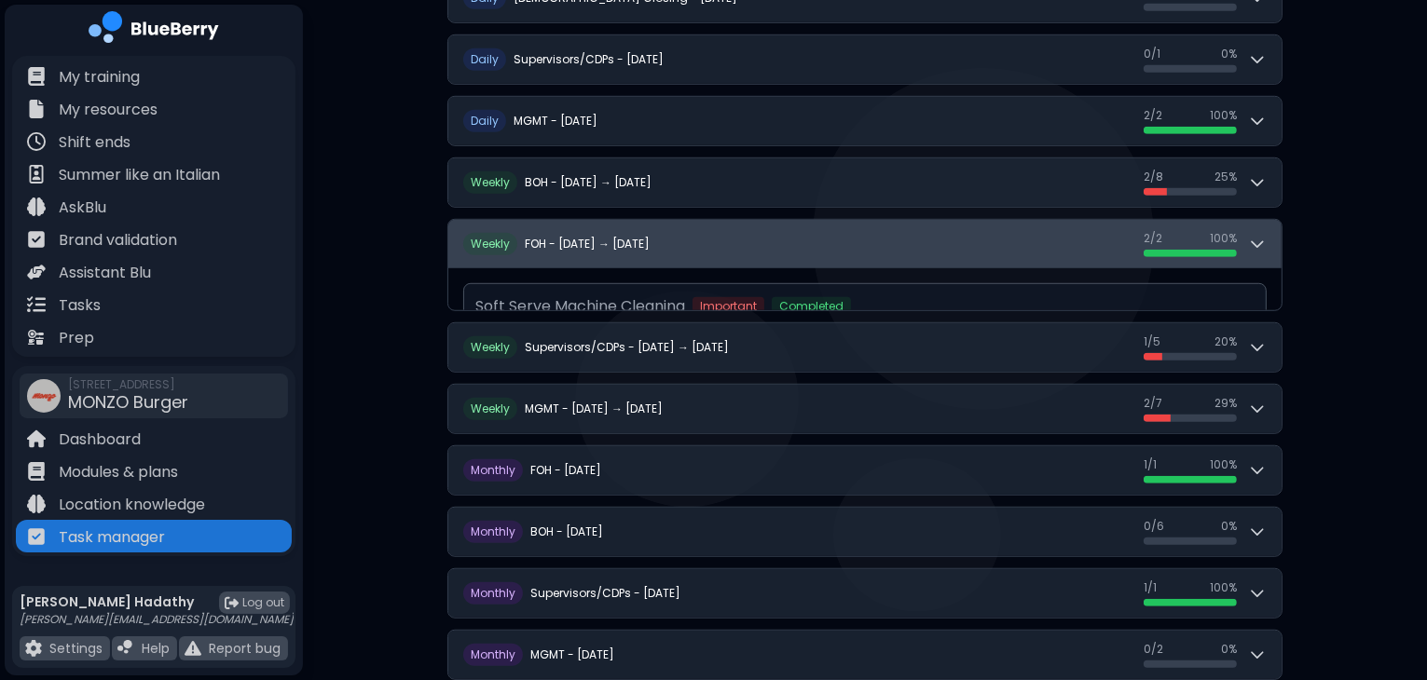
scroll to position [1257, 0]
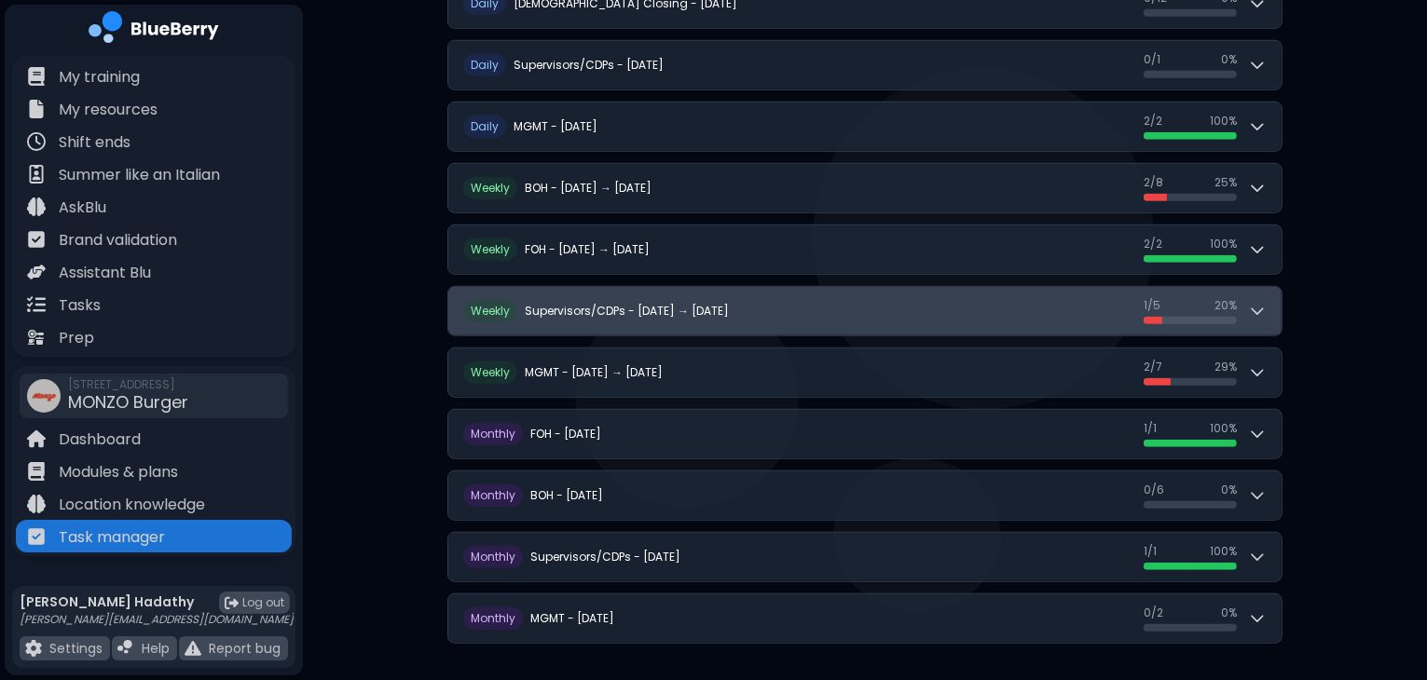
click at [1254, 314] on div "1 / 5 1 / 5 20 %" at bounding box center [1205, 311] width 123 height 26
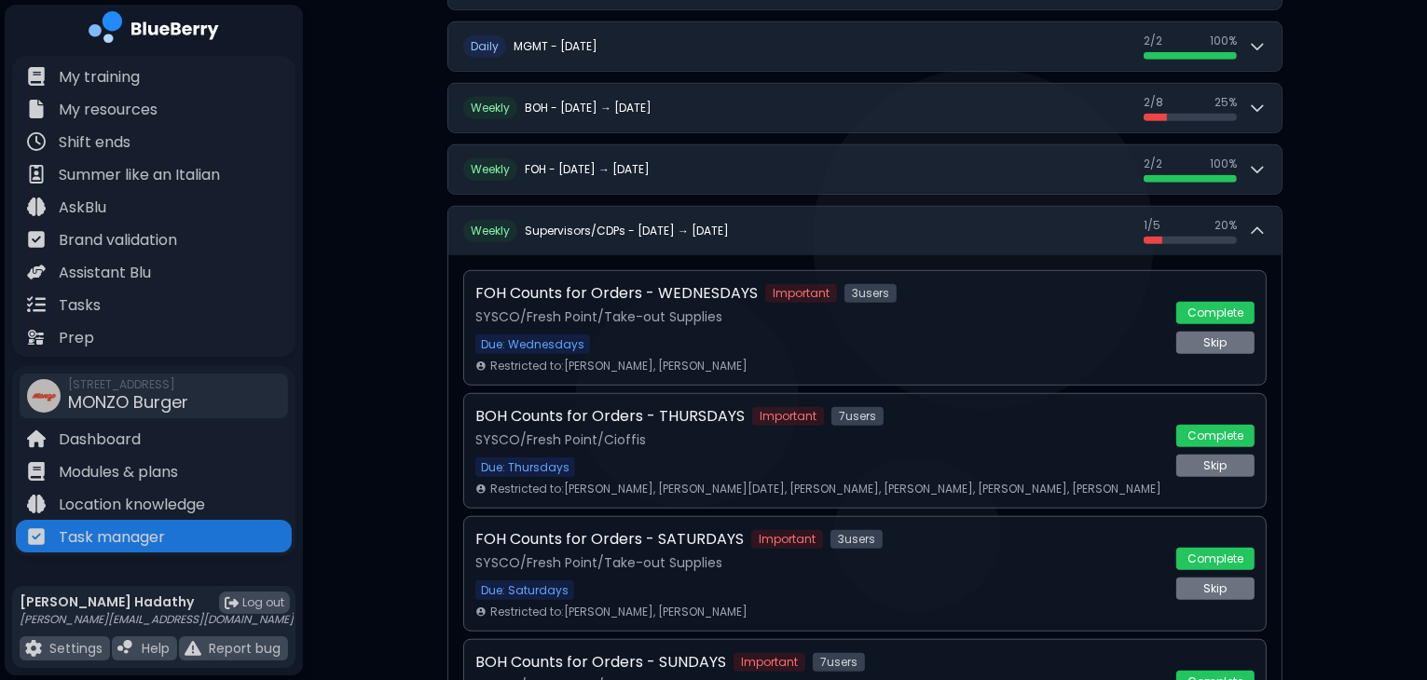
scroll to position [1320, 0]
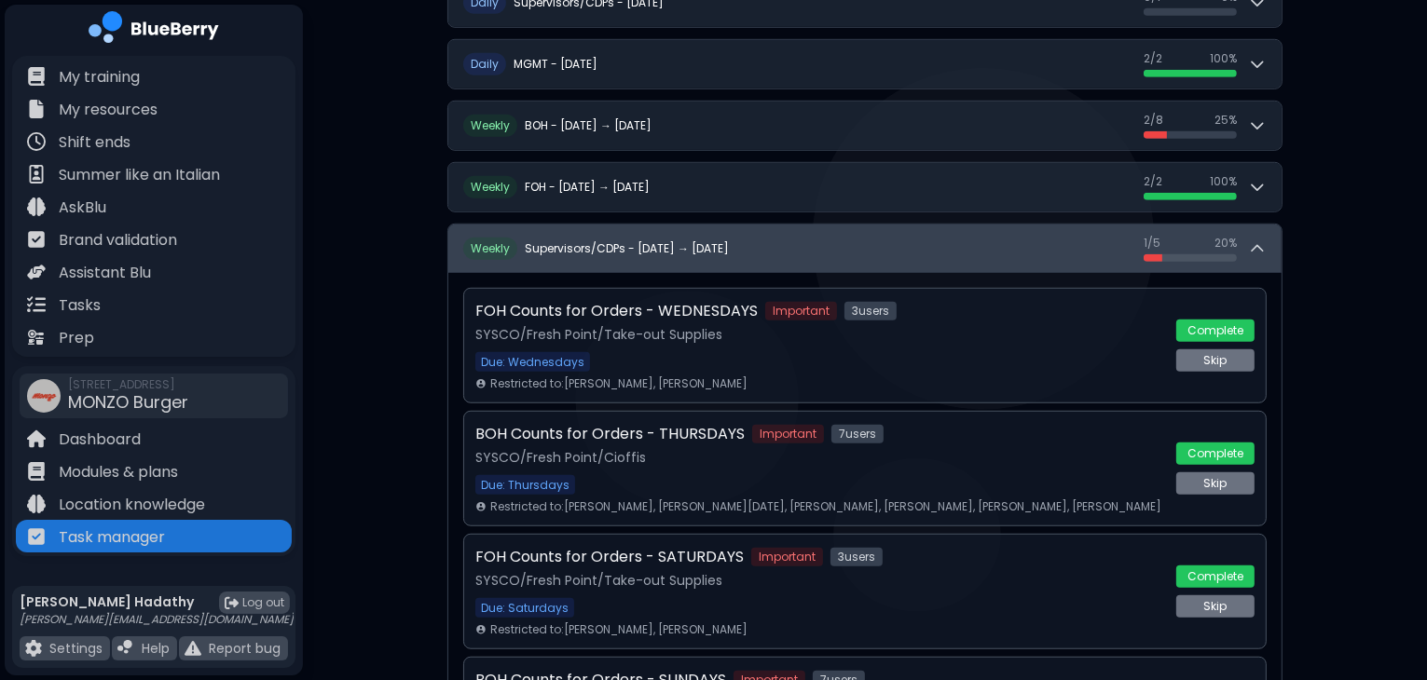
click at [1268, 258] on button "W eekly Supervisors/CDPs - [DATE] → [DATE] 1 / 5 1 / 5 20 %" at bounding box center [864, 249] width 833 height 48
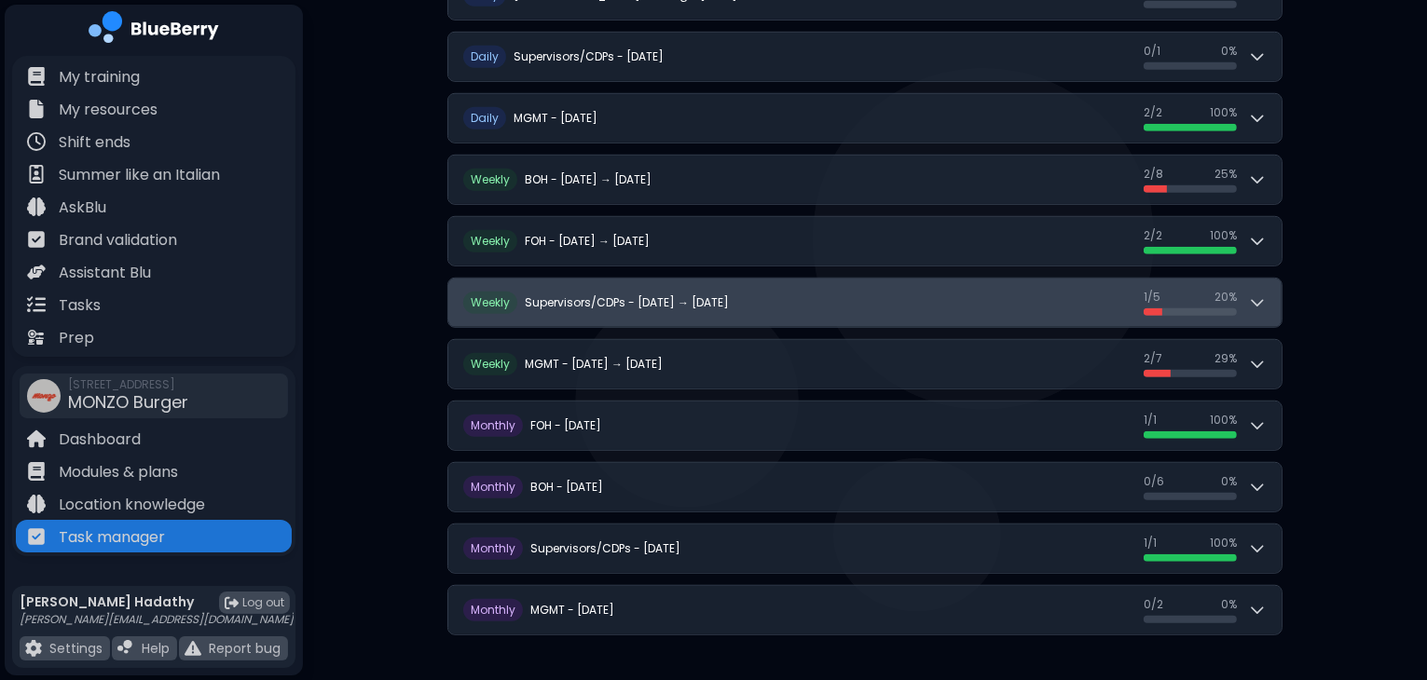
scroll to position [1257, 0]
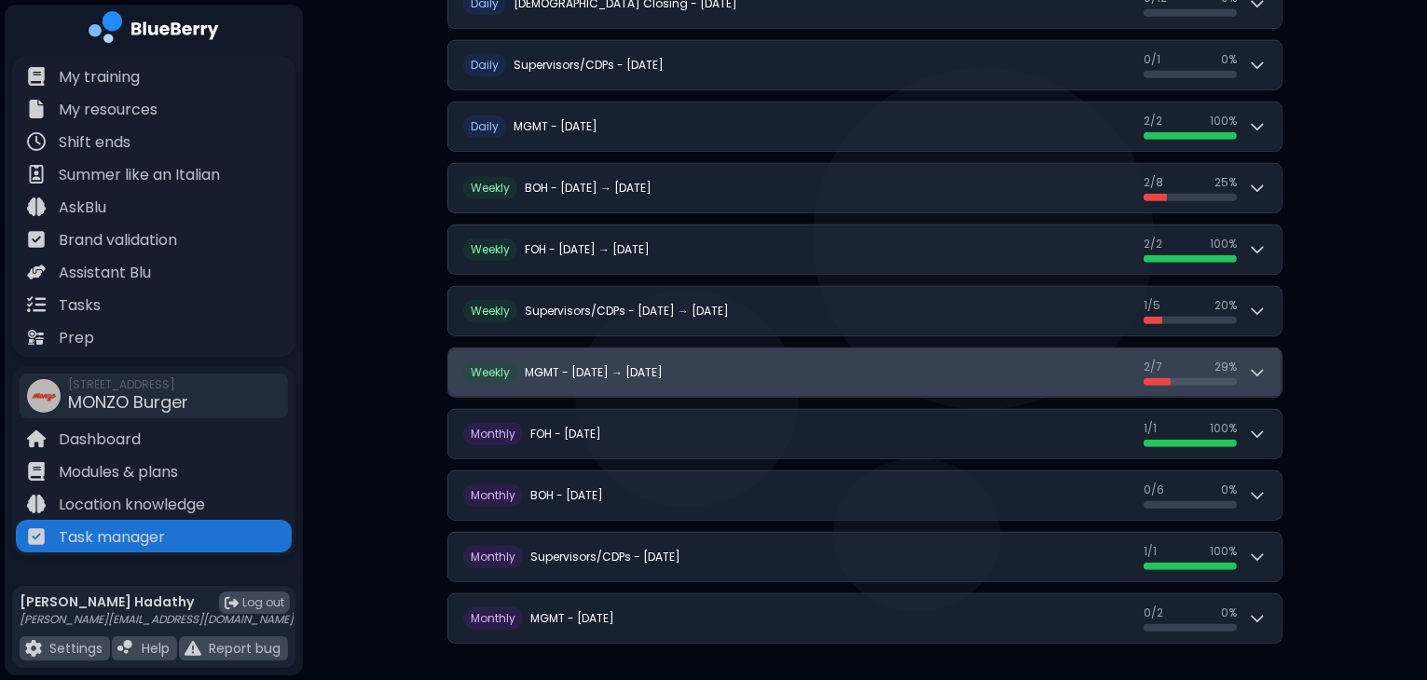
click at [1159, 360] on span "2 / 7" at bounding box center [1153, 367] width 19 height 15
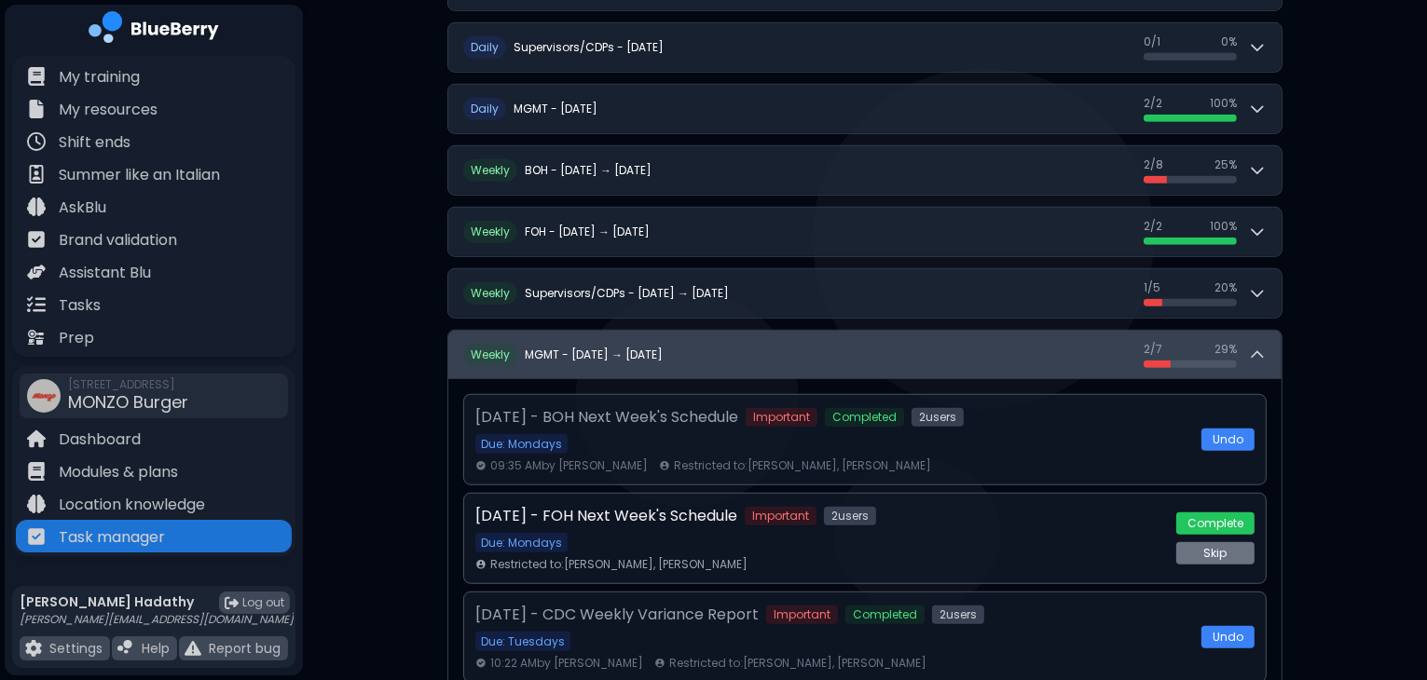
scroll to position [1275, 0]
click at [1226, 363] on button "W eekly MGMT - [DATE] → [DATE] 2 / 7 2 / 7 29 %" at bounding box center [864, 355] width 833 height 48
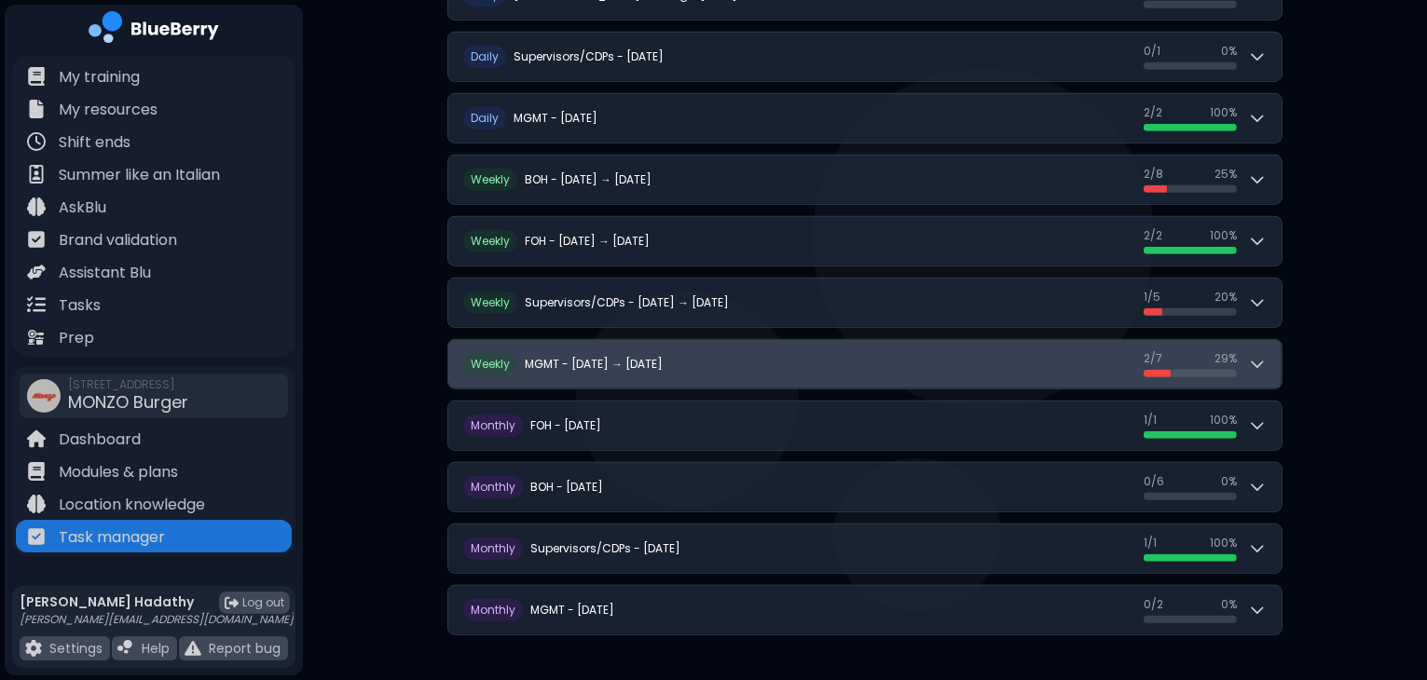
scroll to position [1257, 0]
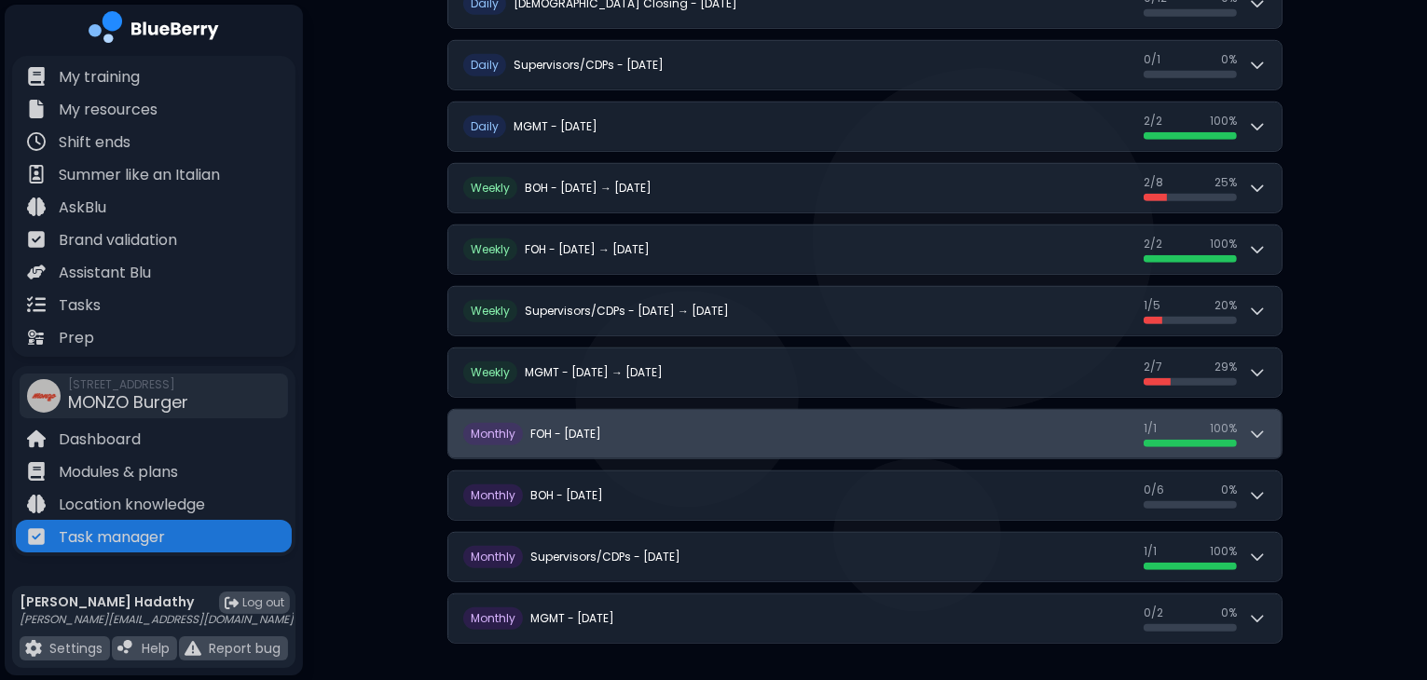
click at [824, 436] on button "M onthly FOH - [DATE] 1 / 1 1 / 1 100 %" at bounding box center [864, 434] width 833 height 48
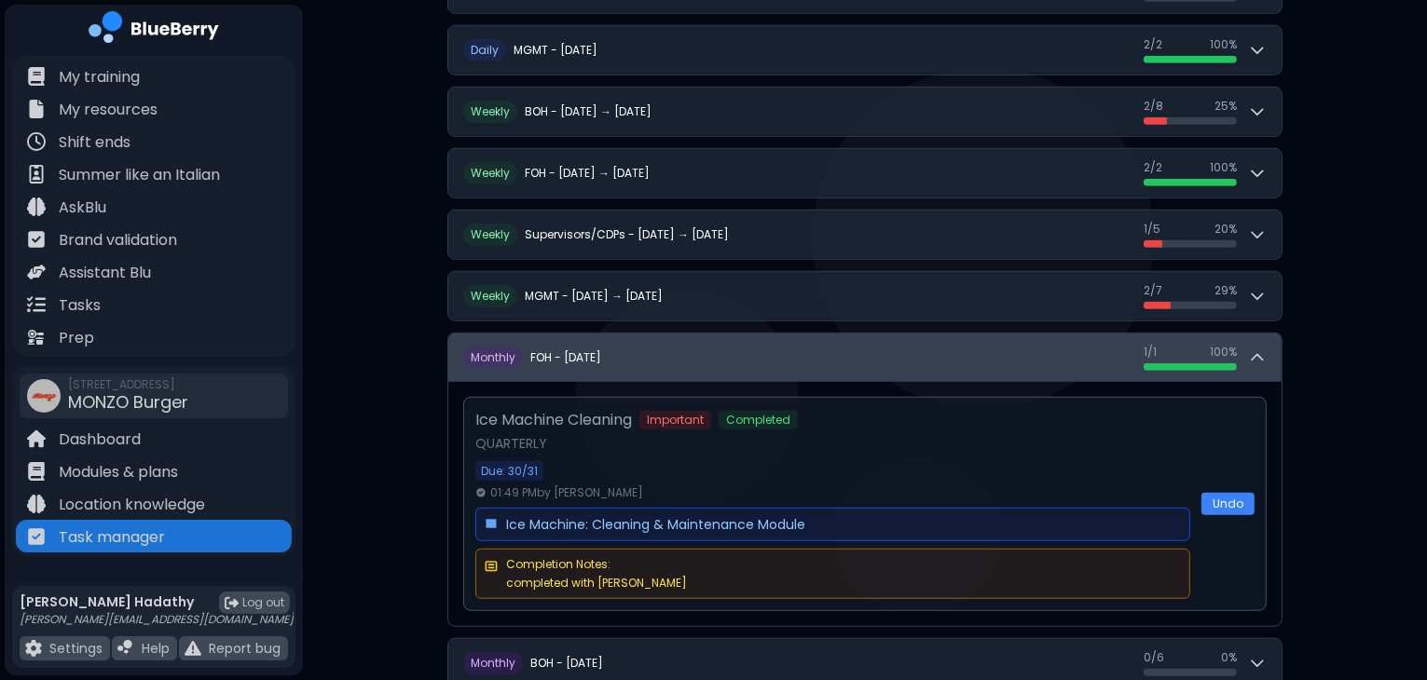
scroll to position [1395, 0]
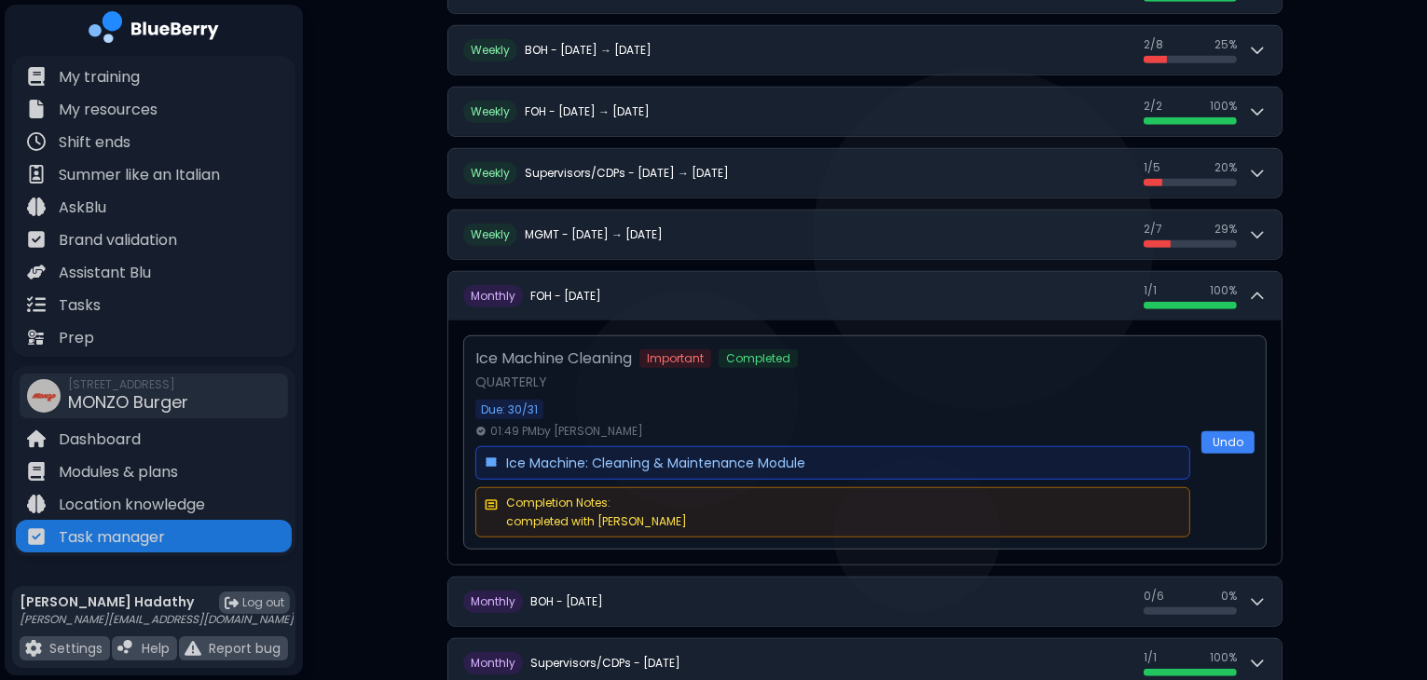
click at [835, 322] on div "Ice Machine Cleaning Important Completed QUARTERLY Due: 30/31 01:49 PM by [PERS…" at bounding box center [864, 443] width 833 height 244
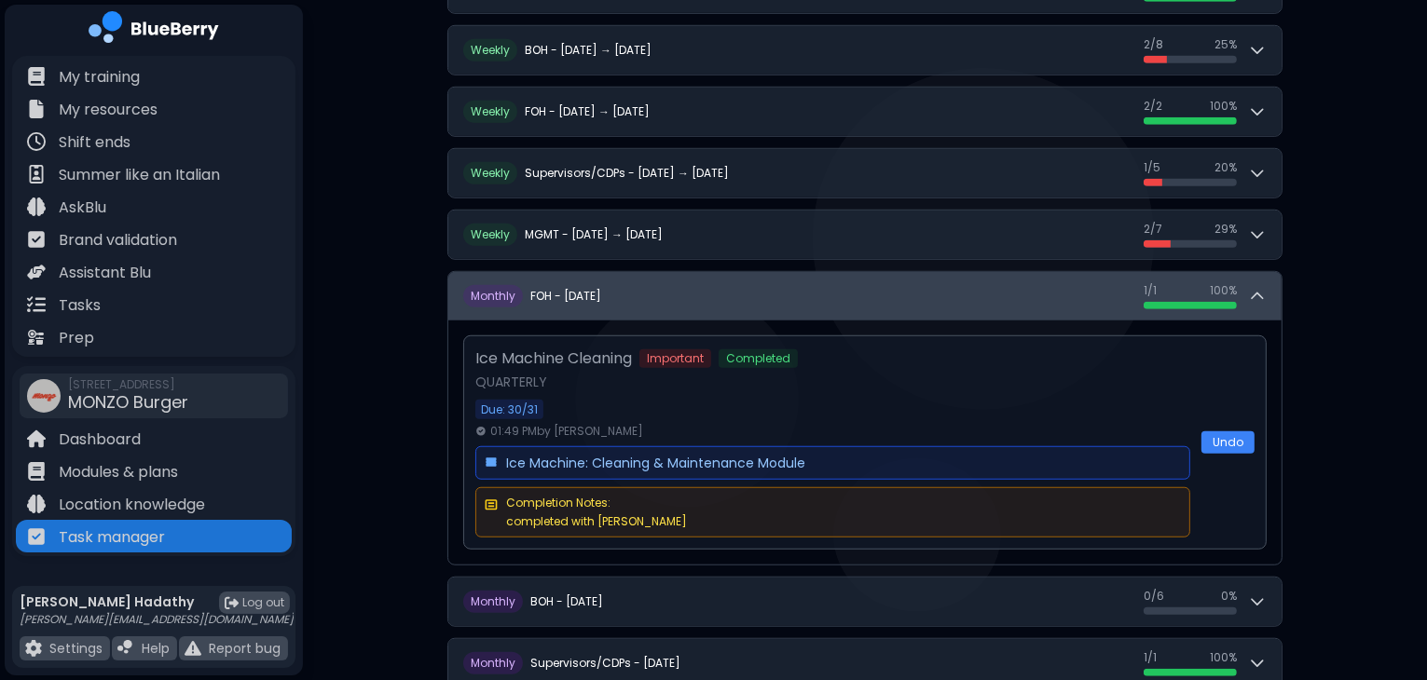
click at [820, 304] on button "M onthly FOH - [DATE] 1 / 1 1 / 1 100 %" at bounding box center [864, 296] width 833 height 48
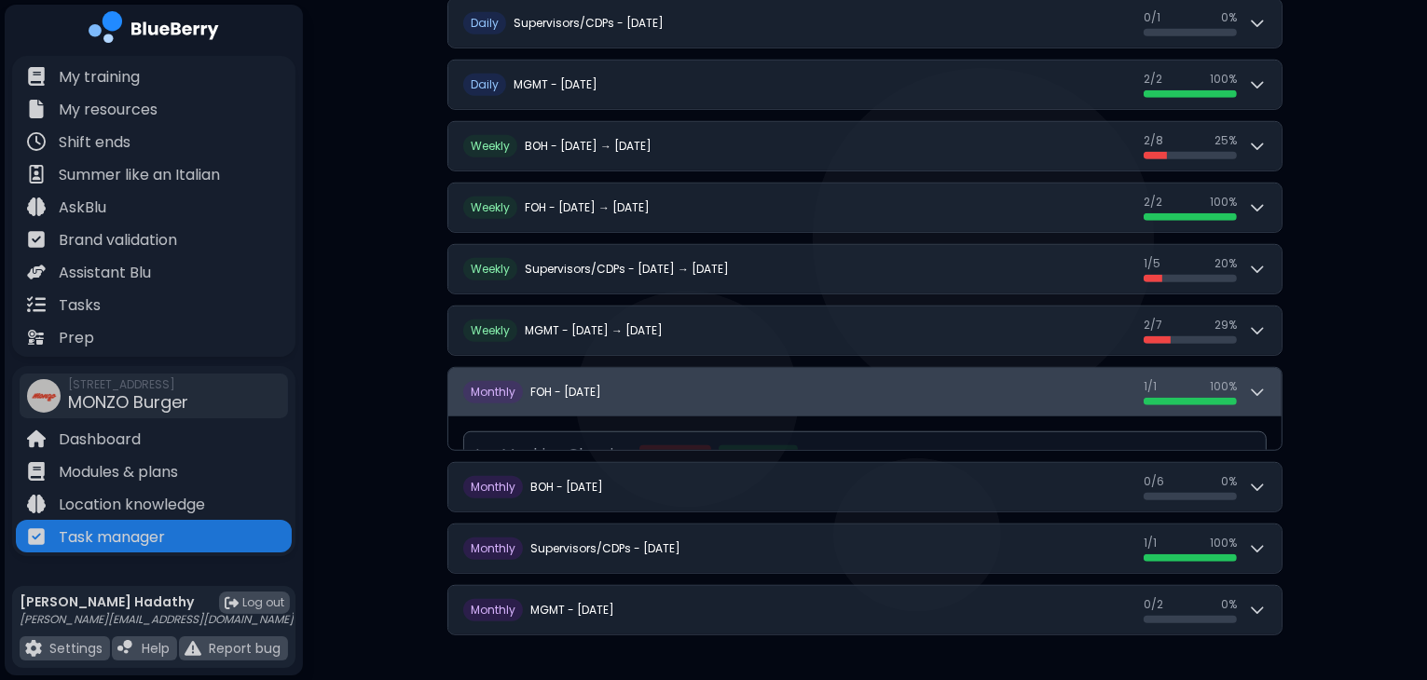
scroll to position [1257, 0]
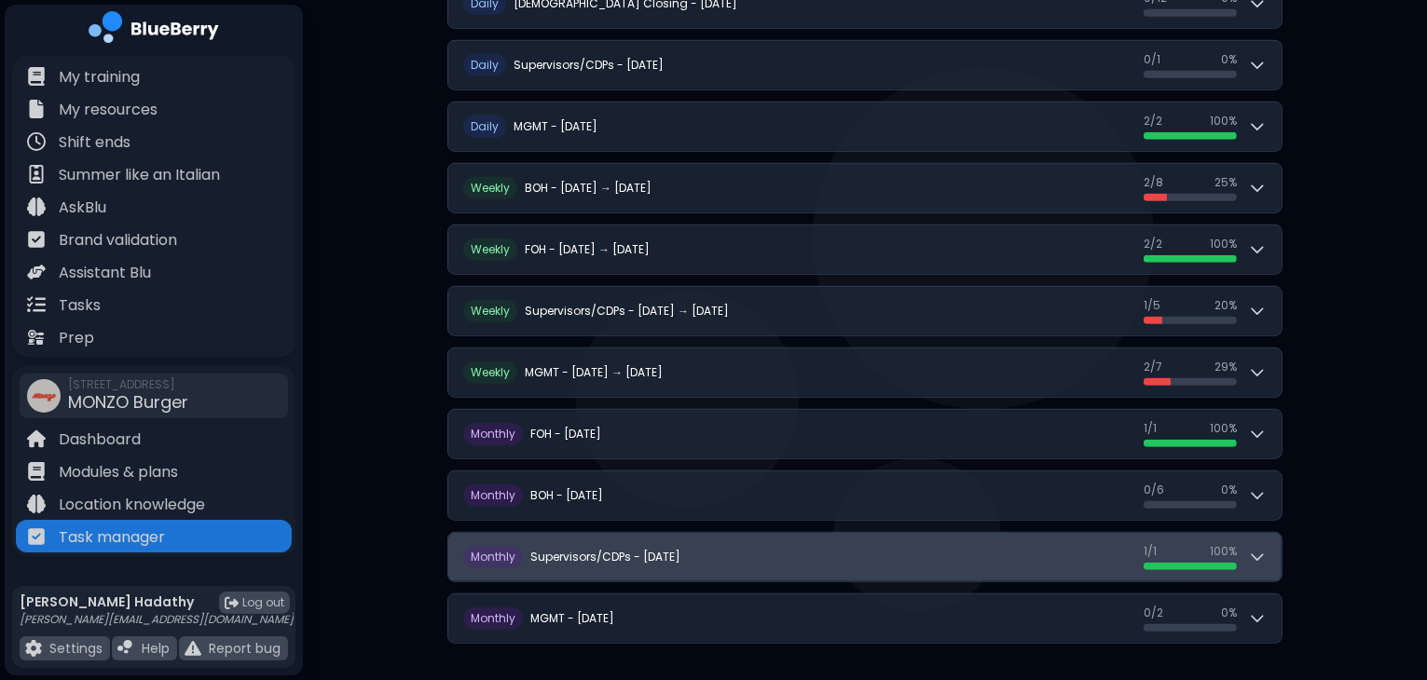
click at [680, 550] on h2 "Supervisors/CDPs - [DATE]" at bounding box center [605, 557] width 150 height 15
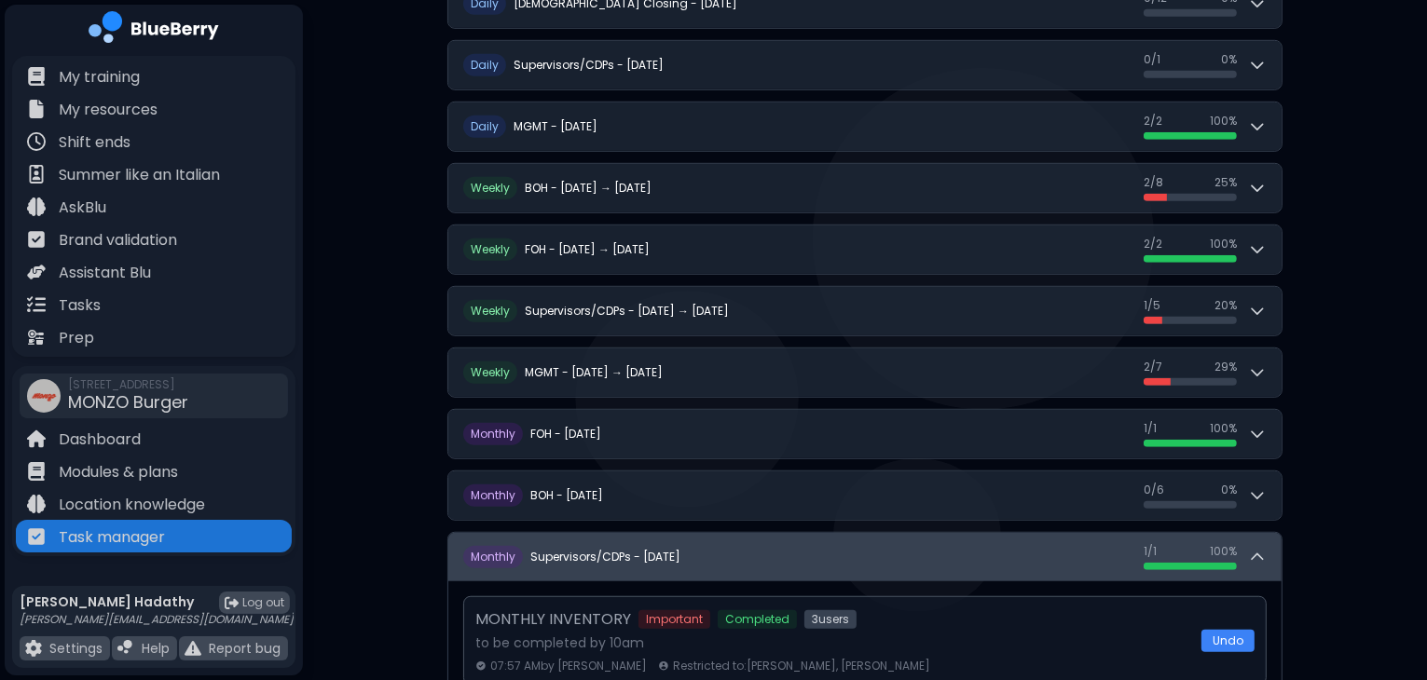
scroll to position [1376, 0]
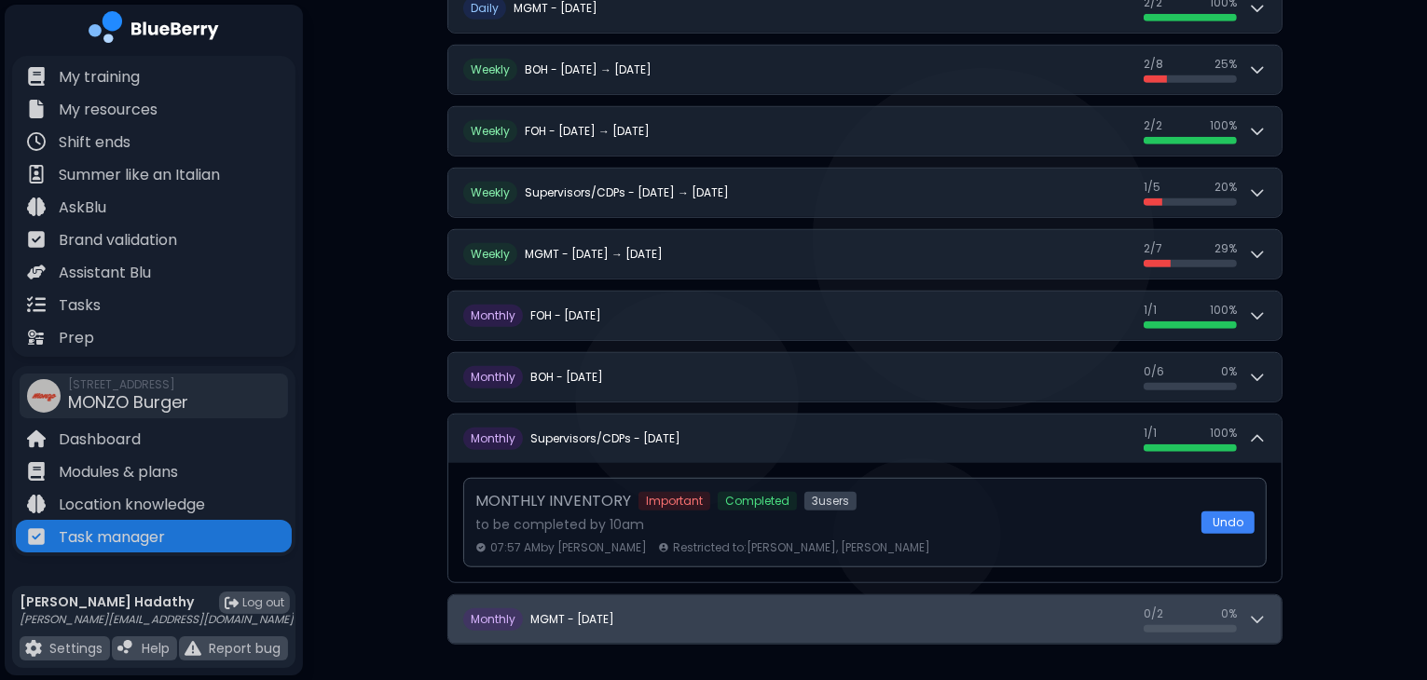
click at [925, 623] on button "M onthly MGMT - [DATE] 0 / 2 0 / 2 0 %" at bounding box center [864, 620] width 833 height 48
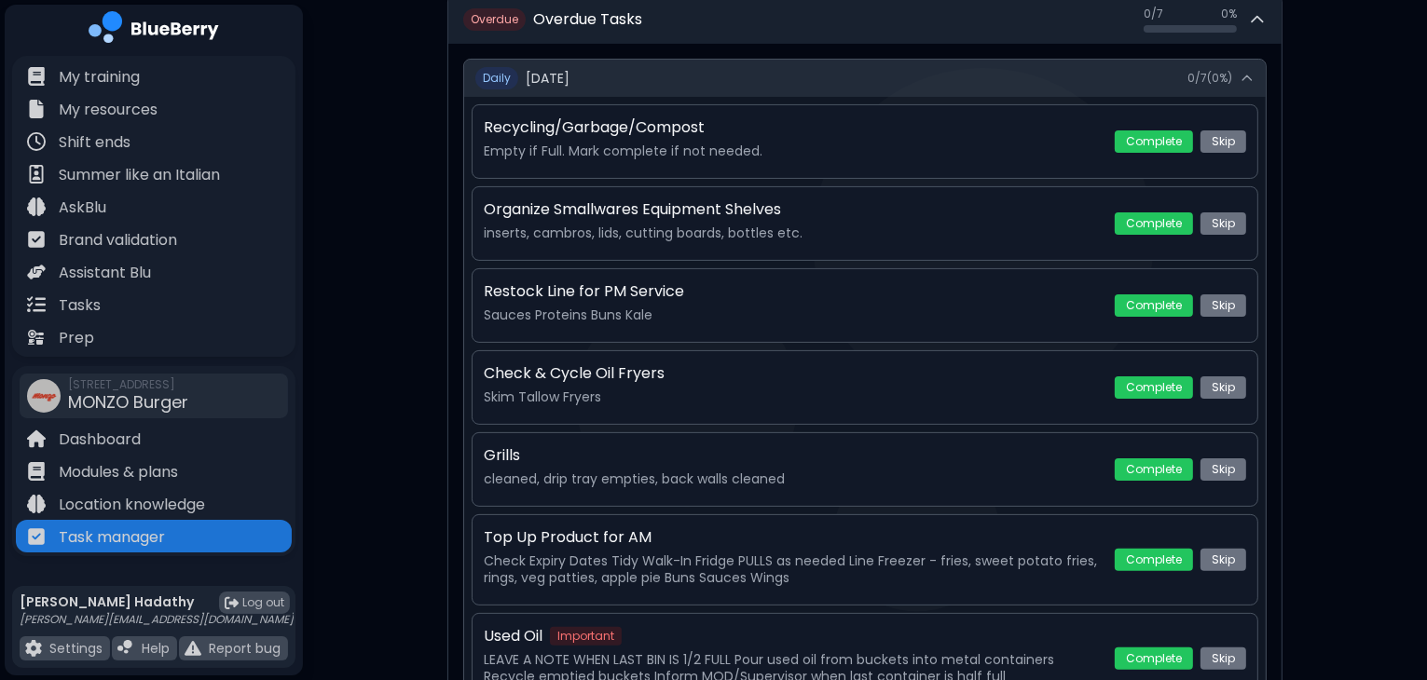
scroll to position [0, 0]
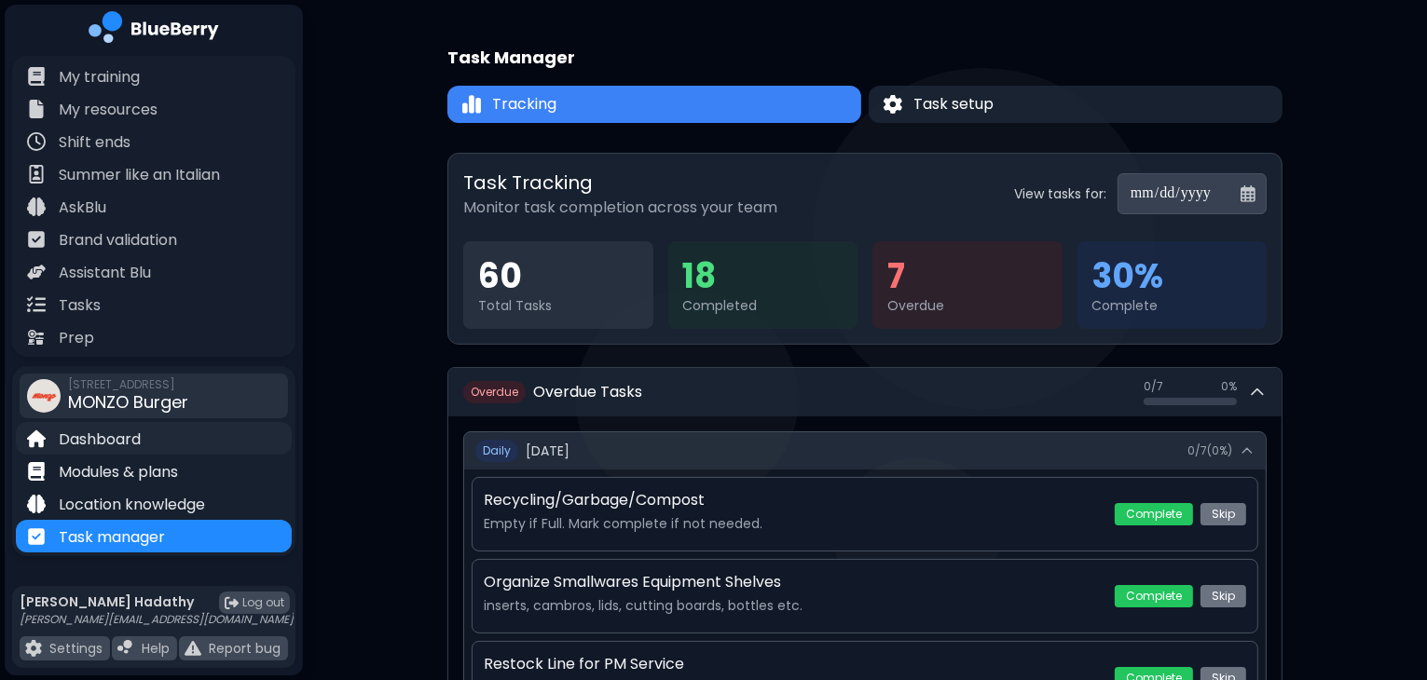
click at [148, 452] on div "Dashboard" at bounding box center [154, 438] width 276 height 33
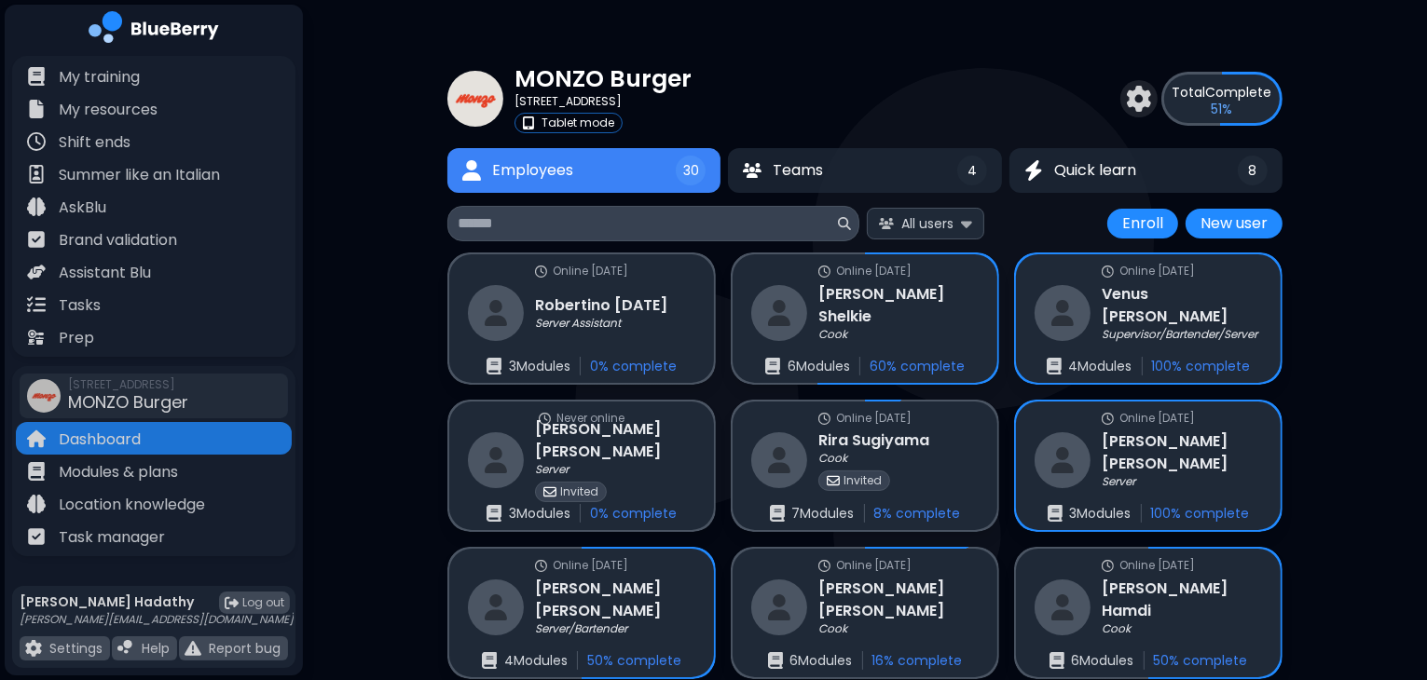
scroll to position [121, 0]
